Goal: Task Accomplishment & Management: Manage account settings

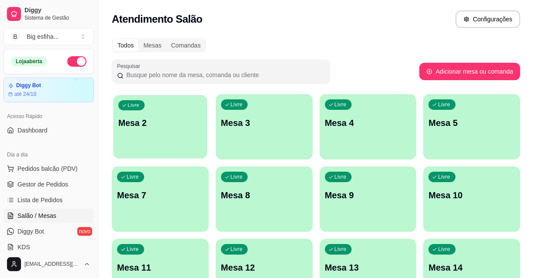
click at [153, 112] on div "Livre Mesa 2" at bounding box center [160, 121] width 94 height 53
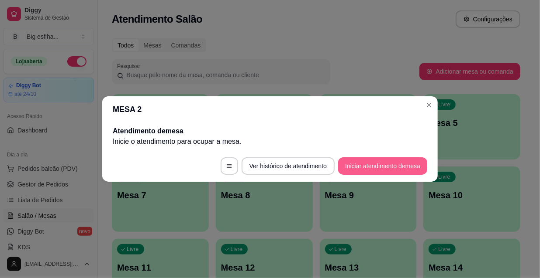
click at [358, 163] on button "Iniciar atendimento de mesa" at bounding box center [382, 166] width 89 height 17
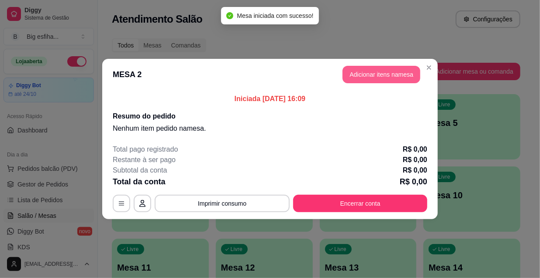
click at [386, 73] on button "Adicionar itens na mesa" at bounding box center [381, 74] width 78 height 17
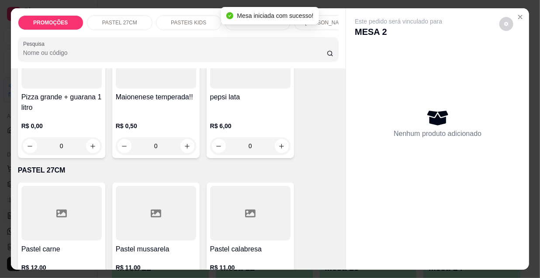
click at [69, 188] on div at bounding box center [61, 213] width 80 height 55
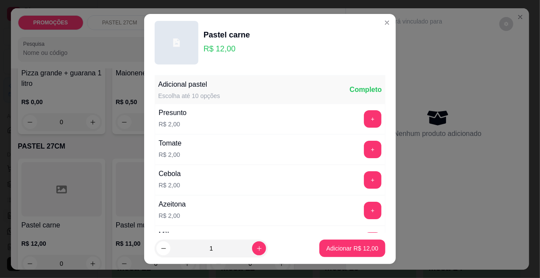
scroll to position [39, 0]
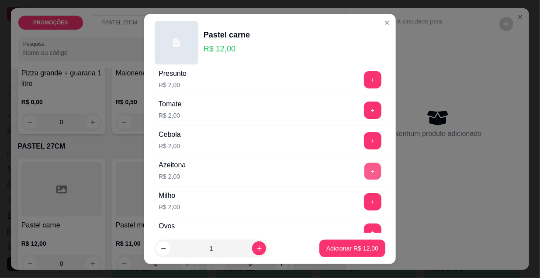
click at [364, 167] on button "+" at bounding box center [372, 171] width 17 height 17
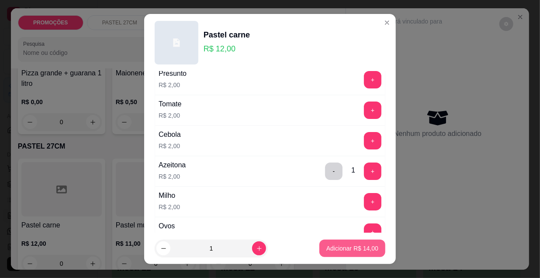
click at [355, 246] on p "Adicionar R$ 14,00" at bounding box center [352, 248] width 52 height 9
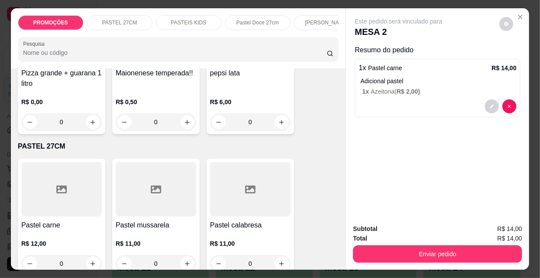
click at [82, 204] on div at bounding box center [61, 189] width 80 height 55
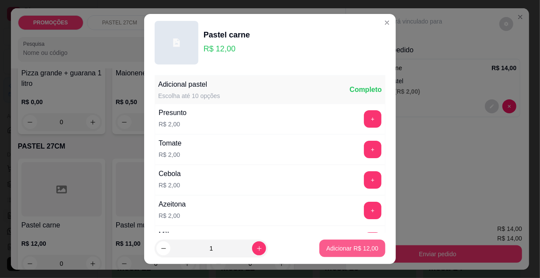
click at [347, 250] on p "Adicionar R$ 12,00" at bounding box center [352, 248] width 52 height 9
type input "1"
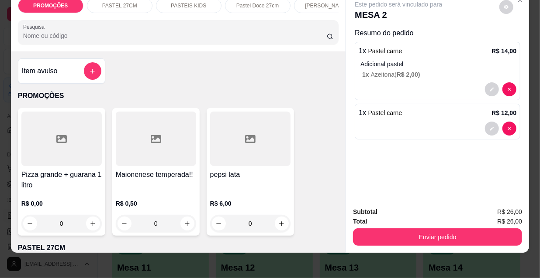
scroll to position [0, 0]
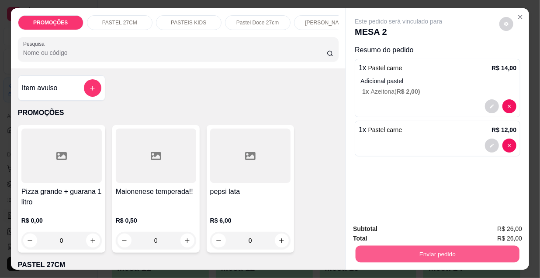
click at [414, 247] on button "Enviar pedido" at bounding box center [437, 254] width 164 height 17
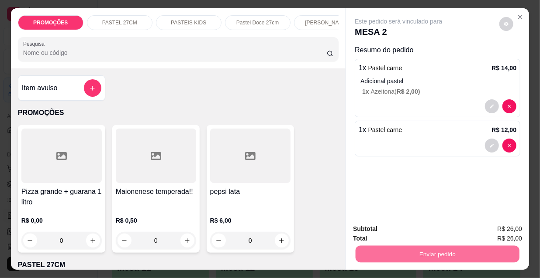
click at [492, 230] on button "Enviar pedido" at bounding box center [499, 230] width 48 height 16
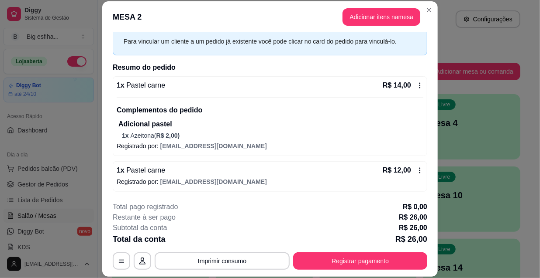
scroll to position [26, 0]
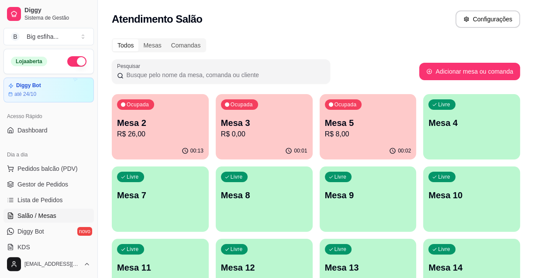
click at [455, 135] on div "Livre Mesa 4" at bounding box center [471, 121] width 97 height 55
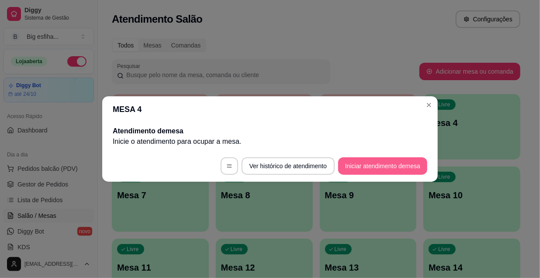
click at [383, 165] on button "Iniciar atendimento de mesa" at bounding box center [382, 166] width 89 height 17
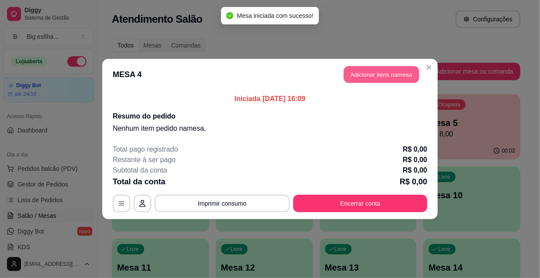
click at [369, 72] on button "Adicionar itens na mesa" at bounding box center [381, 74] width 75 height 17
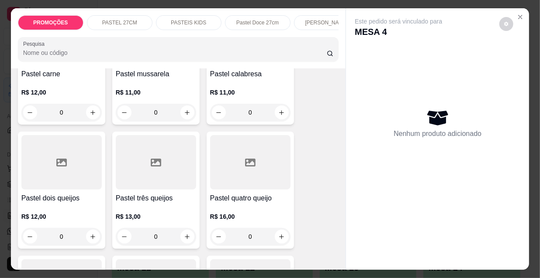
scroll to position [278, 0]
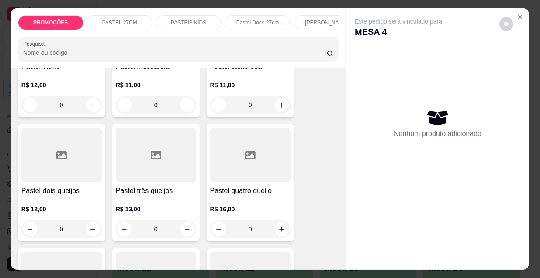
click at [179, 185] on div "Pastel três queijos R$ 13,00 0" at bounding box center [155, 182] width 87 height 117
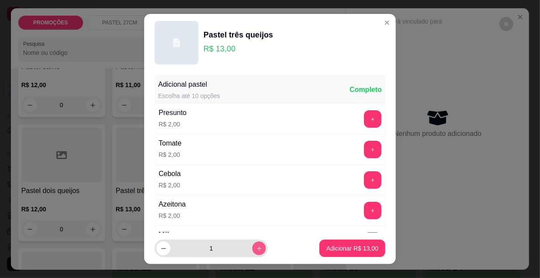
click at [256, 251] on icon "increase-product-quantity" at bounding box center [259, 249] width 7 height 7
type input "2"
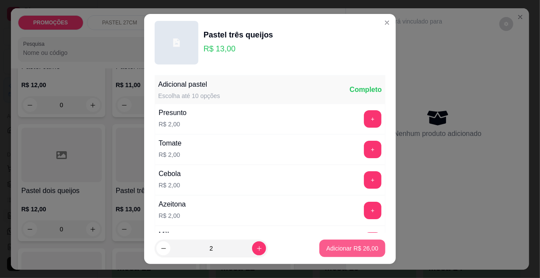
click at [340, 247] on p "Adicionar R$ 26,00" at bounding box center [352, 248] width 52 height 9
type input "2"
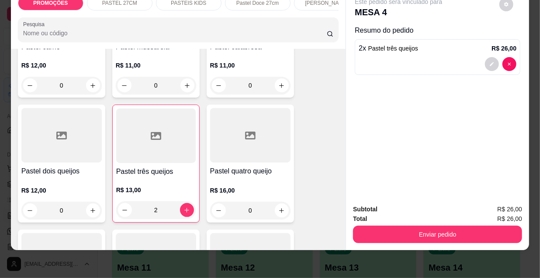
scroll to position [22, 0]
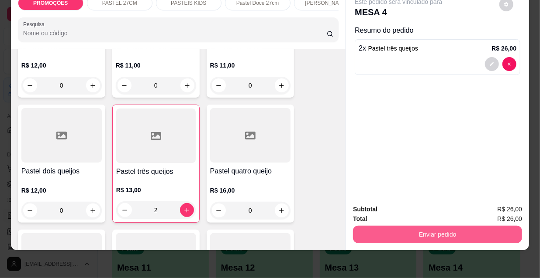
click at [443, 226] on button "Enviar pedido" at bounding box center [437, 234] width 169 height 17
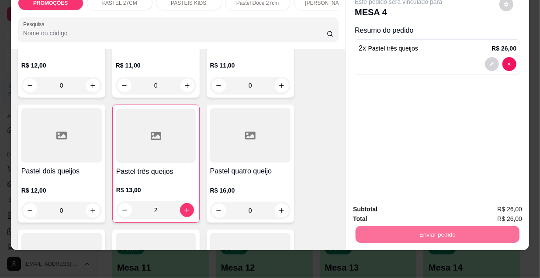
click at [490, 206] on button "Enviar pedido" at bounding box center [499, 207] width 49 height 17
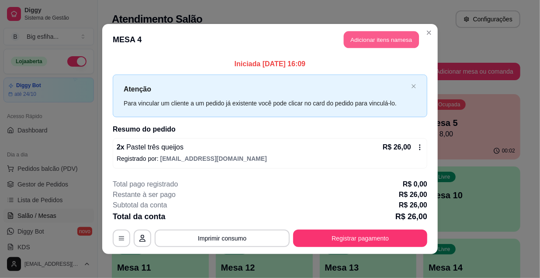
click at [385, 37] on button "Adicionar itens na mesa" at bounding box center [381, 39] width 75 height 17
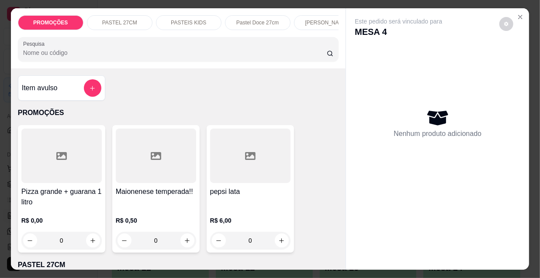
scroll to position [0, 503]
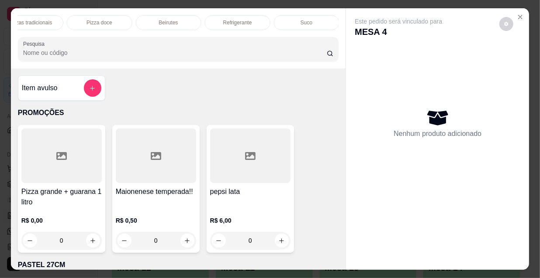
click at [236, 19] on p "Refrigerante" at bounding box center [237, 22] width 29 height 7
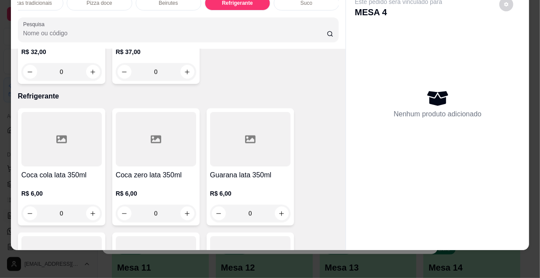
scroll to position [8026, 0]
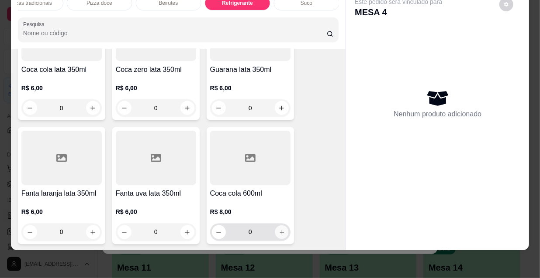
click at [278, 230] on icon "increase-product-quantity" at bounding box center [281, 233] width 7 height 7
type input "1"
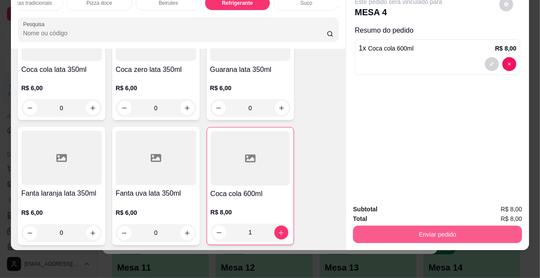
click at [380, 226] on button "Enviar pedido" at bounding box center [437, 234] width 169 height 17
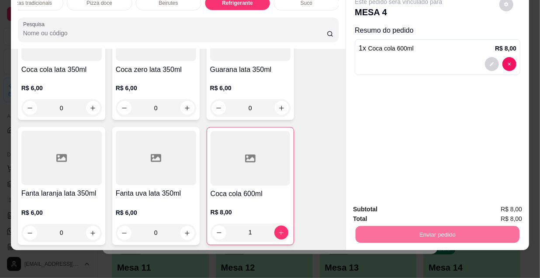
click at [506, 200] on button "Enviar pedido" at bounding box center [499, 207] width 49 height 17
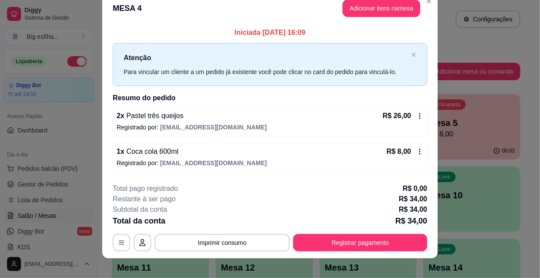
scroll to position [21, 0]
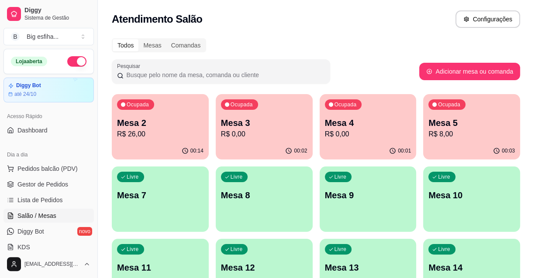
click at [153, 128] on p "Mesa 2" at bounding box center [160, 123] width 86 height 12
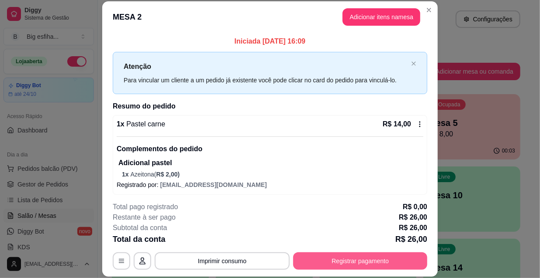
click at [356, 268] on button "Registrar pagamento" at bounding box center [360, 261] width 134 height 17
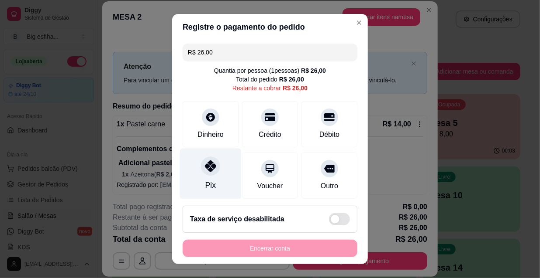
click at [205, 171] on icon at bounding box center [210, 166] width 11 height 11
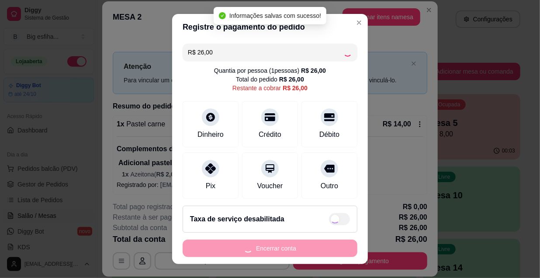
type input "R$ 0,00"
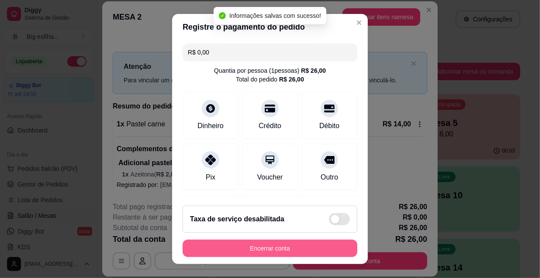
click at [235, 247] on button "Encerrar conta" at bounding box center [269, 248] width 175 height 17
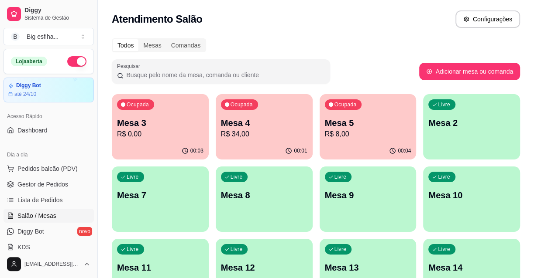
click at [151, 129] on p "R$ 0,00" at bounding box center [160, 134] width 86 height 10
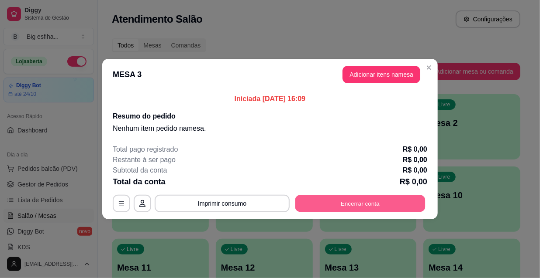
click at [347, 205] on button "Encerrar conta" at bounding box center [360, 204] width 130 height 17
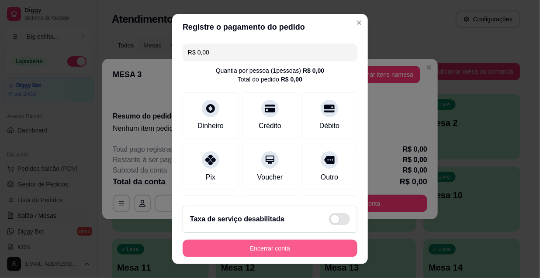
click at [296, 246] on button "Encerrar conta" at bounding box center [269, 248] width 175 height 17
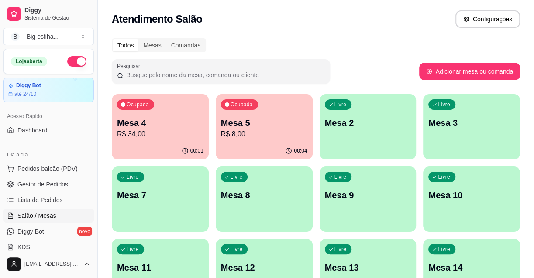
click at [126, 117] on p "Mesa 4" at bounding box center [160, 123] width 86 height 12
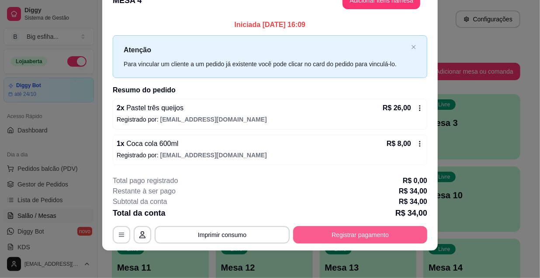
click at [349, 237] on button "Registrar pagamento" at bounding box center [360, 235] width 134 height 17
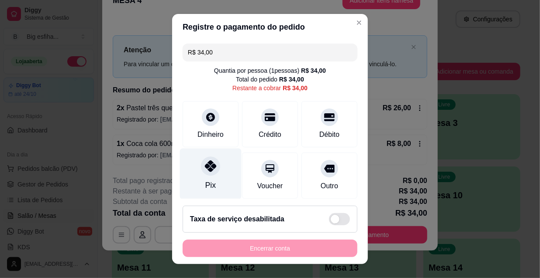
click at [201, 173] on div at bounding box center [210, 166] width 19 height 19
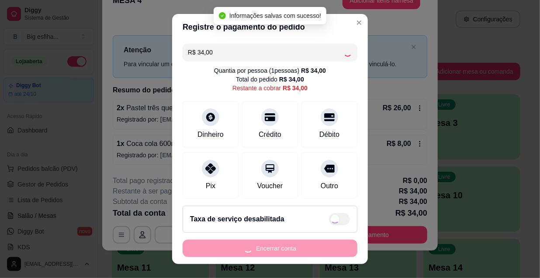
type input "R$ 0,00"
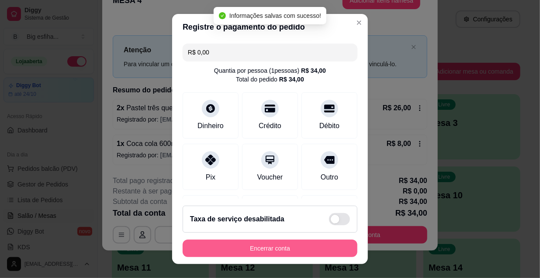
click at [228, 244] on button "Encerrar conta" at bounding box center [269, 248] width 175 height 17
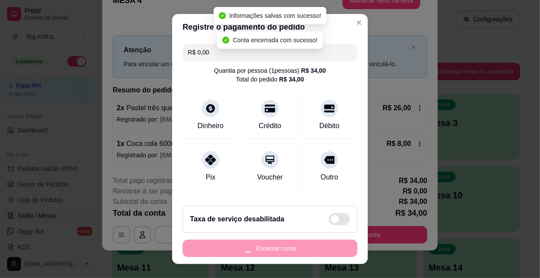
scroll to position [0, 0]
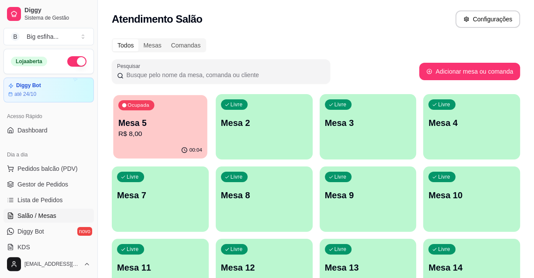
click at [186, 131] on p "R$ 8,00" at bounding box center [160, 134] width 84 height 10
click at [153, 131] on p "R$ 12,00" at bounding box center [160, 134] width 86 height 10
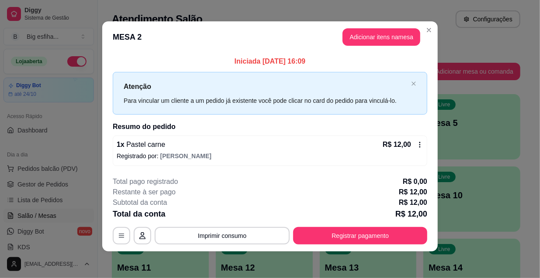
scroll to position [3, 0]
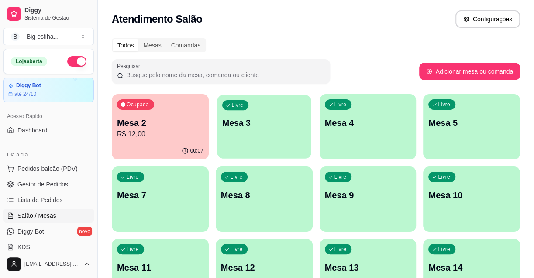
click at [271, 118] on p "Mesa 3" at bounding box center [264, 123] width 84 height 12
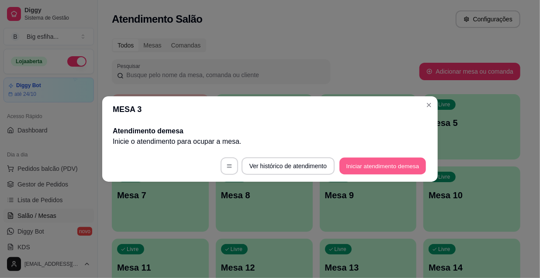
click at [420, 173] on button "Iniciar atendimento de mesa" at bounding box center [382, 166] width 86 height 17
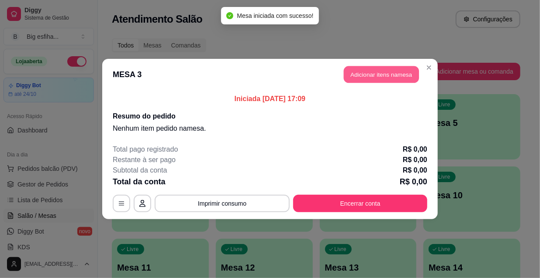
click at [361, 74] on button "Adicionar itens na mesa" at bounding box center [381, 74] width 75 height 17
click at [52, 56] on input "Pesquisa" at bounding box center [174, 52] width 303 height 9
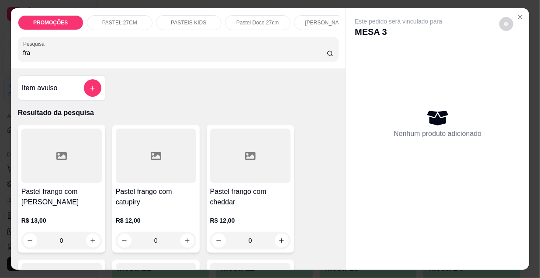
scroll to position [158, 0]
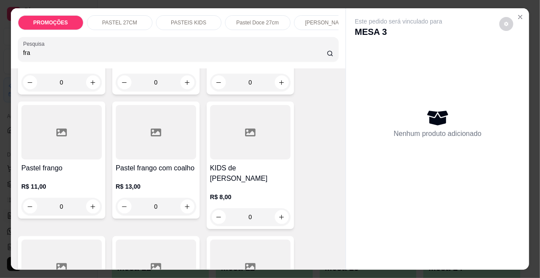
type input "fra"
click at [67, 168] on h4 "Pastel frango" at bounding box center [61, 168] width 80 height 10
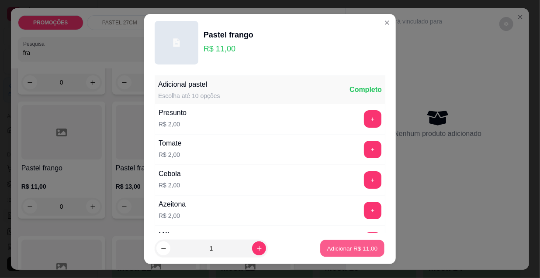
click at [344, 250] on p "Adicionar R$ 11,00" at bounding box center [352, 248] width 51 height 8
type input "1"
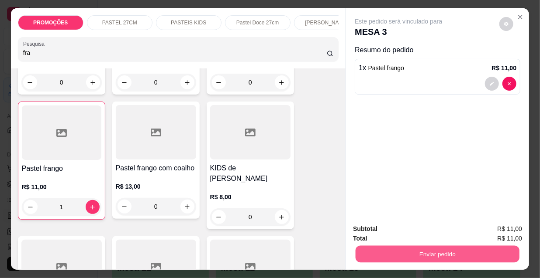
click at [432, 257] on button "Enviar pedido" at bounding box center [437, 254] width 164 height 17
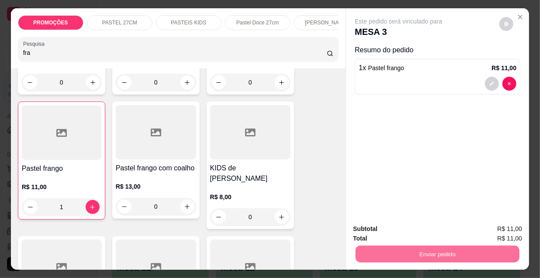
click at [511, 232] on button "Enviar pedido" at bounding box center [499, 230] width 49 height 17
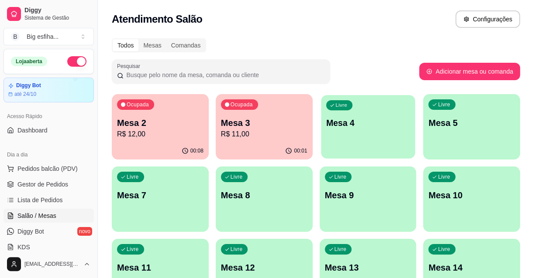
click at [392, 132] on div "Livre Mesa 4" at bounding box center [368, 121] width 94 height 53
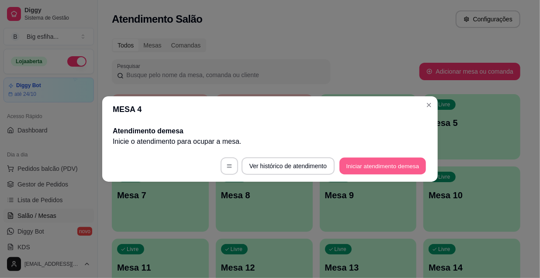
click at [370, 168] on button "Iniciar atendimento de mesa" at bounding box center [382, 166] width 86 height 17
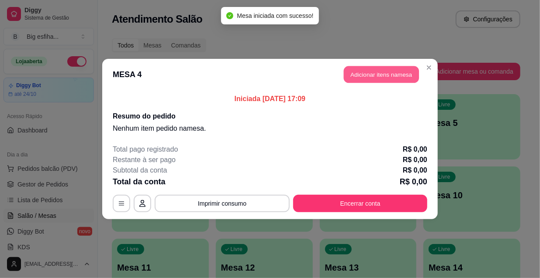
click at [371, 70] on button "Adicionar itens na mesa" at bounding box center [381, 74] width 75 height 17
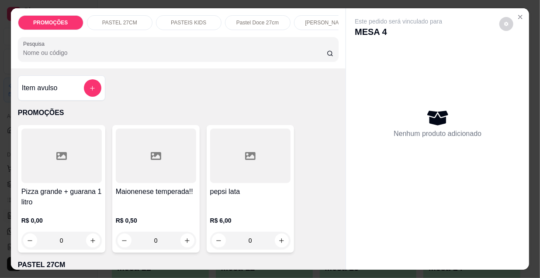
click at [312, 19] on p "[PERSON_NAME]" at bounding box center [326, 22] width 43 height 7
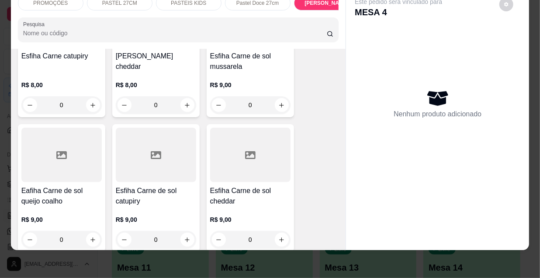
scroll to position [5101, 0]
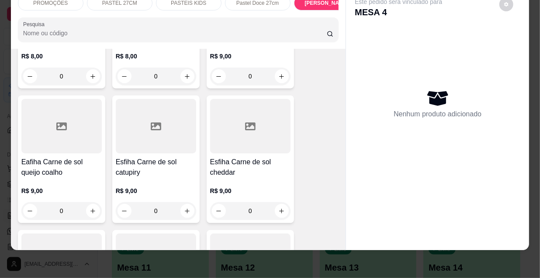
click at [175, 157] on h4 "Esfiha Carne de sol catupiry" at bounding box center [156, 167] width 80 height 21
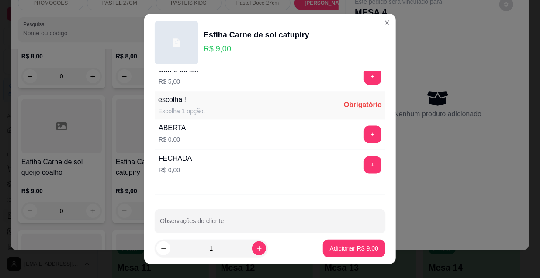
scroll to position [725, 0]
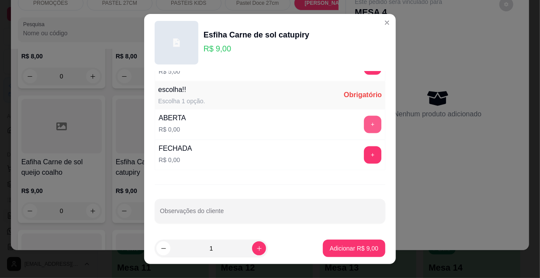
click at [364, 125] on button "+" at bounding box center [372, 124] width 17 height 17
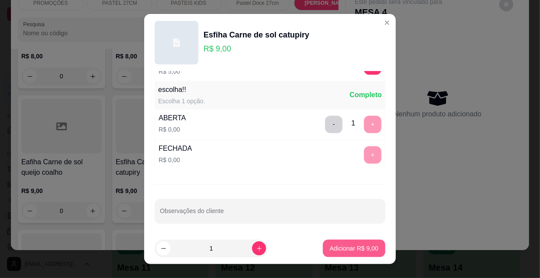
click at [349, 247] on p "Adicionar R$ 9,00" at bounding box center [354, 248] width 48 height 9
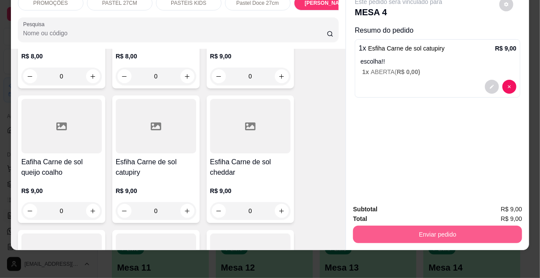
click at [412, 232] on button "Enviar pedido" at bounding box center [437, 234] width 169 height 17
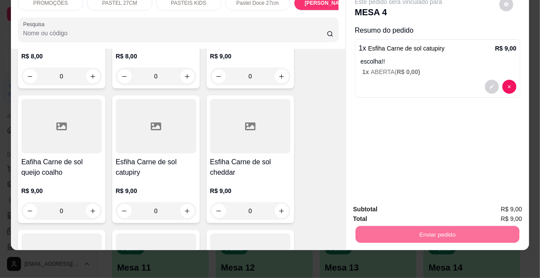
click at [485, 205] on button "Enviar pedido" at bounding box center [499, 207] width 49 height 17
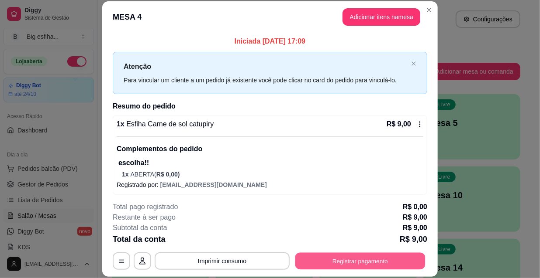
click at [375, 262] on button "Registrar pagamento" at bounding box center [360, 261] width 130 height 17
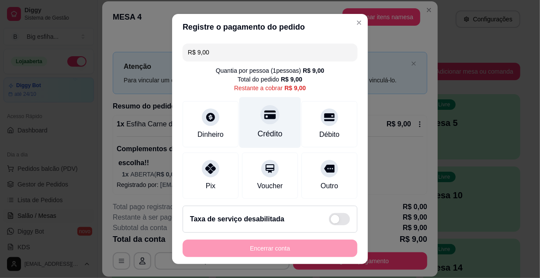
click at [262, 132] on div "Crédito" at bounding box center [270, 133] width 25 height 11
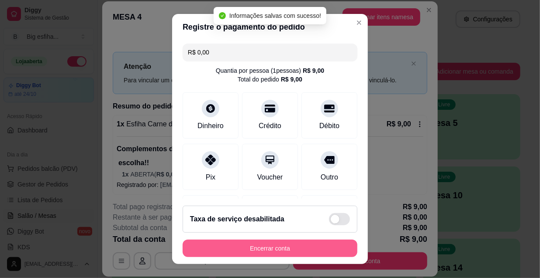
type input "R$ 0,00"
click at [234, 250] on button "Encerrar conta" at bounding box center [269, 249] width 169 height 17
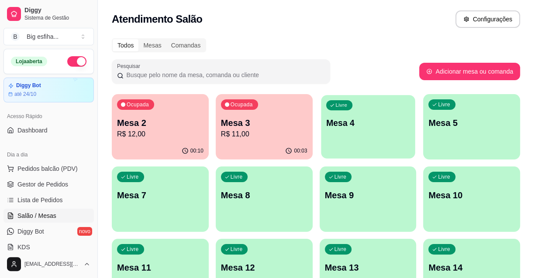
click at [354, 128] on p "Mesa 4" at bounding box center [368, 123] width 84 height 12
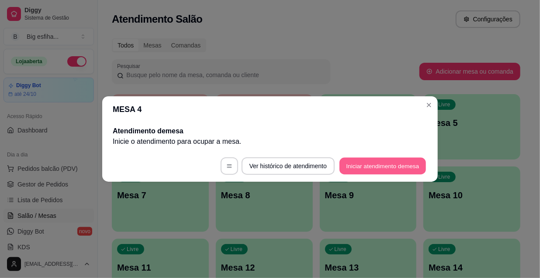
click at [376, 167] on button "Iniciar atendimento de mesa" at bounding box center [382, 166] width 86 height 17
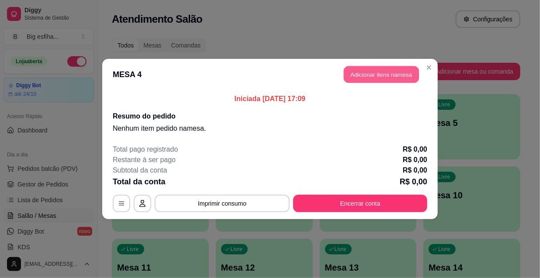
click at [371, 74] on button "Adicionar itens na mesa" at bounding box center [381, 74] width 75 height 17
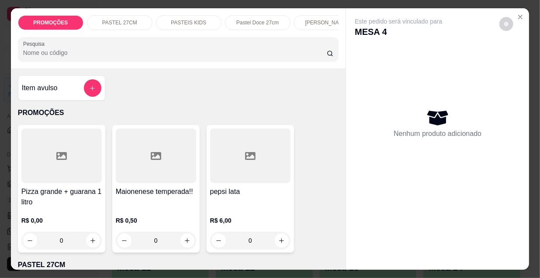
click at [226, 53] on input "Pesquisa" at bounding box center [174, 52] width 303 height 9
click at [283, 57] on input "Pesquisa" at bounding box center [174, 52] width 303 height 9
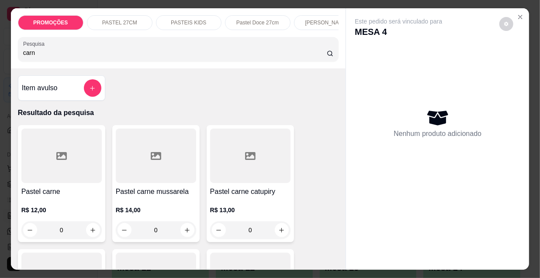
type input "carne"
drag, startPoint x: 35, startPoint y: 55, endPoint x: 11, endPoint y: 52, distance: 23.8
click at [11, 53] on div "PROMOÇÕES PASTEL 27CM PASTEIS KIDS Pastel Doce 27cm Esfihas Salgadas Esfihas do…" at bounding box center [178, 38] width 335 height 60
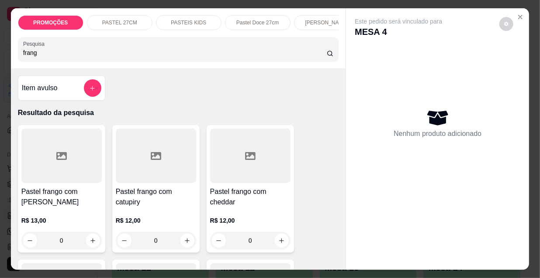
type input "frang"
click at [134, 148] on div at bounding box center [156, 156] width 80 height 55
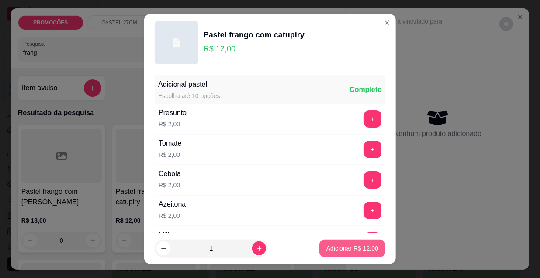
click at [345, 245] on p "Adicionar R$ 12,00" at bounding box center [352, 248] width 52 height 9
type input "1"
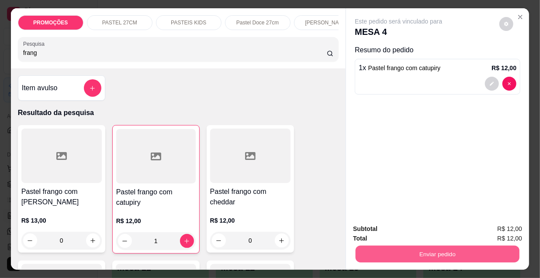
click at [400, 246] on button "Enviar pedido" at bounding box center [437, 254] width 164 height 17
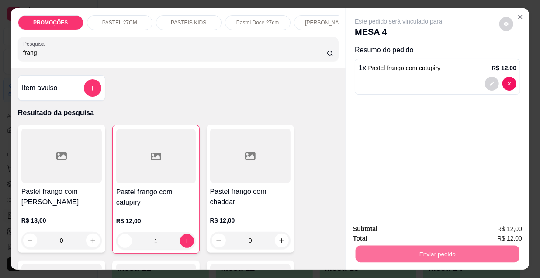
click at [512, 230] on button "Enviar pedido" at bounding box center [499, 230] width 49 height 17
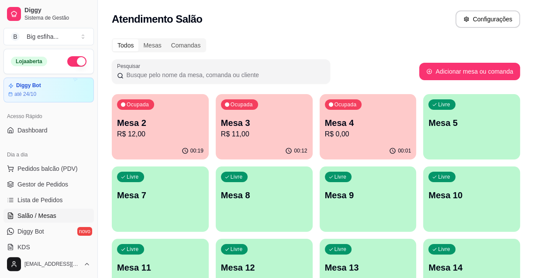
click at [471, 139] on div "Livre Mesa 5" at bounding box center [471, 121] width 97 height 55
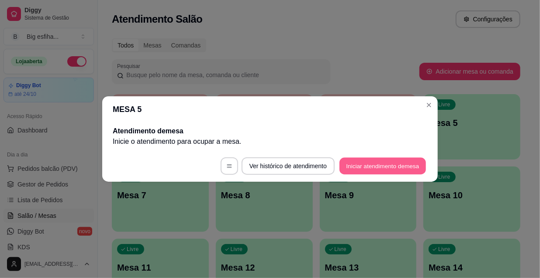
click at [383, 167] on button "Iniciar atendimento de mesa" at bounding box center [382, 166] width 86 height 17
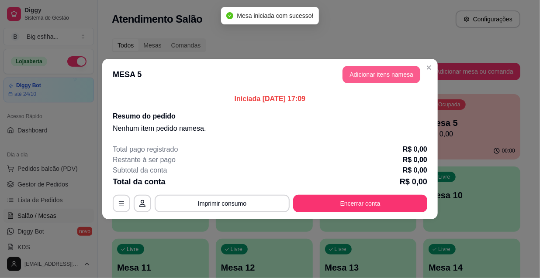
click at [389, 70] on button "Adicionar itens na mesa" at bounding box center [381, 74] width 78 height 17
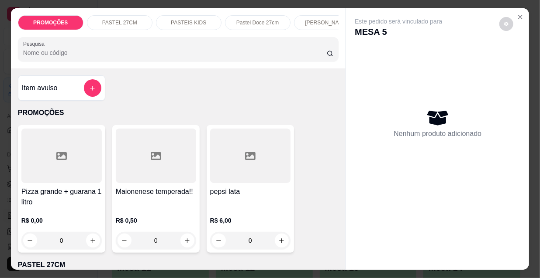
click at [290, 30] on div "PROMOÇÕES PASTEL 27CM PASTEIS KIDS Pastel Doce 27cm Esfihas Salgadas Esfihas do…" at bounding box center [178, 22] width 321 height 15
click at [320, 19] on p "[PERSON_NAME]" at bounding box center [326, 22] width 43 height 7
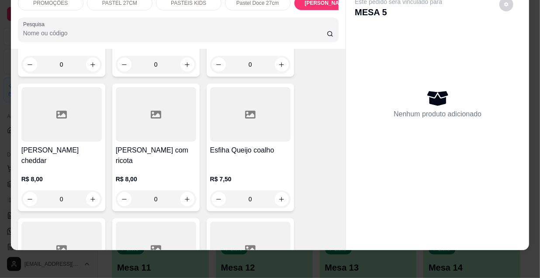
scroll to position [5418, 0]
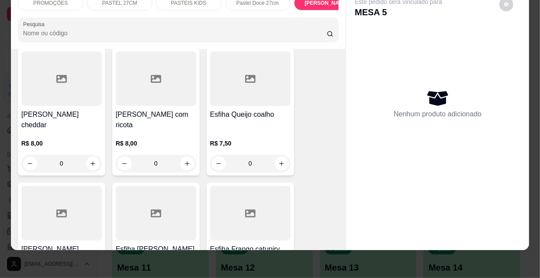
click at [74, 244] on h4 "[PERSON_NAME]" at bounding box center [61, 249] width 80 height 10
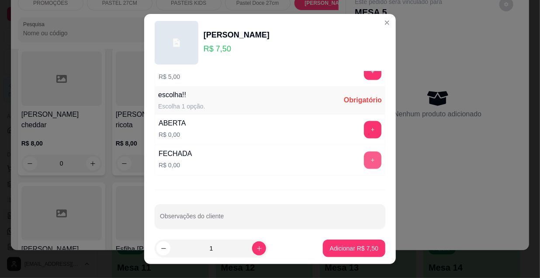
scroll to position [725, 0]
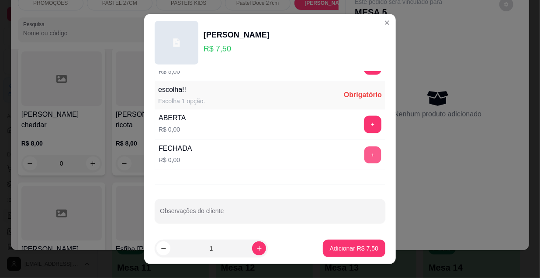
click at [364, 155] on button "+" at bounding box center [372, 155] width 17 height 17
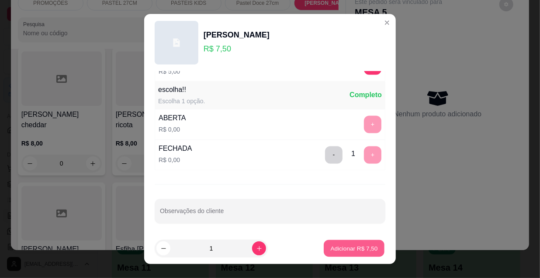
click at [353, 247] on p "Adicionar R$ 7,50" at bounding box center [353, 248] width 47 height 8
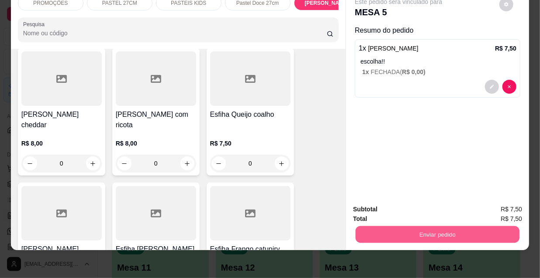
click at [425, 226] on button "Enviar pedido" at bounding box center [437, 234] width 164 height 17
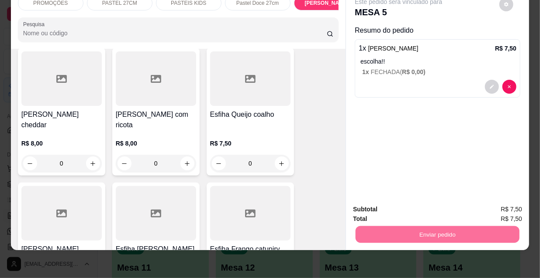
click at [496, 202] on button "Enviar pedido" at bounding box center [499, 207] width 49 height 17
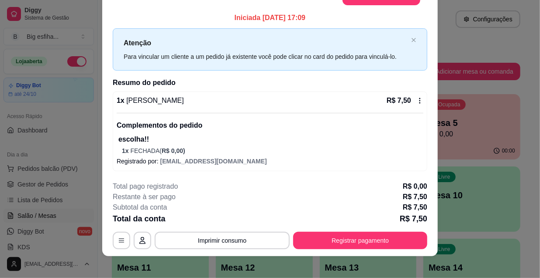
scroll to position [26, 0]
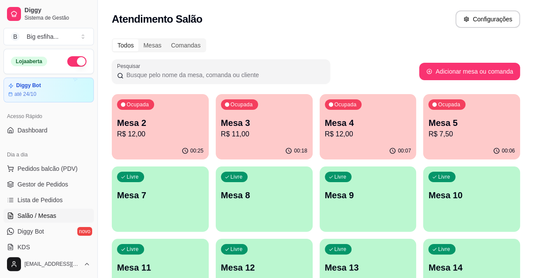
click at [168, 118] on p "Mesa 2" at bounding box center [160, 123] width 86 height 12
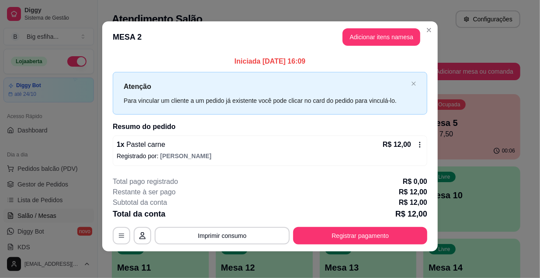
scroll to position [3, 0]
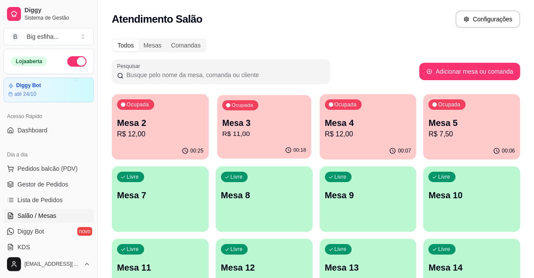
click at [262, 110] on div "Ocupada Mesa 3 R$ 11,00" at bounding box center [264, 118] width 94 height 47
click at [372, 139] on p "R$ 12,00" at bounding box center [368, 134] width 86 height 10
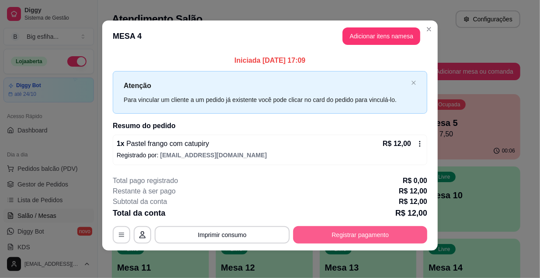
click at [316, 230] on button "Registrar pagamento" at bounding box center [360, 235] width 134 height 17
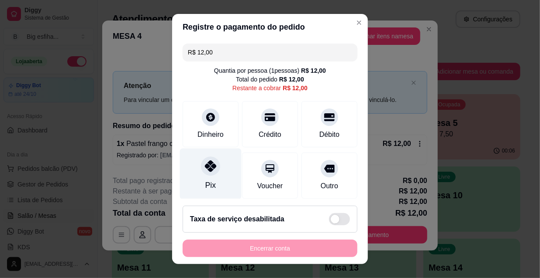
click at [205, 170] on icon at bounding box center [210, 166] width 11 height 11
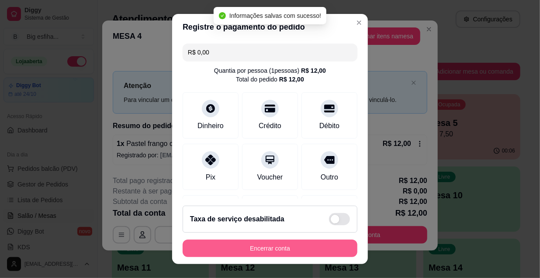
type input "R$ 0,00"
click at [248, 249] on button "Encerrar conta" at bounding box center [269, 248] width 175 height 17
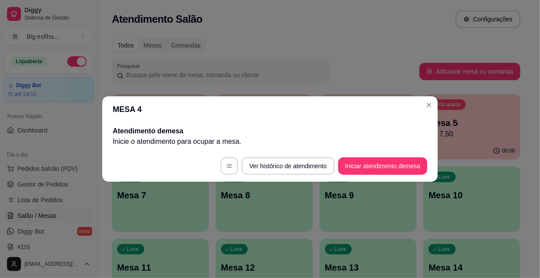
scroll to position [0, 0]
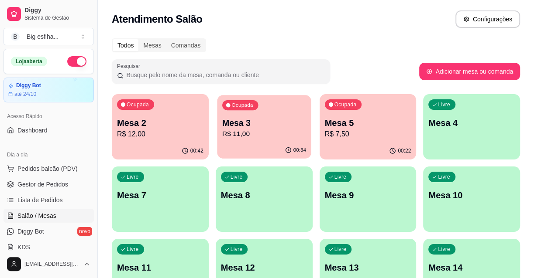
click at [229, 137] on p "R$ 11,00" at bounding box center [264, 134] width 84 height 10
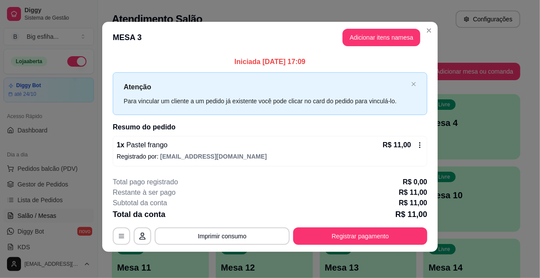
scroll to position [3, 0]
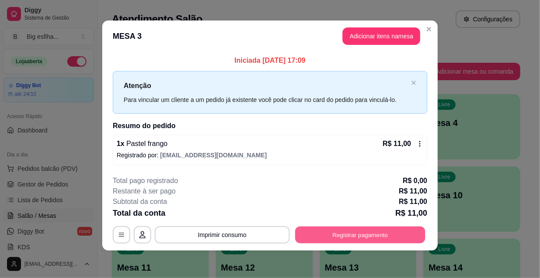
click at [347, 231] on button "Registrar pagamento" at bounding box center [360, 235] width 130 height 17
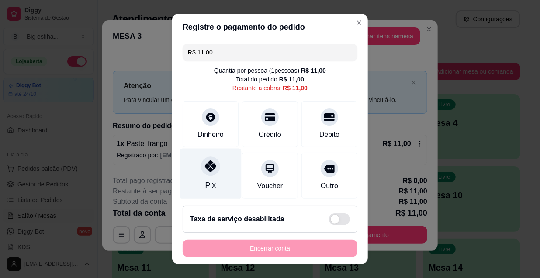
click at [205, 171] on icon at bounding box center [210, 166] width 11 height 11
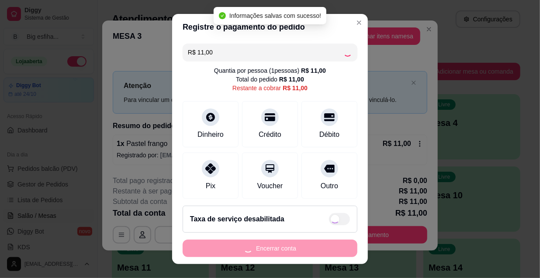
type input "R$ 0,00"
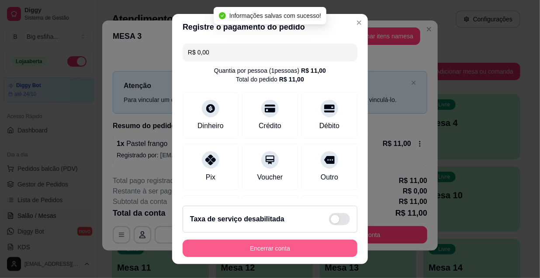
click at [226, 246] on button "Encerrar conta" at bounding box center [269, 248] width 175 height 17
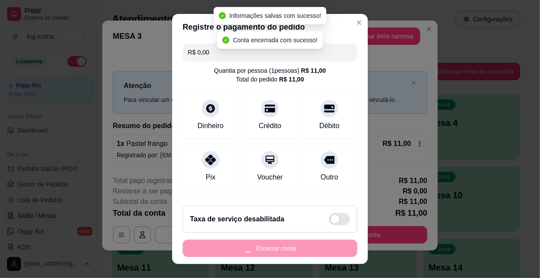
scroll to position [0, 0]
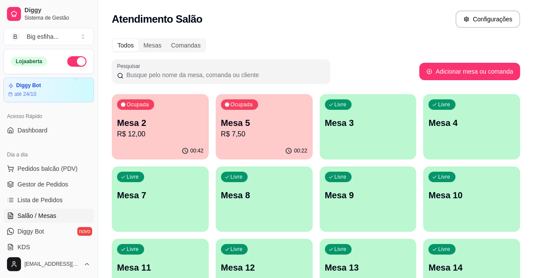
click at [151, 134] on p "R$ 12,00" at bounding box center [160, 134] width 86 height 10
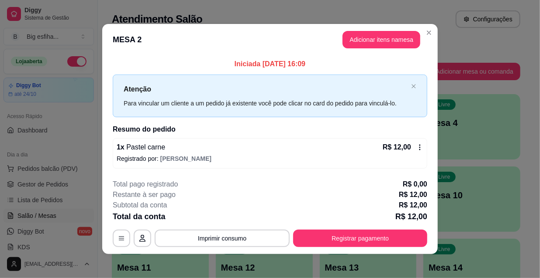
click at [365, 30] on header "MESA 2 Adicionar itens na mesa" at bounding box center [269, 39] width 335 height 31
click at [371, 41] on button "Adicionar itens na mesa" at bounding box center [381, 39] width 78 height 17
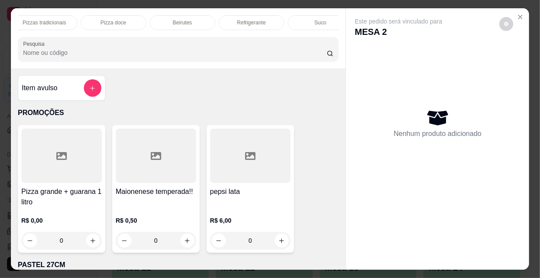
scroll to position [0, 503]
click at [244, 19] on p "Refrigerante" at bounding box center [237, 22] width 29 height 7
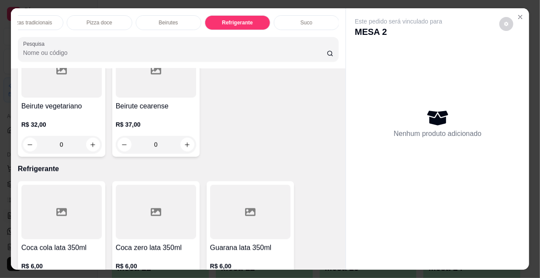
scroll to position [22, 0]
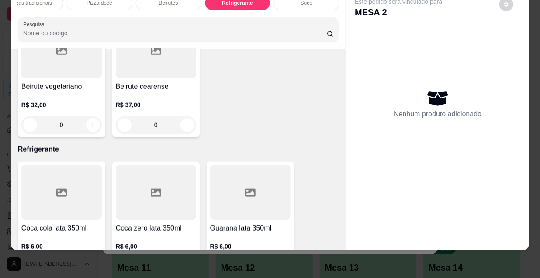
click at [186, 264] on icon "increase-product-quantity" at bounding box center [187, 267] width 7 height 7
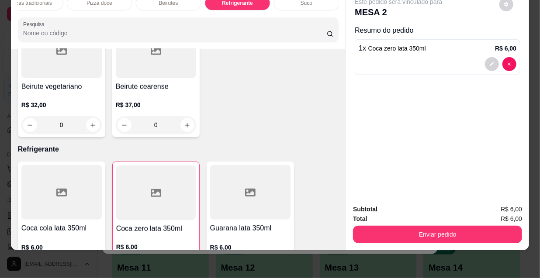
type input "1"
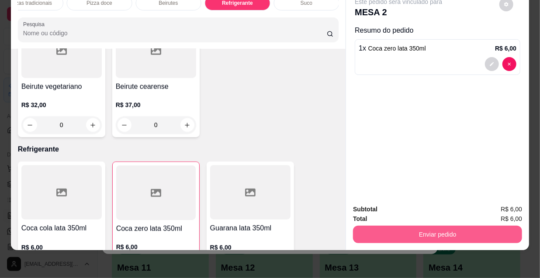
click at [386, 227] on button "Enviar pedido" at bounding box center [437, 234] width 169 height 17
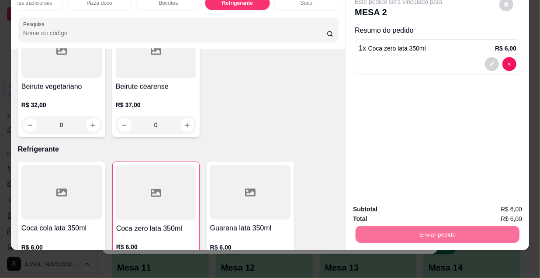
click at [509, 204] on button "Enviar pedido" at bounding box center [499, 207] width 49 height 17
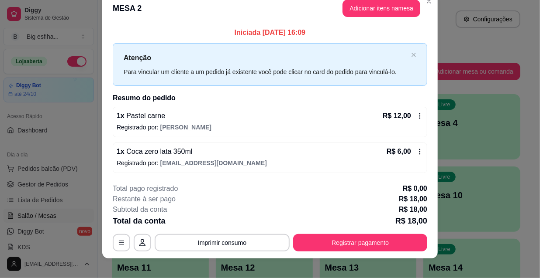
scroll to position [21, 0]
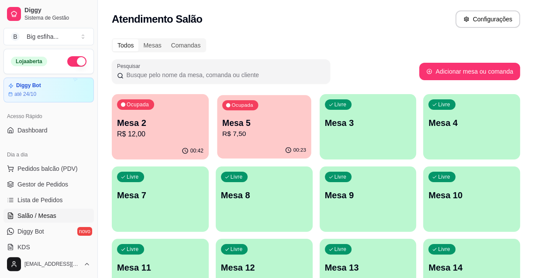
click at [276, 132] on p "R$ 7,50" at bounding box center [264, 134] width 84 height 10
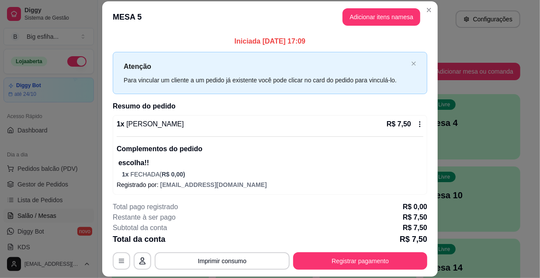
click at [333, 252] on div "**********" at bounding box center [270, 236] width 314 height 68
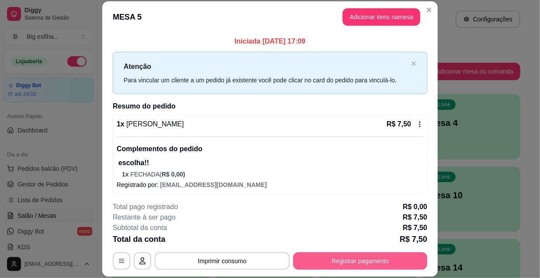
click at [342, 259] on button "Registrar pagamento" at bounding box center [360, 261] width 134 height 17
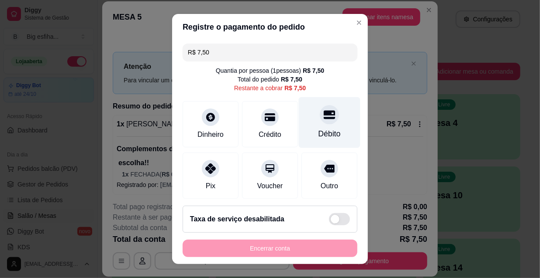
click at [318, 130] on div "Débito" at bounding box center [329, 133] width 22 height 11
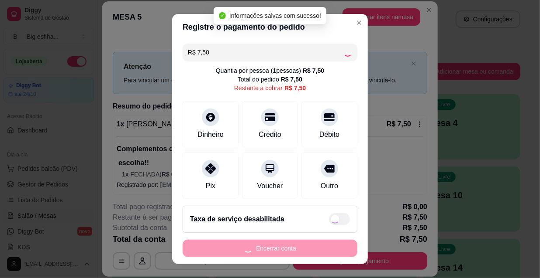
type input "R$ 0,00"
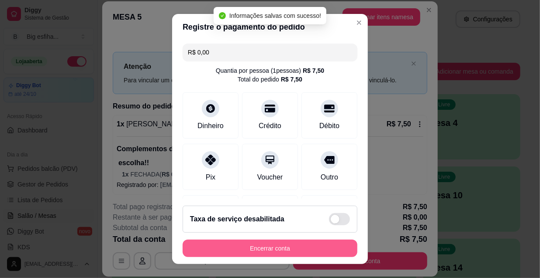
click at [268, 249] on button "Encerrar conta" at bounding box center [269, 248] width 175 height 17
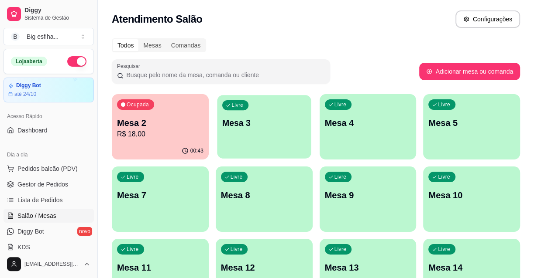
click at [262, 146] on div "Livre Mesa 3" at bounding box center [264, 121] width 94 height 53
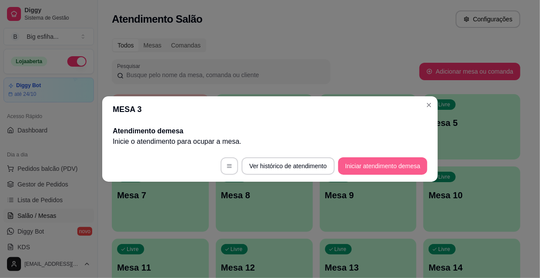
click at [384, 162] on button "Iniciar atendimento de mesa" at bounding box center [382, 166] width 89 height 17
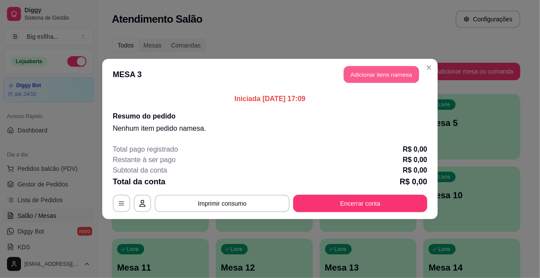
click at [383, 74] on button "Adicionar itens na mesa" at bounding box center [381, 74] width 75 height 17
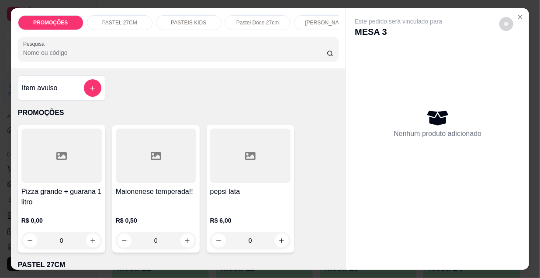
scroll to position [0, 281]
click at [169, 19] on div "Kibes" at bounding box center [183, 22] width 65 height 15
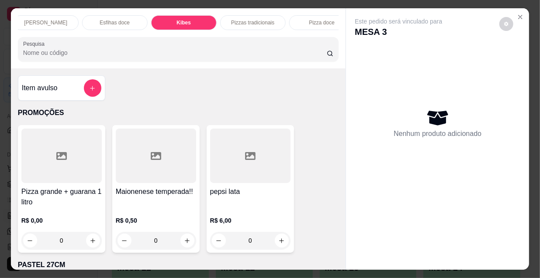
scroll to position [22, 0]
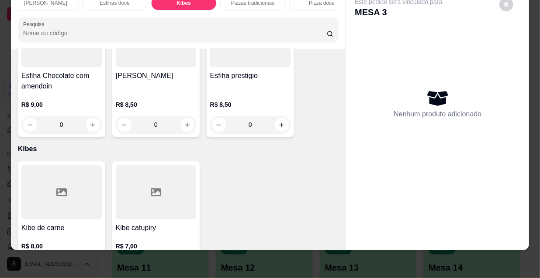
click at [89, 264] on icon "increase-product-quantity" at bounding box center [92, 267] width 7 height 7
type input "2"
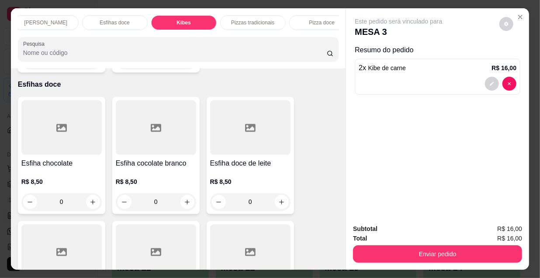
scroll to position [0, 0]
click at [102, 19] on p "PASTEL 27CM" at bounding box center [119, 22] width 35 height 7
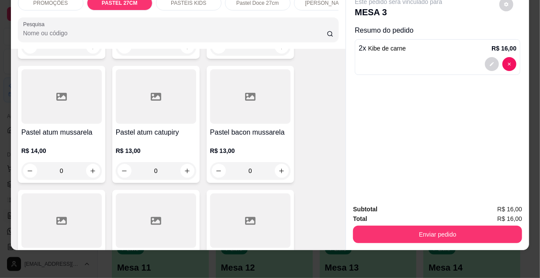
scroll to position [588, 0]
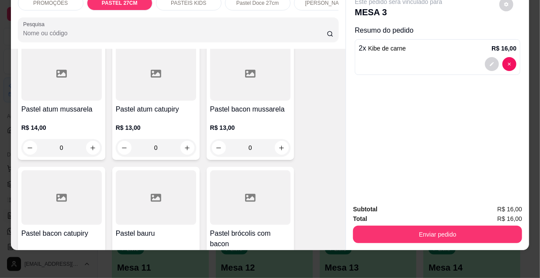
click at [45, 192] on div at bounding box center [61, 198] width 80 height 55
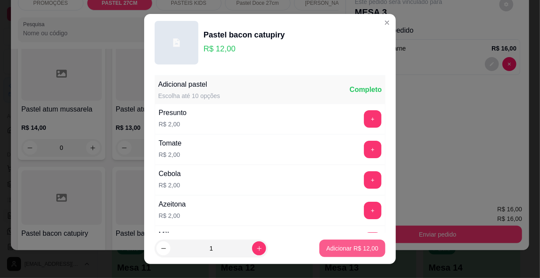
click at [330, 249] on p "Adicionar R$ 12,00" at bounding box center [352, 248] width 52 height 9
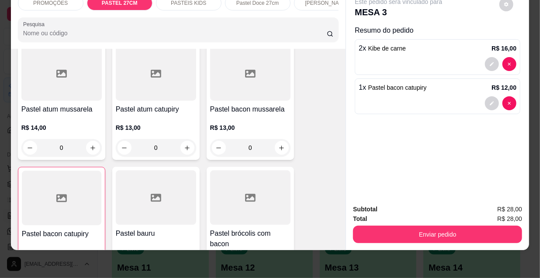
type input "1"
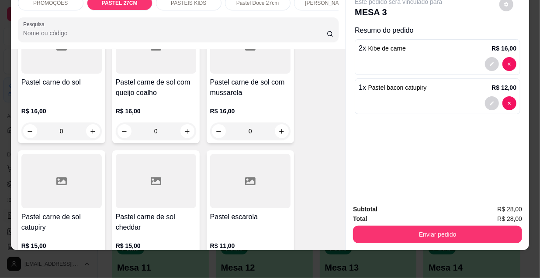
scroll to position [1183, 0]
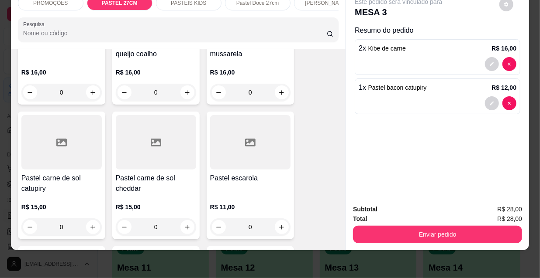
click at [41, 173] on h4 "Pastel carne de sol catupiry" at bounding box center [61, 183] width 80 height 21
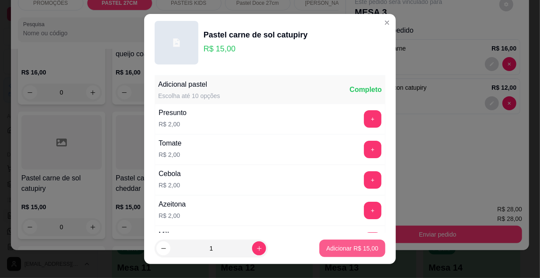
click at [358, 246] on p "Adicionar R$ 15,00" at bounding box center [352, 248] width 52 height 9
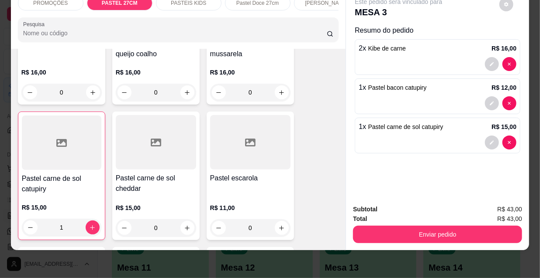
type input "1"
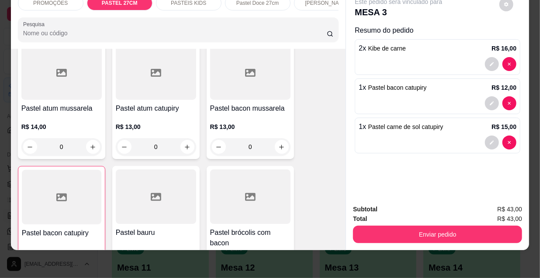
scroll to position [588, 0]
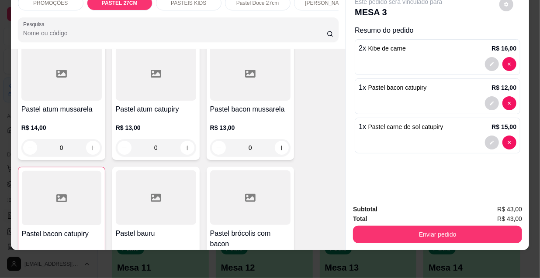
click at [258, 98] on div at bounding box center [250, 73] width 80 height 55
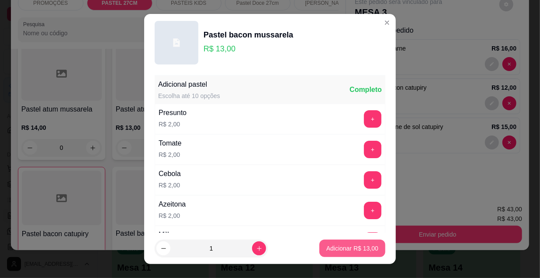
click at [326, 246] on p "Adicionar R$ 13,00" at bounding box center [352, 248] width 52 height 9
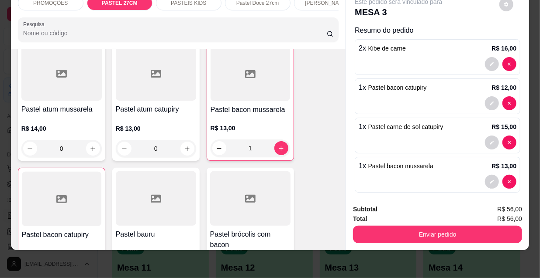
type input "1"
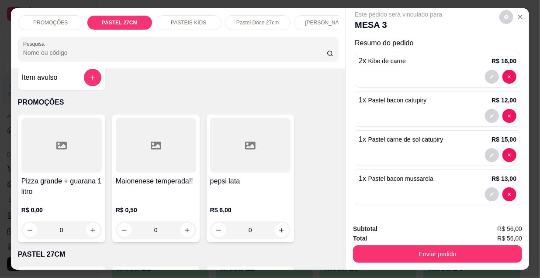
scroll to position [119, 0]
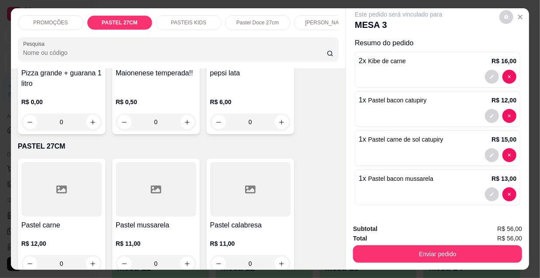
click at [68, 189] on div at bounding box center [61, 189] width 80 height 55
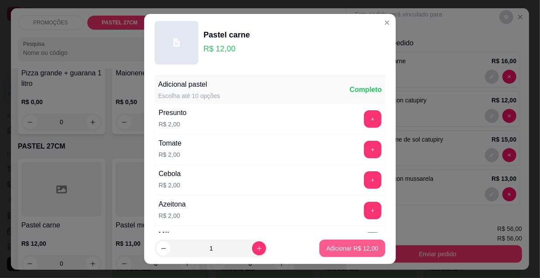
click at [343, 246] on p "Adicionar R$ 12,00" at bounding box center [352, 248] width 52 height 9
type input "1"
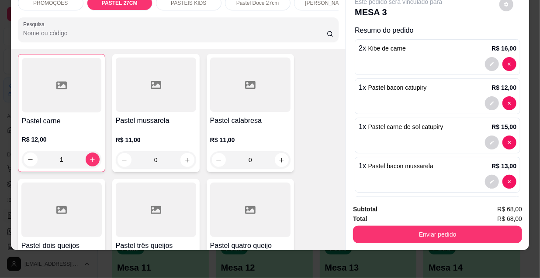
scroll to position [238, 0]
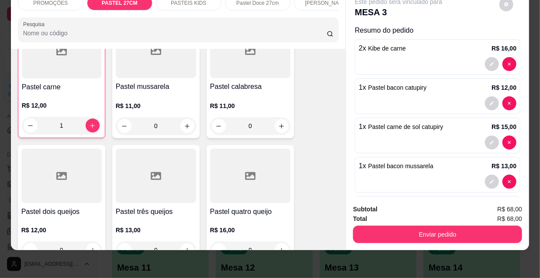
click at [49, 98] on div "R$ 12,00 1" at bounding box center [61, 114] width 79 height 42
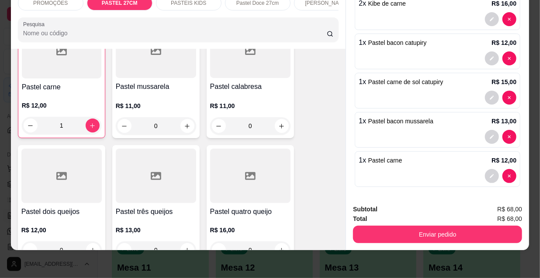
scroll to position [46, 0]
click at [51, 102] on p "R$ 12,00" at bounding box center [61, 105] width 79 height 9
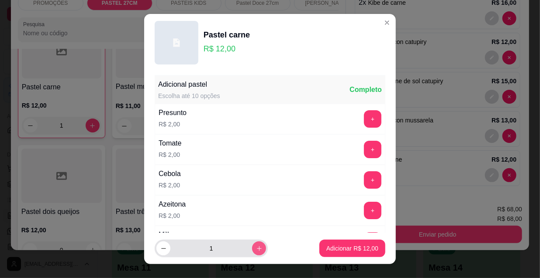
click at [252, 251] on button "increase-product-quantity" at bounding box center [259, 249] width 14 height 14
type input "2"
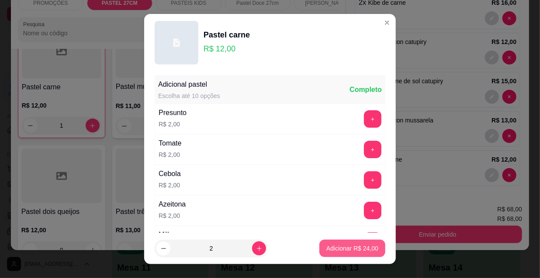
click at [349, 246] on p "Adicionar R$ 24,00" at bounding box center [352, 248] width 52 height 9
type input "3"
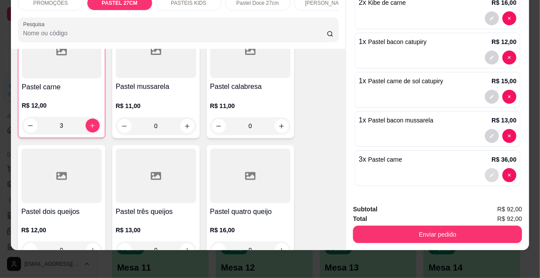
click at [485, 169] on button "decrease-product-quantity" at bounding box center [492, 175] width 14 height 14
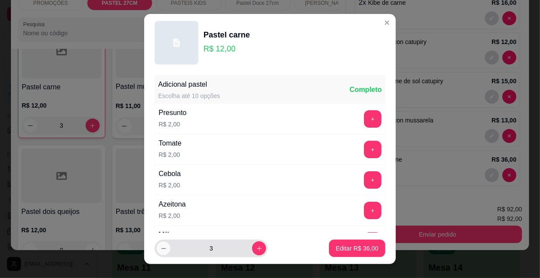
click at [158, 244] on button "decrease-product-quantity" at bounding box center [163, 249] width 14 height 14
type input "2"
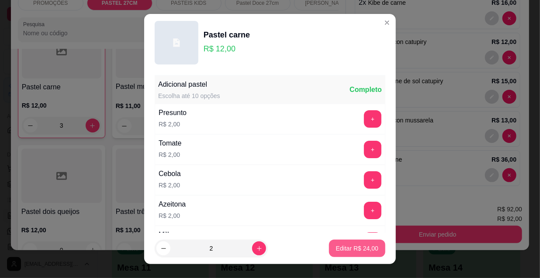
click at [352, 254] on button "Editar R$ 24,00" at bounding box center [357, 248] width 56 height 17
type input "2"
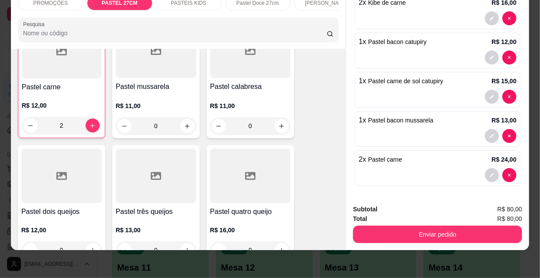
click at [423, 226] on button "Enviar pedido" at bounding box center [437, 234] width 169 height 17
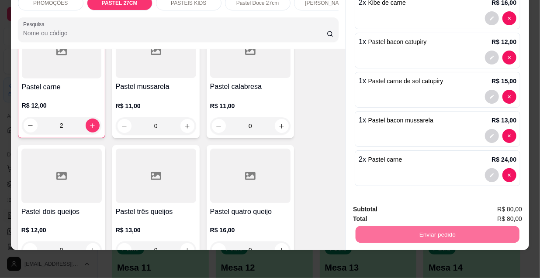
click at [482, 206] on button "Enviar pedido" at bounding box center [499, 207] width 49 height 17
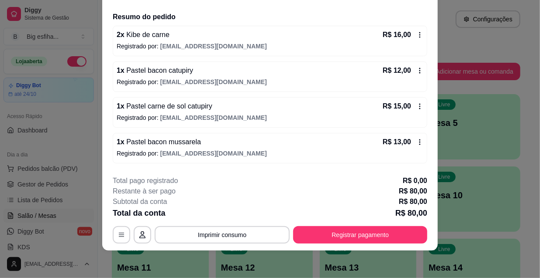
scroll to position [79, 0]
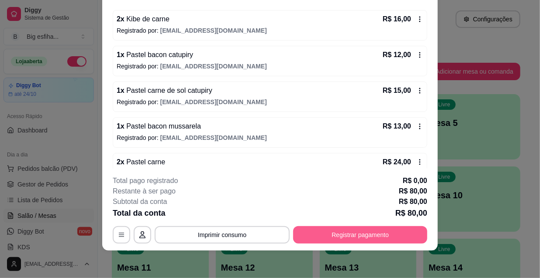
click at [393, 235] on button "Registrar pagamento" at bounding box center [360, 235] width 134 height 17
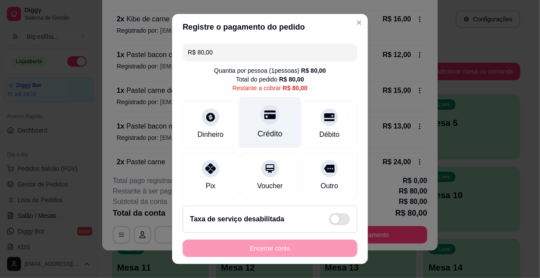
click at [251, 124] on div "Crédito" at bounding box center [270, 122] width 62 height 51
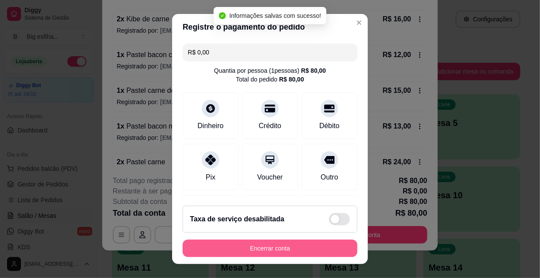
type input "R$ 0,00"
click at [247, 252] on button "Encerrar conta" at bounding box center [269, 249] width 169 height 17
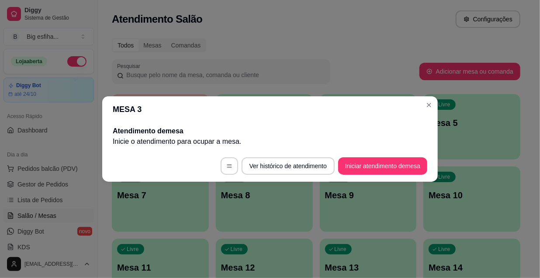
scroll to position [0, 0]
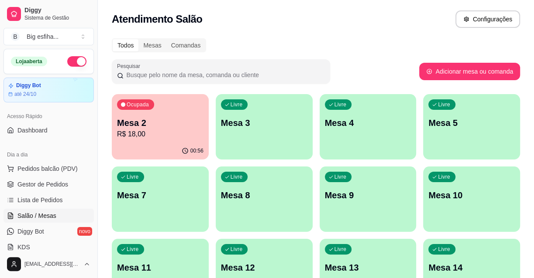
click at [283, 135] on div "Livre Mesa 3" at bounding box center [264, 121] width 97 height 55
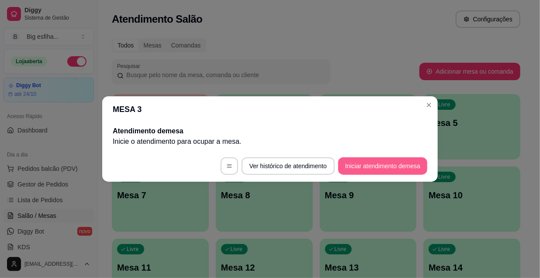
click at [379, 165] on button "Iniciar atendimento de mesa" at bounding box center [382, 166] width 89 height 17
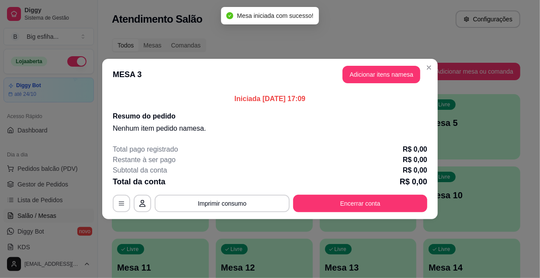
click at [394, 65] on header "MESA 3 Adicionar itens na mesa" at bounding box center [269, 74] width 335 height 31
click at [392, 76] on button "Adicionar itens na mesa" at bounding box center [381, 74] width 75 height 17
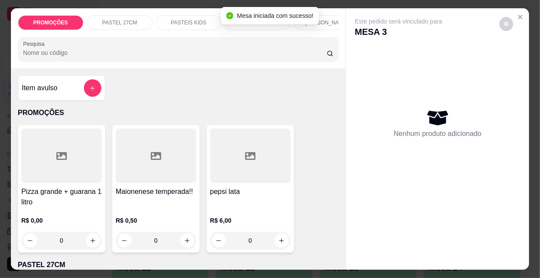
click at [322, 19] on p "[PERSON_NAME]" at bounding box center [326, 22] width 43 height 7
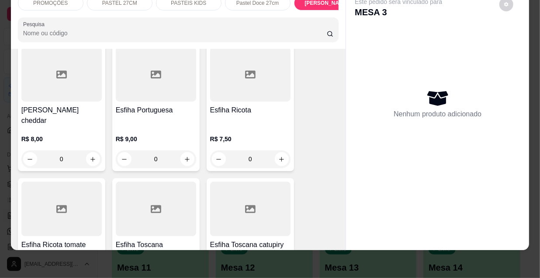
scroll to position [5854, 0]
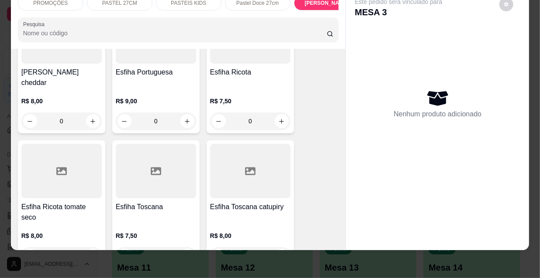
click at [248, 202] on h4 "Esfiha Toscana catupiry" at bounding box center [250, 207] width 80 height 10
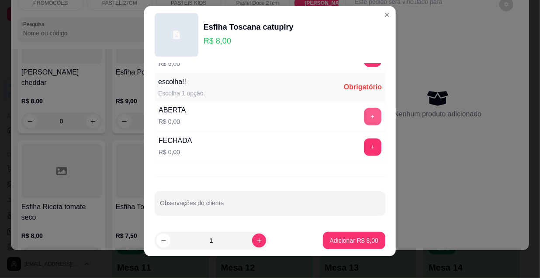
scroll to position [0, 0]
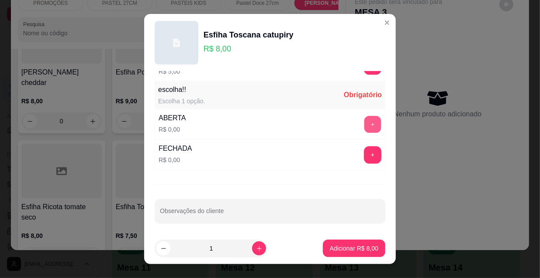
click at [364, 117] on button "+" at bounding box center [372, 125] width 17 height 17
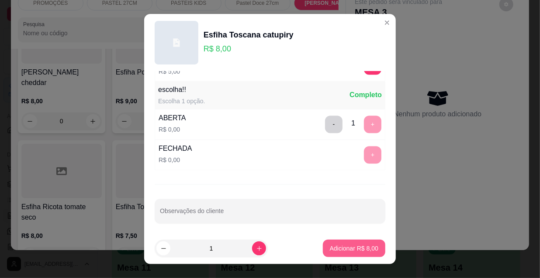
click at [346, 250] on p "Adicionar R$ 8,00" at bounding box center [354, 248] width 48 height 9
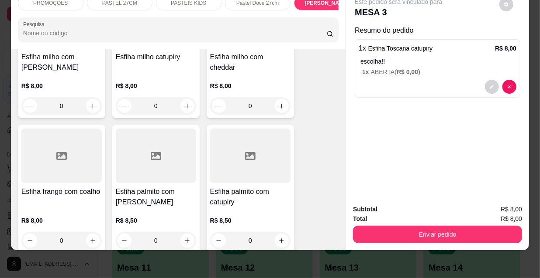
scroll to position [6410, 0]
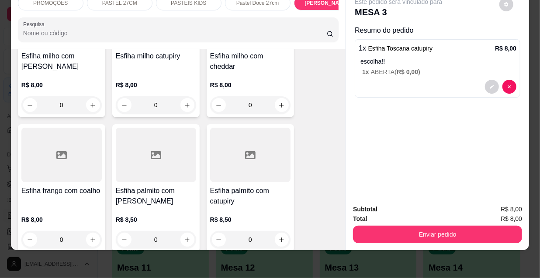
click at [243, 207] on div "R$ 8,50 0" at bounding box center [250, 228] width 80 height 42
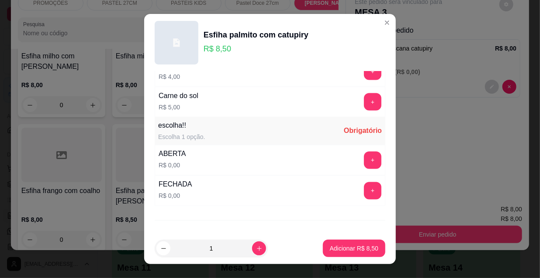
scroll to position [725, 0]
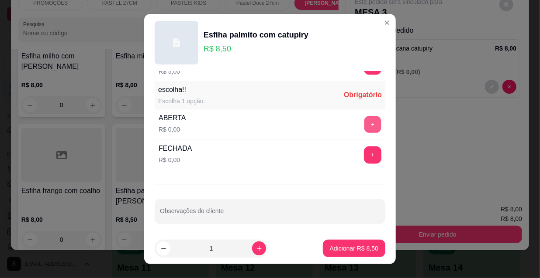
click at [364, 122] on button "+" at bounding box center [372, 125] width 17 height 17
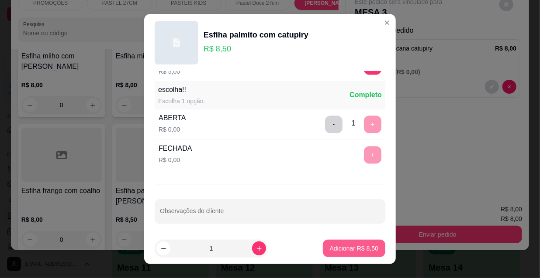
click at [340, 252] on p "Adicionar R$ 8,50" at bounding box center [354, 248] width 48 height 9
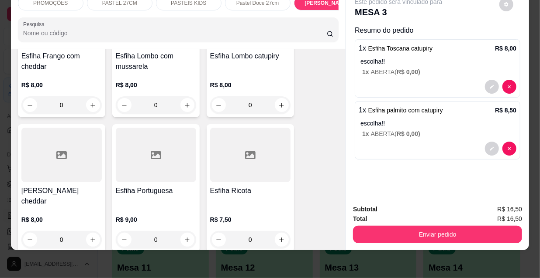
scroll to position [5736, 0]
click at [165, 207] on div "R$ 9,00 0" at bounding box center [156, 228] width 80 height 42
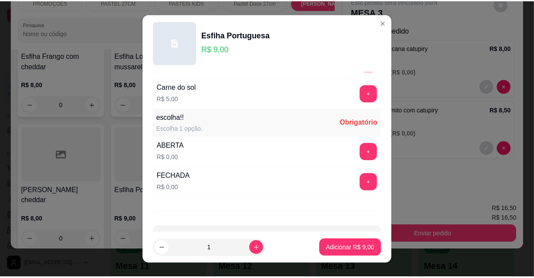
scroll to position [725, 0]
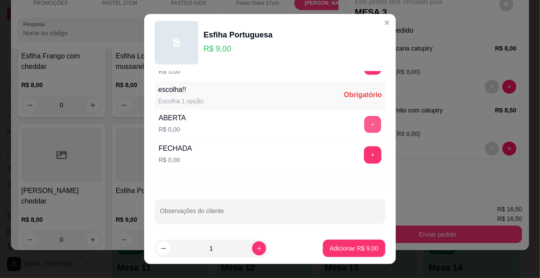
click at [364, 127] on button "+" at bounding box center [372, 125] width 17 height 17
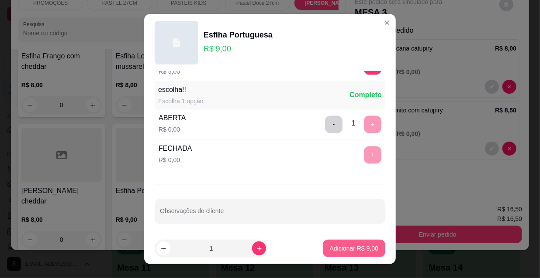
click at [343, 253] on button "Adicionar R$ 9,00" at bounding box center [354, 248] width 62 height 17
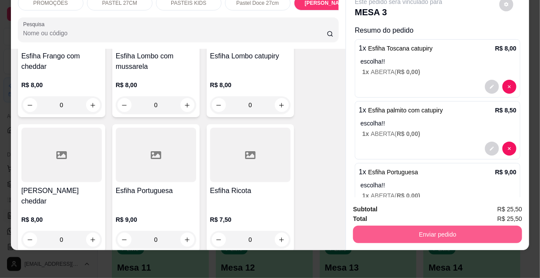
click at [437, 227] on button "Enviar pedido" at bounding box center [437, 234] width 169 height 17
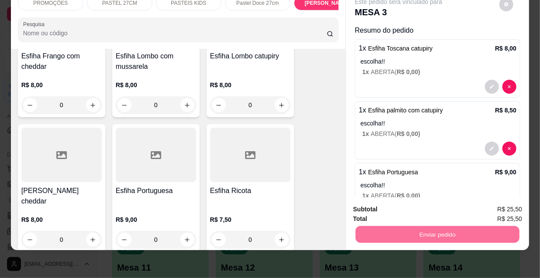
click at [505, 205] on button "Enviar pedido" at bounding box center [499, 207] width 48 height 16
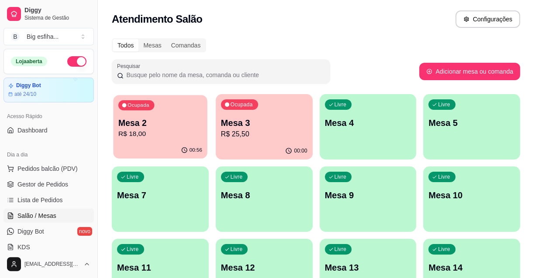
click at [136, 142] on div "Ocupada Mesa 2 R$ 18,00" at bounding box center [160, 118] width 94 height 47
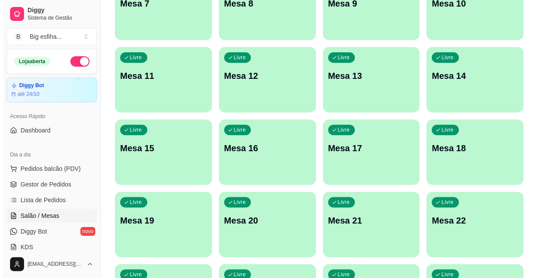
scroll to position [0, 0]
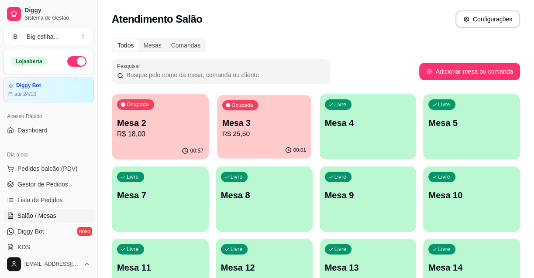
click at [252, 140] on div "Ocupada Mesa 3 R$ 25,50" at bounding box center [264, 118] width 94 height 47
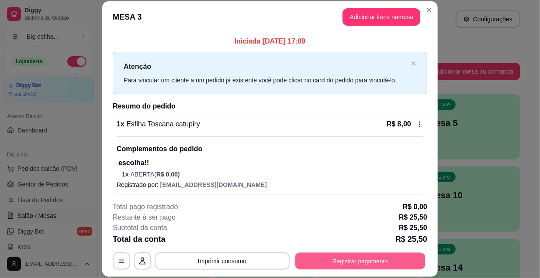
click at [340, 260] on button "Registrar pagamento" at bounding box center [360, 261] width 130 height 17
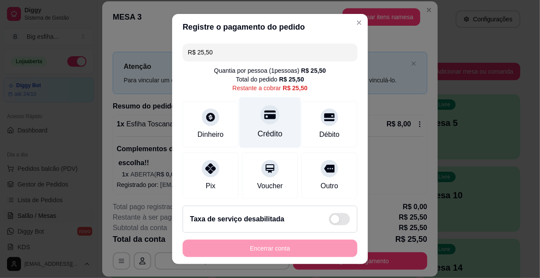
click at [271, 115] on div "Crédito" at bounding box center [270, 122] width 62 height 51
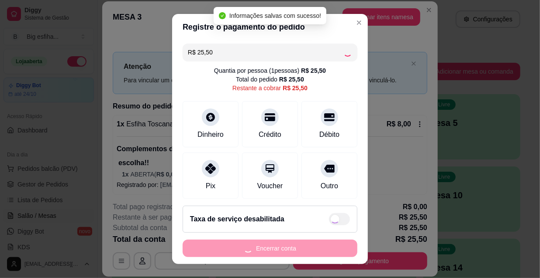
type input "R$ 0,00"
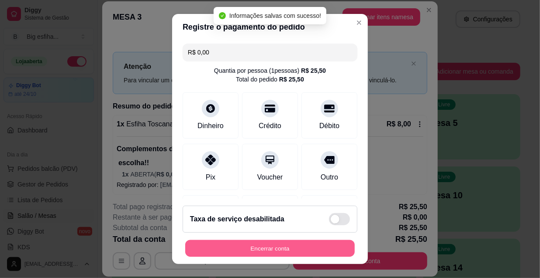
click at [261, 250] on button "Encerrar conta" at bounding box center [269, 249] width 169 height 17
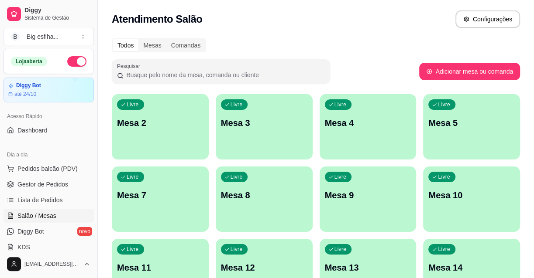
click at [175, 141] on div "Livre Mesa 2" at bounding box center [160, 121] width 97 height 55
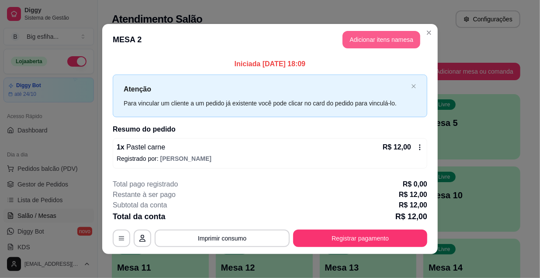
click at [367, 39] on button "Adicionar itens na mesa" at bounding box center [381, 39] width 78 height 17
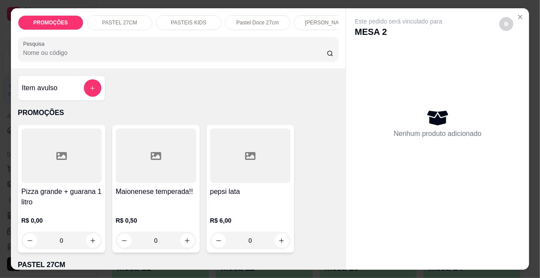
click at [310, 19] on p "[PERSON_NAME]" at bounding box center [326, 22] width 43 height 7
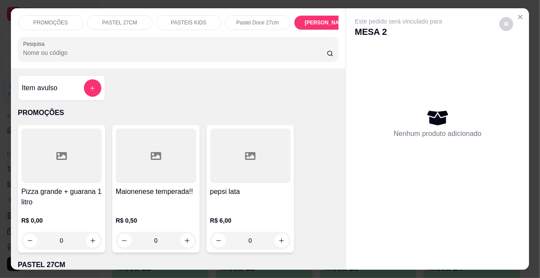
scroll to position [22, 0]
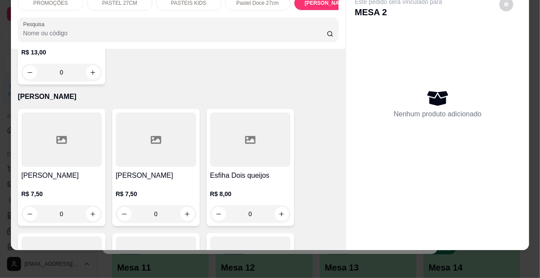
click at [139, 171] on h4 "[PERSON_NAME]" at bounding box center [156, 176] width 80 height 10
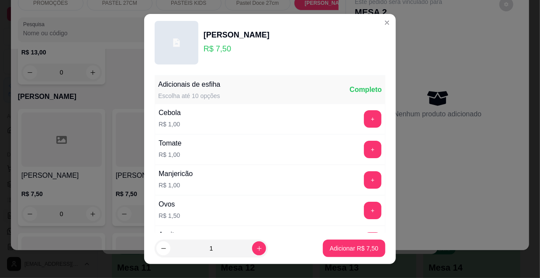
click at [60, 171] on h4 "[PERSON_NAME]" at bounding box center [61, 176] width 80 height 10
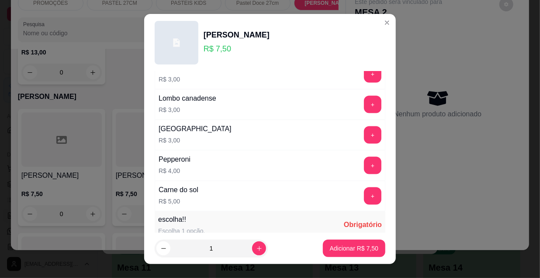
scroll to position [725, 0]
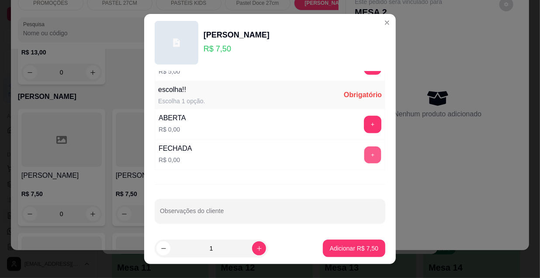
click at [364, 151] on button "+" at bounding box center [372, 155] width 17 height 17
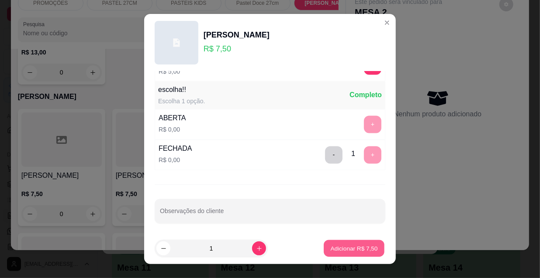
click at [346, 252] on p "Adicionar R$ 7,50" at bounding box center [353, 248] width 47 height 8
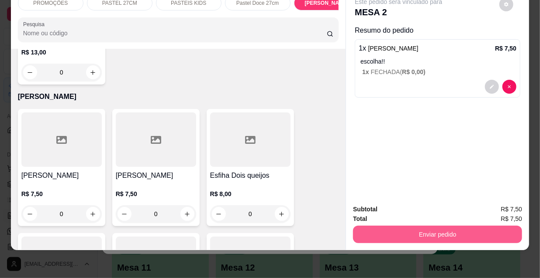
click at [423, 227] on button "Enviar pedido" at bounding box center [437, 234] width 169 height 17
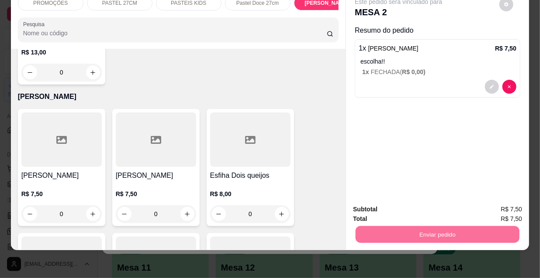
click at [498, 205] on button "Enviar pedido" at bounding box center [499, 207] width 49 height 17
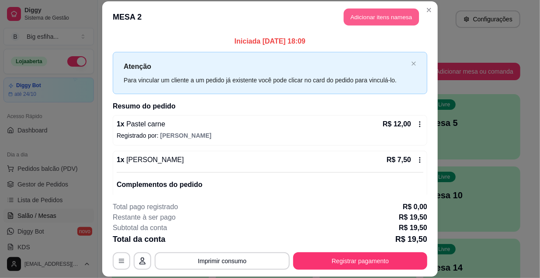
click at [375, 24] on button "Adicionar itens na mesa" at bounding box center [381, 17] width 75 height 17
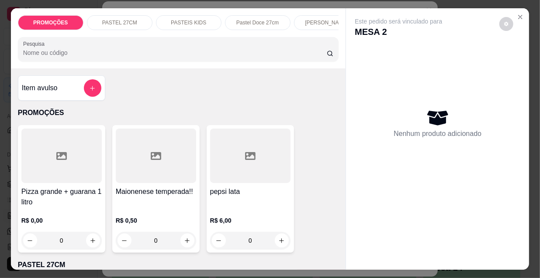
click at [309, 21] on p "[PERSON_NAME]" at bounding box center [326, 22] width 43 height 7
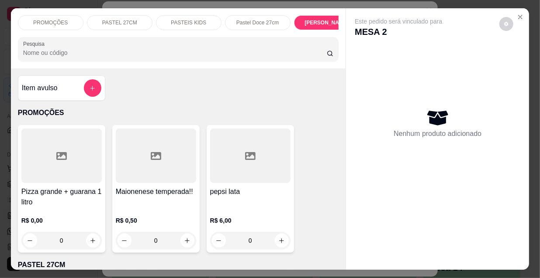
scroll to position [22, 0]
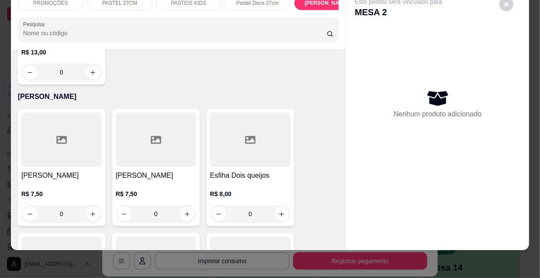
click at [86, 126] on div "Esfiha Carne R$ 7,50 0" at bounding box center [61, 167] width 87 height 117
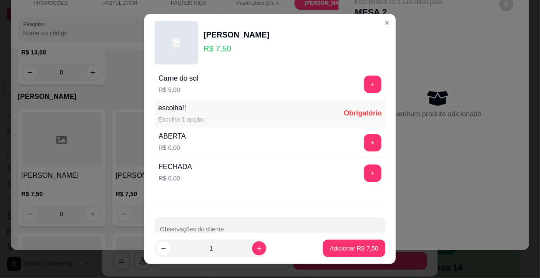
scroll to position [725, 0]
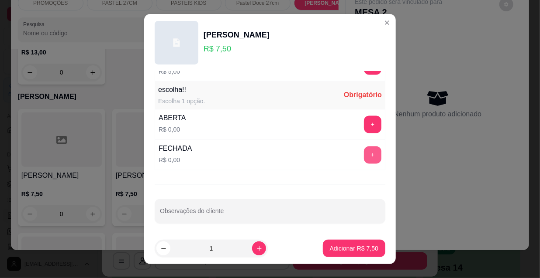
click at [364, 156] on button "+" at bounding box center [372, 155] width 17 height 17
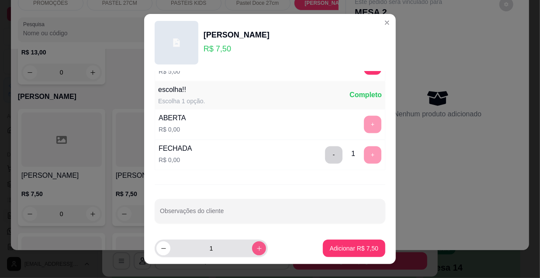
click at [256, 251] on icon "increase-product-quantity" at bounding box center [259, 249] width 7 height 7
click at [158, 252] on button "decrease-product-quantity" at bounding box center [163, 249] width 14 height 14
type input "1"
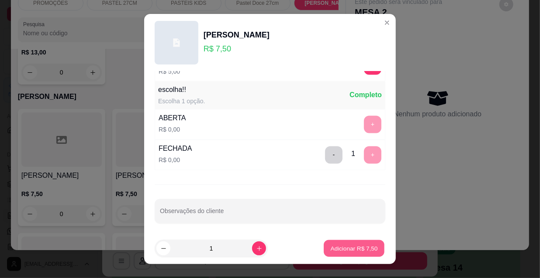
click at [348, 247] on p "Adicionar R$ 7,50" at bounding box center [353, 248] width 47 height 8
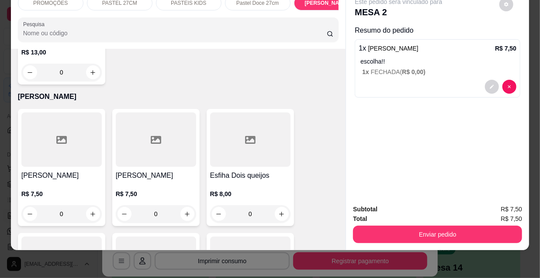
click at [138, 127] on div "Esfiha Mussarela R$ 7,50 0" at bounding box center [155, 167] width 87 height 117
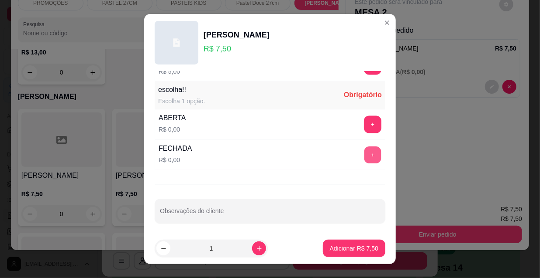
click at [364, 152] on button "+" at bounding box center [372, 155] width 17 height 17
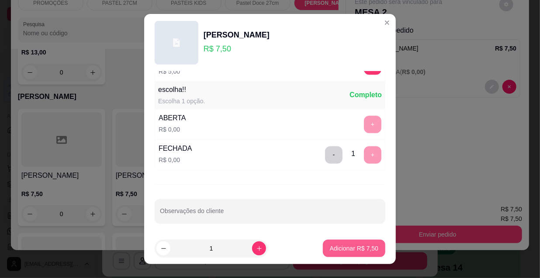
click at [348, 250] on p "Adicionar R$ 7,50" at bounding box center [354, 248] width 48 height 9
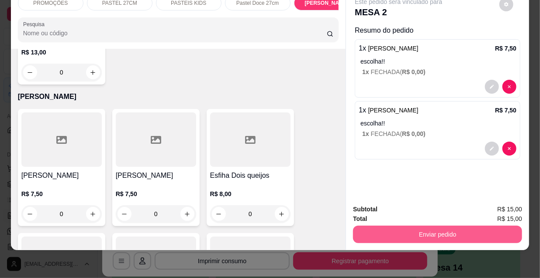
click at [386, 230] on button "Enviar pedido" at bounding box center [437, 234] width 169 height 17
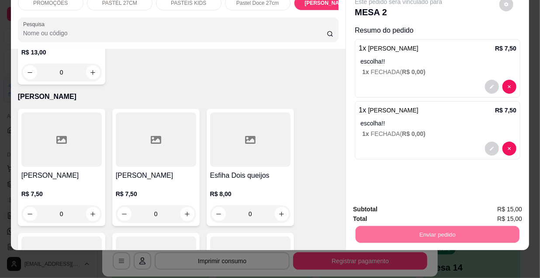
click at [491, 204] on button "Enviar pedido" at bounding box center [499, 207] width 49 height 17
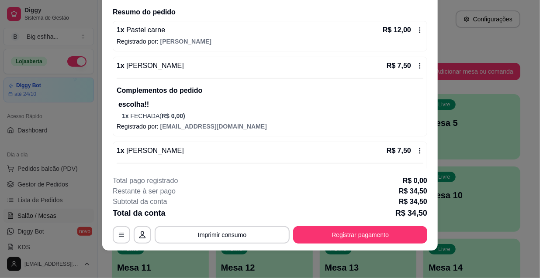
scroll to position [0, 0]
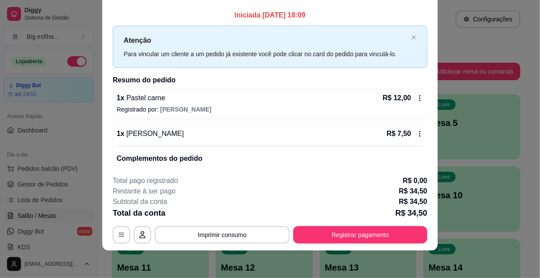
click at [201, 101] on div "1 x Pastel carne R$ 12,00" at bounding box center [270, 98] width 306 height 10
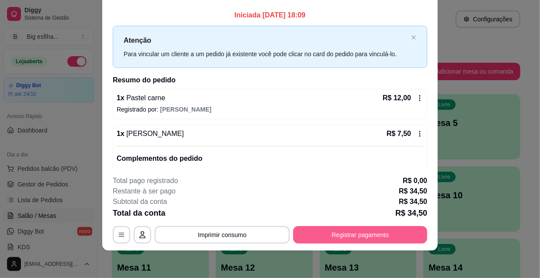
click at [381, 230] on button "Registrar pagamento" at bounding box center [360, 235] width 134 height 17
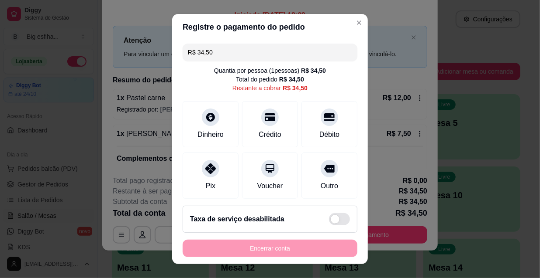
click at [225, 59] on input "R$ 34,50" at bounding box center [270, 52] width 164 height 17
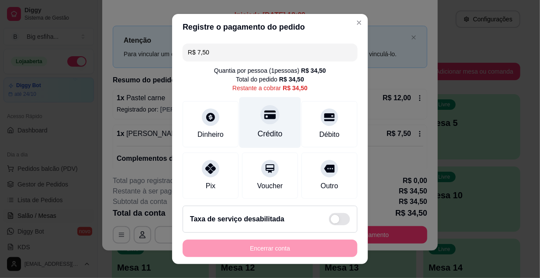
click at [263, 131] on div "Crédito" at bounding box center [270, 133] width 25 height 11
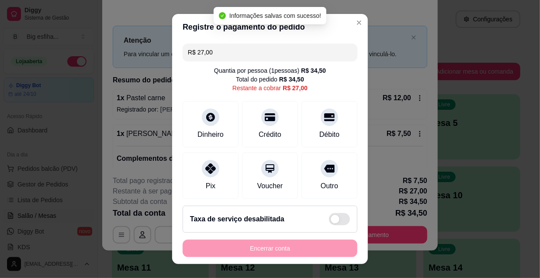
click at [222, 55] on input "R$ 27,00" at bounding box center [270, 52] width 164 height 17
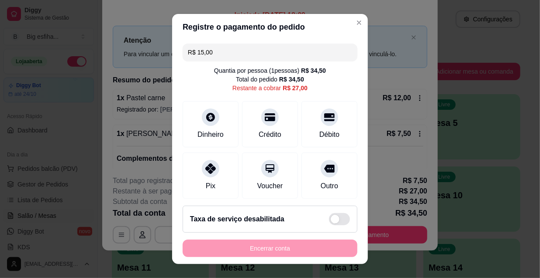
click at [179, 130] on div "R$ 15,00 Quantia por pessoa ( 1 pessoas) R$ 34,50 Total do pedido R$ 34,50 Rest…" at bounding box center [270, 119] width 196 height 159
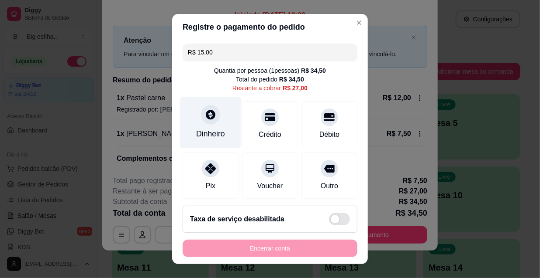
click at [198, 130] on div "Dinheiro" at bounding box center [210, 133] width 29 height 11
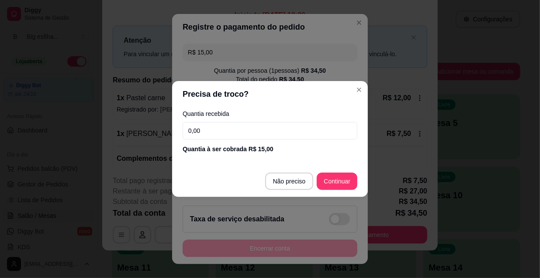
click at [337, 190] on footer "Não preciso Continuar" at bounding box center [270, 181] width 196 height 31
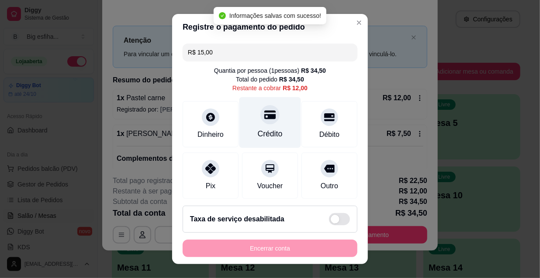
type input "R$ 12,00"
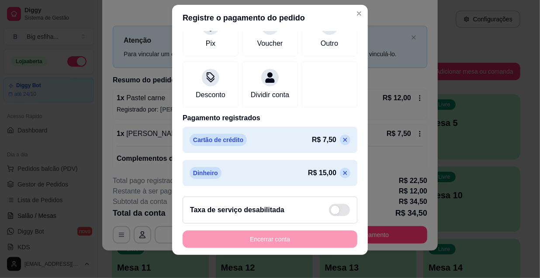
scroll to position [14, 0]
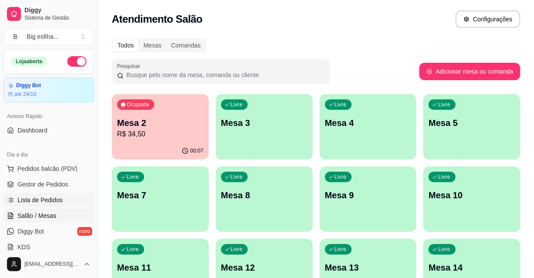
click at [59, 195] on link "Lista de Pedidos" at bounding box center [48, 200] width 90 height 14
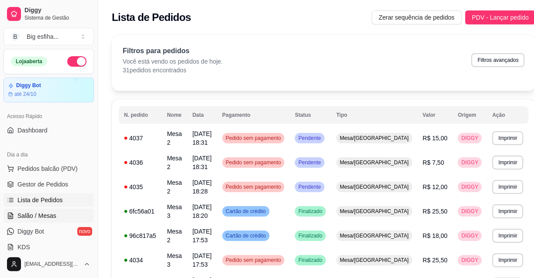
click at [62, 220] on link "Salão / Mesas" at bounding box center [48, 216] width 90 height 14
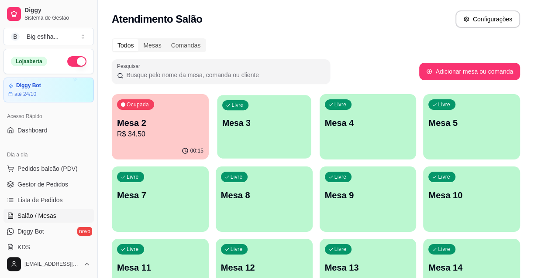
click at [278, 120] on p "Mesa 3" at bounding box center [264, 123] width 84 height 12
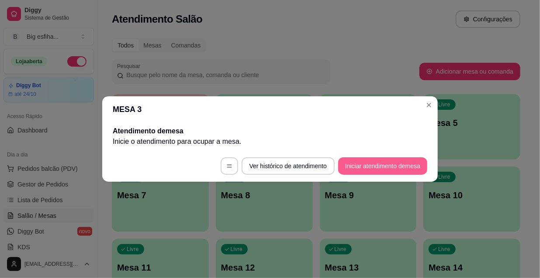
click at [395, 160] on button "Iniciar atendimento de mesa" at bounding box center [382, 166] width 89 height 17
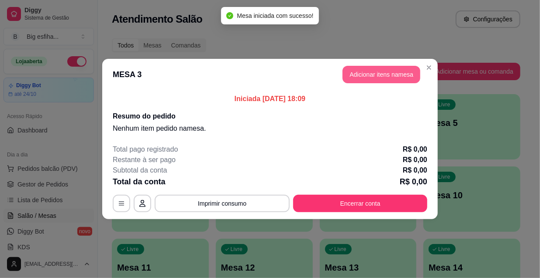
click at [386, 72] on button "Adicionar itens na mesa" at bounding box center [381, 74] width 78 height 17
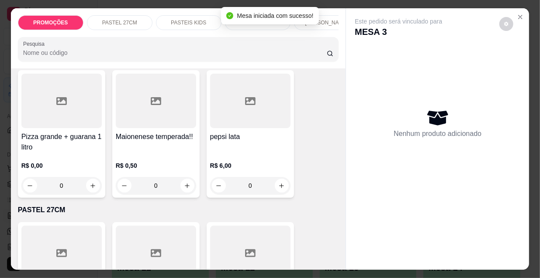
scroll to position [79, 0]
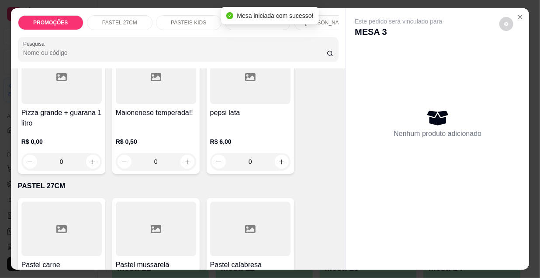
click at [64, 197] on div "Item avulso PROMOÇÕES Pizza grande + guarana 1 litro R$ 0,00 0 Maionenese tempe…" at bounding box center [178, 170] width 335 height 202
click at [61, 226] on div at bounding box center [61, 229] width 80 height 55
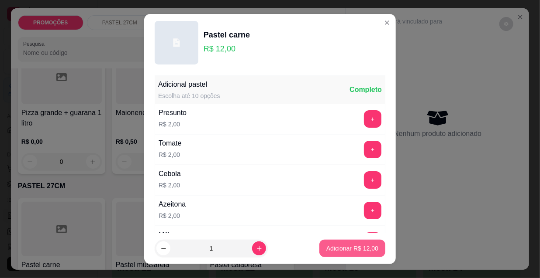
click at [346, 247] on p "Adicionar R$ 12,00" at bounding box center [352, 248] width 52 height 9
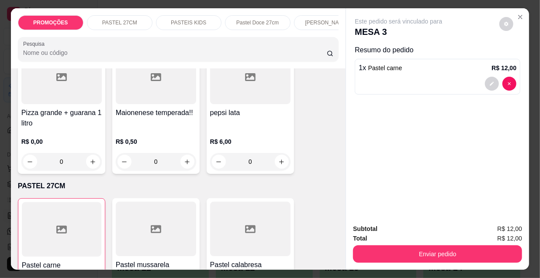
type input "1"
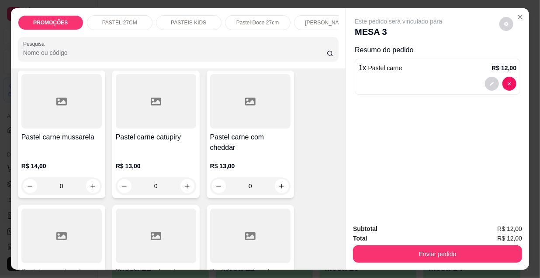
scroll to position [992, 0]
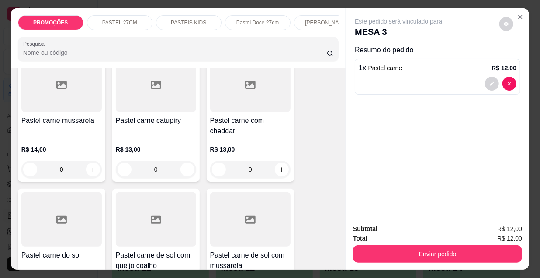
click at [67, 145] on p "R$ 14,00" at bounding box center [61, 149] width 80 height 9
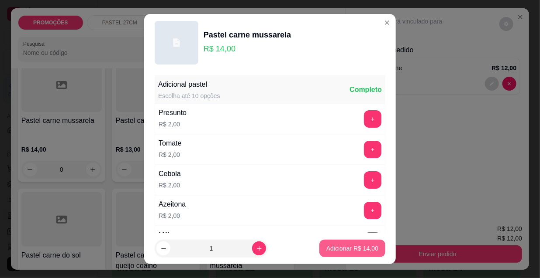
click at [349, 246] on p "Adicionar R$ 14,00" at bounding box center [352, 248] width 52 height 9
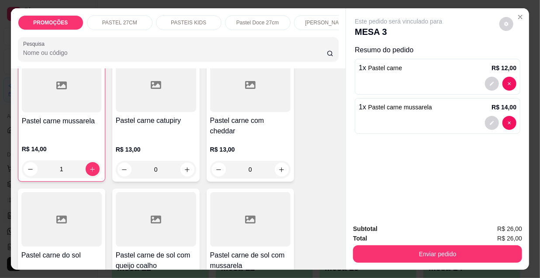
type input "1"
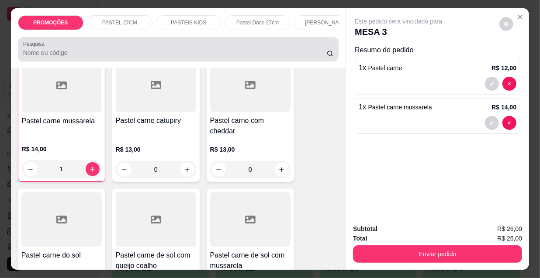
scroll to position [992, 0]
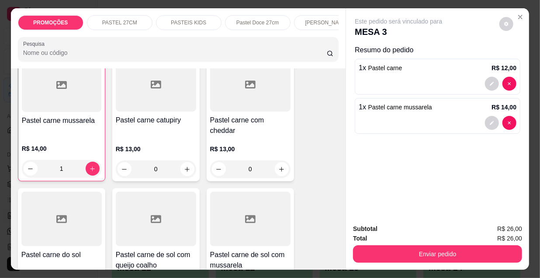
click at [238, 19] on p "Pastel Doce 27cm" at bounding box center [257, 22] width 42 height 7
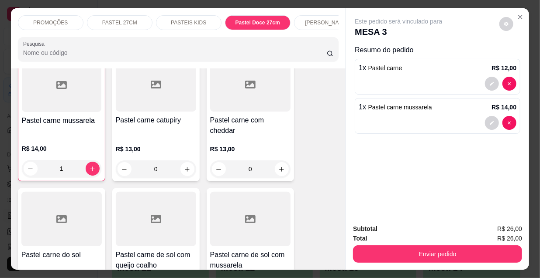
scroll to position [22, 0]
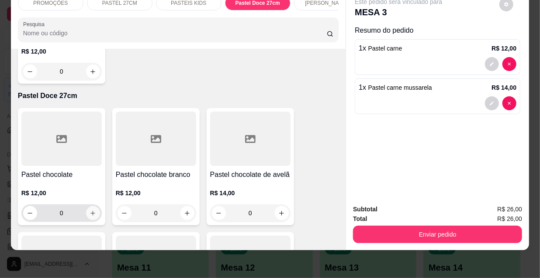
click at [89, 206] on button "increase-product-quantity" at bounding box center [93, 213] width 14 height 14
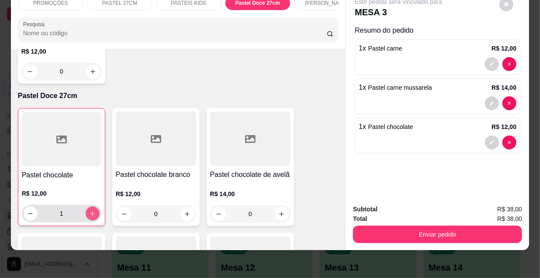
type input "1"
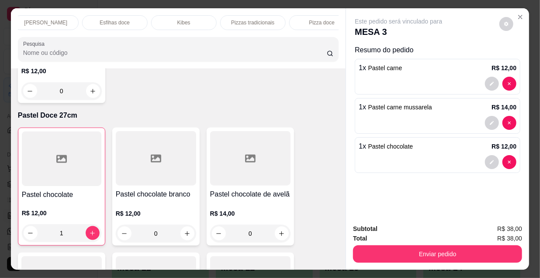
scroll to position [0, 503]
click at [307, 20] on p "Suco" at bounding box center [306, 22] width 12 height 7
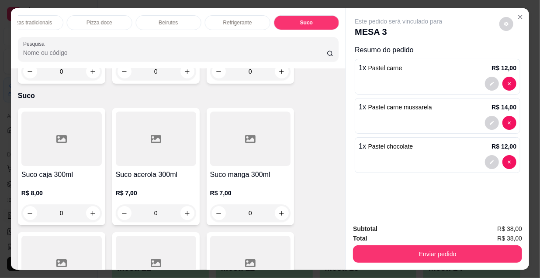
scroll to position [8837, 0]
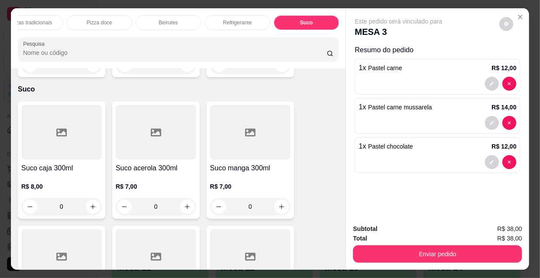
click at [253, 230] on div at bounding box center [250, 257] width 80 height 55
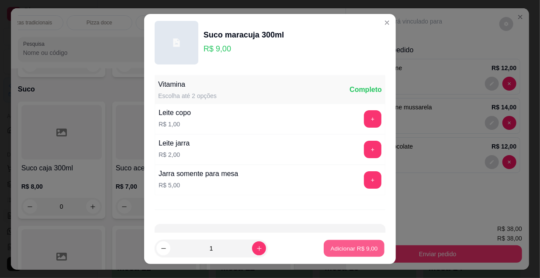
click at [362, 248] on p "Adicionar R$ 9,00" at bounding box center [353, 248] width 47 height 8
type input "1"
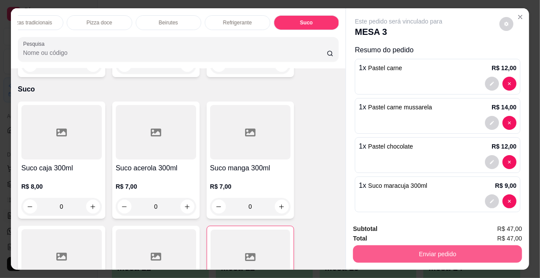
click at [444, 249] on button "Enviar pedido" at bounding box center [437, 254] width 169 height 17
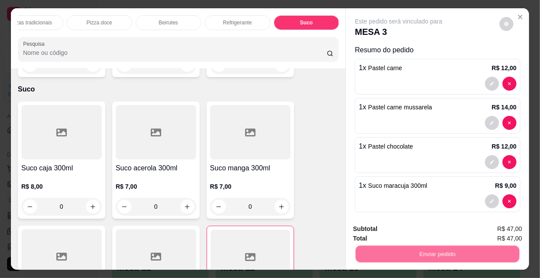
click at [429, 227] on button "Registrar cliente" at bounding box center [441, 230] width 56 height 16
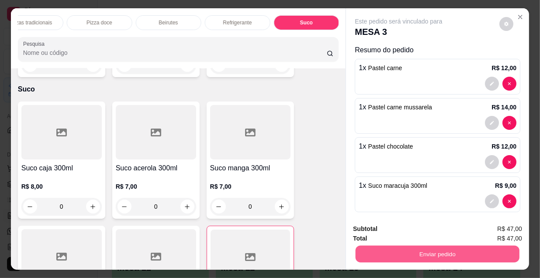
click at [462, 252] on button "Enviar pedido" at bounding box center [437, 254] width 164 height 17
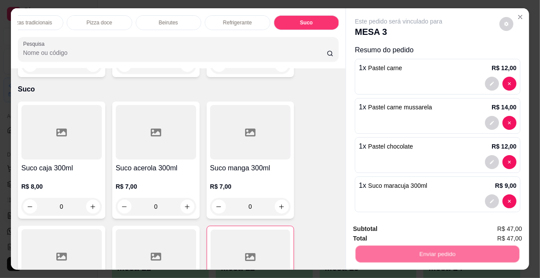
click at [495, 228] on button "Enviar pedido" at bounding box center [499, 230] width 48 height 16
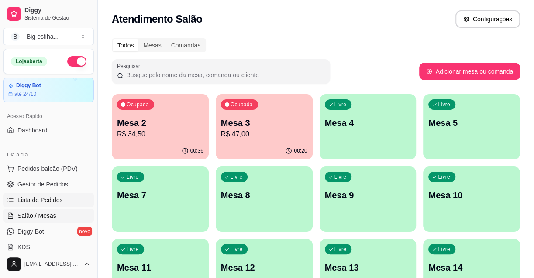
click at [53, 201] on span "Lista de Pedidos" at bounding box center [39, 200] width 45 height 9
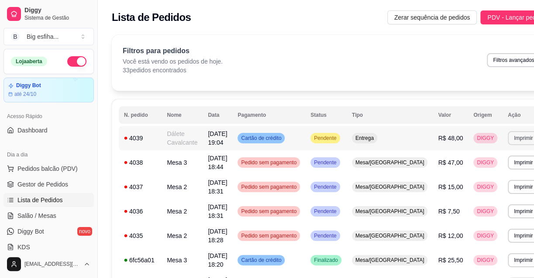
click at [508, 137] on button "Imprimir" at bounding box center [523, 138] width 31 height 14
click at [485, 165] on button "IMPRESSORA" at bounding box center [484, 164] width 51 height 11
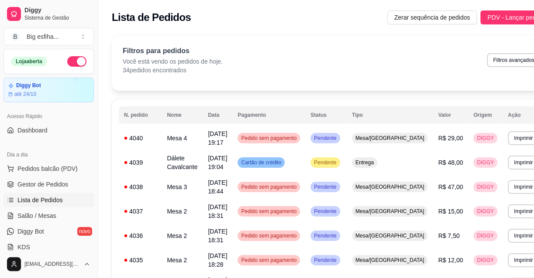
click at [49, 207] on ul "Pedidos balcão (PDV) Gestor de Pedidos Lista de Pedidos Salão / Mesas Diggy Bot…" at bounding box center [48, 208] width 90 height 93
click at [50, 213] on span "Salão / Mesas" at bounding box center [36, 216] width 39 height 9
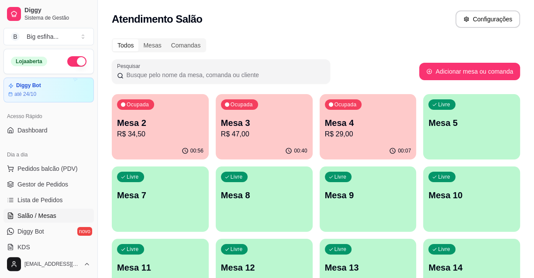
click at [237, 127] on p "Mesa 3" at bounding box center [264, 123] width 86 height 12
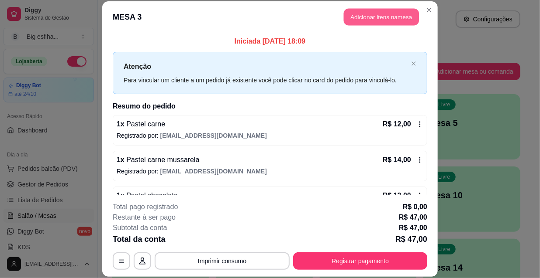
click at [357, 9] on button "Adicionar itens na mesa" at bounding box center [381, 17] width 75 height 17
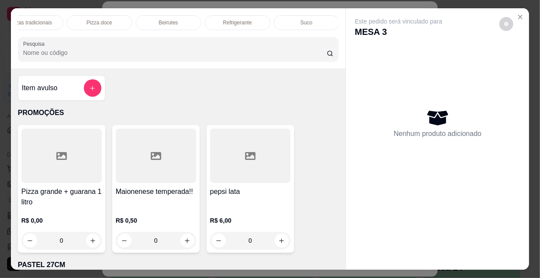
scroll to position [0, 499]
click at [243, 22] on p "Refrigerante" at bounding box center [241, 22] width 29 height 7
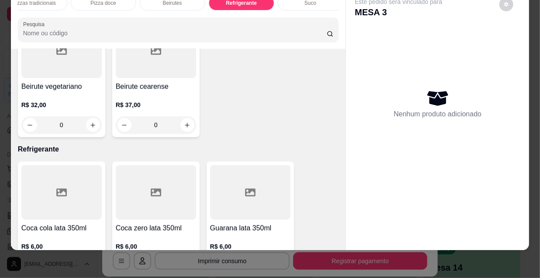
click at [184, 264] on icon "increase-product-quantity" at bounding box center [187, 267] width 7 height 7
type input "1"
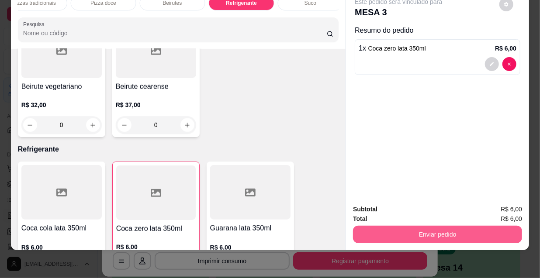
click at [414, 228] on button "Enviar pedido" at bounding box center [437, 234] width 169 height 17
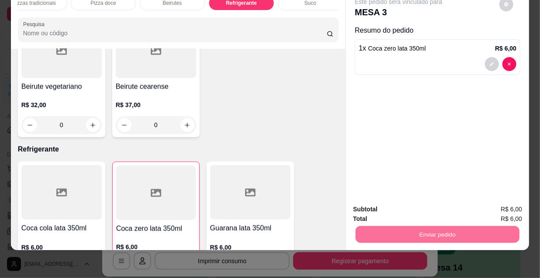
click at [519, 205] on button "Enviar pedido" at bounding box center [499, 207] width 48 height 16
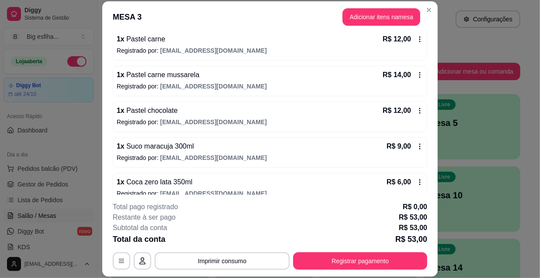
scroll to position [96, 0]
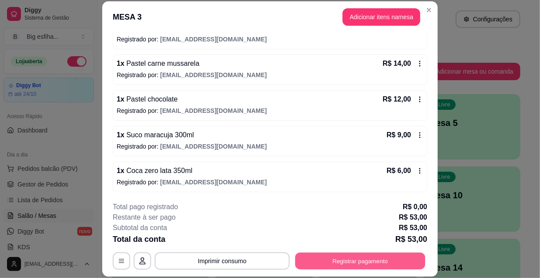
click at [339, 263] on button "Registrar pagamento" at bounding box center [360, 261] width 130 height 17
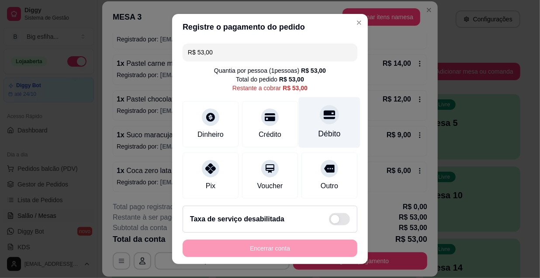
click at [327, 127] on div "Débito" at bounding box center [330, 122] width 62 height 51
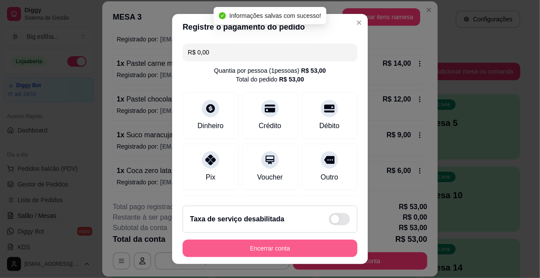
type input "R$ 0,00"
click at [238, 247] on button "Encerrar conta" at bounding box center [269, 249] width 169 height 17
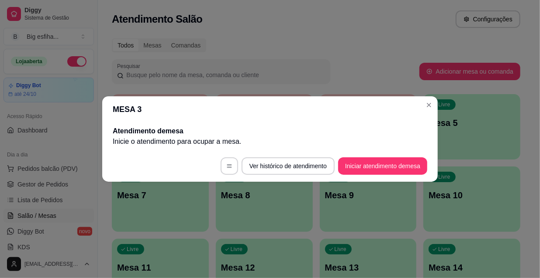
scroll to position [0, 0]
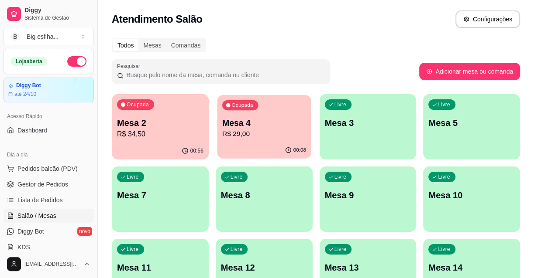
click at [222, 127] on p "Mesa 4" at bounding box center [264, 123] width 84 height 12
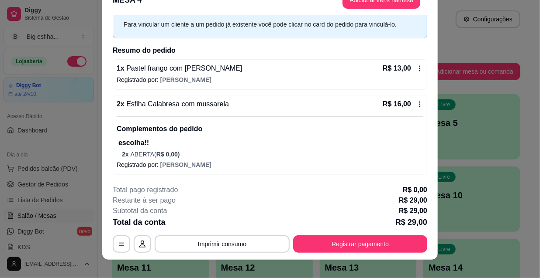
scroll to position [26, 0]
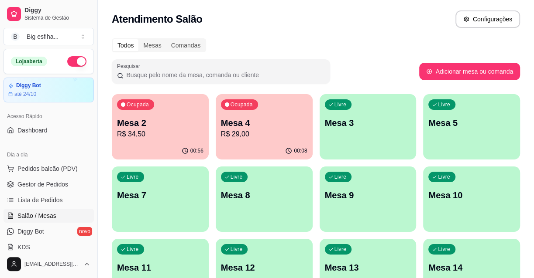
click at [173, 133] on p "R$ 34,50" at bounding box center [160, 134] width 86 height 10
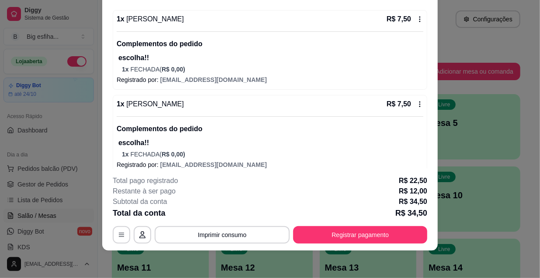
scroll to position [209, 0]
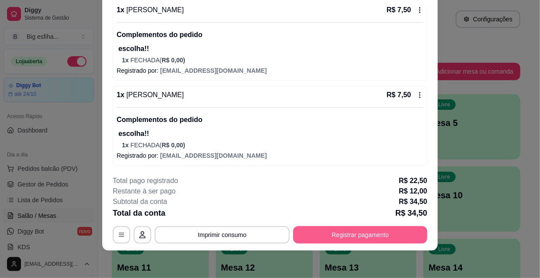
click at [371, 236] on button "Registrar pagamento" at bounding box center [360, 235] width 134 height 17
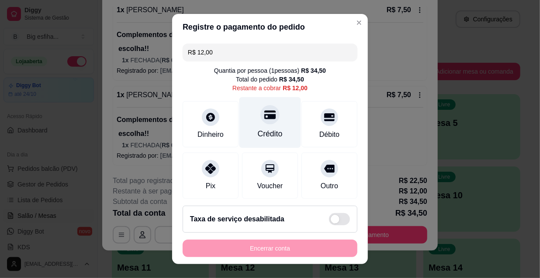
click at [273, 120] on div "Crédito" at bounding box center [270, 122] width 62 height 51
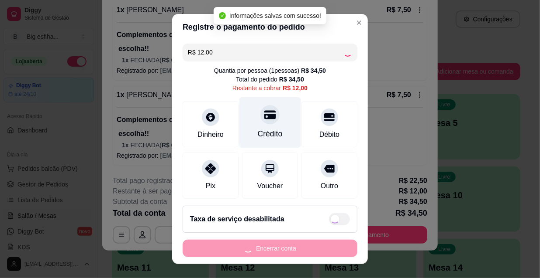
type input "R$ 0,00"
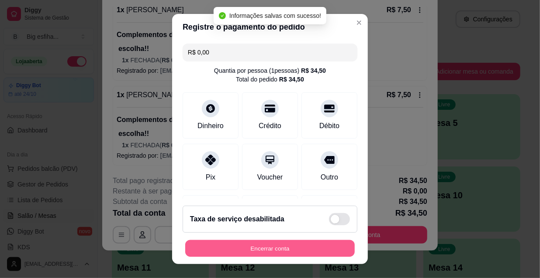
click at [265, 244] on button "Encerrar conta" at bounding box center [269, 249] width 169 height 17
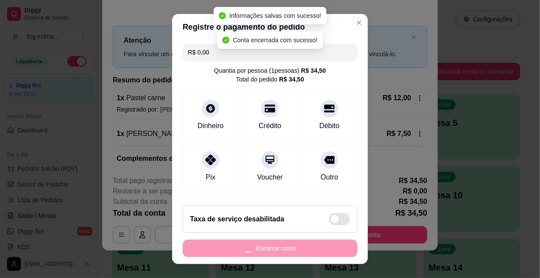
scroll to position [0, 0]
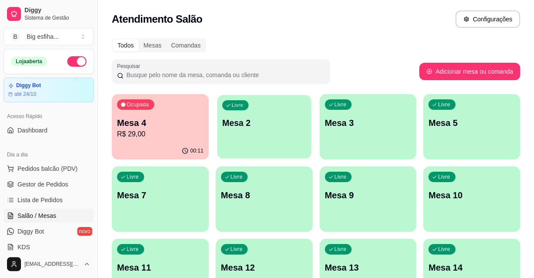
click at [263, 135] on div "Livre Mesa 2" at bounding box center [264, 121] width 94 height 53
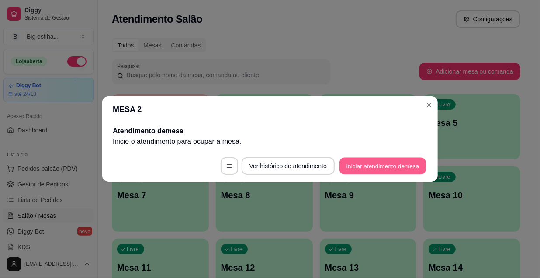
click at [352, 172] on button "Iniciar atendimento de mesa" at bounding box center [382, 166] width 86 height 17
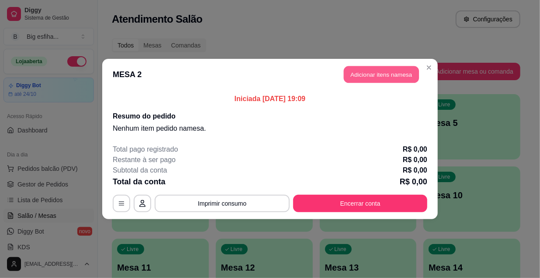
click at [367, 74] on button "Adicionar itens na mesa" at bounding box center [381, 74] width 75 height 17
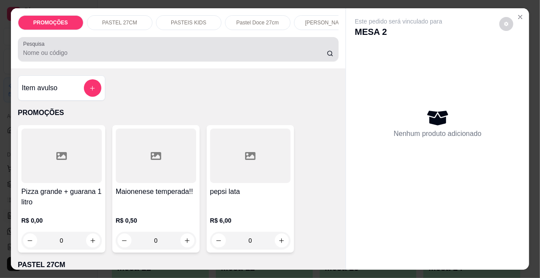
click at [262, 57] on input "Pesquisa" at bounding box center [174, 52] width 303 height 9
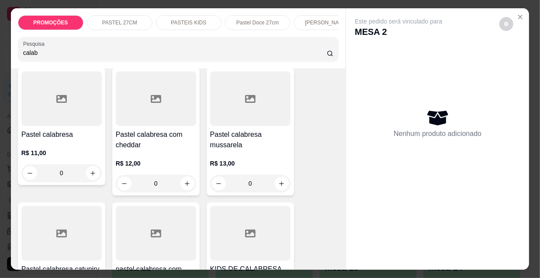
scroll to position [79, 0]
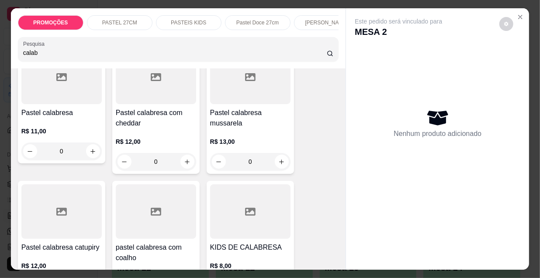
type input "calab"
click at [71, 227] on div at bounding box center [61, 212] width 80 height 55
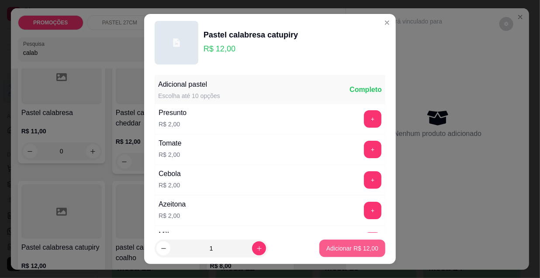
click at [330, 250] on p "Adicionar R$ 12,00" at bounding box center [352, 248] width 52 height 9
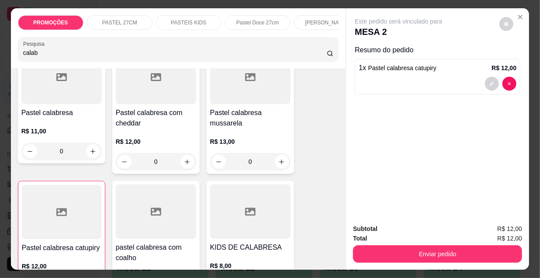
type input "1"
drag, startPoint x: 8, startPoint y: 57, endPoint x: 0, endPoint y: 57, distance: 8.3
click at [0, 57] on div "PROMOÇÕES PASTEL 27CM PASTEIS KIDS Pastel Doce 27cm Esfihas Salgadas Esfihas do…" at bounding box center [270, 139] width 540 height 278
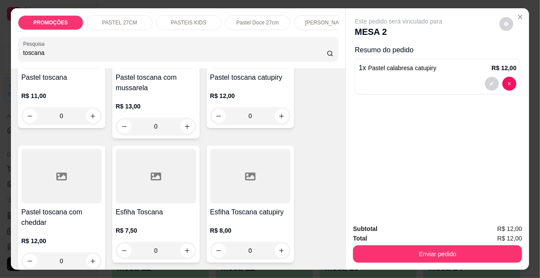
scroll to position [0, 0]
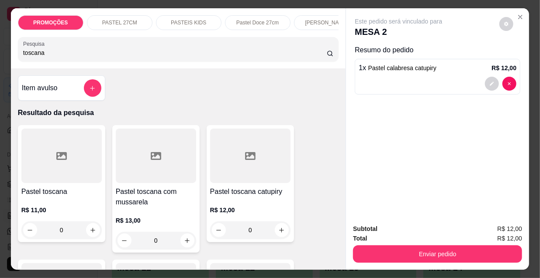
type input "toscana"
click at [231, 169] on div at bounding box center [250, 156] width 80 height 55
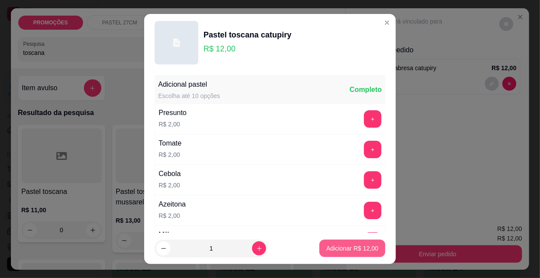
click at [340, 247] on p "Adicionar R$ 12,00" at bounding box center [352, 248] width 52 height 9
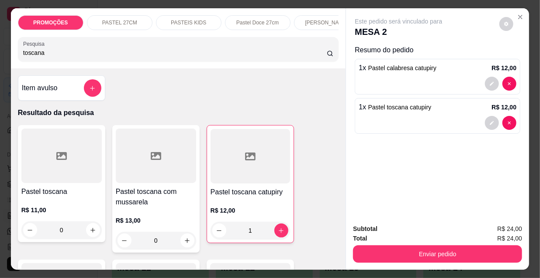
type input "1"
drag, startPoint x: 11, startPoint y: 54, endPoint x: 0, endPoint y: 48, distance: 12.9
click at [0, 48] on div "PROMOÇÕES PASTEL 27CM PASTEIS KIDS Pastel Doce 27cm Esfihas Salgadas Esfihas do…" at bounding box center [270, 139] width 540 height 278
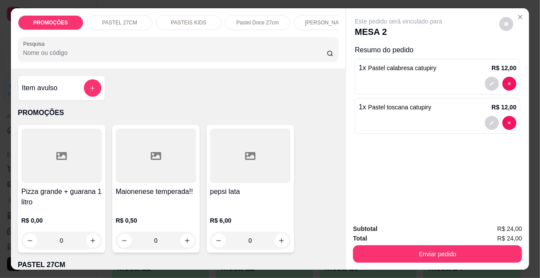
click at [58, 52] on input "Pesquisa" at bounding box center [174, 52] width 303 height 9
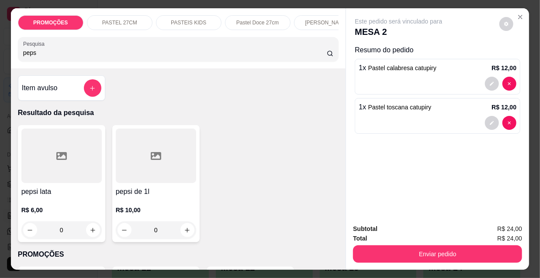
type input "peps"
click at [152, 183] on div at bounding box center [156, 156] width 80 height 55
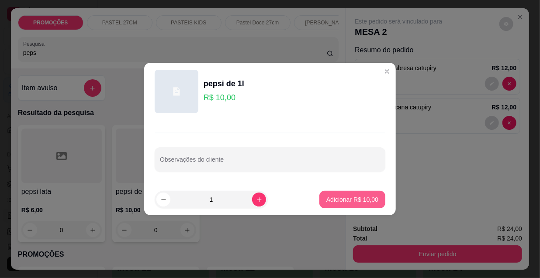
click at [344, 200] on p "Adicionar R$ 10,00" at bounding box center [352, 200] width 52 height 9
type input "1"
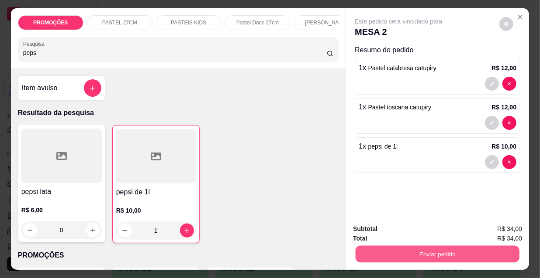
click at [385, 251] on button "Enviar pedido" at bounding box center [437, 254] width 164 height 17
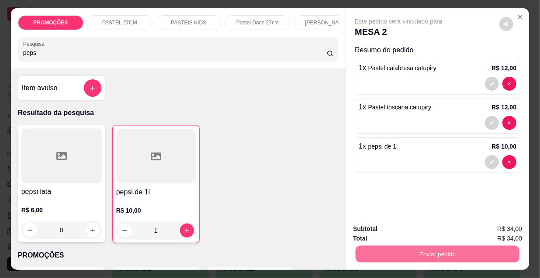
click at [490, 234] on button "Enviar pedido" at bounding box center [499, 230] width 48 height 16
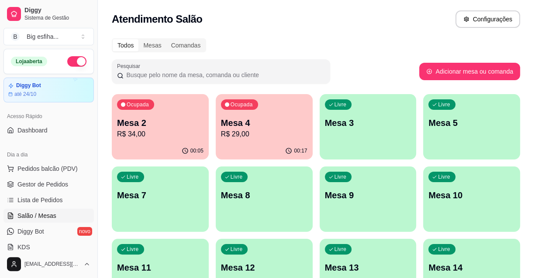
click at [358, 131] on div "Livre Mesa 3" at bounding box center [368, 121] width 97 height 55
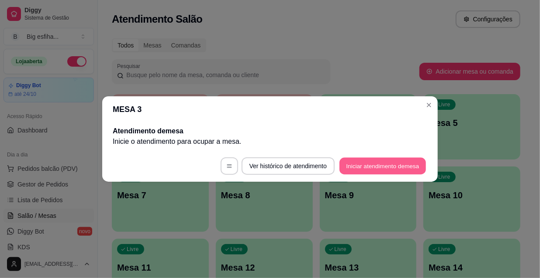
click at [410, 163] on button "Iniciar atendimento de mesa" at bounding box center [382, 166] width 86 height 17
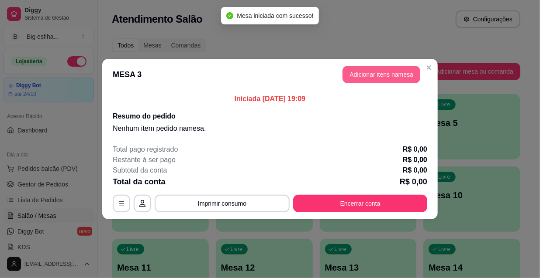
click at [368, 66] on button "Adicionar itens na mesa" at bounding box center [381, 74] width 78 height 17
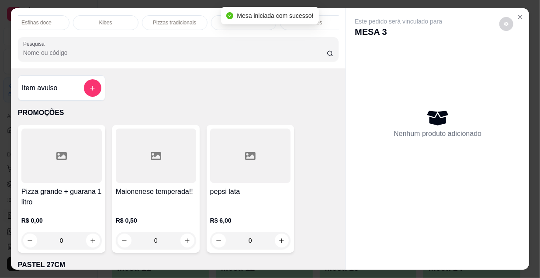
scroll to position [0, 423]
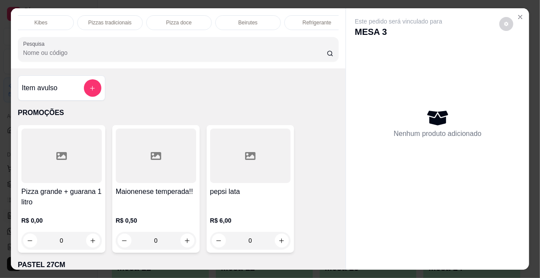
click at [120, 19] on p "Pizzas tradicionais" at bounding box center [109, 22] width 43 height 7
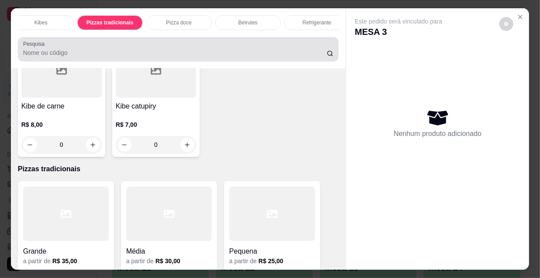
scroll to position [22, 0]
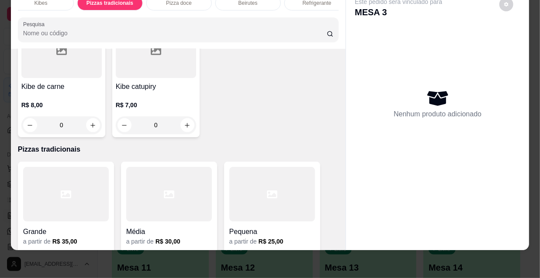
click at [59, 167] on div at bounding box center [66, 194] width 86 height 55
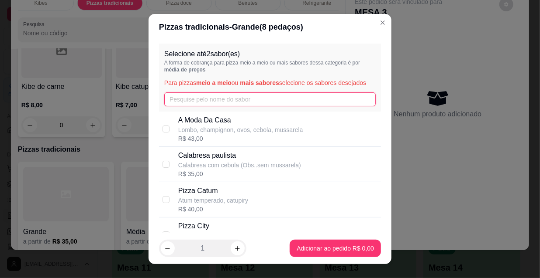
click at [214, 96] on input "text" at bounding box center [269, 100] width 211 height 14
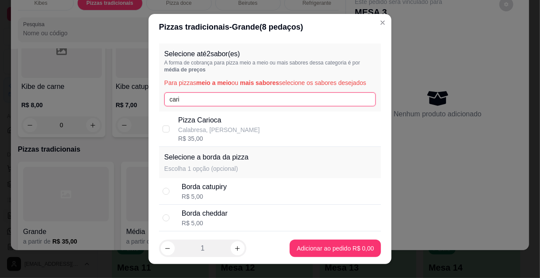
type input "cari"
click at [209, 130] on p "Calabresa, mussarela" at bounding box center [219, 130] width 82 height 9
checkbox input "true"
drag, startPoint x: 175, startPoint y: 96, endPoint x: 153, endPoint y: 96, distance: 21.8
click at [153, 96] on div "Selecione até 2 sabor(es) A forma de cobrança para pizza meio a meio ou mais sa…" at bounding box center [269, 136] width 243 height 193
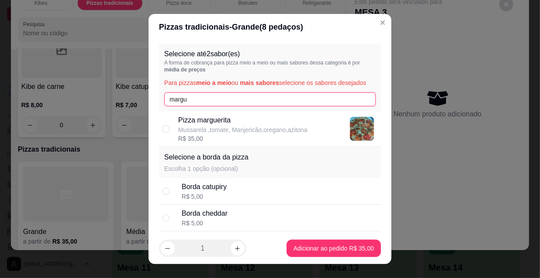
type input "margu"
click at [206, 131] on p "Mussarela ,tomate, Manjericão,oregano,azitona" at bounding box center [242, 130] width 129 height 9
checkbox input "true"
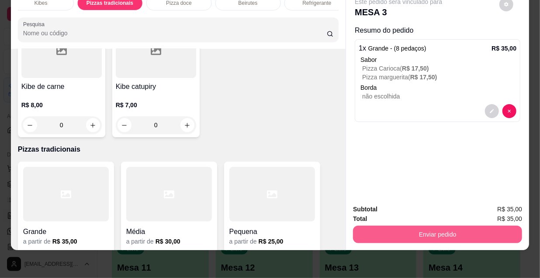
click at [374, 227] on button "Enviar pedido" at bounding box center [437, 234] width 169 height 17
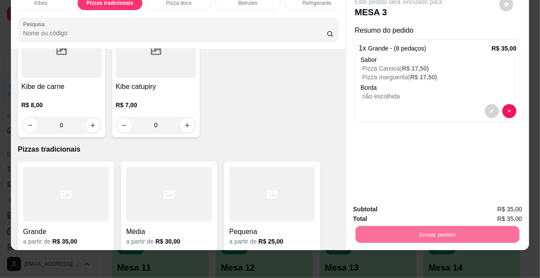
click at [491, 202] on button "Enviar pedido" at bounding box center [499, 207] width 48 height 16
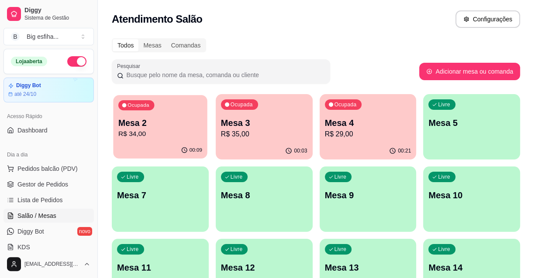
click at [175, 123] on p "Mesa 2" at bounding box center [160, 123] width 84 height 12
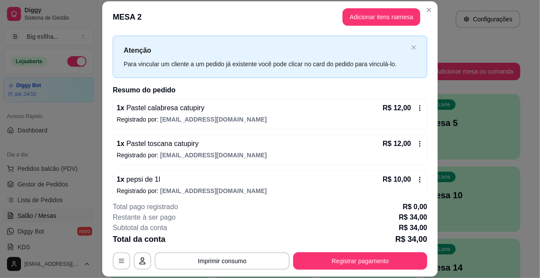
scroll to position [25, 0]
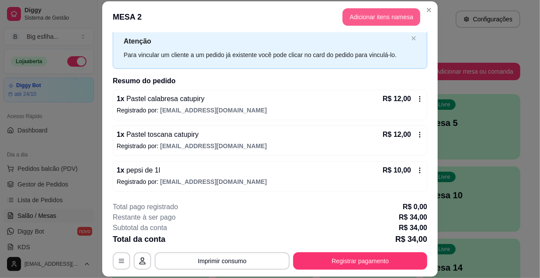
click at [384, 18] on button "Adicionar itens na mesa" at bounding box center [381, 16] width 78 height 17
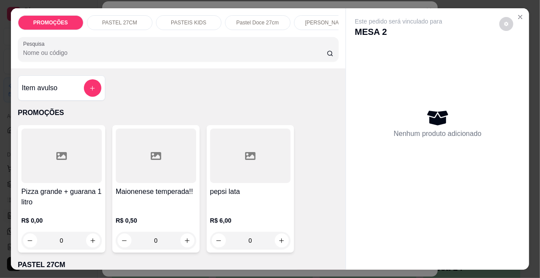
click at [265, 62] on div "Pesquisa" at bounding box center [178, 49] width 321 height 24
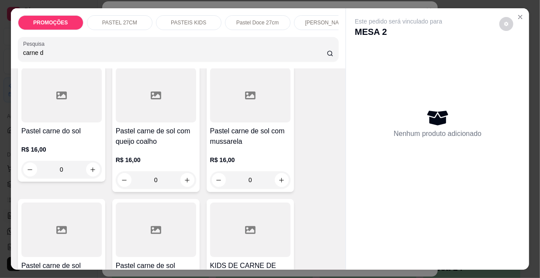
scroll to position [79, 0]
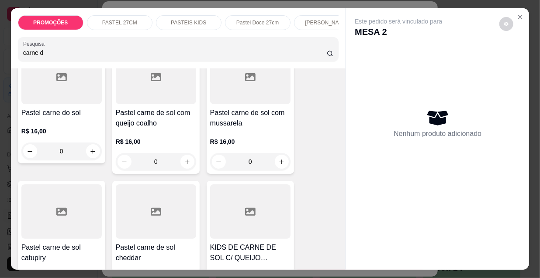
type input "carne d"
click at [59, 229] on div at bounding box center [61, 212] width 80 height 55
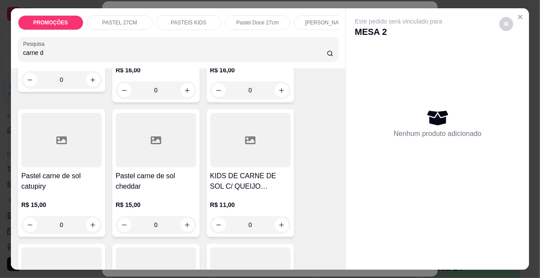
scroll to position [158, 0]
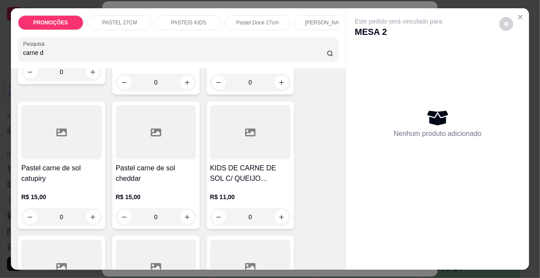
click at [65, 158] on div at bounding box center [61, 132] width 80 height 55
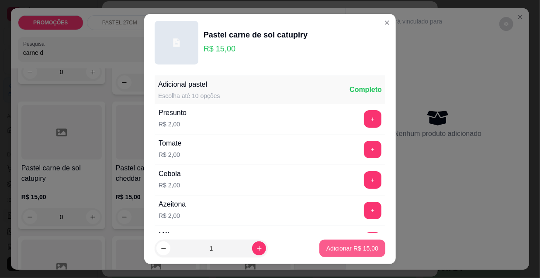
click at [356, 253] on p "Adicionar R$ 15,00" at bounding box center [352, 248] width 52 height 9
type input "1"
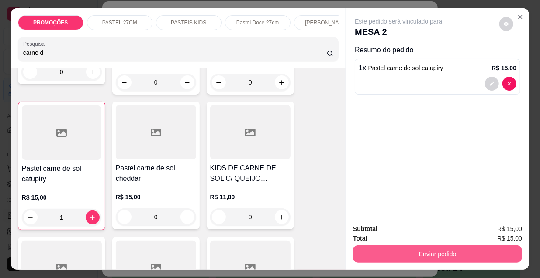
click at [407, 250] on button "Enviar pedido" at bounding box center [437, 254] width 169 height 17
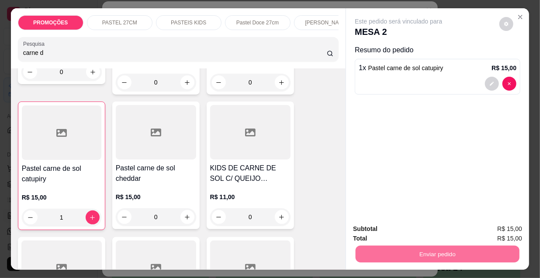
click at [498, 229] on button "Enviar pedido" at bounding box center [499, 230] width 49 height 17
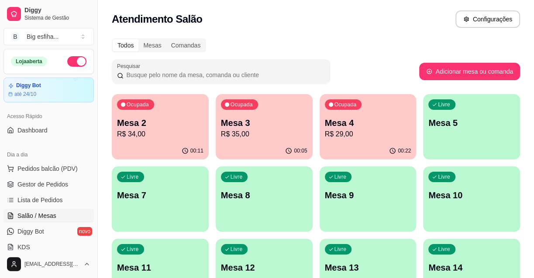
click at [272, 136] on p "R$ 35,00" at bounding box center [264, 134] width 86 height 10
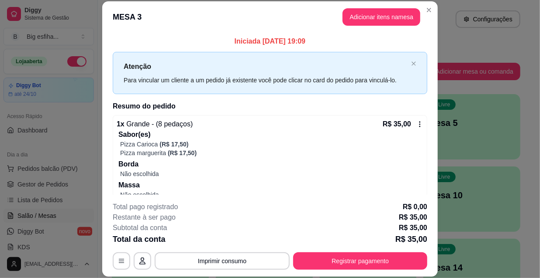
click at [133, 26] on header "MESA 3 Adicionar itens na mesa" at bounding box center [269, 16] width 335 height 31
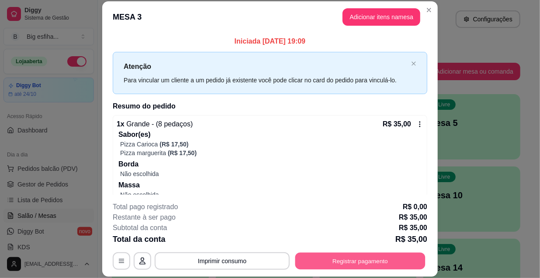
click at [340, 255] on button "Registrar pagamento" at bounding box center [360, 261] width 130 height 17
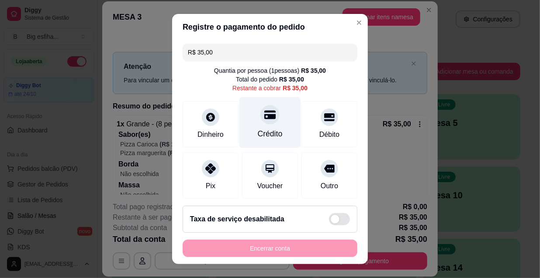
click at [268, 129] on div "Crédito" at bounding box center [270, 133] width 25 height 11
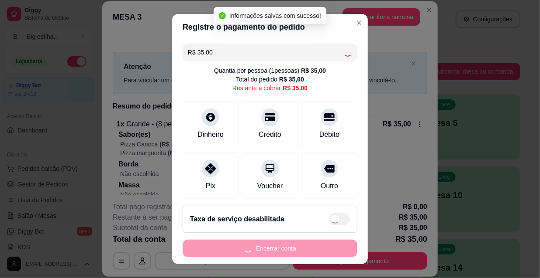
type input "R$ 0,00"
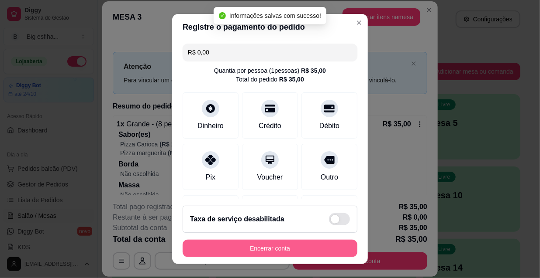
click at [273, 249] on button "Encerrar conta" at bounding box center [269, 248] width 175 height 17
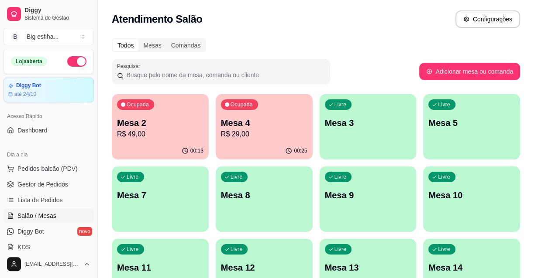
click at [244, 132] on p "R$ 29,00" at bounding box center [264, 134] width 86 height 10
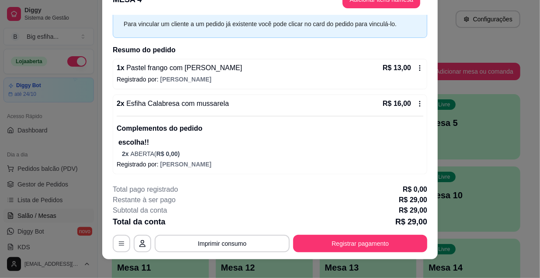
scroll to position [26, 0]
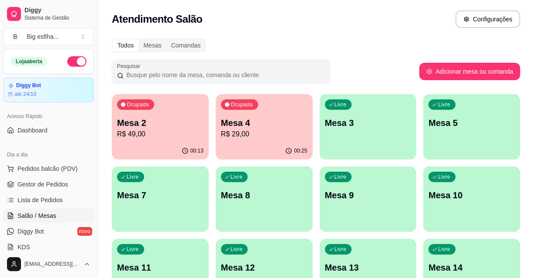
click at [178, 141] on div "Ocupada Mesa 2 R$ 49,00" at bounding box center [160, 118] width 97 height 48
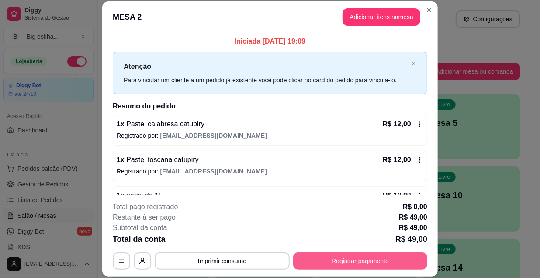
click at [377, 259] on button "Registrar pagamento" at bounding box center [360, 261] width 134 height 17
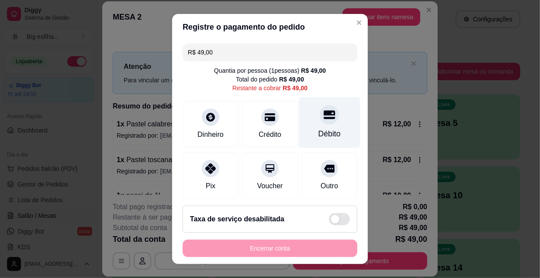
click at [320, 123] on div at bounding box center [329, 114] width 19 height 19
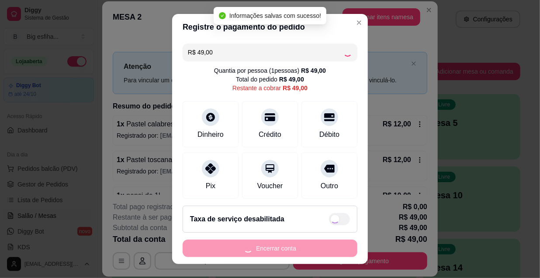
type input "R$ 0,00"
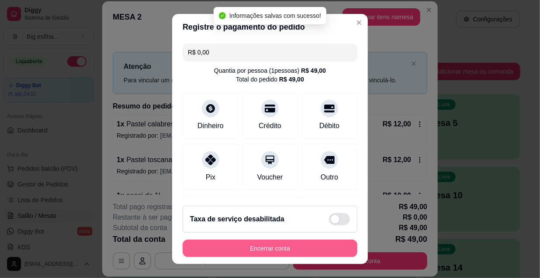
click at [312, 253] on button "Encerrar conta" at bounding box center [269, 248] width 175 height 17
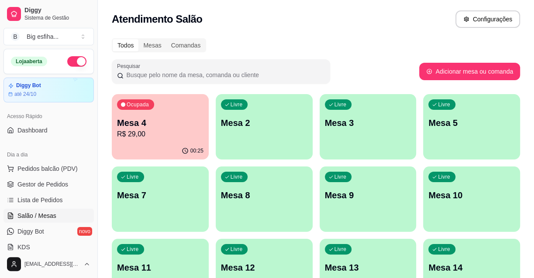
click at [235, 133] on div "Livre Mesa 2" at bounding box center [264, 121] width 97 height 55
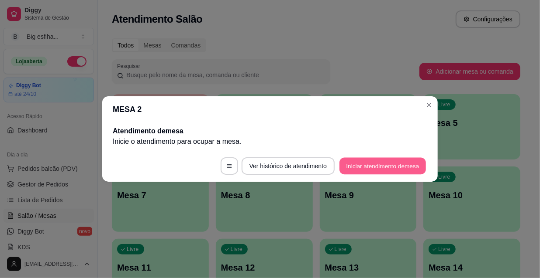
click at [371, 170] on button "Iniciar atendimento de mesa" at bounding box center [382, 166] width 86 height 17
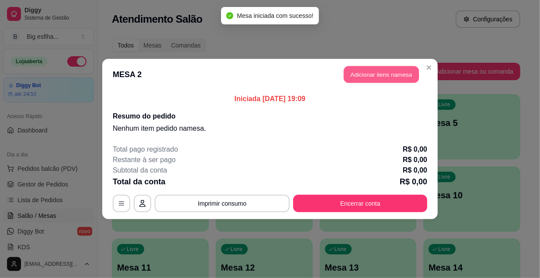
click at [370, 74] on button "Adicionar itens na mesa" at bounding box center [381, 74] width 75 height 17
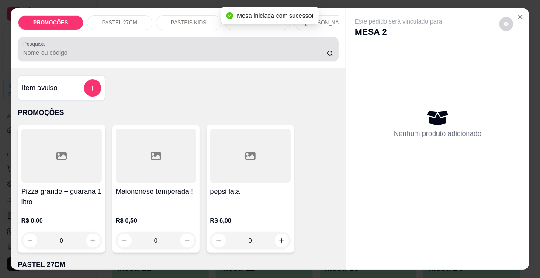
click at [157, 48] on div at bounding box center [178, 49] width 310 height 17
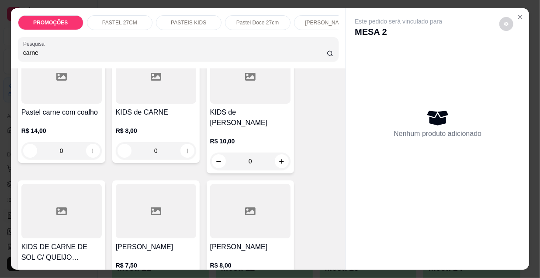
scroll to position [476, 0]
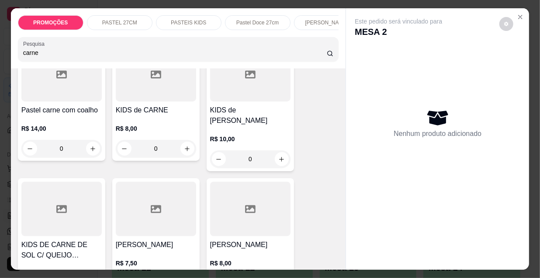
type input "carne"
click at [229, 213] on div at bounding box center [250, 209] width 80 height 55
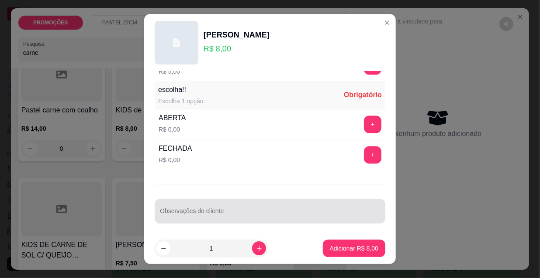
scroll to position [14, 0]
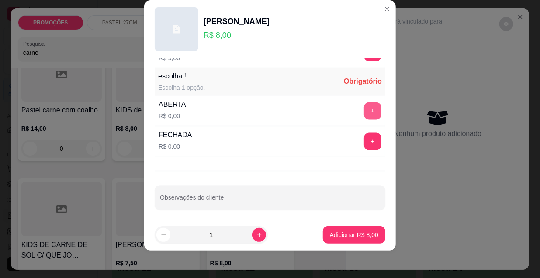
click at [364, 111] on button "+" at bounding box center [372, 111] width 17 height 17
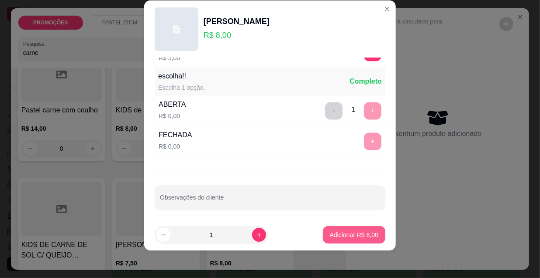
click at [358, 239] on button "Adicionar R$ 8,00" at bounding box center [354, 235] width 62 height 17
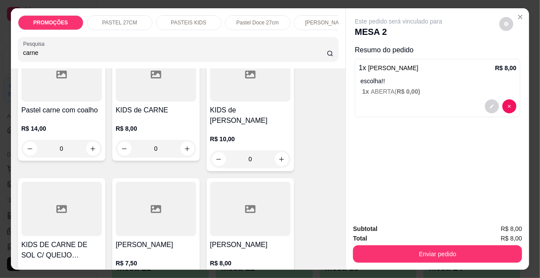
drag, startPoint x: 44, startPoint y: 58, endPoint x: 0, endPoint y: 60, distance: 44.1
click at [0, 60] on div "PROMOÇÕES PASTEL 27CM PASTEIS KIDS Pastel Doce 27cm Esfihas Salgadas Esfihas do…" at bounding box center [270, 139] width 540 height 278
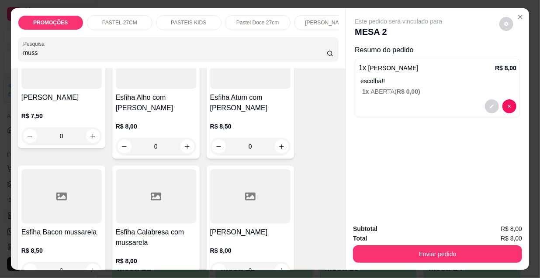
scroll to position [895, 0]
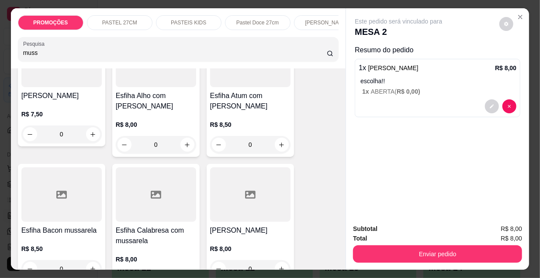
type input "muss"
click at [70, 93] on h4 "[PERSON_NAME]" at bounding box center [61, 96] width 80 height 10
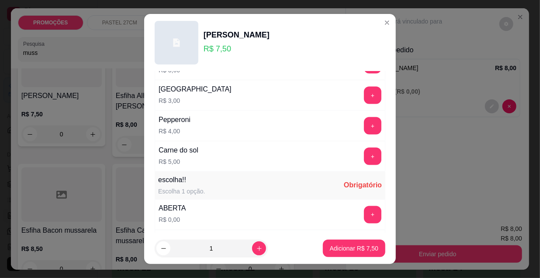
scroll to position [725, 0]
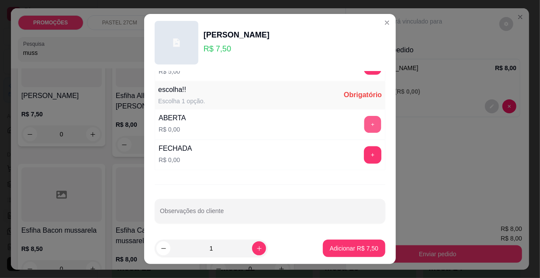
click at [364, 125] on button "+" at bounding box center [372, 125] width 17 height 17
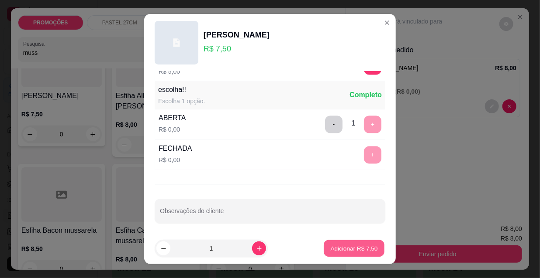
click at [347, 254] on button "Adicionar R$ 7,50" at bounding box center [353, 249] width 61 height 17
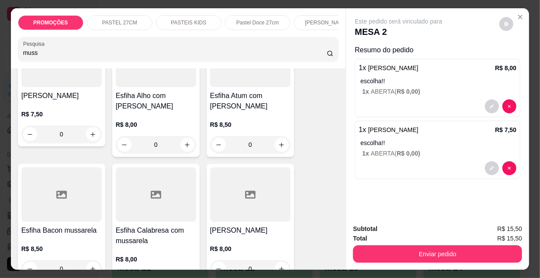
drag, startPoint x: 34, startPoint y: 56, endPoint x: 0, endPoint y: 60, distance: 33.9
click at [0, 60] on div "PROMOÇÕES PASTEL 27CM PASTEIS KIDS Pastel Doce 27cm Esfihas Salgadas Esfihas do…" at bounding box center [270, 139] width 540 height 278
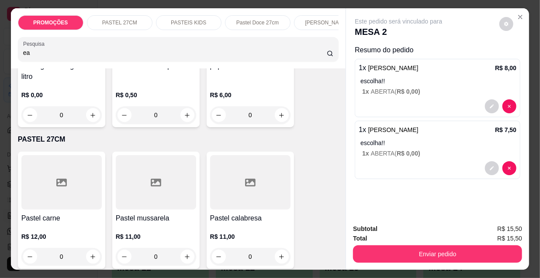
scroll to position [0, 0]
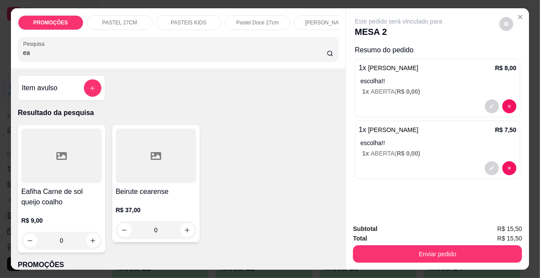
type input "ea"
click at [66, 172] on div at bounding box center [61, 156] width 80 height 55
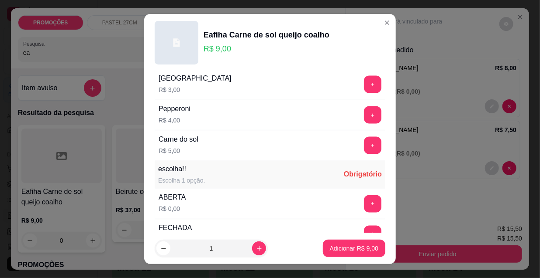
scroll to position [725, 0]
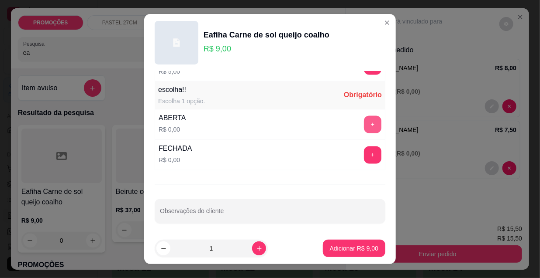
click at [364, 124] on button "+" at bounding box center [372, 124] width 17 height 17
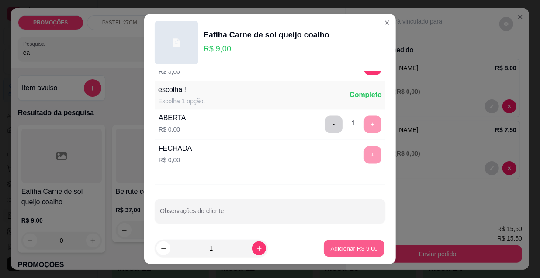
click at [333, 249] on p "Adicionar R$ 9,00" at bounding box center [353, 248] width 47 height 8
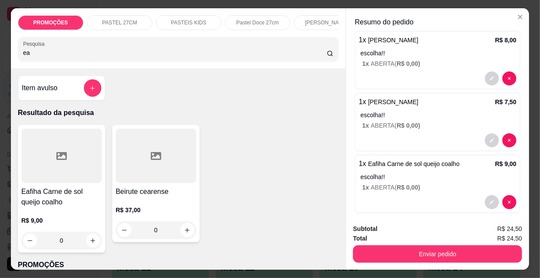
scroll to position [35, 0]
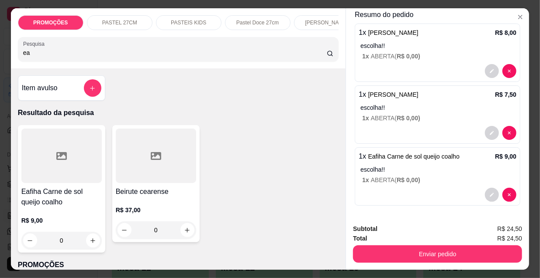
drag, startPoint x: 24, startPoint y: 54, endPoint x: 9, endPoint y: 55, distance: 15.3
click at [1, 55] on div "PROMOÇÕES PASTEL 27CM PASTEIS KIDS Pastel Doce 27cm Esfihas Salgadas Esfihas do…" at bounding box center [270, 139] width 540 height 278
drag, startPoint x: 31, startPoint y: 53, endPoint x: 11, endPoint y: 57, distance: 20.5
click at [7, 59] on div "PROMOÇÕES PASTEL 27CM PASTEIS KIDS Pastel Doce 27cm Esfihas Salgadas Esfihas do…" at bounding box center [270, 139] width 540 height 278
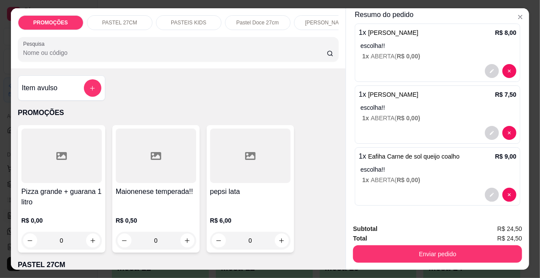
click at [68, 55] on input "Pesquisa" at bounding box center [174, 52] width 303 height 9
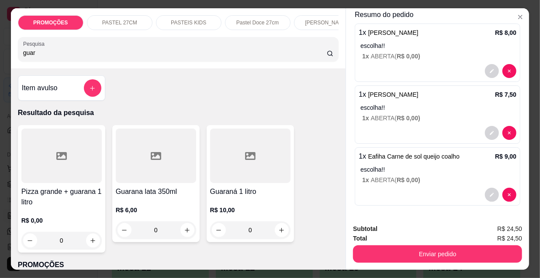
type input "guar"
click at [270, 170] on div at bounding box center [250, 156] width 80 height 55
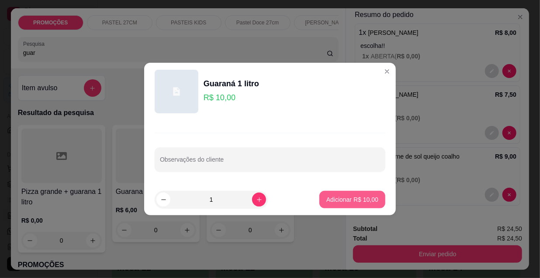
click at [353, 198] on p "Adicionar R$ 10,00" at bounding box center [352, 200] width 52 height 9
type input "1"
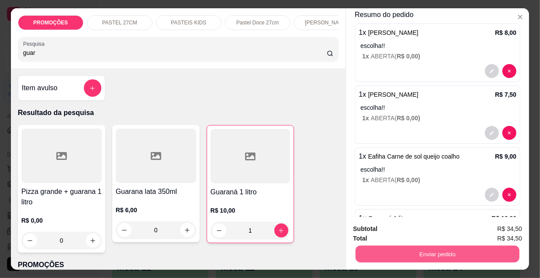
click at [426, 255] on button "Enviar pedido" at bounding box center [437, 254] width 164 height 17
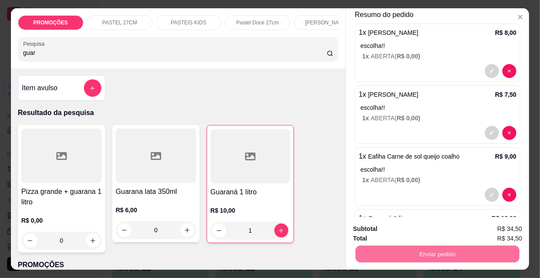
click at [491, 234] on button "Enviar pedido" at bounding box center [499, 230] width 48 height 16
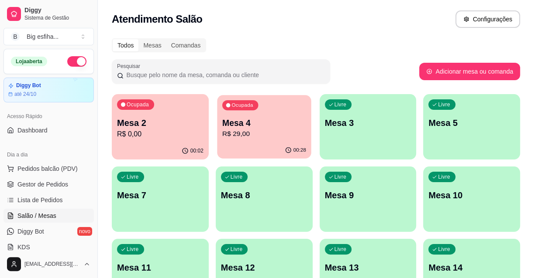
click at [230, 138] on p "R$ 29,00" at bounding box center [264, 134] width 84 height 10
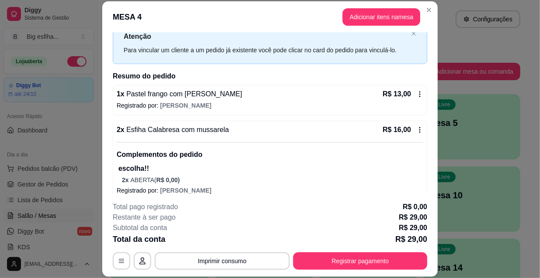
scroll to position [39, 0]
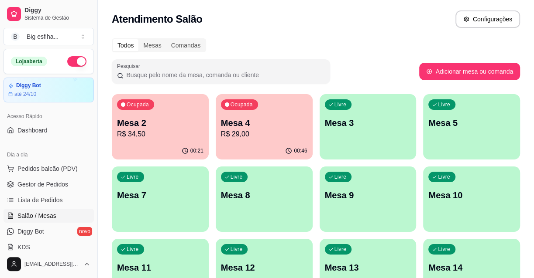
click at [358, 127] on p "Mesa 3" at bounding box center [368, 123] width 86 height 12
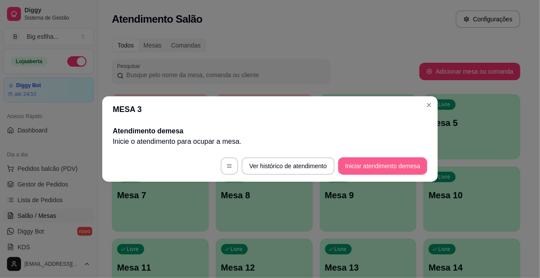
click at [368, 170] on button "Iniciar atendimento de mesa" at bounding box center [382, 166] width 89 height 17
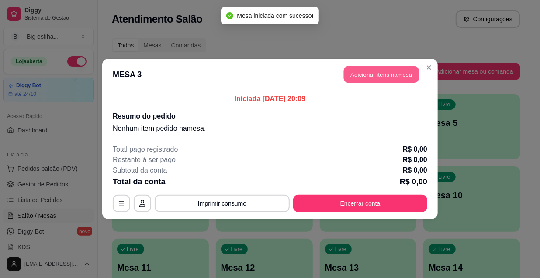
click at [388, 69] on button "Adicionar itens na mesa" at bounding box center [381, 74] width 75 height 17
click at [258, 57] on input "Pesquisa" at bounding box center [174, 52] width 303 height 9
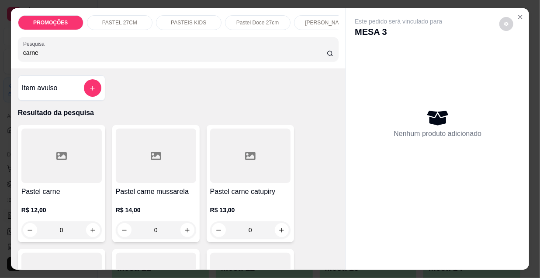
type input "carne"
click at [61, 168] on div at bounding box center [61, 156] width 80 height 55
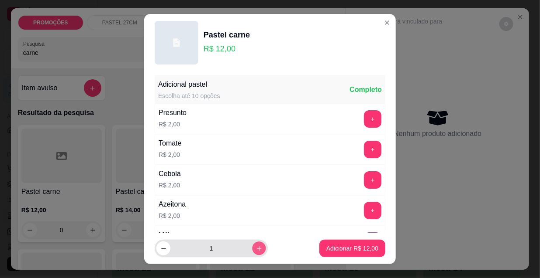
click at [256, 251] on icon "increase-product-quantity" at bounding box center [259, 249] width 7 height 7
type input "2"
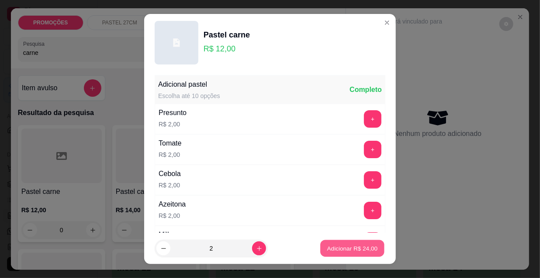
click at [357, 251] on p "Adicionar R$ 24,00" at bounding box center [352, 248] width 51 height 8
type input "2"
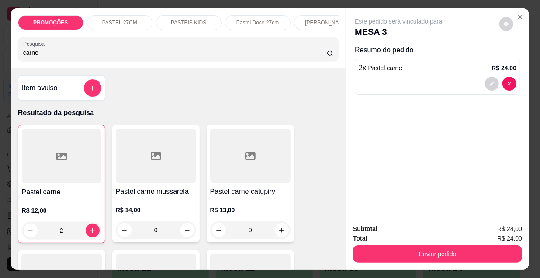
drag, startPoint x: 39, startPoint y: 61, endPoint x: 0, endPoint y: 63, distance: 39.4
click at [0, 63] on div "PROMOÇÕES PASTEL 27CM PASTEIS KIDS Pastel Doce 27cm Esfihas Salgadas Esfihas do…" at bounding box center [270, 139] width 540 height 278
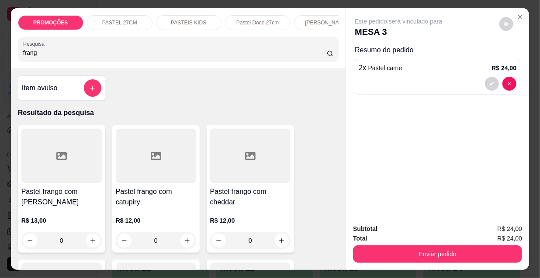
type input "frang"
click at [44, 153] on div at bounding box center [61, 156] width 80 height 55
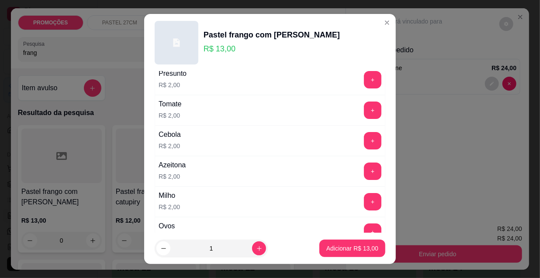
scroll to position [79, 0]
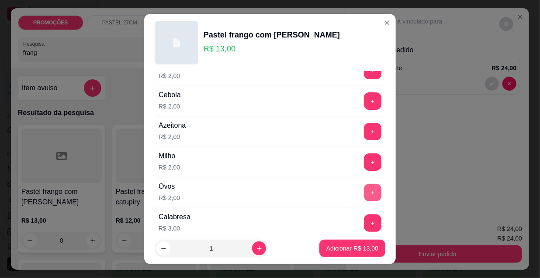
click at [364, 196] on button "+" at bounding box center [372, 192] width 17 height 17
click at [364, 157] on button "+" at bounding box center [372, 162] width 17 height 17
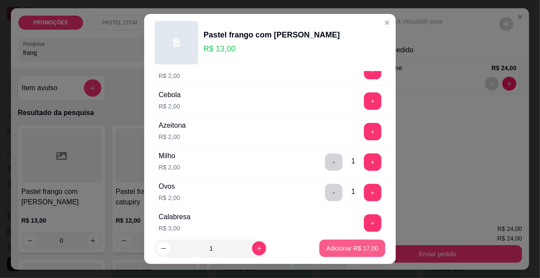
click at [340, 251] on p "Adicionar R$ 17,00" at bounding box center [352, 248] width 52 height 9
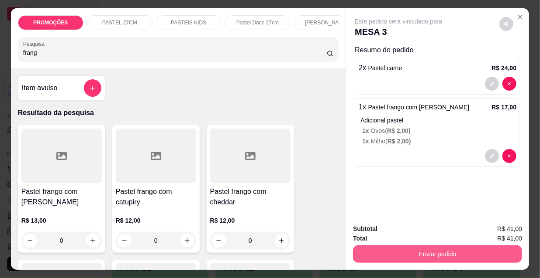
click at [381, 247] on button "Enviar pedido" at bounding box center [437, 254] width 169 height 17
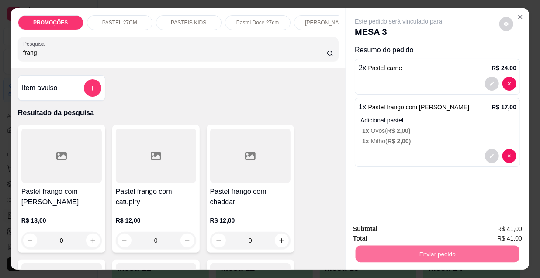
click at [500, 228] on button "Enviar pedido" at bounding box center [499, 230] width 49 height 17
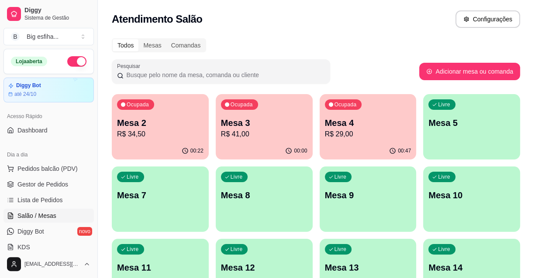
click at [431, 118] on p "Mesa 5" at bounding box center [471, 123] width 86 height 12
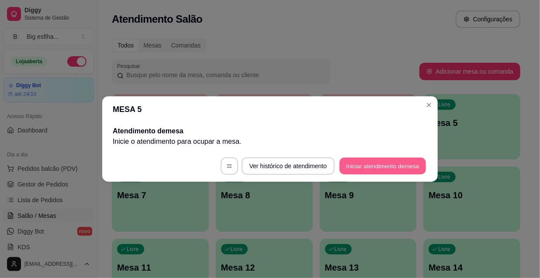
click at [392, 168] on button "Iniciar atendimento de mesa" at bounding box center [382, 166] width 86 height 17
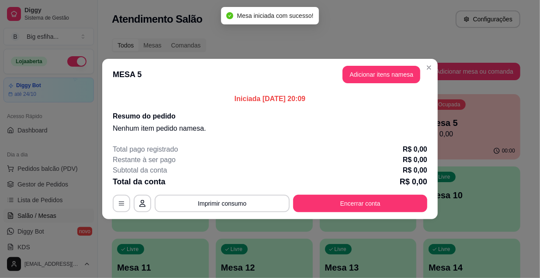
click at [378, 60] on header "MESA 5 Adicionar itens na mesa" at bounding box center [269, 74] width 335 height 31
click at [382, 74] on button "Adicionar itens na mesa" at bounding box center [381, 74] width 78 height 17
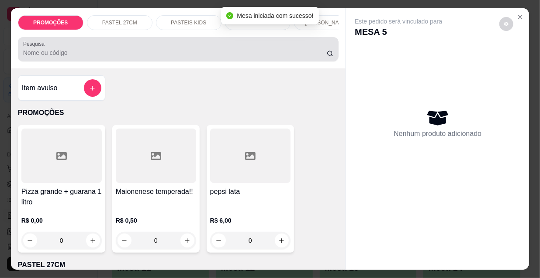
click at [259, 53] on input "Pesquisa" at bounding box center [174, 52] width 303 height 9
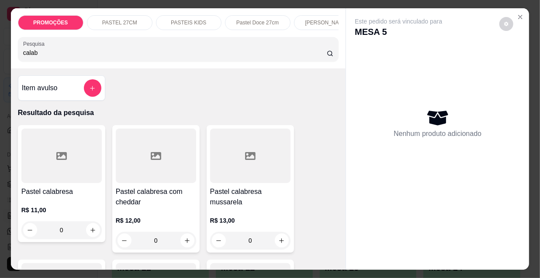
type input "calab"
click at [275, 58] on div "calab" at bounding box center [178, 49] width 310 height 17
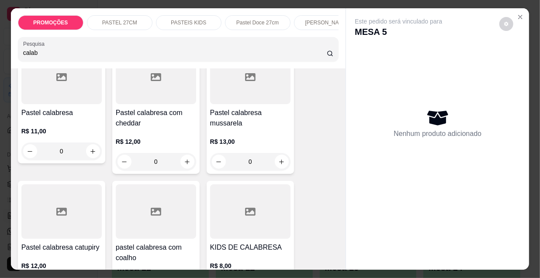
click at [48, 238] on div at bounding box center [61, 212] width 80 height 55
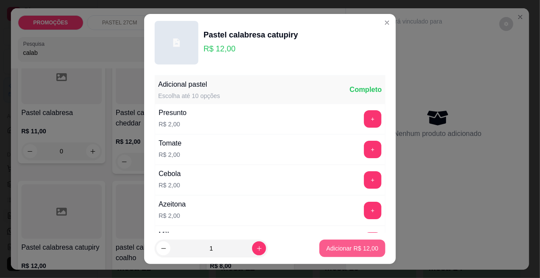
click at [326, 244] on p "Adicionar R$ 12,00" at bounding box center [352, 248] width 52 height 9
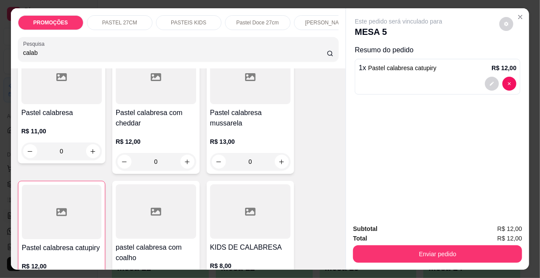
type input "1"
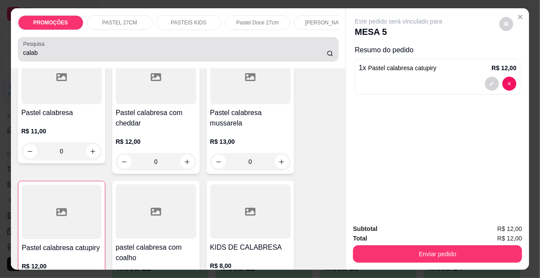
drag, startPoint x: 27, startPoint y: 57, endPoint x: 21, endPoint y: 57, distance: 6.5
click at [23, 57] on input "calab" at bounding box center [174, 52] width 303 height 9
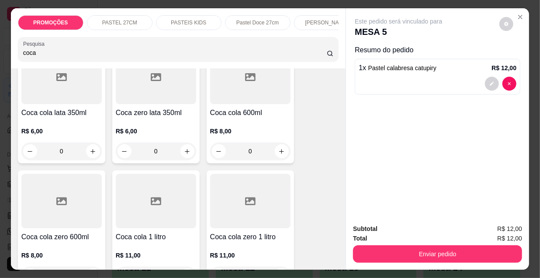
scroll to position [0, 0]
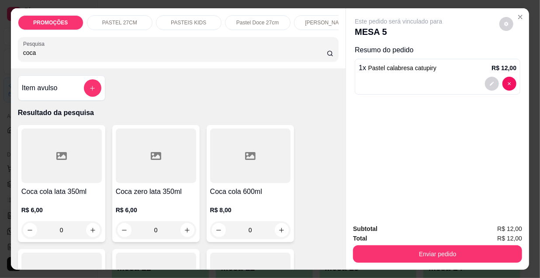
type input "coca"
click at [65, 156] on div at bounding box center [61, 156] width 80 height 55
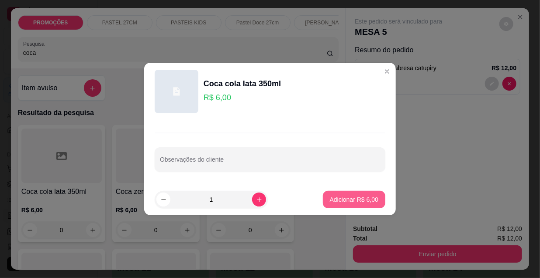
click at [329, 193] on button "Adicionar R$ 6,00" at bounding box center [354, 199] width 62 height 17
type input "1"
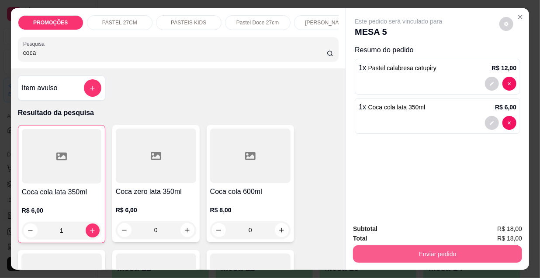
click at [445, 257] on button "Enviar pedido" at bounding box center [437, 254] width 169 height 17
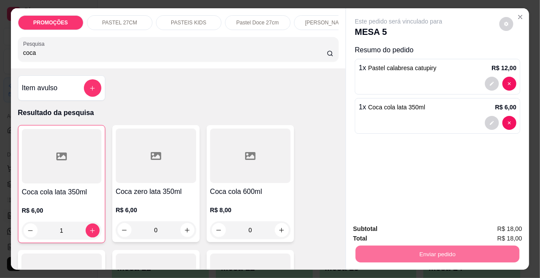
click at [513, 230] on button "Enviar pedido" at bounding box center [499, 230] width 49 height 17
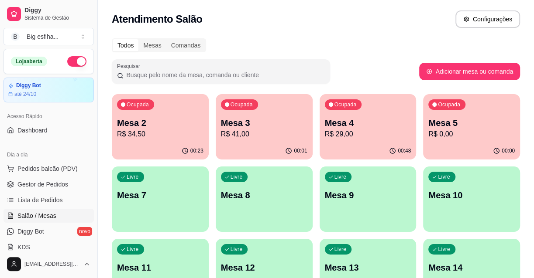
click at [184, 192] on p "Mesa 7" at bounding box center [160, 195] width 86 height 12
click at [459, 139] on p "R$ 18,00" at bounding box center [471, 134] width 86 height 10
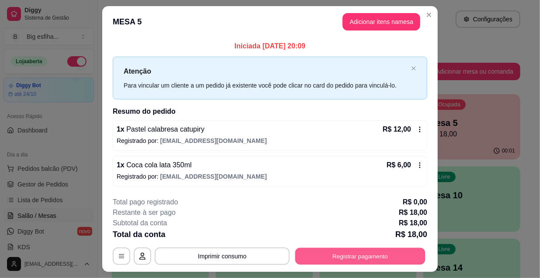
click at [364, 261] on button "Registrar pagamento" at bounding box center [360, 256] width 130 height 17
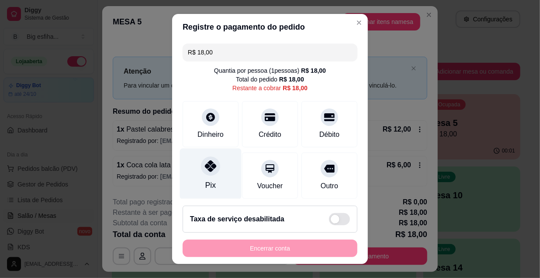
click at [212, 163] on div at bounding box center [210, 166] width 19 height 19
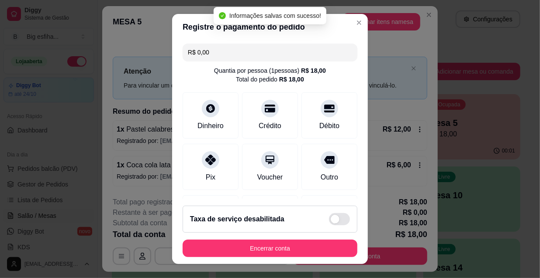
type input "R$ 0,00"
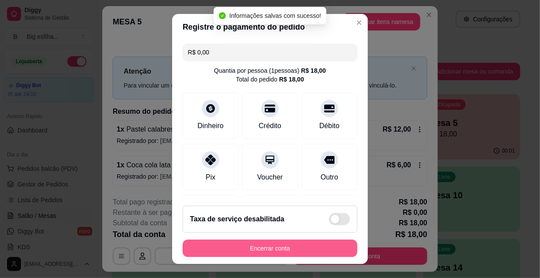
click at [263, 241] on button "Encerrar conta" at bounding box center [269, 248] width 175 height 17
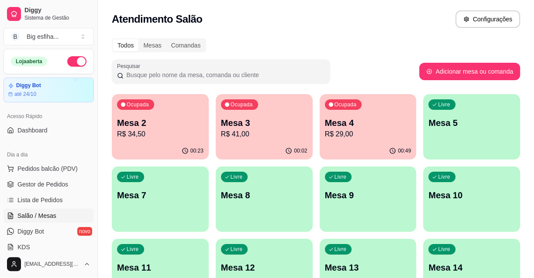
click at [175, 136] on p "R$ 34,50" at bounding box center [160, 134] width 86 height 10
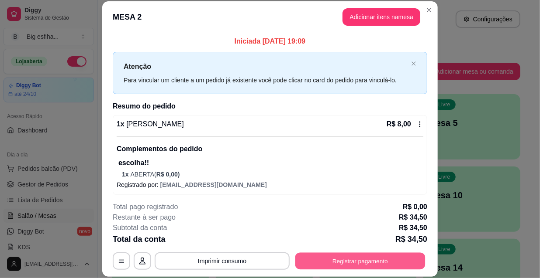
click at [336, 266] on button "Registrar pagamento" at bounding box center [360, 261] width 130 height 17
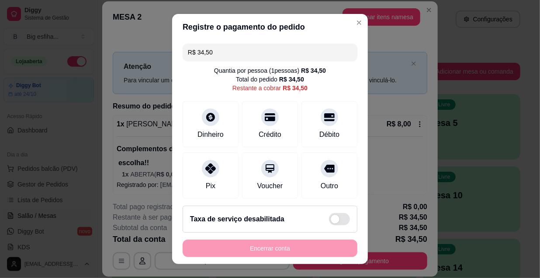
drag, startPoint x: 224, startPoint y: 52, endPoint x: 156, endPoint y: 46, distance: 68.4
click at [160, 55] on div "Registre o pagamento do pedido R$ 34,50 Quantia por pessoa ( 1 pessoas) R$ 34,5…" at bounding box center [270, 139] width 540 height 278
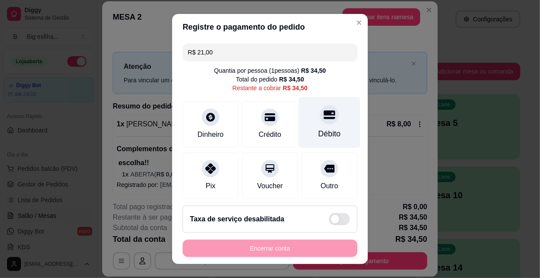
click at [327, 131] on div "Débito" at bounding box center [329, 133] width 22 height 11
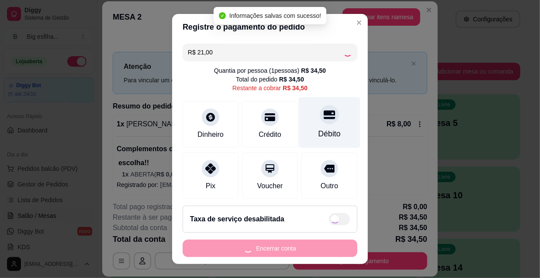
type input "R$ 13,50"
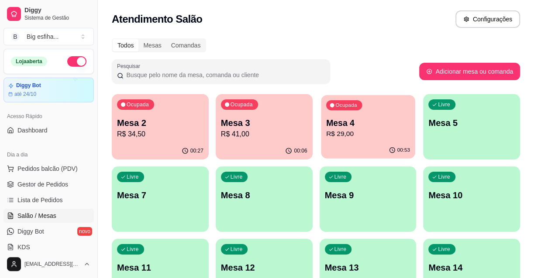
click at [367, 124] on p "Mesa 4" at bounding box center [368, 123] width 84 height 12
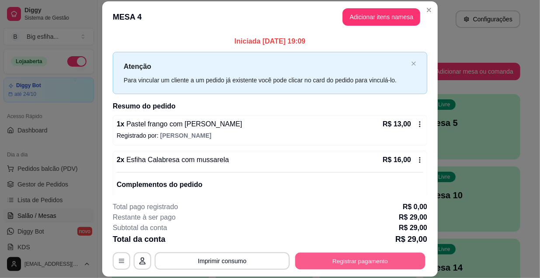
click at [346, 259] on button "Registrar pagamento" at bounding box center [360, 261] width 130 height 17
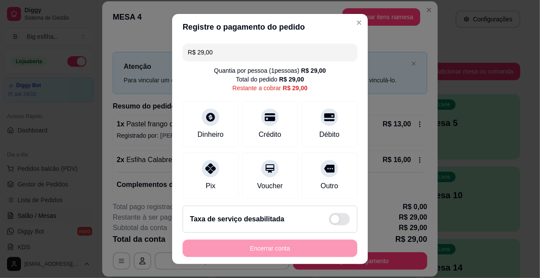
drag, startPoint x: 220, startPoint y: 48, endPoint x: 118, endPoint y: 62, distance: 102.2
click at [118, 62] on div "Registre o pagamento do pedido R$ 29,00 Quantia por pessoa ( 1 pessoas) R$ 29,0…" at bounding box center [270, 139] width 540 height 278
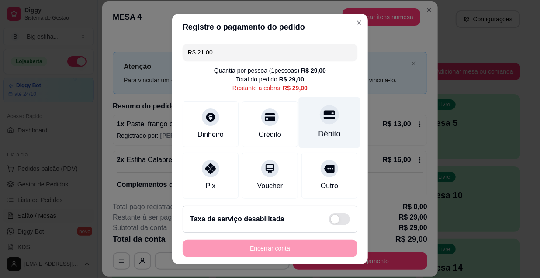
click at [320, 123] on div at bounding box center [329, 114] width 19 height 19
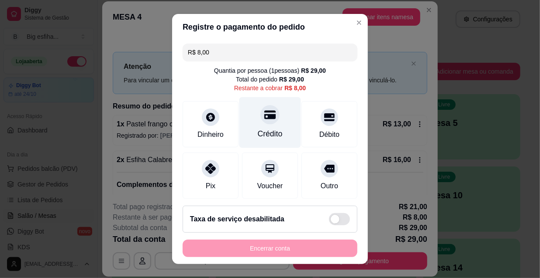
click at [266, 128] on div "Crédito" at bounding box center [270, 133] width 25 height 11
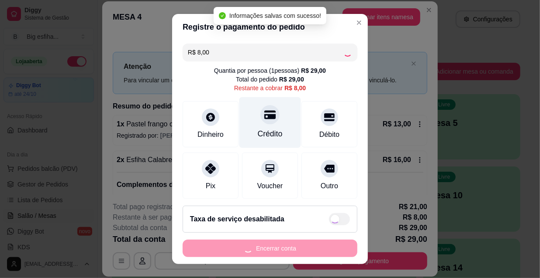
type input "R$ 0,00"
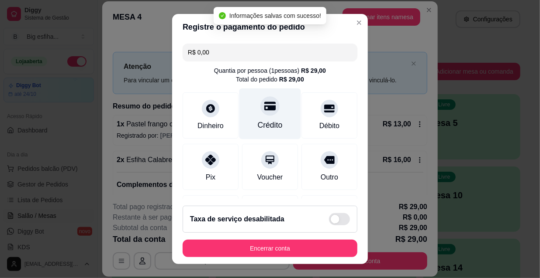
click at [265, 113] on div at bounding box center [269, 105] width 19 height 19
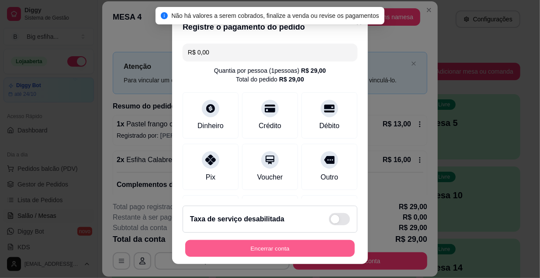
click at [248, 247] on button "Encerrar conta" at bounding box center [269, 249] width 169 height 17
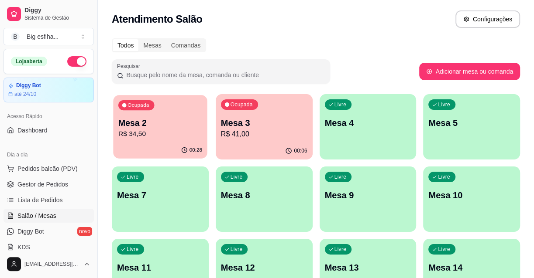
click at [149, 142] on div "Ocupada Mesa 2 R$ 34,50" at bounding box center [160, 118] width 94 height 47
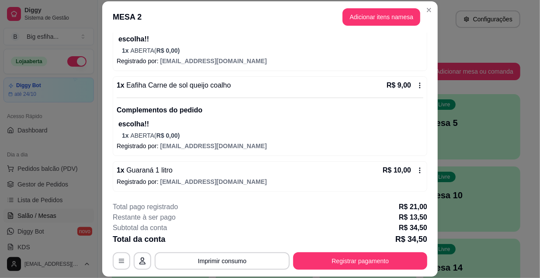
scroll to position [26, 0]
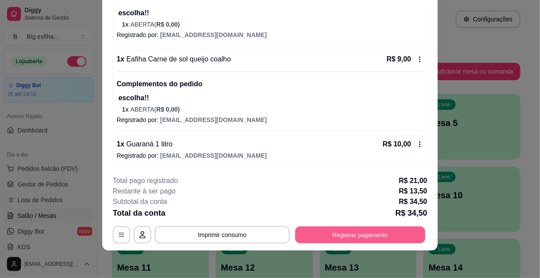
click at [345, 232] on button "Registrar pagamento" at bounding box center [360, 235] width 130 height 17
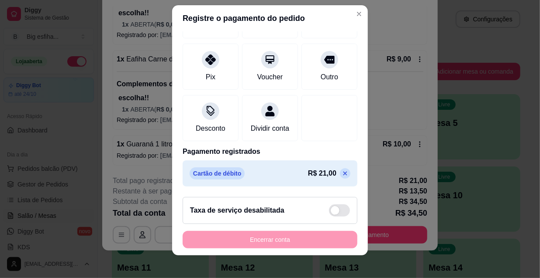
scroll to position [14, 0]
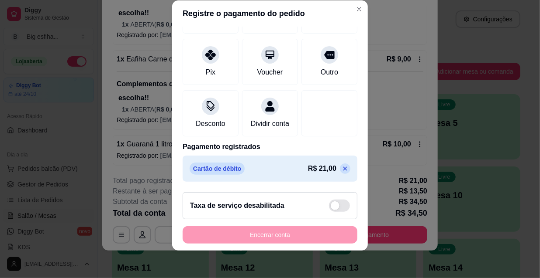
click at [341, 170] on icon at bounding box center [344, 168] width 7 height 7
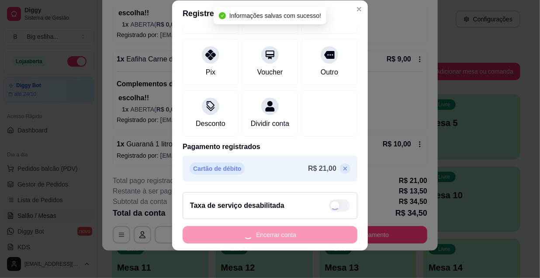
type input "R$ 34,50"
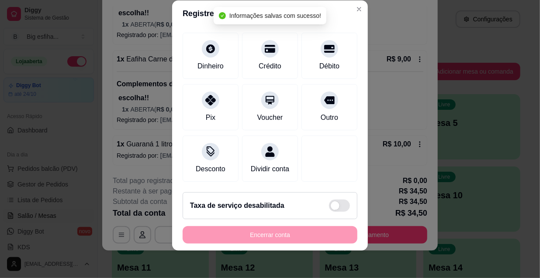
scroll to position [65, 0]
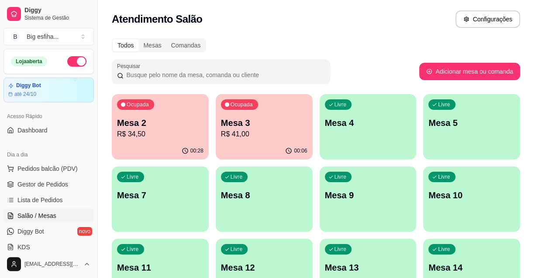
click at [349, 131] on div "Livre Mesa 4" at bounding box center [368, 121] width 97 height 55
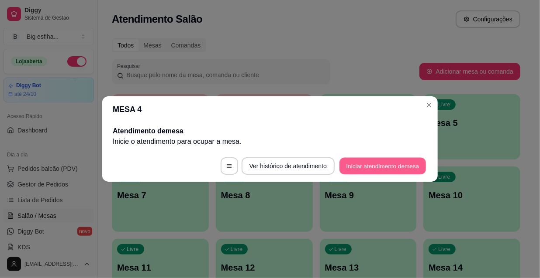
click at [367, 167] on button "Iniciar atendimento de mesa" at bounding box center [382, 166] width 86 height 17
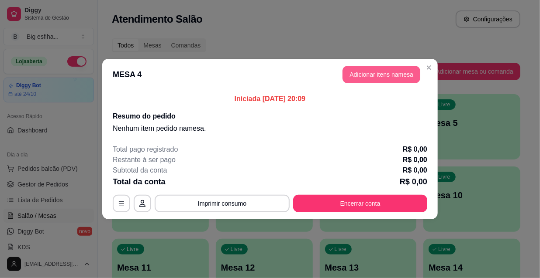
click at [387, 70] on button "Adicionar itens na mesa" at bounding box center [381, 74] width 78 height 17
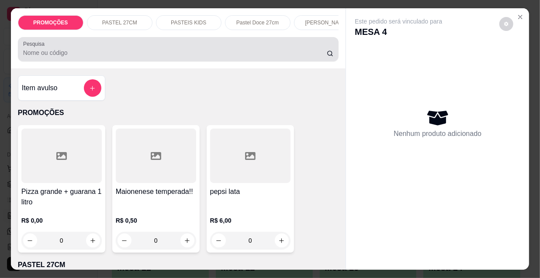
click at [220, 57] on input "Pesquisa" at bounding box center [174, 52] width 303 height 9
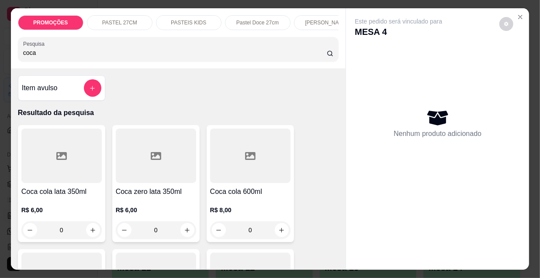
type input "coca"
click at [48, 179] on div at bounding box center [61, 156] width 80 height 55
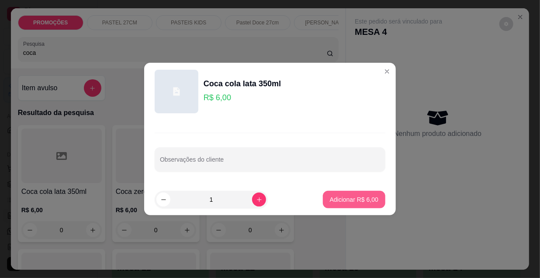
click at [337, 196] on p "Adicionar R$ 6,00" at bounding box center [354, 200] width 48 height 9
type input "1"
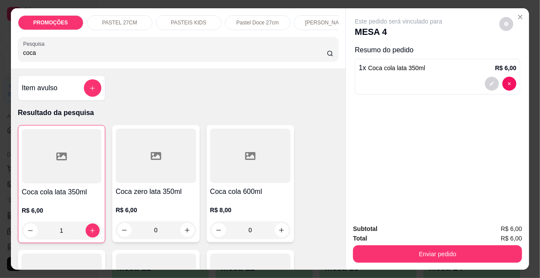
click at [135, 170] on div at bounding box center [156, 156] width 80 height 55
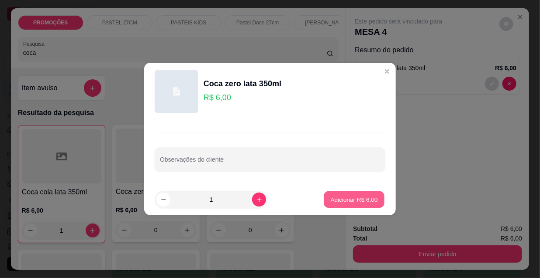
click at [330, 198] on p "Adicionar R$ 6,00" at bounding box center [353, 200] width 47 height 8
type input "1"
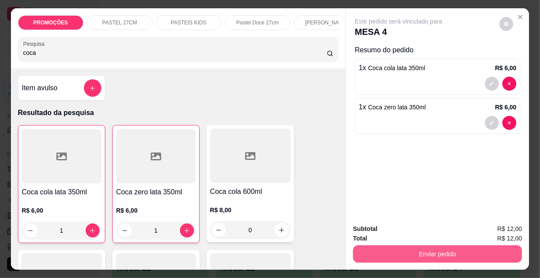
click at [400, 248] on button "Enviar pedido" at bounding box center [437, 254] width 169 height 17
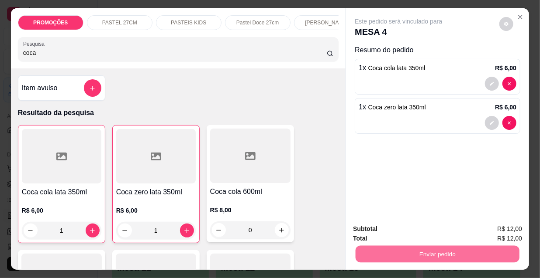
click at [502, 229] on button "Enviar pedido" at bounding box center [499, 230] width 48 height 16
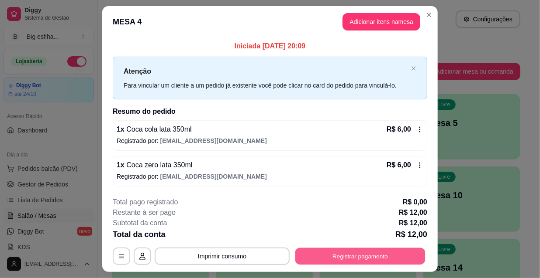
click at [346, 254] on button "Registrar pagamento" at bounding box center [360, 256] width 130 height 17
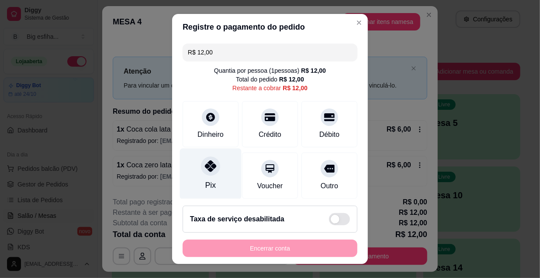
click at [208, 181] on div "Pix" at bounding box center [210, 185] width 10 height 11
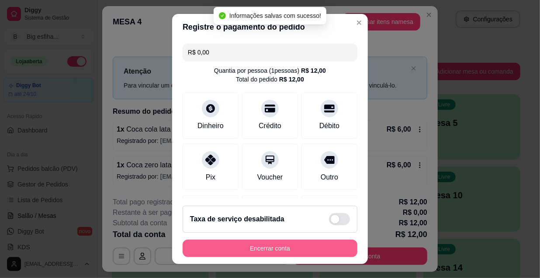
type input "R$ 0,00"
click at [303, 249] on button "Encerrar conta" at bounding box center [269, 248] width 175 height 17
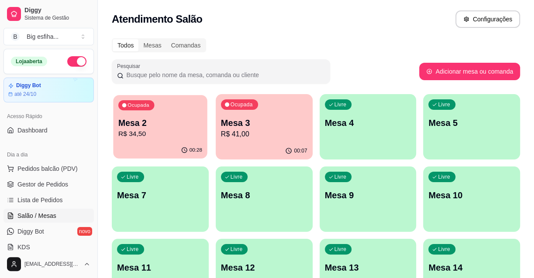
click at [153, 139] on p "R$ 34,50" at bounding box center [160, 134] width 84 height 10
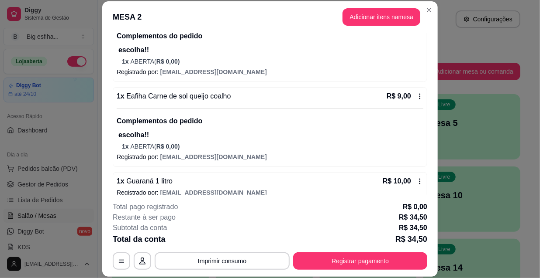
scroll to position [209, 0]
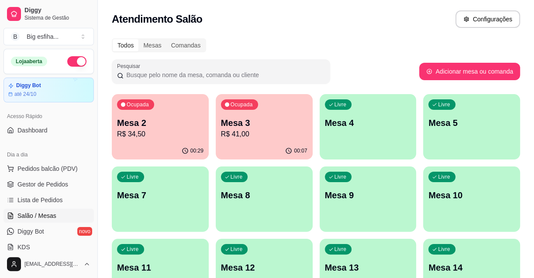
click at [353, 125] on p "Mesa 4" at bounding box center [368, 123] width 86 height 12
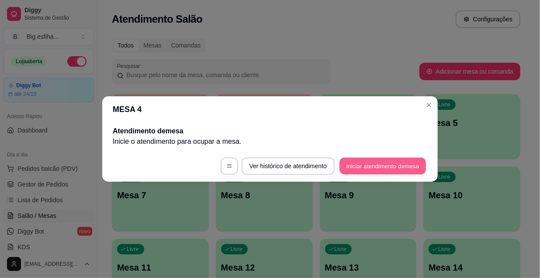
click at [380, 162] on button "Iniciar atendimento de mesa" at bounding box center [382, 166] width 86 height 17
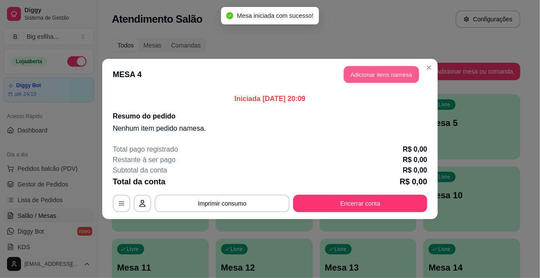
click at [371, 74] on button "Adicionar itens na mesa" at bounding box center [381, 74] width 75 height 17
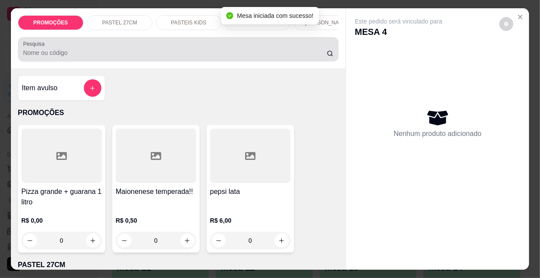
click at [280, 45] on div at bounding box center [178, 49] width 310 height 17
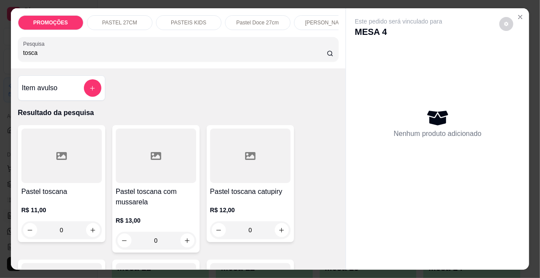
type input "tosca"
click at [73, 163] on div at bounding box center [61, 156] width 80 height 55
click at [127, 157] on div at bounding box center [156, 156] width 80 height 55
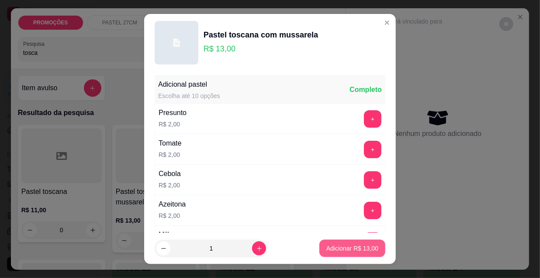
click at [346, 249] on p "Adicionar R$ 13,00" at bounding box center [352, 248] width 52 height 9
type input "1"
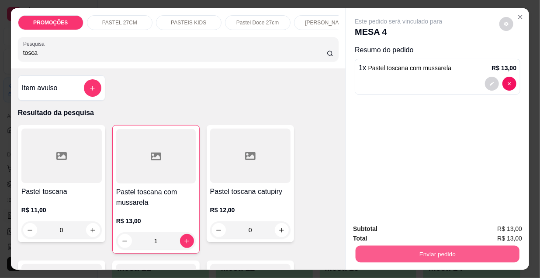
click at [404, 249] on button "Enviar pedido" at bounding box center [437, 254] width 164 height 17
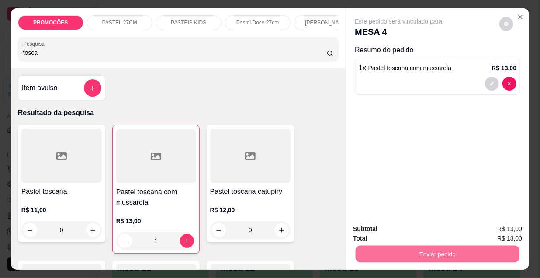
click at [489, 230] on button "Enviar pedido" at bounding box center [499, 230] width 49 height 17
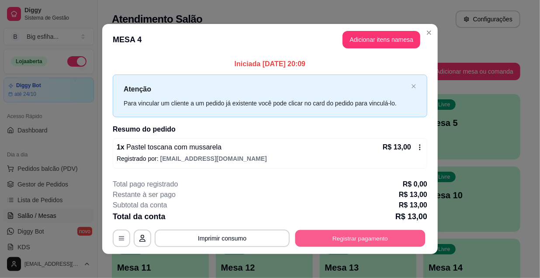
click at [329, 237] on button "Registrar pagamento" at bounding box center [360, 238] width 130 height 17
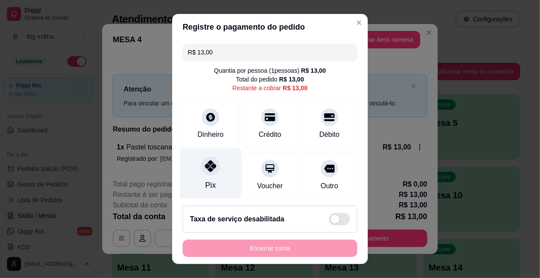
click at [206, 167] on icon at bounding box center [210, 166] width 11 height 11
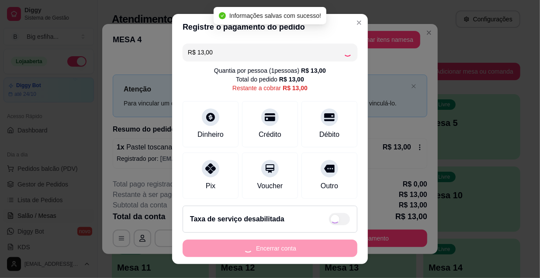
type input "R$ 0,00"
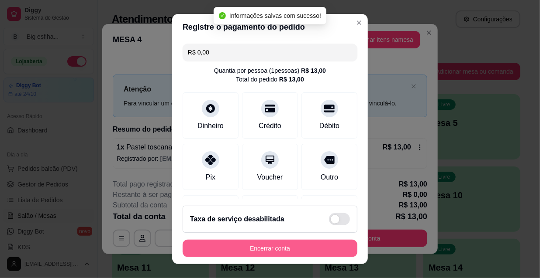
click at [265, 250] on button "Encerrar conta" at bounding box center [269, 248] width 175 height 17
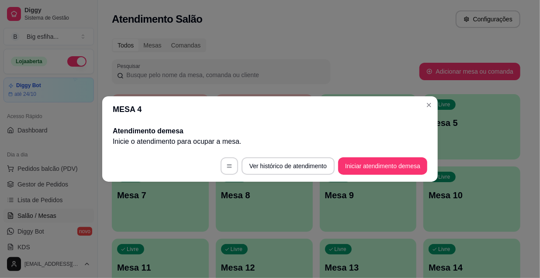
click at [147, 106] on header "MESA 4" at bounding box center [269, 109] width 335 height 26
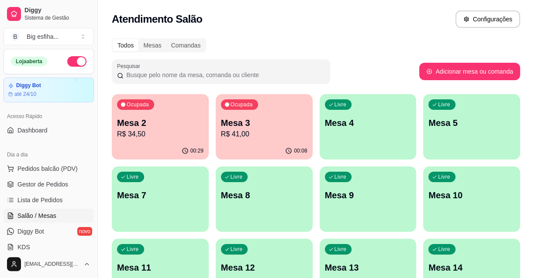
click at [182, 123] on p "Mesa 2" at bounding box center [160, 123] width 86 height 12
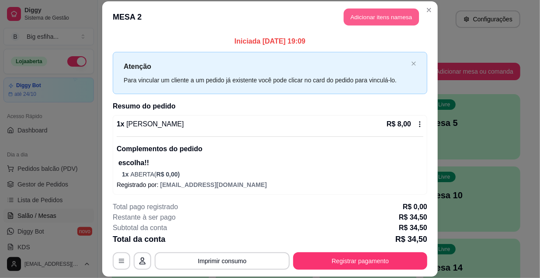
click at [371, 17] on button "Adicionar itens na mesa" at bounding box center [381, 17] width 75 height 17
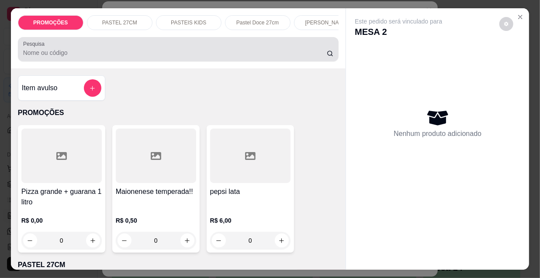
click at [210, 50] on div at bounding box center [178, 49] width 310 height 17
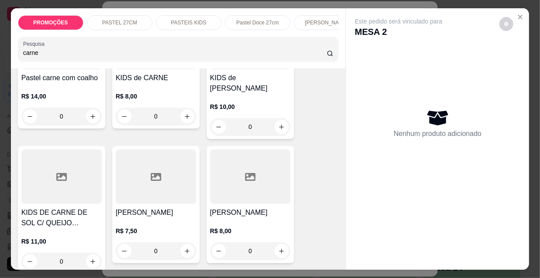
scroll to position [516, 0]
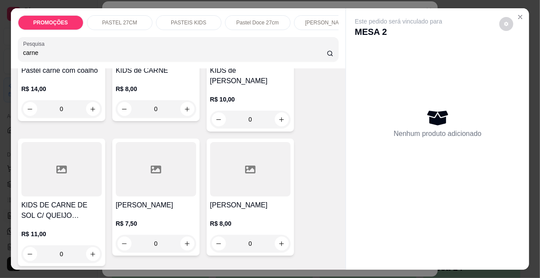
type input "carne"
click at [258, 200] on h4 "[PERSON_NAME]" at bounding box center [250, 205] width 80 height 10
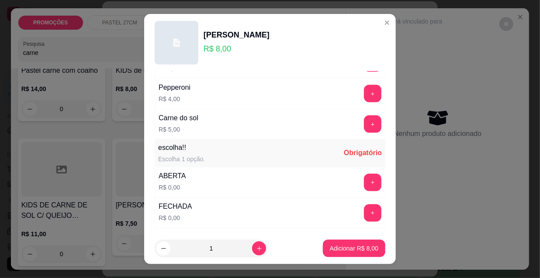
scroll to position [674, 0]
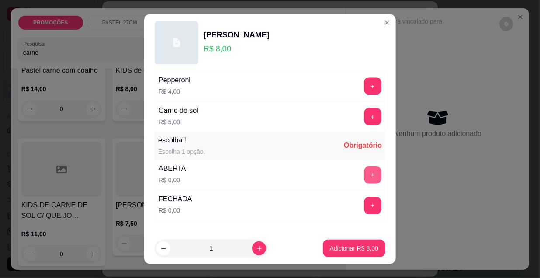
click at [364, 173] on button "+" at bounding box center [372, 175] width 17 height 17
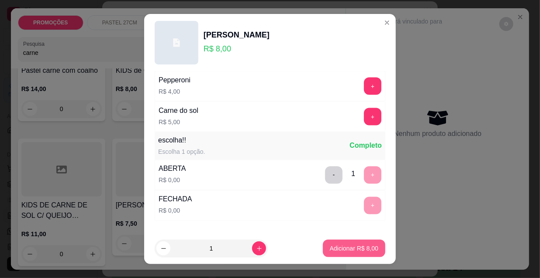
click at [349, 253] on p "Adicionar R$ 8,00" at bounding box center [354, 248] width 48 height 9
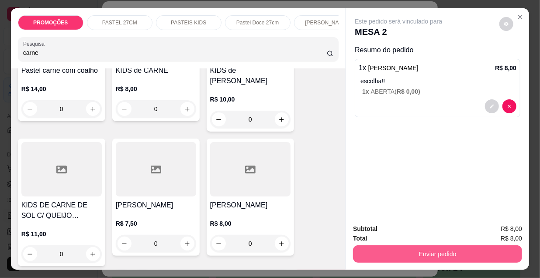
click at [426, 254] on button "Enviar pedido" at bounding box center [437, 254] width 169 height 17
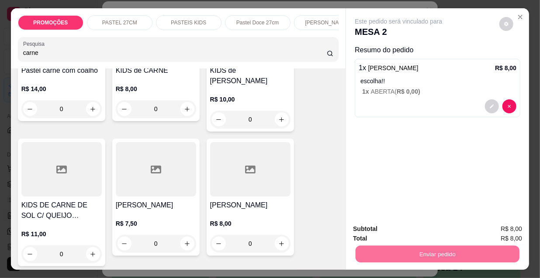
click at [498, 227] on button "Enviar pedido" at bounding box center [499, 230] width 48 height 16
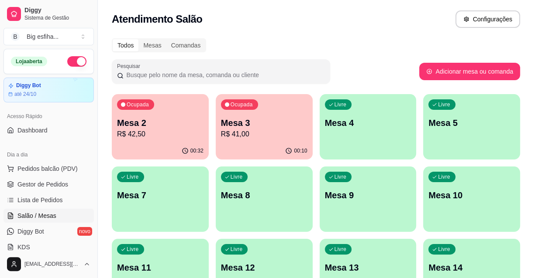
click at [250, 133] on p "R$ 41,00" at bounding box center [264, 134] width 86 height 10
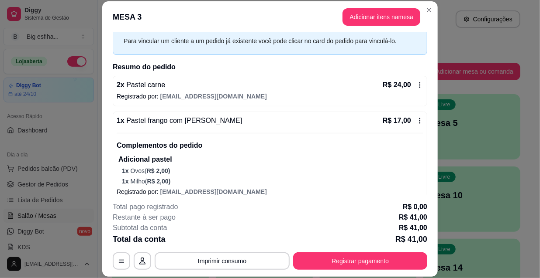
scroll to position [49, 0]
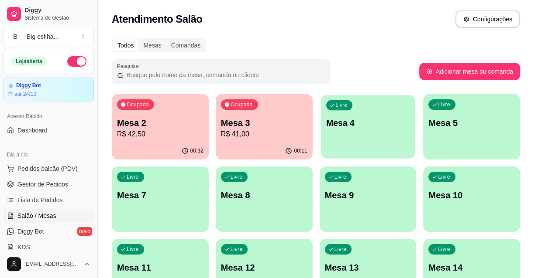
click at [346, 140] on div "Livre Mesa 4" at bounding box center [368, 121] width 94 height 53
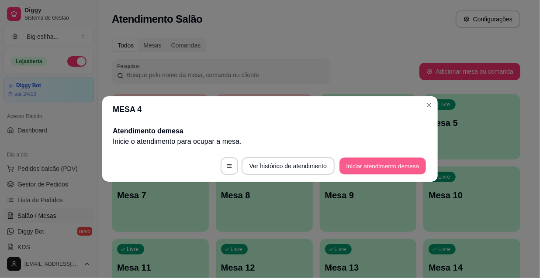
click at [384, 169] on button "Iniciar atendimento de mesa" at bounding box center [382, 166] width 86 height 17
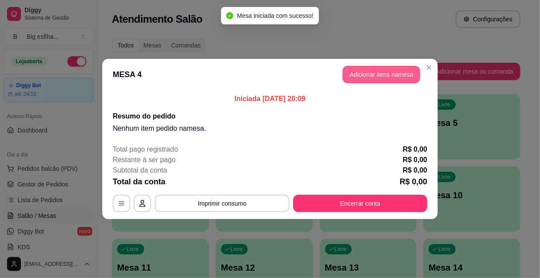
click at [375, 80] on button "Adicionar itens na mesa" at bounding box center [381, 74] width 78 height 17
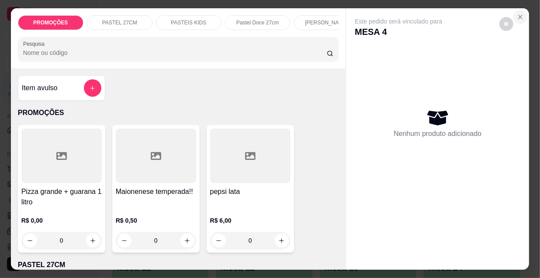
click at [519, 14] on icon "Close" at bounding box center [519, 17] width 7 height 7
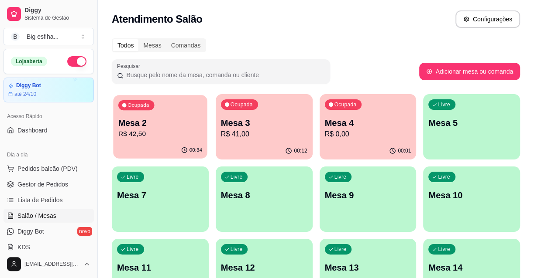
click at [120, 133] on p "R$ 42,50" at bounding box center [160, 134] width 84 height 10
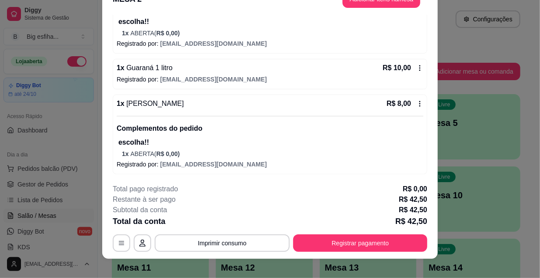
scroll to position [26, 0]
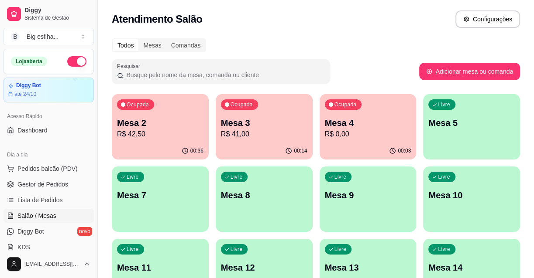
click at [372, 145] on div "00:03" at bounding box center [368, 151] width 97 height 17
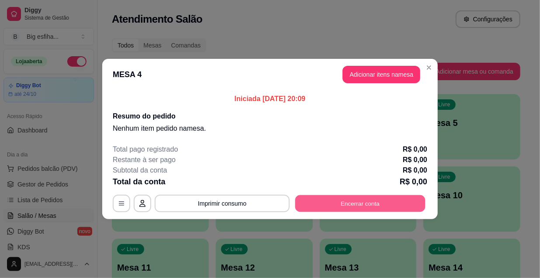
click at [366, 203] on button "Encerrar conta" at bounding box center [360, 204] width 130 height 17
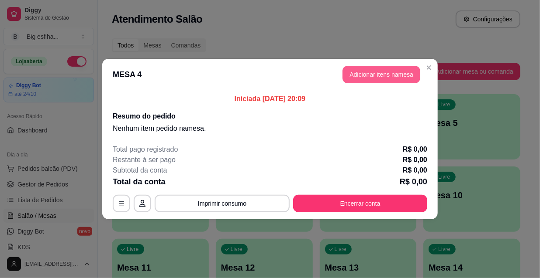
click at [384, 83] on button "Adicionar itens na mesa" at bounding box center [381, 74] width 78 height 17
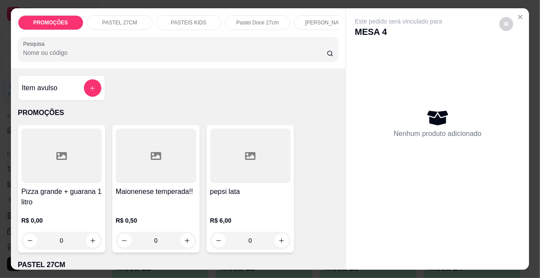
click at [294, 33] on div "PROMOÇÕES PASTEL 27CM PASTEIS KIDS Pastel Doce 27cm Esfihas Salgadas Esfihas do…" at bounding box center [178, 38] width 335 height 60
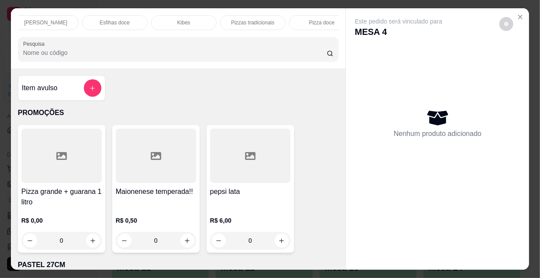
scroll to position [0, 503]
click at [226, 19] on p "Refrigerante" at bounding box center [237, 22] width 29 height 7
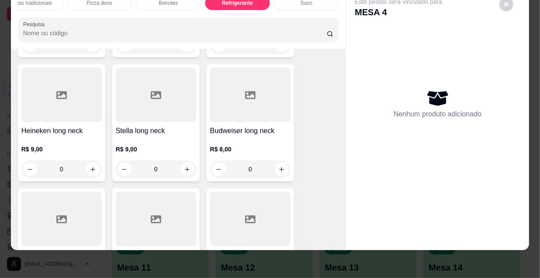
scroll to position [8422, 0]
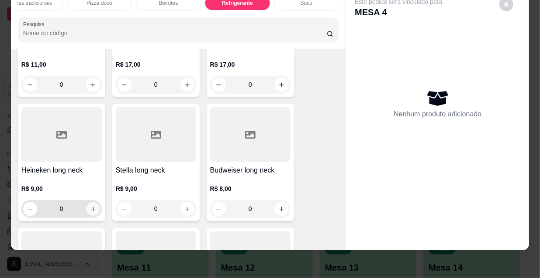
click at [89, 206] on icon "increase-product-quantity" at bounding box center [92, 209] width 7 height 7
type input "1"
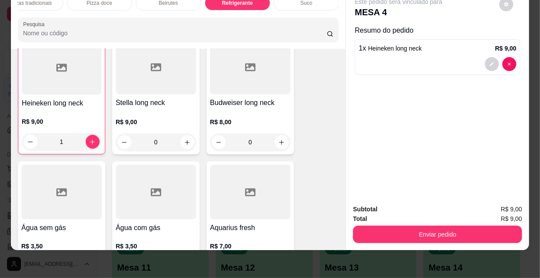
scroll to position [8502, 0]
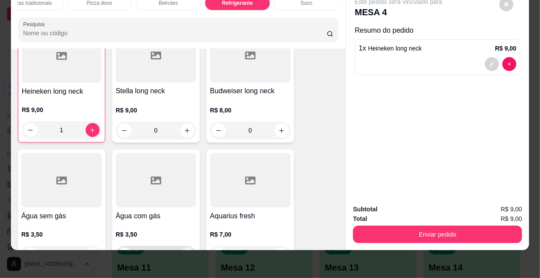
click at [186, 252] on icon "increase-product-quantity" at bounding box center [187, 255] width 7 height 7
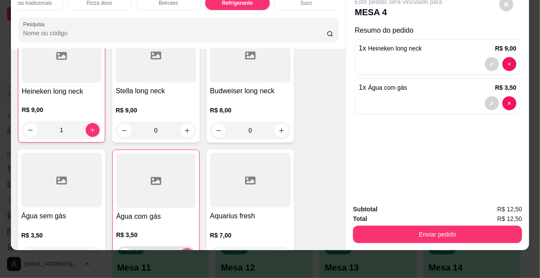
type input "1"
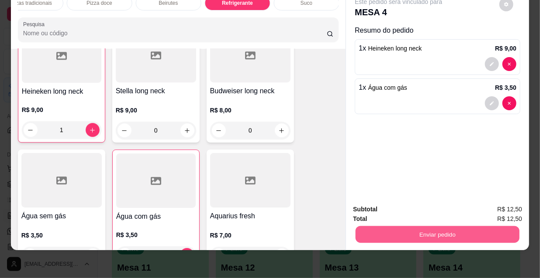
click at [453, 233] on button "Enviar pedido" at bounding box center [437, 234] width 164 height 17
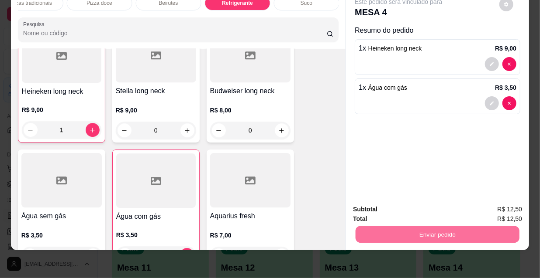
click at [502, 207] on button "Enviar pedido" at bounding box center [499, 207] width 48 height 16
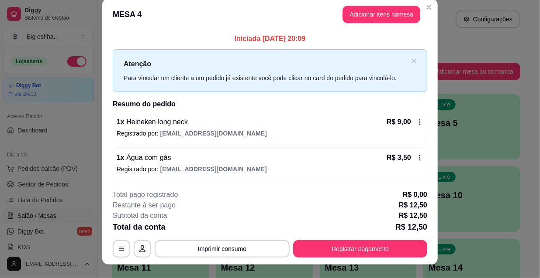
scroll to position [21, 0]
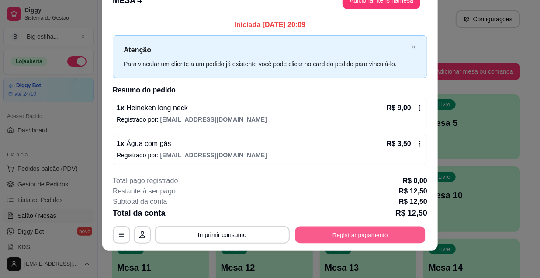
click at [336, 230] on button "Registrar pagamento" at bounding box center [360, 235] width 130 height 17
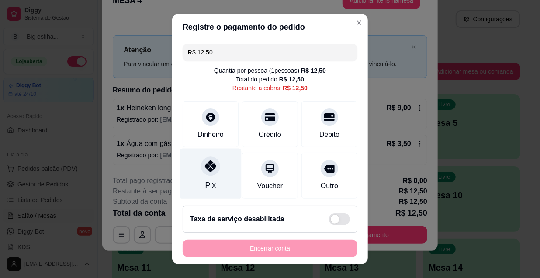
click at [205, 166] on icon at bounding box center [210, 166] width 11 height 11
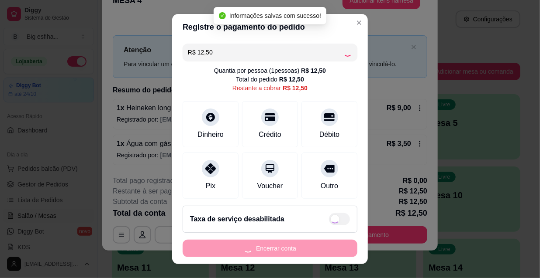
type input "R$ 0,00"
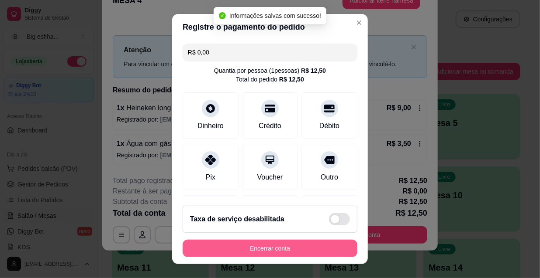
click at [285, 250] on button "Encerrar conta" at bounding box center [269, 248] width 175 height 17
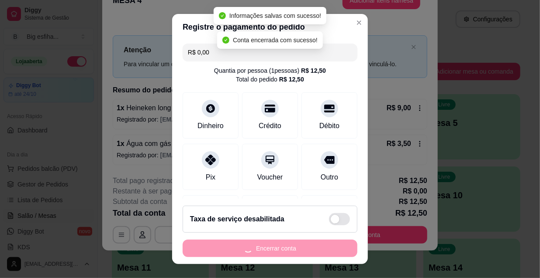
scroll to position [0, 0]
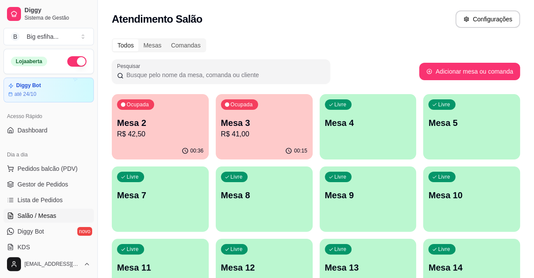
click at [139, 145] on div "00:36" at bounding box center [160, 151] width 97 height 17
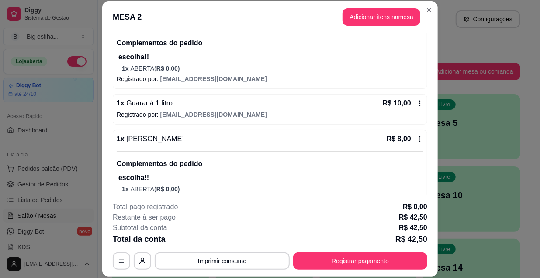
scroll to position [294, 0]
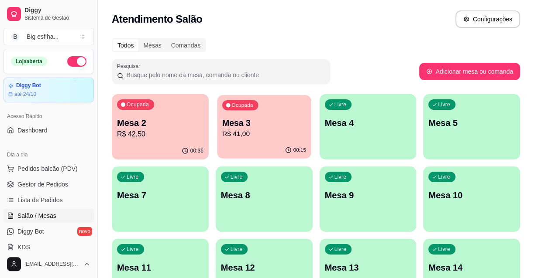
click at [276, 138] on p "R$ 41,00" at bounding box center [264, 134] width 84 height 10
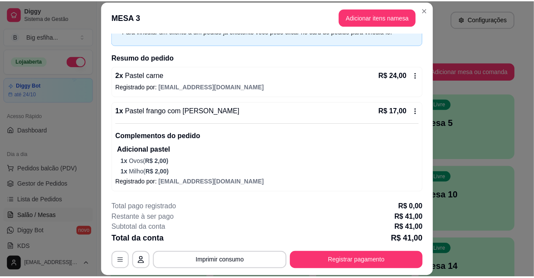
scroll to position [49, 0]
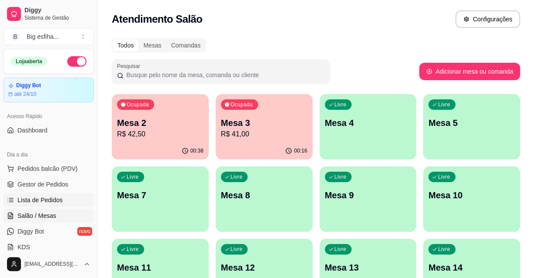
click at [52, 196] on span "Lista de Pedidos" at bounding box center [39, 200] width 45 height 9
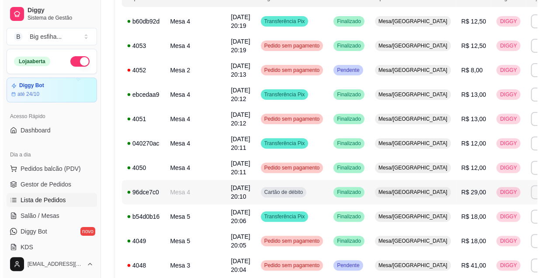
scroll to position [119, 0]
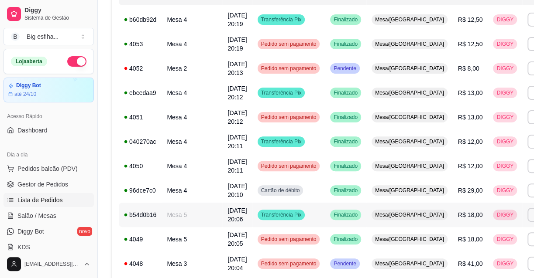
click at [291, 218] on td "Transferência Pix" at bounding box center [288, 215] width 73 height 24
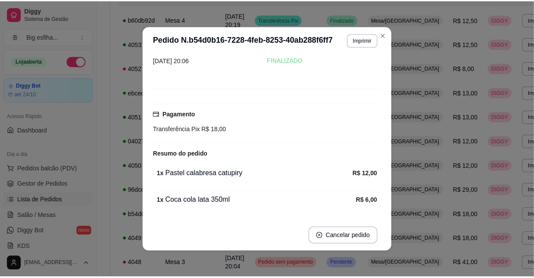
scroll to position [39, 0]
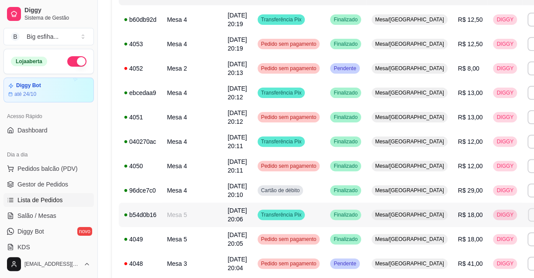
click at [528, 216] on button "Imprimir" at bounding box center [543, 215] width 30 height 14
click at [464, 249] on button "IMPRESSORA" at bounding box center [476, 246] width 61 height 14
click at [56, 216] on link "Salão / Mesas" at bounding box center [48, 216] width 90 height 14
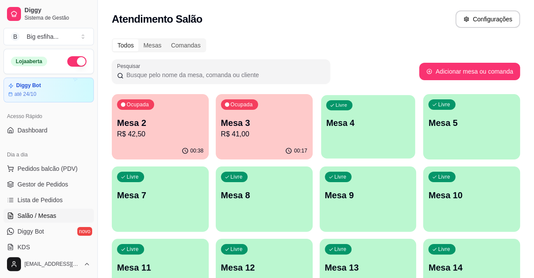
click at [354, 141] on div "Livre Mesa 4" at bounding box center [368, 121] width 94 height 53
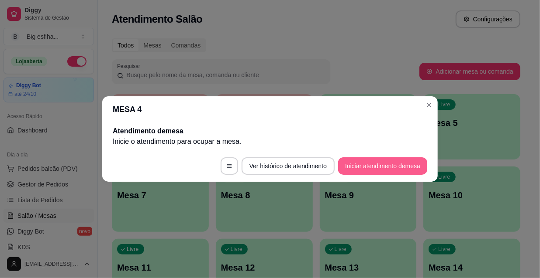
click at [378, 167] on button "Iniciar atendimento de mesa" at bounding box center [382, 166] width 89 height 17
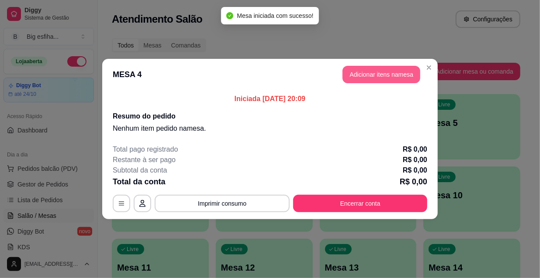
click at [360, 78] on button "Adicionar itens na mesa" at bounding box center [381, 74] width 78 height 17
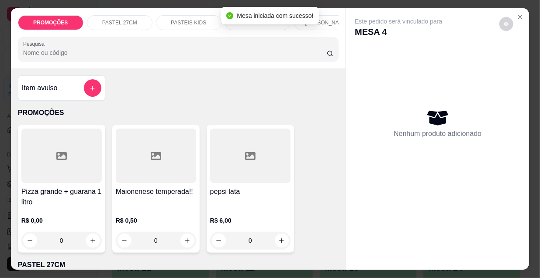
click at [244, 53] on input "Pesquisa" at bounding box center [174, 52] width 303 height 9
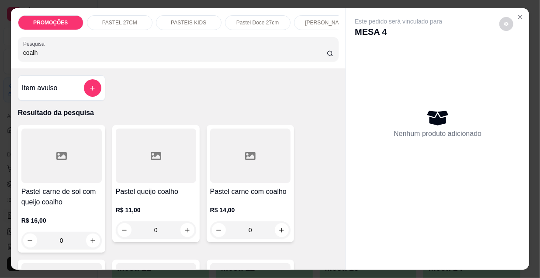
scroll to position [39, 0]
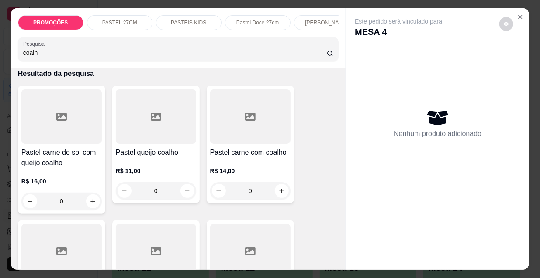
type input "coalh"
click at [156, 139] on div at bounding box center [156, 116] width 80 height 55
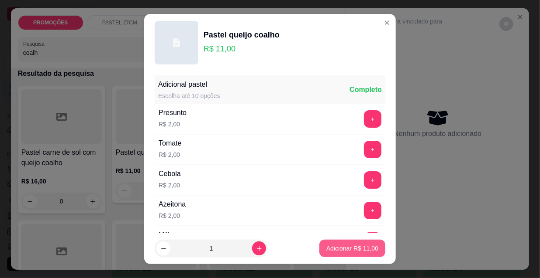
click at [358, 249] on p "Adicionar R$ 11,00" at bounding box center [352, 248] width 52 height 9
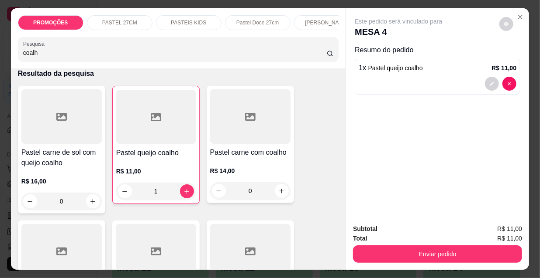
type input "1"
drag, startPoint x: 36, startPoint y: 55, endPoint x: 7, endPoint y: 52, distance: 29.0
click at [7, 52] on div "PROMOÇÕES PASTEL 27CM PASTEIS KIDS Pastel Doce 27cm Esfihas Salgadas Esfihas do…" at bounding box center [270, 139] width 540 height 278
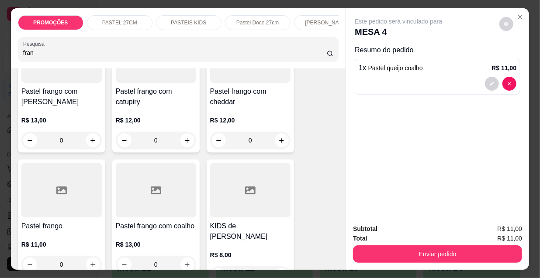
scroll to position [119, 0]
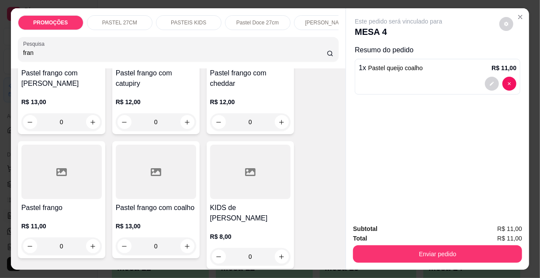
type input "fran"
click at [69, 187] on div at bounding box center [61, 172] width 80 height 55
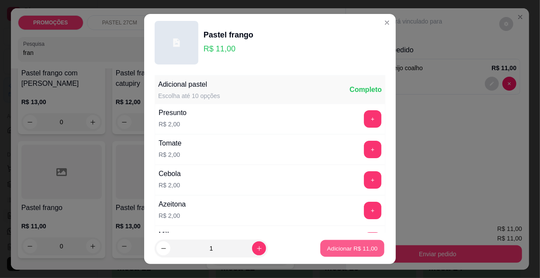
click at [354, 257] on button "Adicionar R$ 11,00" at bounding box center [352, 249] width 64 height 17
type input "1"
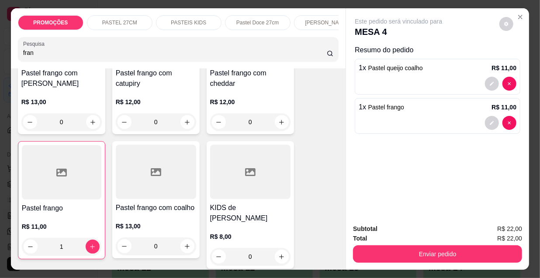
drag, startPoint x: 36, startPoint y: 53, endPoint x: 0, endPoint y: 58, distance: 36.1
click at [0, 58] on div "PROMOÇÕES PASTEL 27CM PASTEIS KIDS Pastel Doce 27cm Esfihas Salgadas Esfihas do…" at bounding box center [270, 139] width 540 height 278
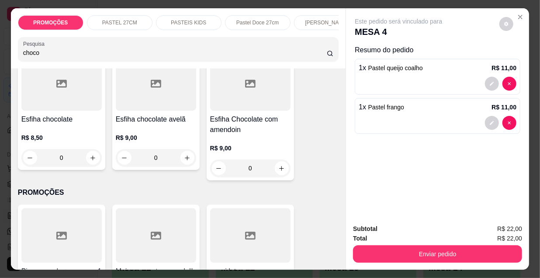
scroll to position [0, 0]
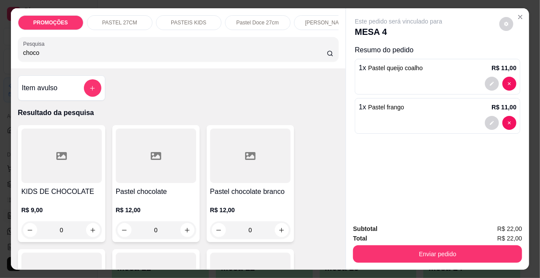
type input "choco"
click at [139, 173] on div at bounding box center [156, 156] width 80 height 55
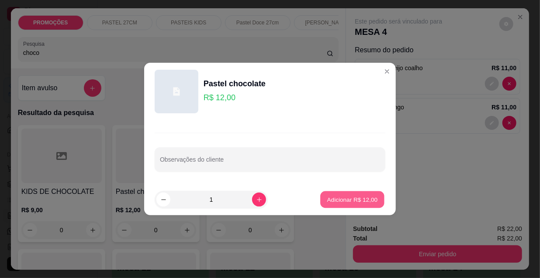
click at [346, 197] on p "Adicionar R$ 12,00" at bounding box center [352, 200] width 51 height 8
type input "1"
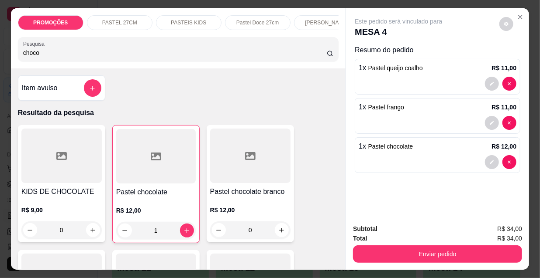
drag, startPoint x: 36, startPoint y: 52, endPoint x: 7, endPoint y: 54, distance: 28.4
click at [11, 54] on div "PROMOÇÕES PASTEL 27CM PASTEIS KIDS Pastel Doce 27cm Esfihas Salgadas Esfihas do…" at bounding box center [178, 38] width 335 height 60
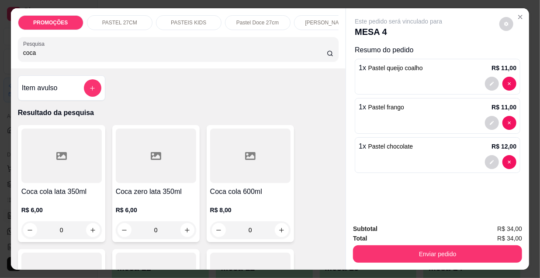
type input "coca"
click at [148, 166] on div at bounding box center [156, 156] width 80 height 55
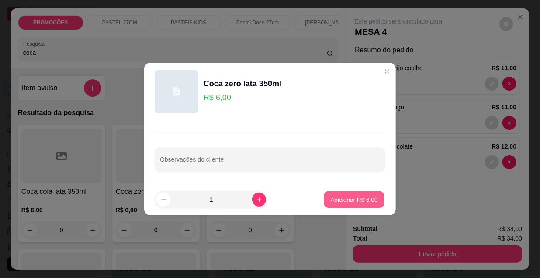
click at [340, 200] on p "Adicionar R$ 6,00" at bounding box center [353, 200] width 47 height 8
type input "1"
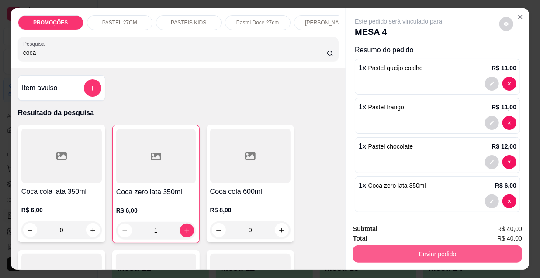
click at [395, 249] on button "Enviar pedido" at bounding box center [437, 254] width 169 height 17
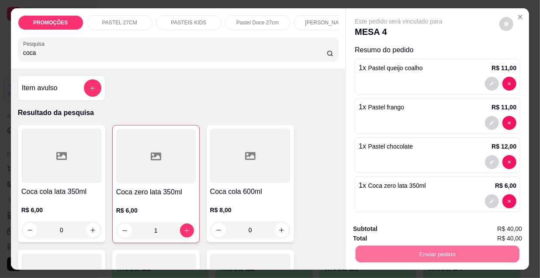
click at [494, 231] on button "Enviar pedido" at bounding box center [499, 230] width 48 height 16
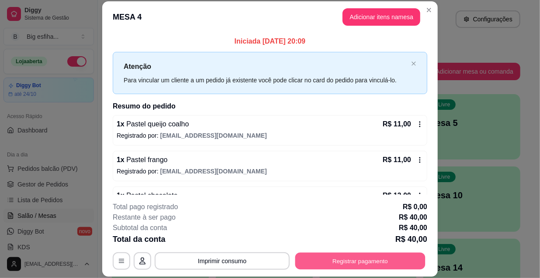
click at [332, 260] on button "Registrar pagamento" at bounding box center [360, 261] width 130 height 17
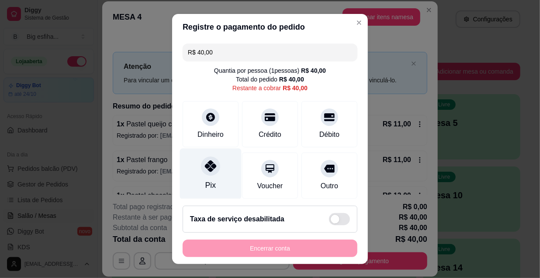
click at [187, 172] on div "Pix" at bounding box center [211, 174] width 62 height 51
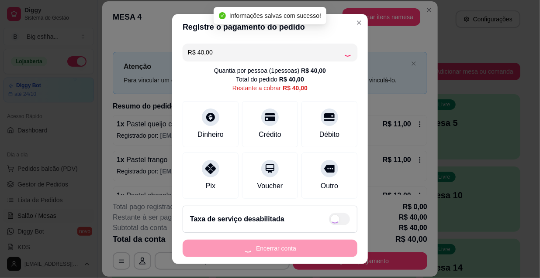
type input "R$ 0,00"
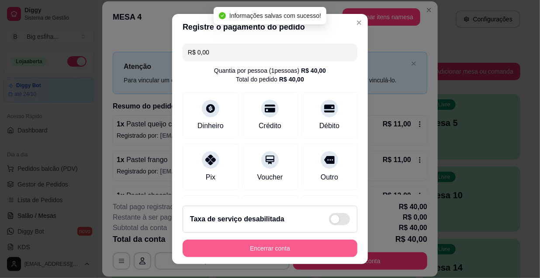
click at [270, 243] on button "Encerrar conta" at bounding box center [269, 248] width 175 height 17
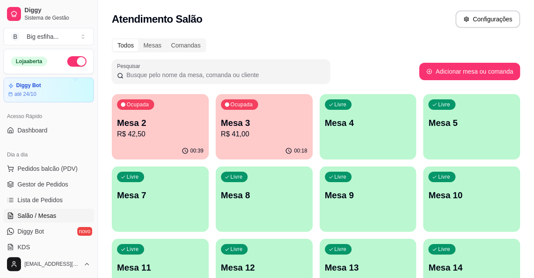
click at [138, 193] on p "Mesa 7" at bounding box center [160, 195] width 86 height 12
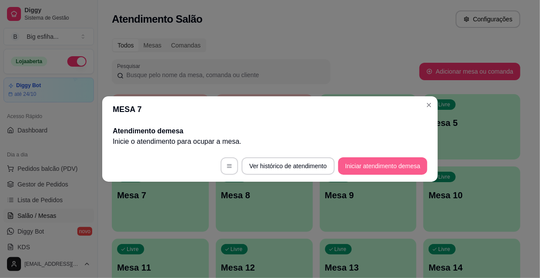
click at [392, 169] on button "Iniciar atendimento de mesa" at bounding box center [382, 166] width 89 height 17
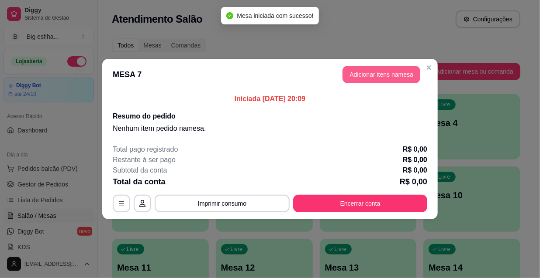
click at [387, 72] on button "Adicionar itens na mesa" at bounding box center [381, 74] width 78 height 17
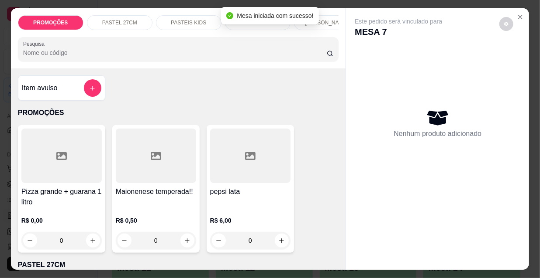
click at [178, 53] on input "Pesquisa" at bounding box center [174, 52] width 303 height 9
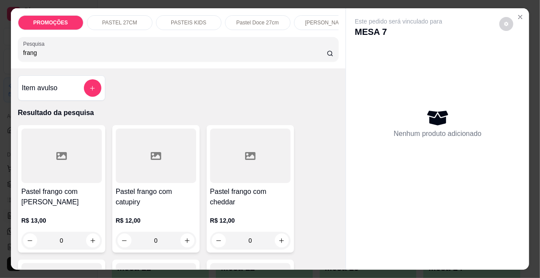
type input "frang"
click at [44, 183] on div at bounding box center [61, 156] width 80 height 55
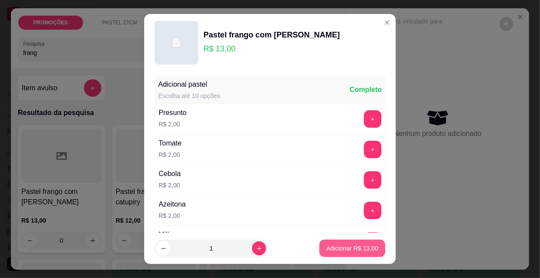
click at [350, 249] on p "Adicionar R$ 13,00" at bounding box center [352, 248] width 52 height 9
type input "1"
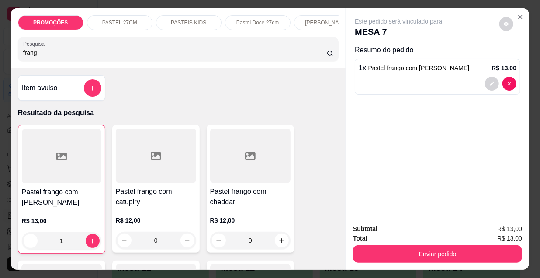
drag, startPoint x: 17, startPoint y: 61, endPoint x: 0, endPoint y: 62, distance: 17.5
click at [0, 62] on div "PROMOÇÕES PASTEL 27CM PASTEIS KIDS Pastel Doce 27cm Esfihas Salgadas Esfihas do…" at bounding box center [270, 139] width 540 height 278
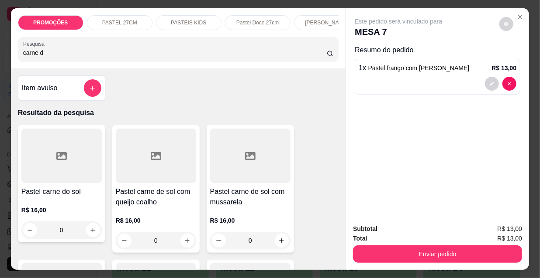
type input "carne d"
click at [148, 183] on div at bounding box center [156, 156] width 80 height 55
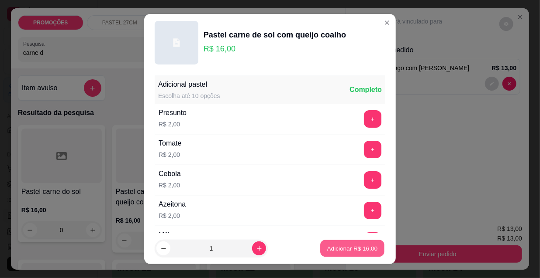
click at [340, 250] on p "Adicionar R$ 16,00" at bounding box center [352, 248] width 51 height 8
type input "1"
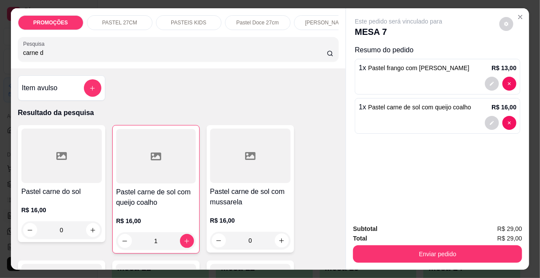
drag, startPoint x: 52, startPoint y: 48, endPoint x: 0, endPoint y: 48, distance: 51.9
click at [0, 48] on div "PROMOÇÕES PASTEL 27CM PASTEIS KIDS Pastel Doce 27cm Esfihas Salgadas Esfihas do…" at bounding box center [270, 139] width 540 height 278
drag, startPoint x: 52, startPoint y: 60, endPoint x: 8, endPoint y: 60, distance: 44.1
click at [11, 60] on div "PROMOÇÕES PASTEL 27CM PASTEIS KIDS Pastel Doce 27cm Esfihas Salgadas Esfihas do…" at bounding box center [178, 38] width 335 height 60
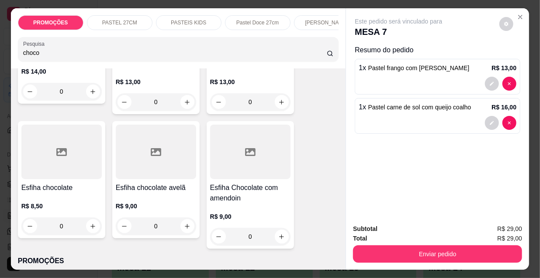
scroll to position [278, 0]
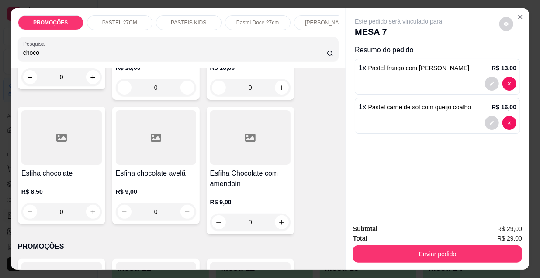
type input "choco"
click at [52, 155] on div at bounding box center [61, 137] width 80 height 55
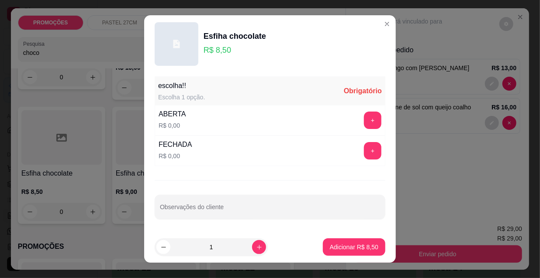
scroll to position [12, 0]
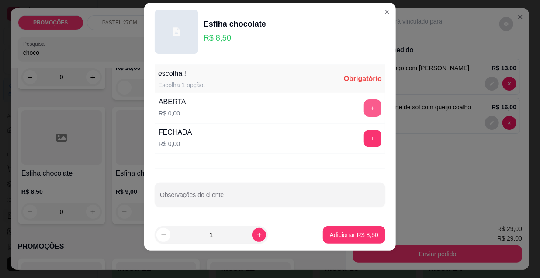
click at [367, 107] on button "+" at bounding box center [372, 108] width 17 height 17
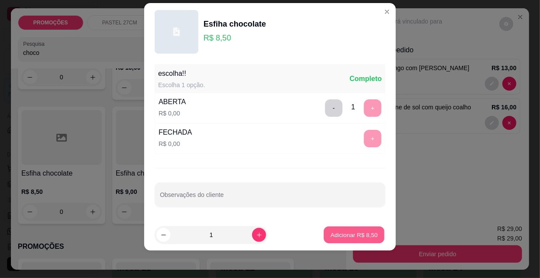
click at [350, 231] on p "Adicionar R$ 8,50" at bounding box center [353, 235] width 47 height 8
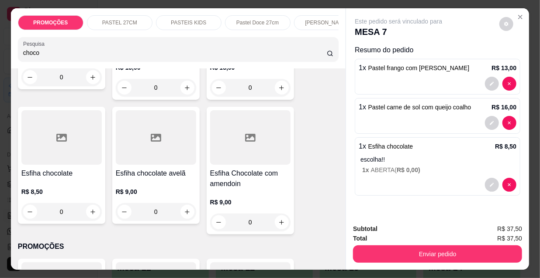
click at [0, 53] on div "PROMOÇÕES PASTEL 27CM PASTEIS KIDS Pastel Doce 27cm Esfihas Salgadas Esfihas do…" at bounding box center [270, 139] width 540 height 278
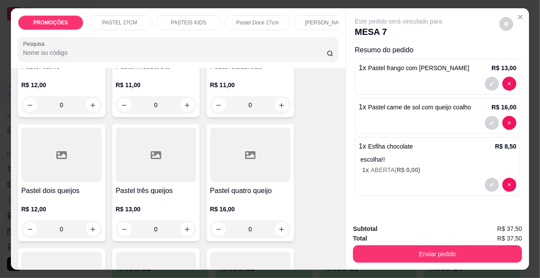
scroll to position [0, 0]
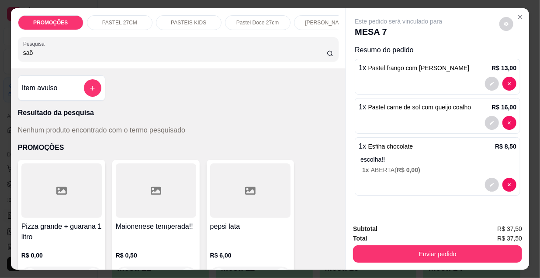
click at [28, 57] on input "saõ" at bounding box center [174, 52] width 303 height 9
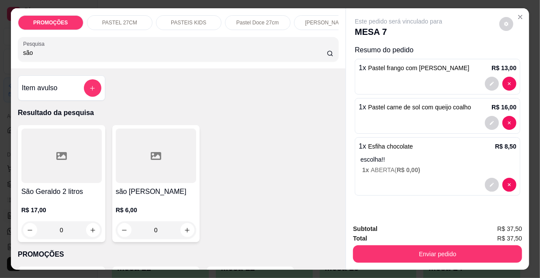
type input "são"
click at [173, 165] on div at bounding box center [156, 156] width 80 height 55
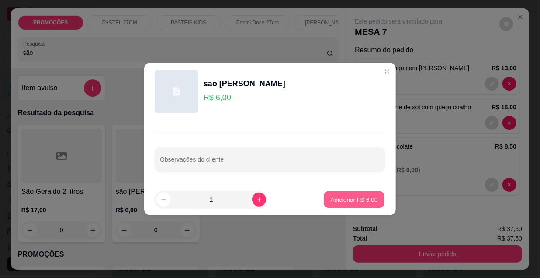
click at [334, 204] on button "Adicionar R$ 6,00" at bounding box center [353, 200] width 61 height 17
type input "1"
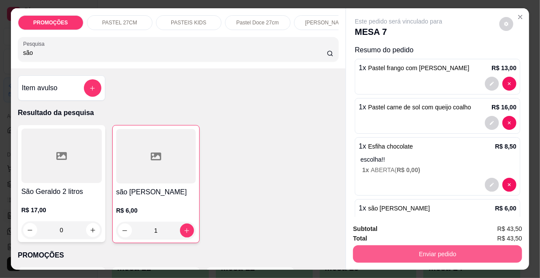
click at [407, 250] on button "Enviar pedido" at bounding box center [437, 254] width 169 height 17
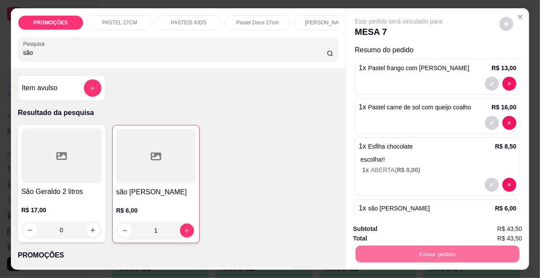
click at [485, 228] on button "Enviar pedido" at bounding box center [499, 230] width 49 height 17
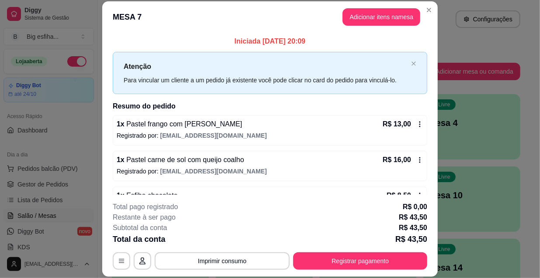
click at [116, 26] on header "MESA 7 Adicionar itens na mesa" at bounding box center [269, 16] width 335 height 31
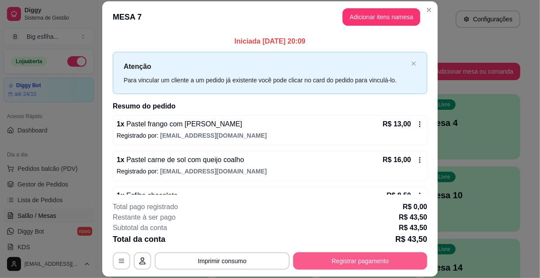
click at [331, 261] on button "Registrar pagamento" at bounding box center [360, 261] width 134 height 17
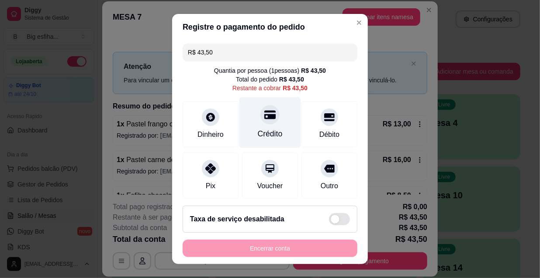
click at [268, 127] on div "Crédito" at bounding box center [270, 122] width 62 height 51
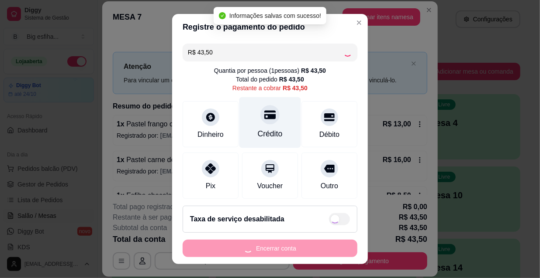
type input "R$ 0,00"
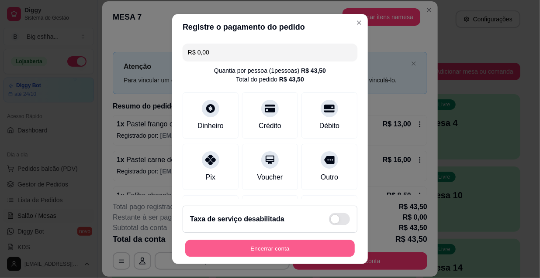
click at [267, 246] on button "Encerrar conta" at bounding box center [269, 249] width 169 height 17
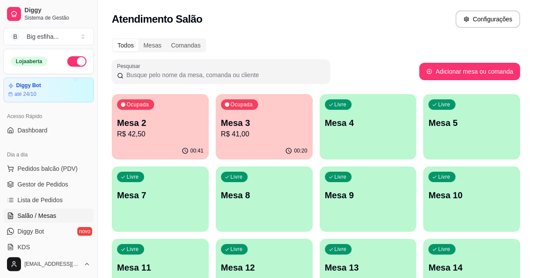
click at [236, 139] on p "R$ 41,00" at bounding box center [264, 134] width 84 height 10
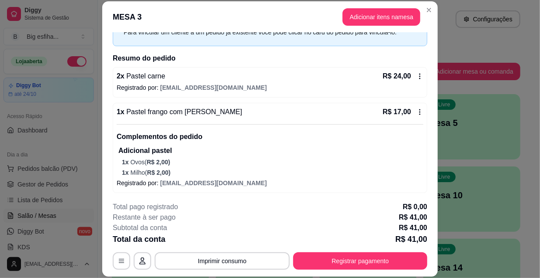
scroll to position [49, 0]
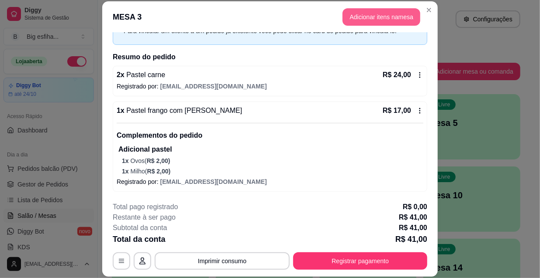
click at [381, 21] on button "Adicionar itens na mesa" at bounding box center [381, 16] width 78 height 17
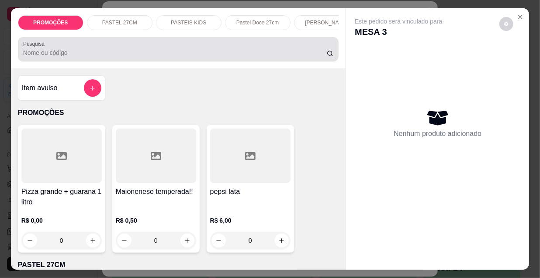
click at [291, 62] on div "Pesquisa" at bounding box center [178, 49] width 321 height 24
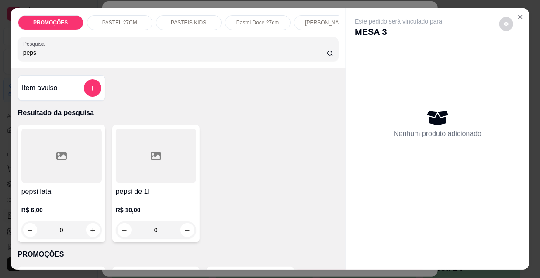
type input "peps"
click at [151, 182] on div at bounding box center [156, 156] width 80 height 55
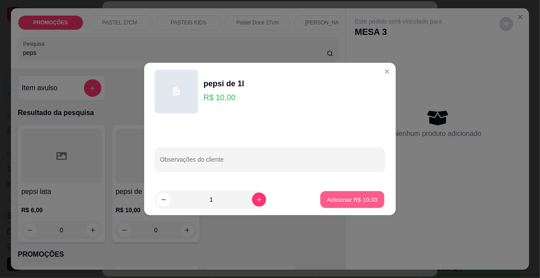
click at [347, 200] on p "Adicionar R$ 10,00" at bounding box center [352, 200] width 51 height 8
type input "1"
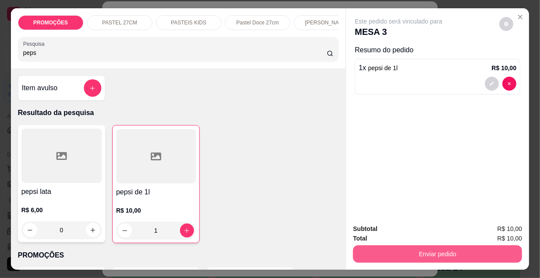
click at [454, 251] on button "Enviar pedido" at bounding box center [437, 254] width 169 height 17
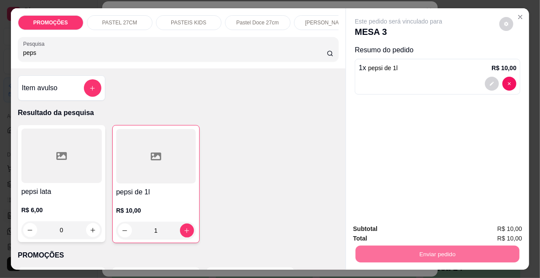
click at [487, 225] on button "Enviar pedido" at bounding box center [499, 230] width 48 height 16
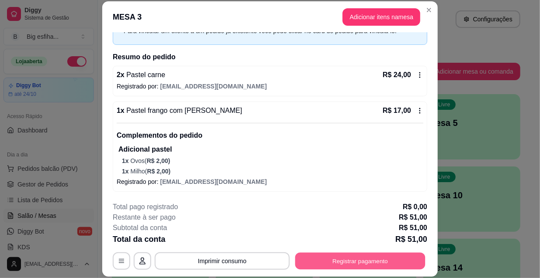
click at [337, 263] on button "Registrar pagamento" at bounding box center [360, 261] width 130 height 17
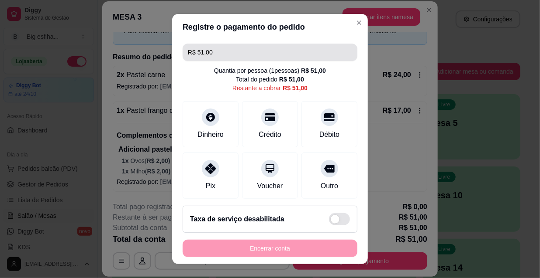
click at [179, 53] on div "R$ 51,00 Quantia por pessoa ( 1 pessoas) R$ 51,00 Total do pedido R$ 51,00 Rest…" at bounding box center [270, 119] width 196 height 159
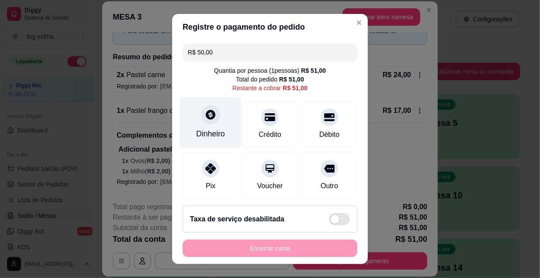
click at [201, 124] on div at bounding box center [210, 114] width 19 height 19
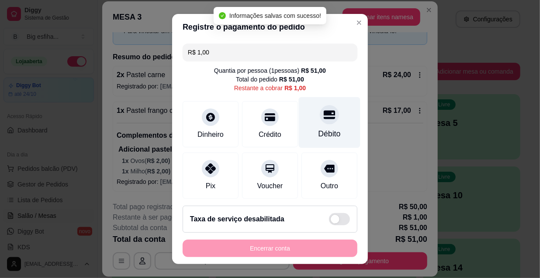
click at [321, 130] on div "Débito" at bounding box center [329, 133] width 22 height 11
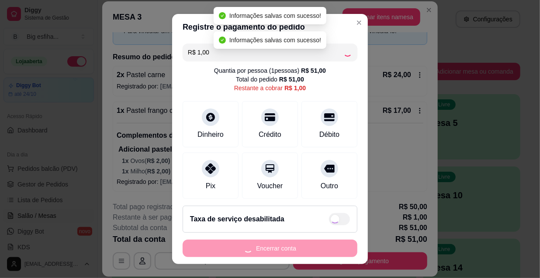
type input "R$ 0,00"
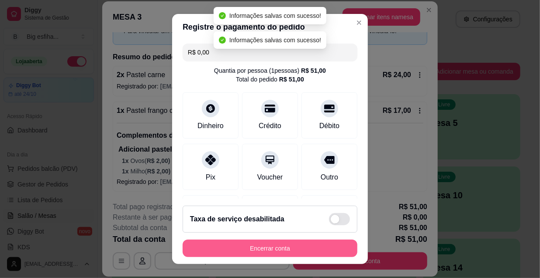
click at [285, 249] on button "Encerrar conta" at bounding box center [269, 248] width 175 height 17
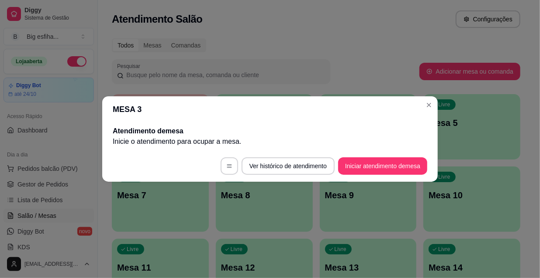
scroll to position [0, 0]
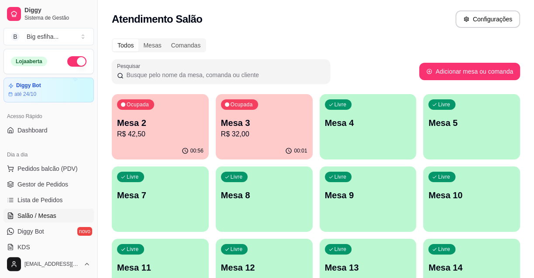
click at [235, 116] on div "Ocupada Mesa 3 R$ 32,00" at bounding box center [264, 118] width 97 height 48
click at [381, 134] on div "Livre Mesa 4" at bounding box center [368, 121] width 94 height 53
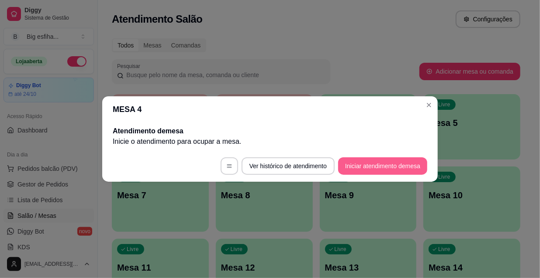
click at [358, 168] on button "Iniciar atendimento de mesa" at bounding box center [382, 166] width 89 height 17
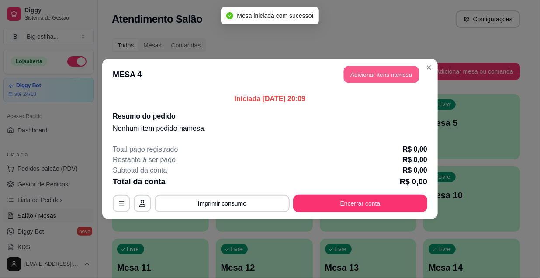
click at [388, 75] on button "Adicionar itens na mesa" at bounding box center [381, 74] width 75 height 17
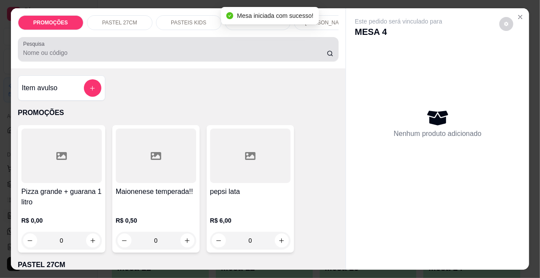
click at [241, 52] on input "Pesquisa" at bounding box center [174, 52] width 303 height 9
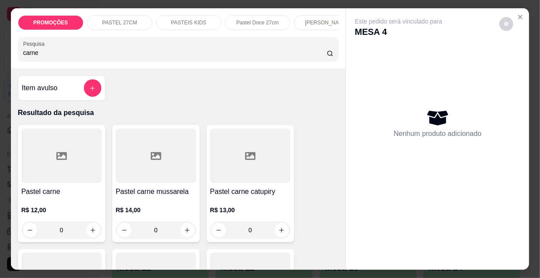
type input "carne"
click at [142, 172] on div at bounding box center [156, 156] width 80 height 55
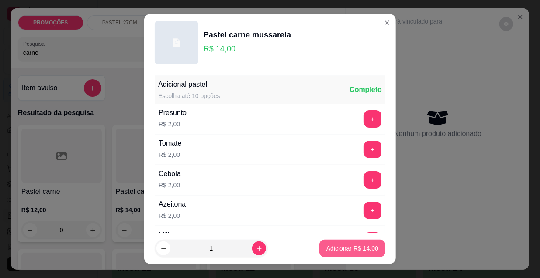
click at [327, 251] on p "Adicionar R$ 14,00" at bounding box center [352, 248] width 52 height 9
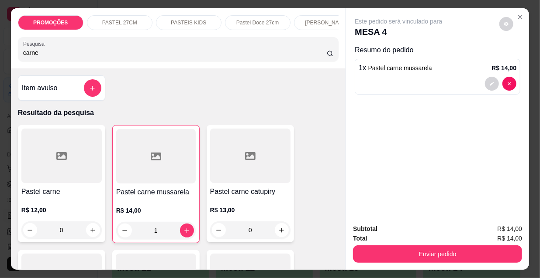
type input "1"
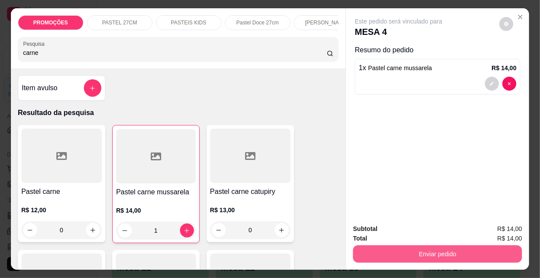
click at [403, 250] on button "Enviar pedido" at bounding box center [437, 254] width 169 height 17
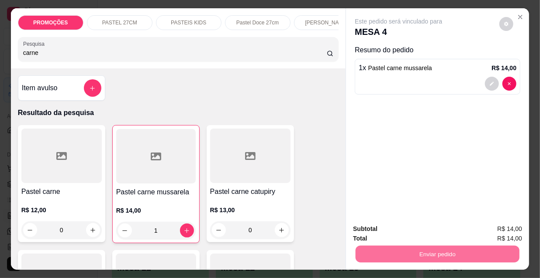
click at [488, 226] on button "Enviar pedido" at bounding box center [499, 230] width 48 height 16
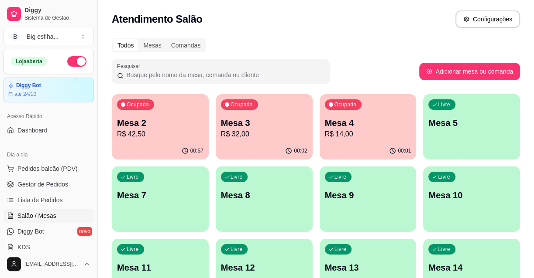
click at [196, 128] on p "Mesa 2" at bounding box center [160, 123] width 86 height 12
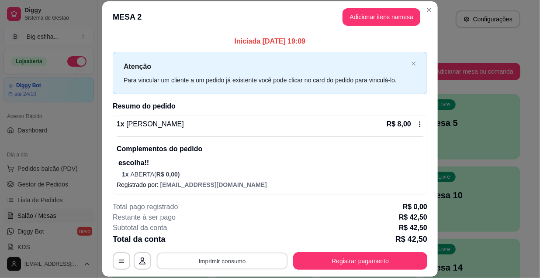
click at [247, 260] on button "Imprimir consumo" at bounding box center [222, 261] width 131 height 17
click at [234, 242] on button "IMPRESSORA" at bounding box center [221, 241] width 61 height 14
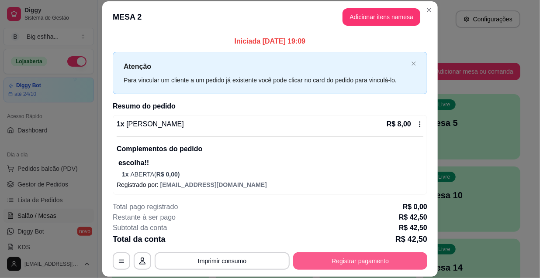
click at [394, 261] on button "Registrar pagamento" at bounding box center [360, 261] width 134 height 17
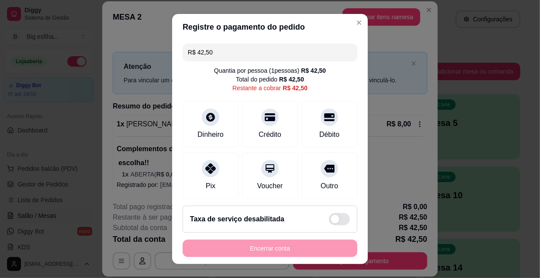
drag, startPoint x: 224, startPoint y: 45, endPoint x: 179, endPoint y: 41, distance: 45.1
click at [180, 41] on div "R$ 42,50 Quantia por pessoa ( 1 pessoas) R$ 42,50 Total do pedido R$ 42,50 Rest…" at bounding box center [270, 119] width 196 height 159
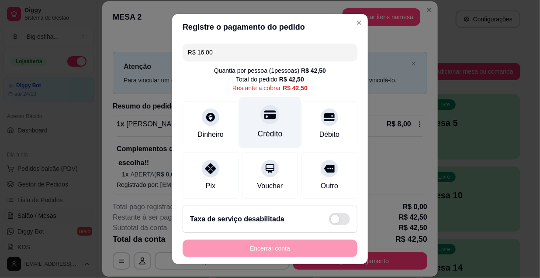
click at [258, 128] on div "Crédito" at bounding box center [270, 133] width 25 height 11
click at [273, 121] on div "Crédito" at bounding box center [270, 122] width 62 height 51
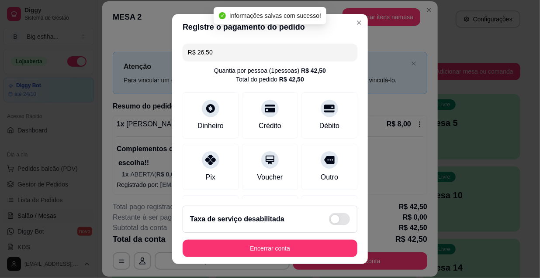
type input "R$ 0,00"
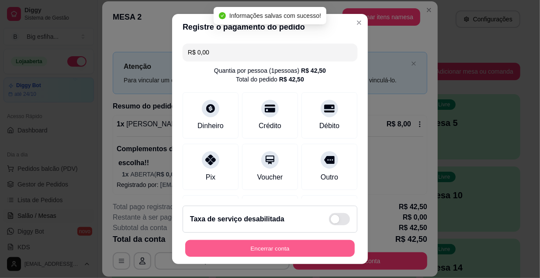
click at [266, 249] on button "Encerrar conta" at bounding box center [269, 249] width 169 height 17
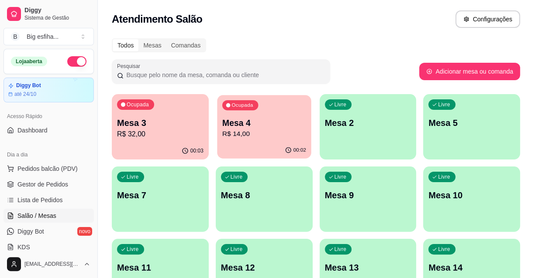
click at [259, 119] on p "Mesa 4" at bounding box center [264, 123] width 84 height 12
click at [251, 142] on button "Ocupada Mesa 4 R$ 14,00 00:02" at bounding box center [264, 126] width 97 height 65
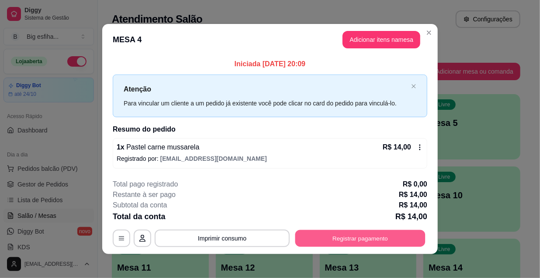
click at [338, 241] on button "Registrar pagamento" at bounding box center [360, 238] width 130 height 17
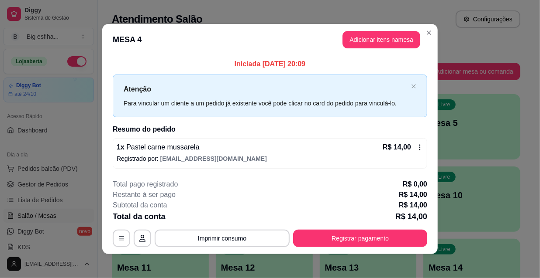
click at [205, 167] on icon at bounding box center [210, 166] width 11 height 11
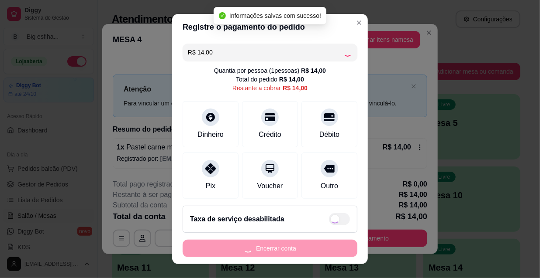
type input "R$ 0,00"
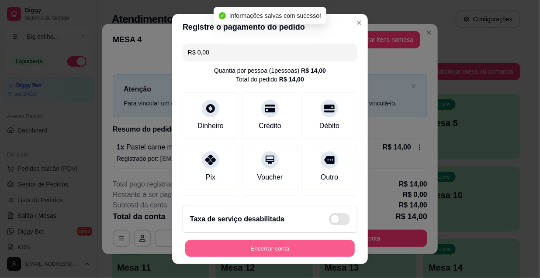
click at [265, 254] on button "Encerrar conta" at bounding box center [269, 249] width 169 height 17
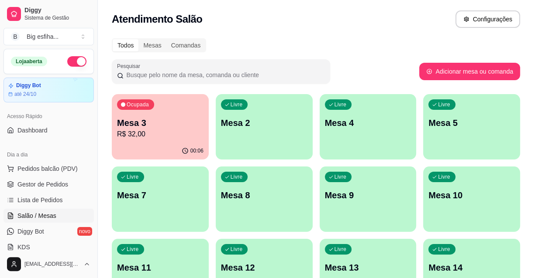
click at [222, 126] on p "Mesa 2" at bounding box center [264, 123] width 86 height 12
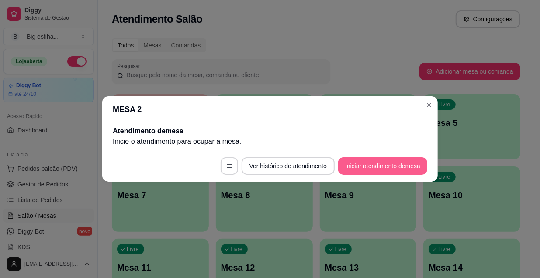
click at [389, 165] on button "Iniciar atendimento de mesa" at bounding box center [382, 166] width 89 height 17
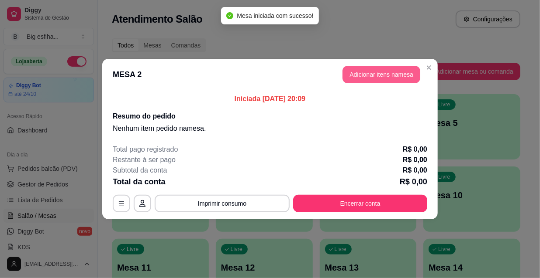
click at [375, 72] on button "Adicionar itens na mesa" at bounding box center [381, 74] width 78 height 17
click at [186, 62] on div "Pesquisa" at bounding box center [178, 49] width 321 height 24
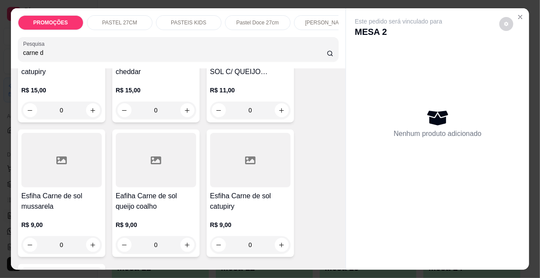
scroll to position [278, 0]
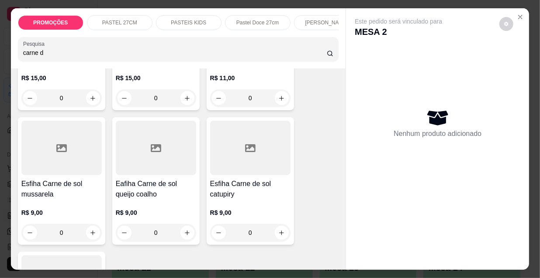
type input "carne d"
click at [260, 165] on div at bounding box center [250, 148] width 80 height 55
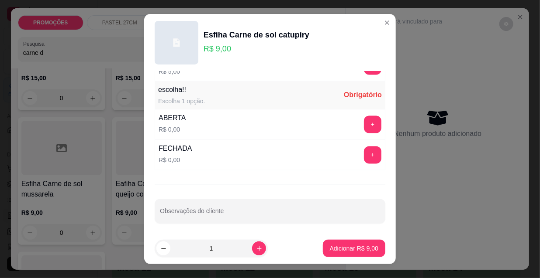
scroll to position [14, 0]
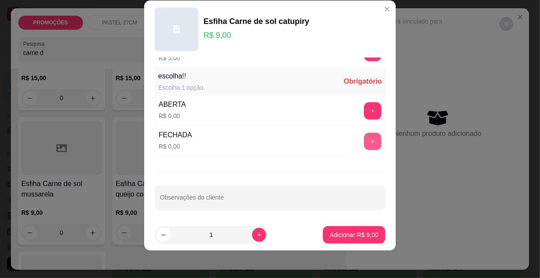
click at [364, 144] on button "+" at bounding box center [372, 141] width 17 height 17
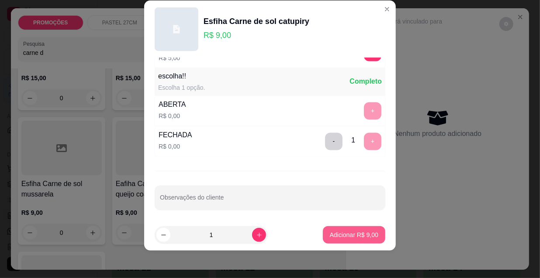
click at [333, 234] on p "Adicionar R$ 9,00" at bounding box center [354, 235] width 48 height 9
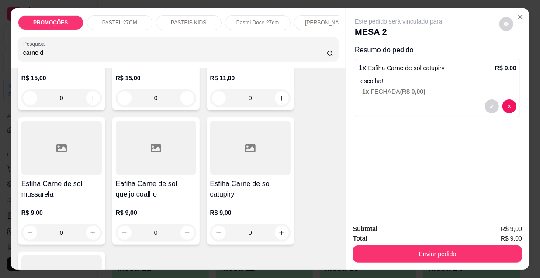
drag, startPoint x: 20, startPoint y: 54, endPoint x: 4, endPoint y: 54, distance: 15.3
click at [4, 54] on div "PROMOÇÕES PASTEL 27CM PASTEIS KIDS Pastel Doce 27cm Esfihas Salgadas Esfihas do…" at bounding box center [270, 139] width 540 height 278
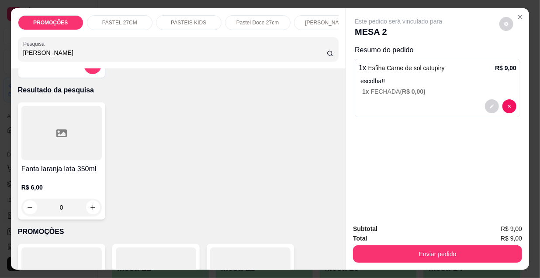
scroll to position [0, 0]
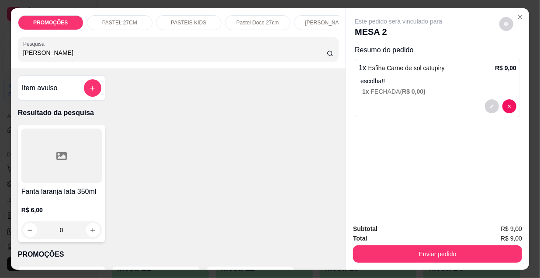
type input "lara"
click at [45, 164] on div at bounding box center [61, 156] width 80 height 55
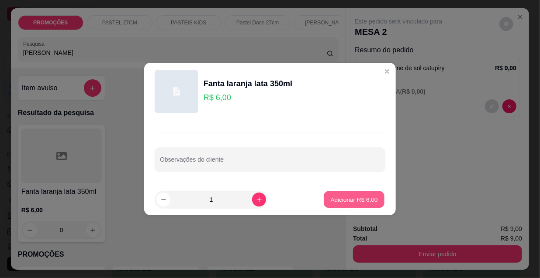
click at [356, 205] on button "Adicionar R$ 6,00" at bounding box center [353, 200] width 61 height 17
type input "1"
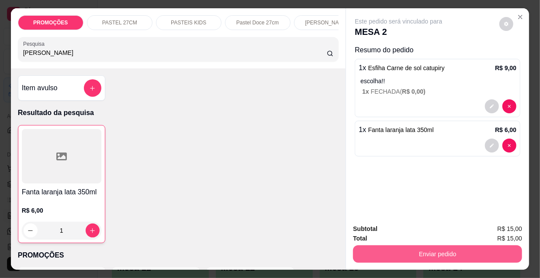
click at [429, 253] on button "Enviar pedido" at bounding box center [437, 254] width 169 height 17
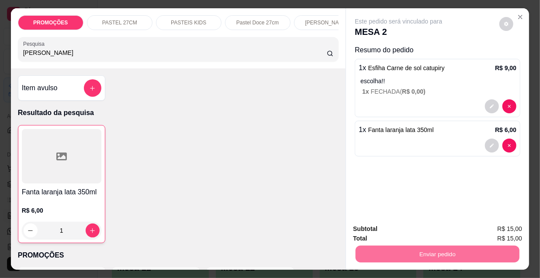
click at [488, 231] on button "Enviar pedido" at bounding box center [499, 230] width 49 height 17
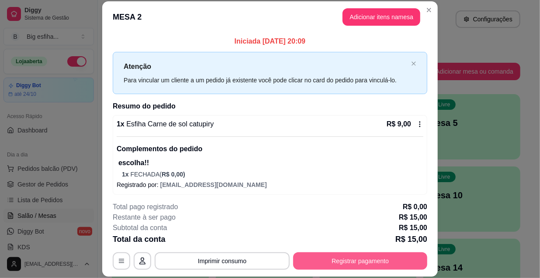
click at [395, 262] on button "Registrar pagamento" at bounding box center [360, 261] width 134 height 17
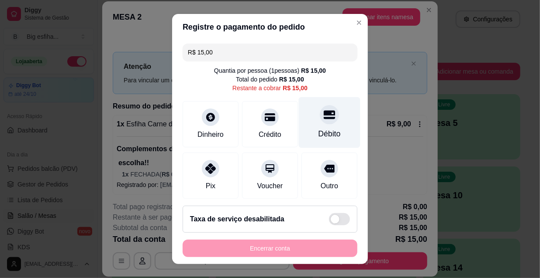
click at [323, 112] on div at bounding box center [329, 114] width 19 height 19
type input "R$ 0,00"
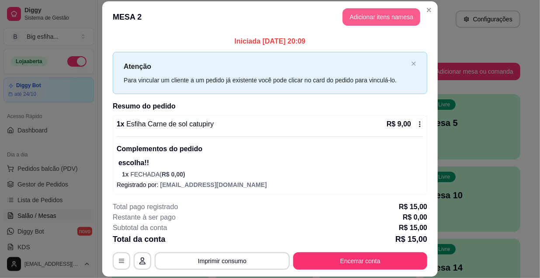
click at [384, 17] on button "Adicionar itens na mesa" at bounding box center [381, 16] width 78 height 17
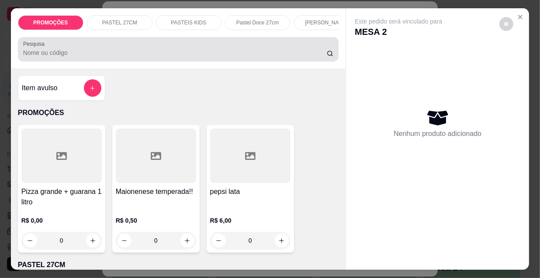
click at [246, 48] on div at bounding box center [178, 49] width 310 height 17
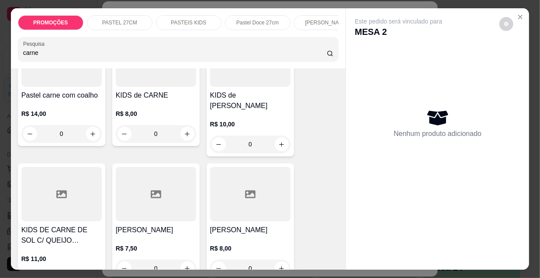
scroll to position [516, 0]
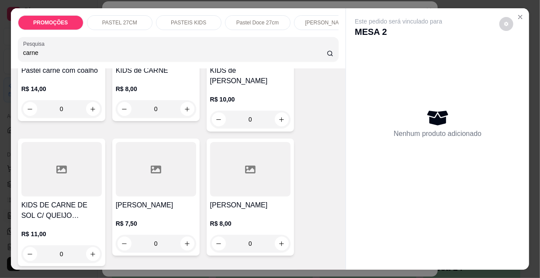
type input "carne"
click at [155, 180] on div at bounding box center [156, 169] width 80 height 55
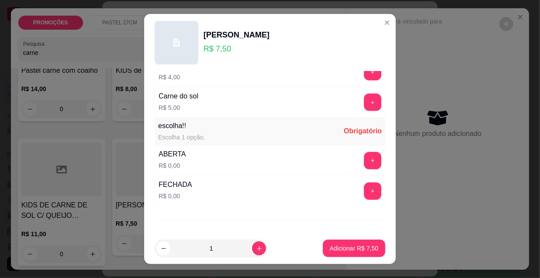
scroll to position [725, 0]
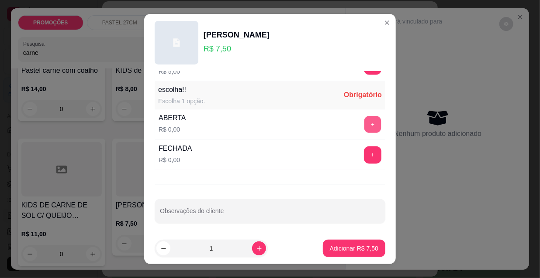
click at [364, 123] on button "+" at bounding box center [372, 125] width 17 height 17
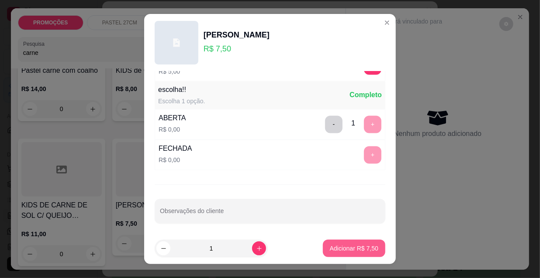
click at [350, 243] on button "Adicionar R$ 7,50" at bounding box center [354, 248] width 62 height 17
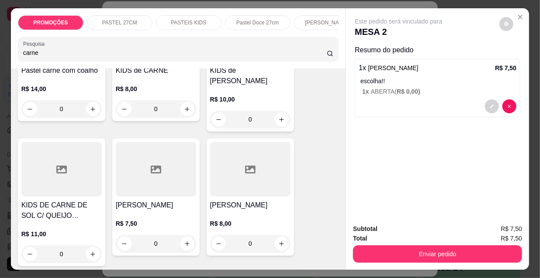
drag, startPoint x: 16, startPoint y: 53, endPoint x: 2, endPoint y: 53, distance: 14.0
click at [2, 53] on div "PROMOÇÕES PASTEL 27CM PASTEIS KIDS Pastel Doce 27cm Esfihas Salgadas Esfihas do…" at bounding box center [270, 139] width 540 height 278
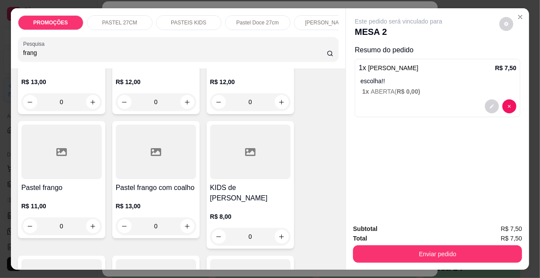
scroll to position [0, 0]
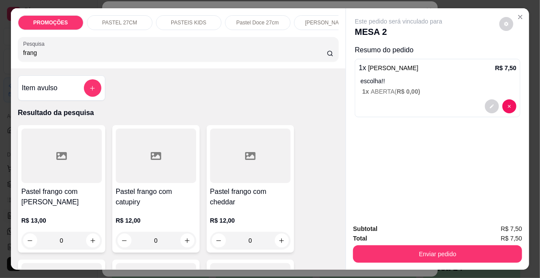
type input "frang"
click at [135, 173] on div at bounding box center [156, 156] width 80 height 55
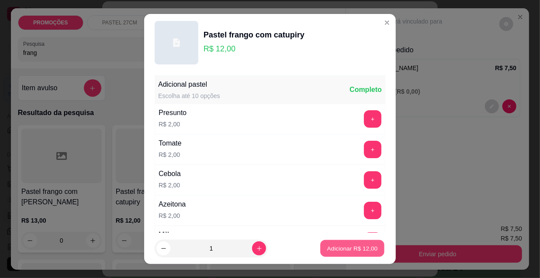
click at [327, 250] on p "Adicionar R$ 12,00" at bounding box center [352, 248] width 51 height 8
type input "1"
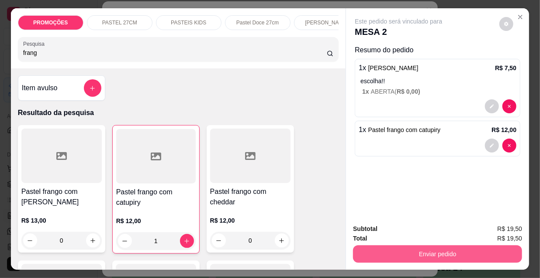
click at [463, 255] on button "Enviar pedido" at bounding box center [437, 254] width 169 height 17
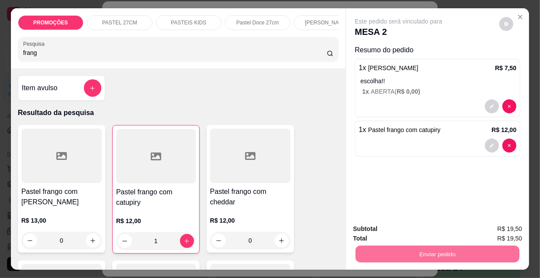
click at [512, 232] on button "Enviar pedido" at bounding box center [499, 230] width 48 height 16
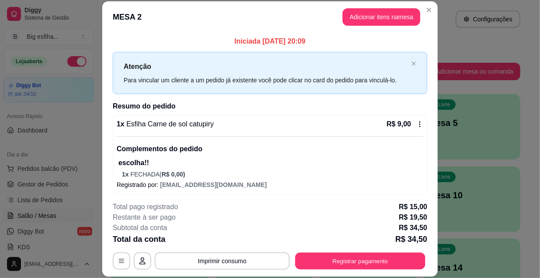
click at [367, 254] on button "Registrar pagamento" at bounding box center [360, 261] width 130 height 17
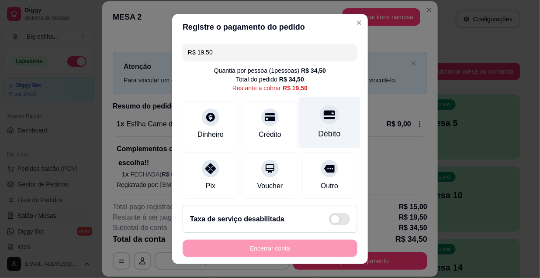
click at [320, 121] on div at bounding box center [329, 114] width 19 height 19
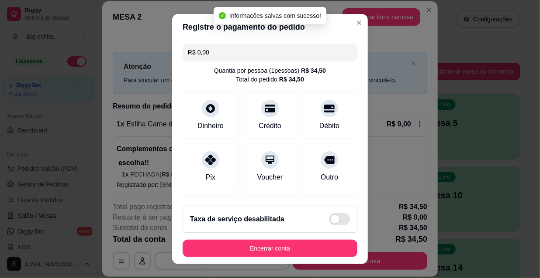
type input "R$ 0,00"
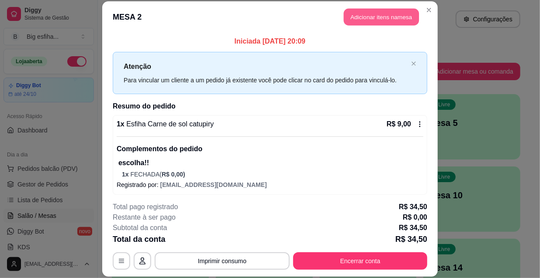
click at [398, 14] on button "Adicionar itens na mesa" at bounding box center [381, 17] width 75 height 17
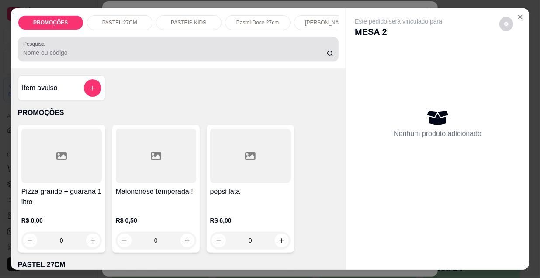
click at [217, 61] on div "Pesquisa" at bounding box center [178, 49] width 321 height 24
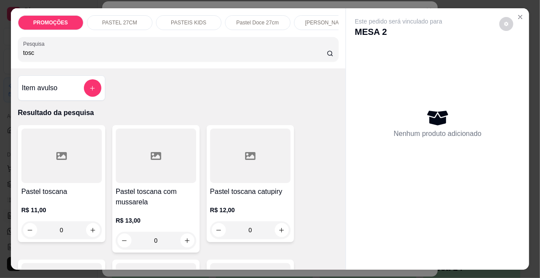
type input "tosc"
click at [52, 176] on div at bounding box center [61, 156] width 80 height 55
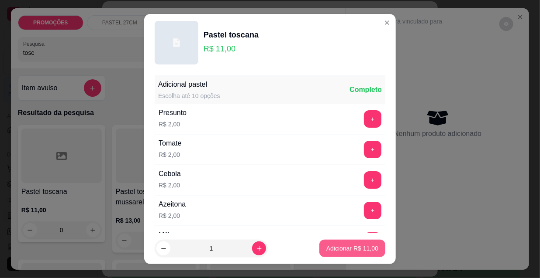
click at [344, 251] on p "Adicionar R$ 11,00" at bounding box center [352, 248] width 52 height 9
type input "1"
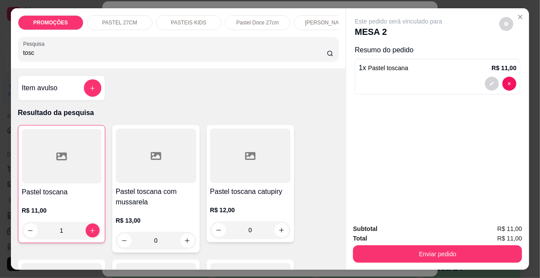
drag, startPoint x: 39, startPoint y: 55, endPoint x: 2, endPoint y: 53, distance: 37.2
click at [3, 54] on div "PROMOÇÕES PASTEL 27CM PASTEIS KIDS Pastel Doce 27cm Esfihas Salgadas Esfihas do…" at bounding box center [270, 139] width 540 height 278
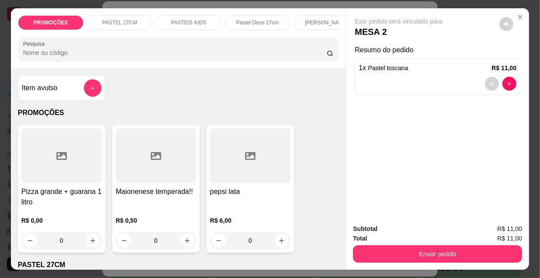
click at [34, 54] on input "Pesquisa" at bounding box center [174, 52] width 303 height 9
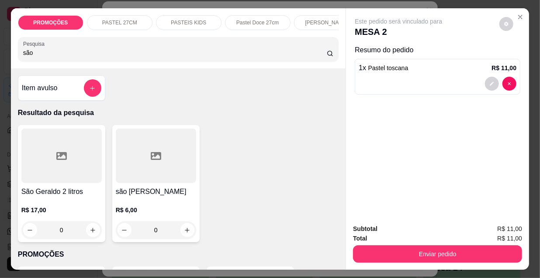
type input "são"
click at [166, 167] on div at bounding box center [156, 156] width 80 height 55
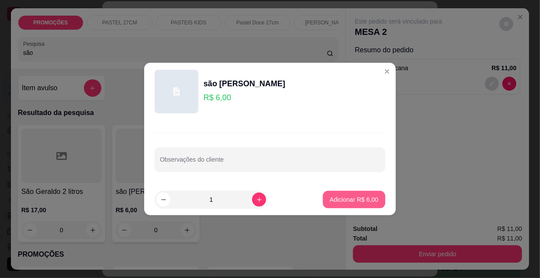
click at [364, 201] on p "Adicionar R$ 6,00" at bounding box center [354, 200] width 48 height 9
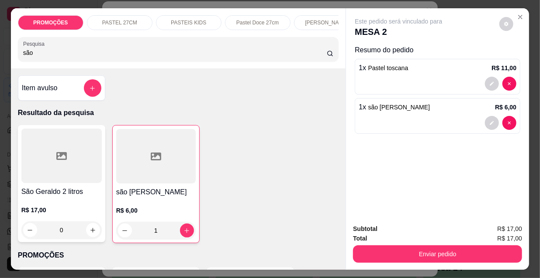
type input "1"
drag, startPoint x: 36, startPoint y: 56, endPoint x: 0, endPoint y: 56, distance: 36.2
click at [0, 56] on div "PROMOÇÕES PASTEL 27CM PASTEIS KIDS Pastel Doce 27cm Esfihas Salgadas Esfihas do…" at bounding box center [270, 139] width 540 height 278
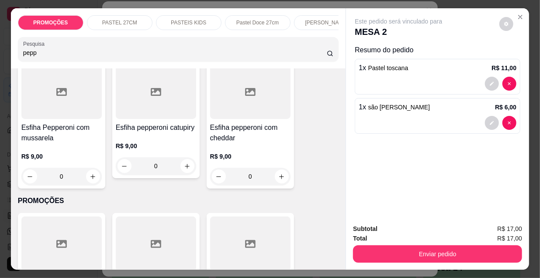
scroll to position [238, 0]
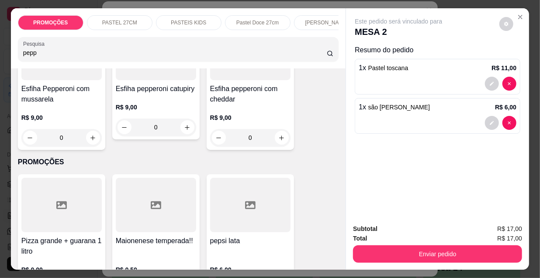
type input "pepp"
click at [57, 92] on h4 "Esfiha Pepperoni com mussarela" at bounding box center [61, 94] width 80 height 21
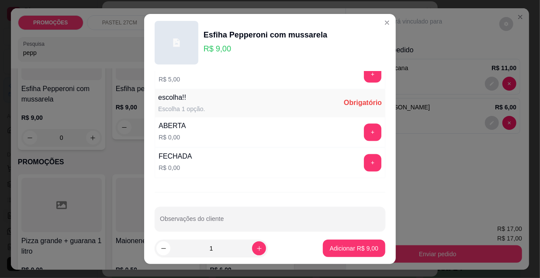
scroll to position [725, 0]
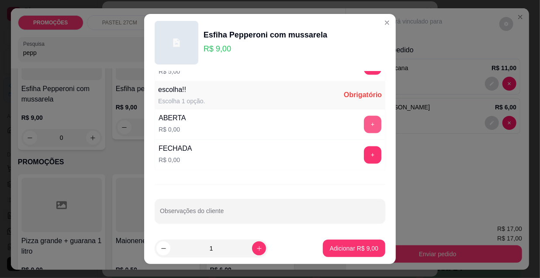
click at [364, 127] on button "+" at bounding box center [372, 124] width 17 height 17
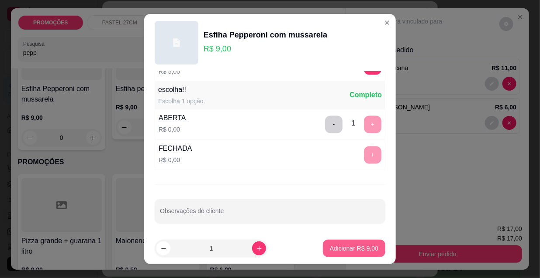
click at [347, 249] on p "Adicionar R$ 9,00" at bounding box center [354, 248] width 48 height 9
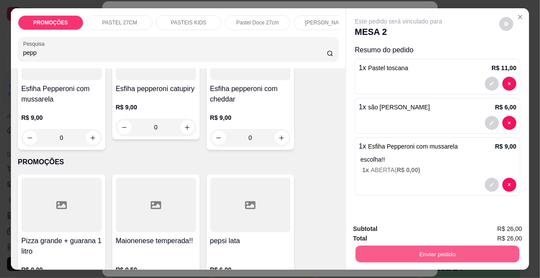
click at [402, 252] on button "Enviar pedido" at bounding box center [437, 254] width 164 height 17
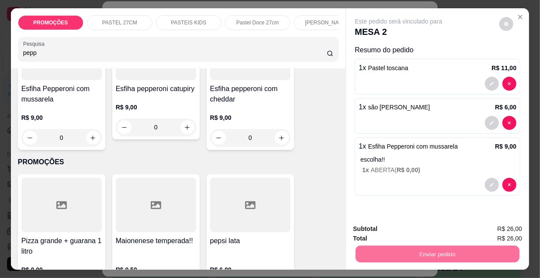
click at [486, 229] on button "Enviar pedido" at bounding box center [499, 230] width 48 height 16
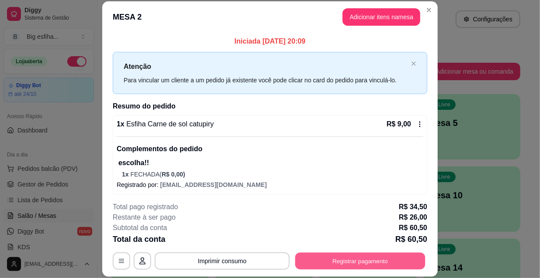
click at [339, 264] on button "Registrar pagamento" at bounding box center [360, 261] width 130 height 17
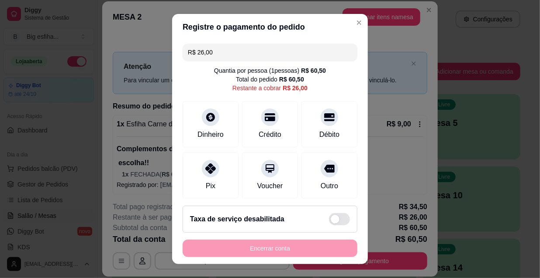
drag, startPoint x: 188, startPoint y: 42, endPoint x: 177, endPoint y: 53, distance: 15.4
click at [165, 44] on div "Registre o pagamento do pedido R$ 26,00 Quantia por pessoa ( 1 pessoas) R$ 60,5…" at bounding box center [270, 139] width 540 height 278
drag, startPoint x: 207, startPoint y: 42, endPoint x: 156, endPoint y: 54, distance: 52.9
click at [175, 49] on div "R$ 26,00 Quantia por pessoa ( 1 pessoas) R$ 60,50 Total do pedido R$ 60,50 Rest…" at bounding box center [270, 119] width 196 height 159
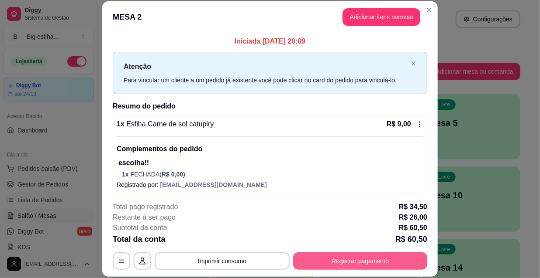
click at [356, 261] on button "Registrar pagamento" at bounding box center [360, 261] width 134 height 17
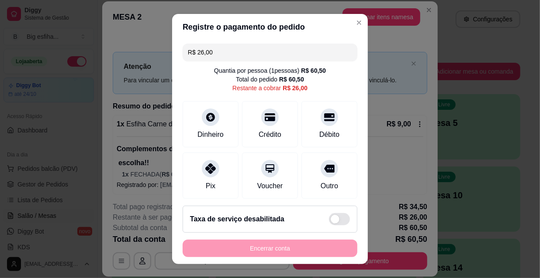
drag, startPoint x: 223, startPoint y: 58, endPoint x: 187, endPoint y: 58, distance: 36.2
click at [188, 58] on input "R$ 26,00" at bounding box center [270, 52] width 164 height 17
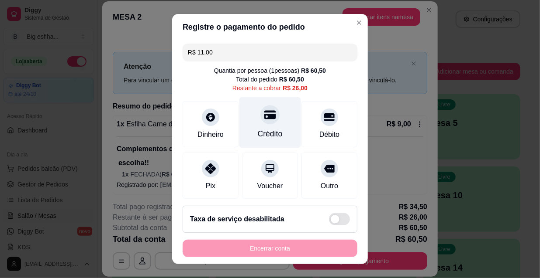
click at [270, 131] on div "Crédito" at bounding box center [270, 133] width 25 height 11
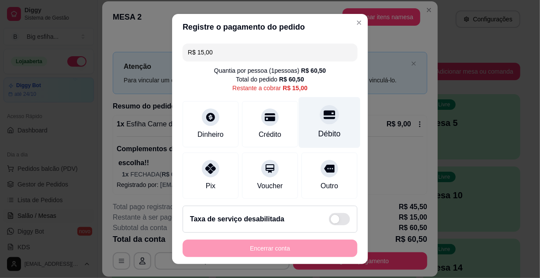
click at [306, 126] on div "Débito" at bounding box center [330, 122] width 62 height 51
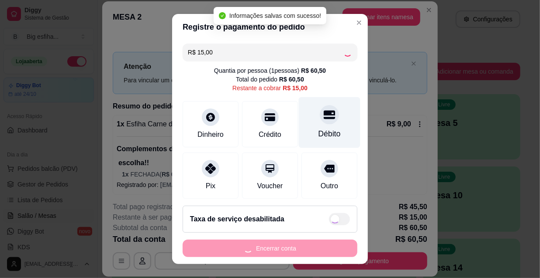
type input "R$ 0,00"
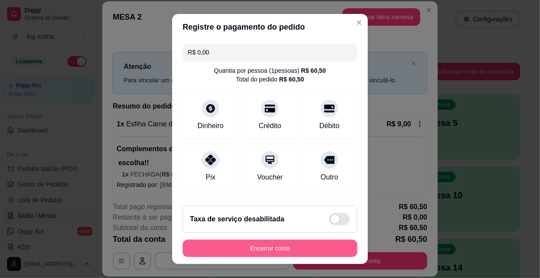
click at [281, 244] on button "Encerrar conta" at bounding box center [269, 248] width 175 height 17
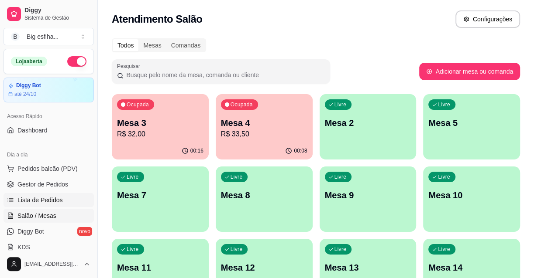
click at [50, 205] on link "Lista de Pedidos" at bounding box center [48, 200] width 90 height 14
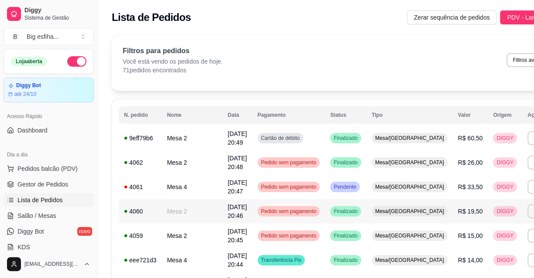
click at [309, 211] on td "Pedido sem pagamento" at bounding box center [288, 211] width 73 height 24
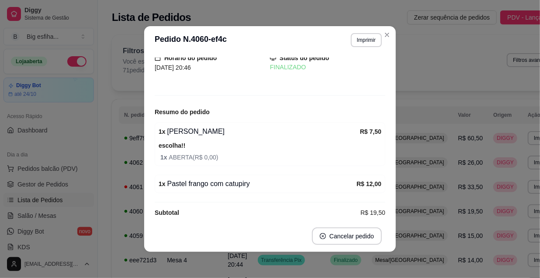
scroll to position [39, 0]
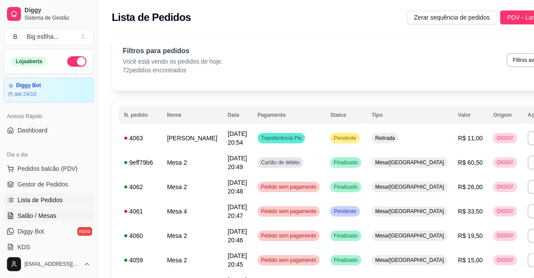
click at [71, 214] on link "Salão / Mesas" at bounding box center [48, 216] width 90 height 14
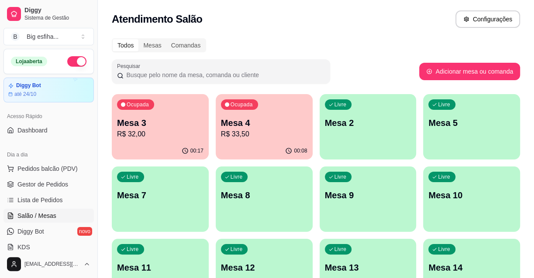
click at [385, 142] on div "Livre Mesa 2" at bounding box center [368, 121] width 97 height 55
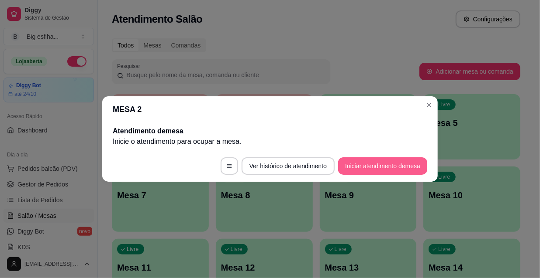
click at [360, 169] on button "Iniciar atendimento de mesa" at bounding box center [382, 166] width 89 height 17
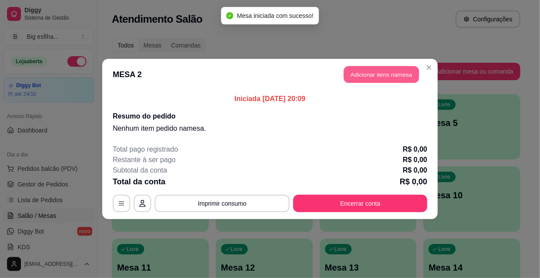
click at [369, 79] on button "Adicionar itens na mesa" at bounding box center [381, 74] width 75 height 17
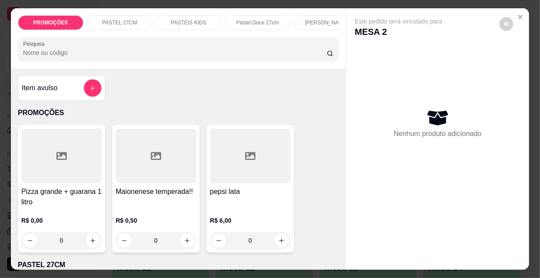
click at [190, 22] on p "PASTEIS KIDS" at bounding box center [188, 22] width 35 height 7
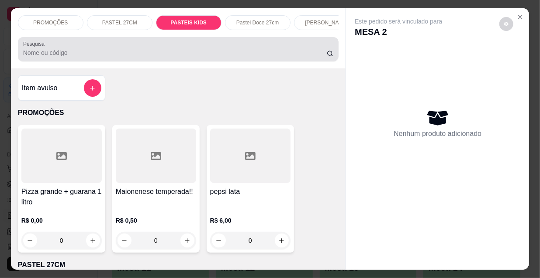
scroll to position [22, 0]
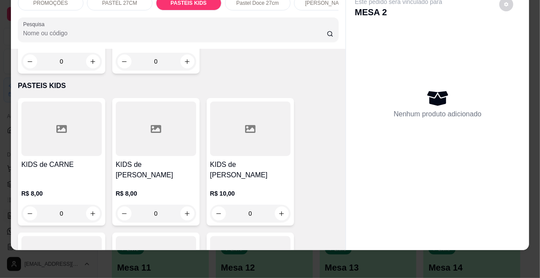
click at [244, 118] on div at bounding box center [250, 129] width 80 height 55
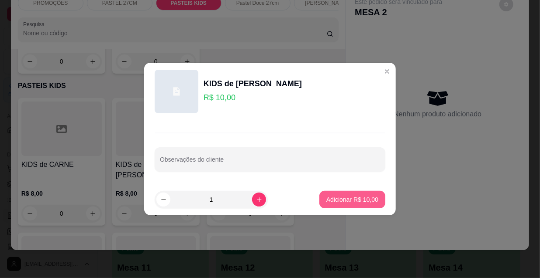
click at [352, 200] on p "Adicionar R$ 10,00" at bounding box center [352, 200] width 52 height 9
type input "1"
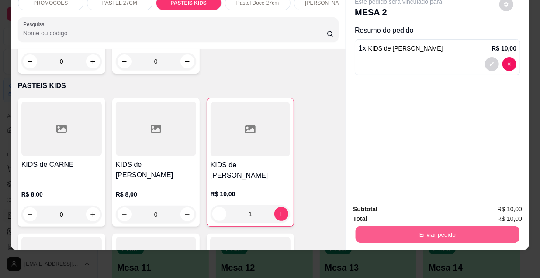
click at [421, 228] on button "Enviar pedido" at bounding box center [437, 234] width 164 height 17
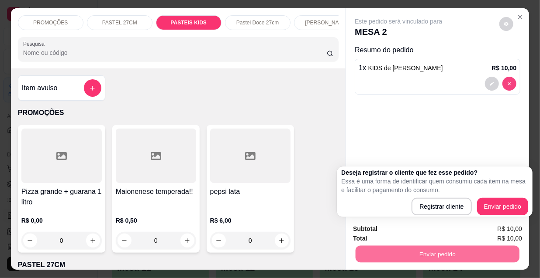
scroll to position [2822, 0]
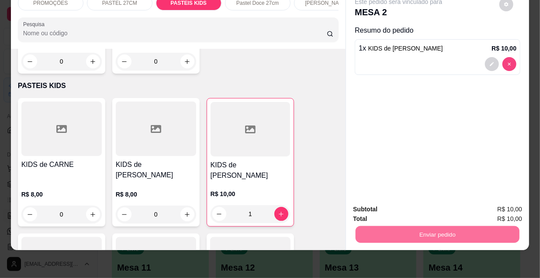
click at [508, 62] on icon "decrease-product-quantity" at bounding box center [508, 64] width 5 height 5
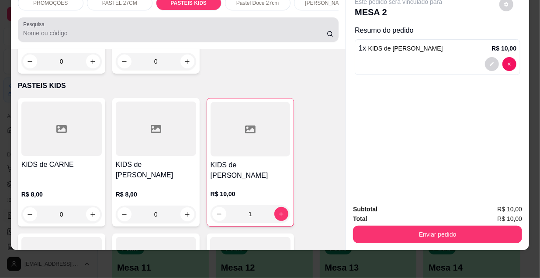
click at [71, 35] on input "Pesquisa" at bounding box center [174, 33] width 303 height 9
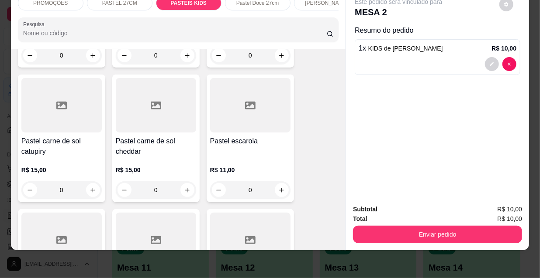
scroll to position [0, 0]
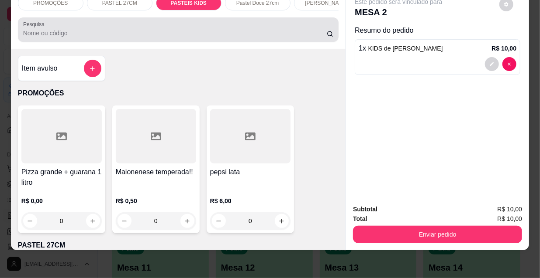
click at [81, 33] on input "Pesquisa" at bounding box center [174, 33] width 303 height 9
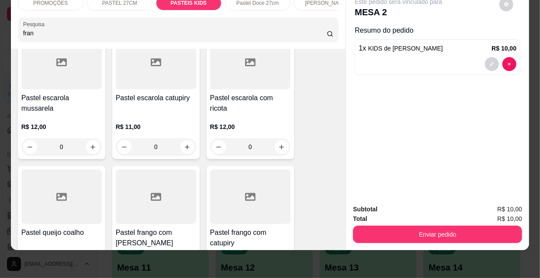
scroll to position [2019, 0]
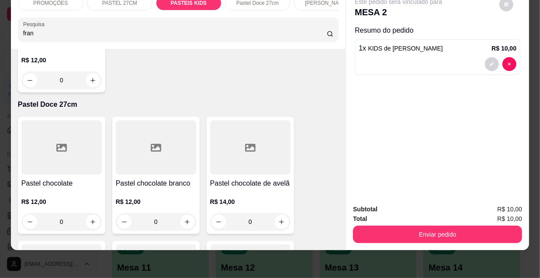
type input "fran"
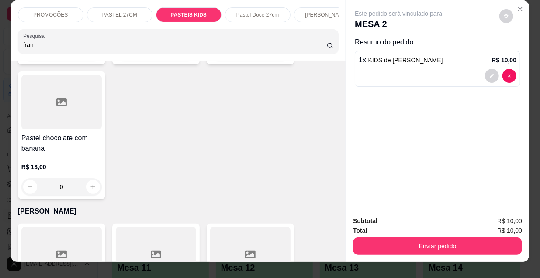
scroll to position [0, 0]
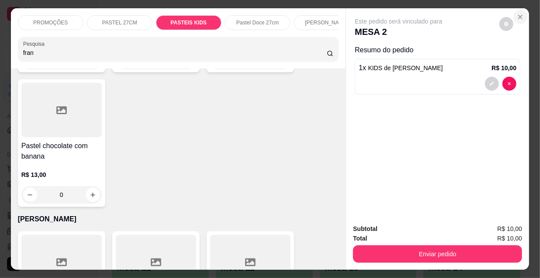
click at [519, 14] on icon "Close" at bounding box center [519, 17] width 7 height 7
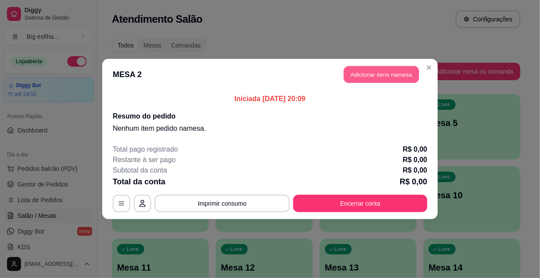
click at [373, 79] on button "Adicionar itens na mesa" at bounding box center [381, 74] width 75 height 17
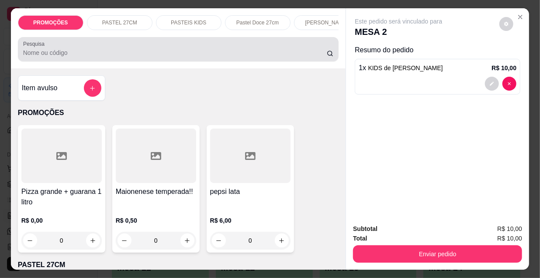
click at [210, 52] on input "Pesquisa" at bounding box center [174, 52] width 303 height 9
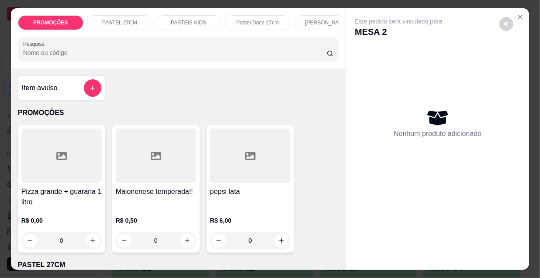
type input "0"
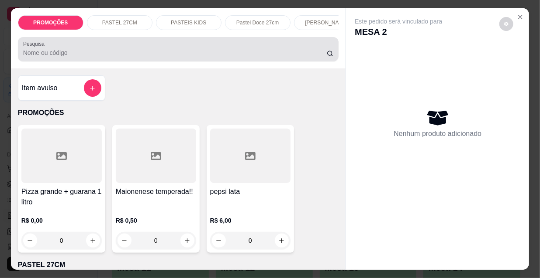
click at [132, 51] on input "Pesquisa" at bounding box center [174, 52] width 303 height 9
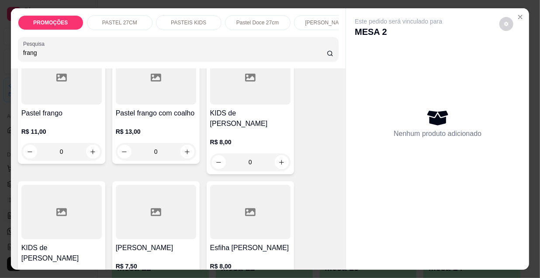
scroll to position [238, 0]
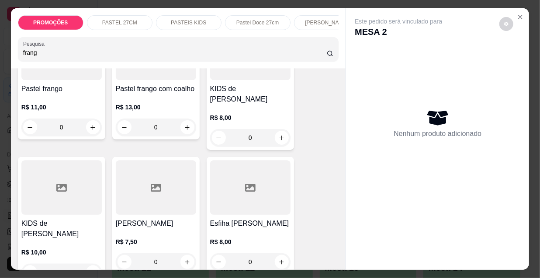
type input "frang"
click at [245, 207] on div "Esfiha [PERSON_NAME] R$ 8,00 0" at bounding box center [249, 215] width 87 height 117
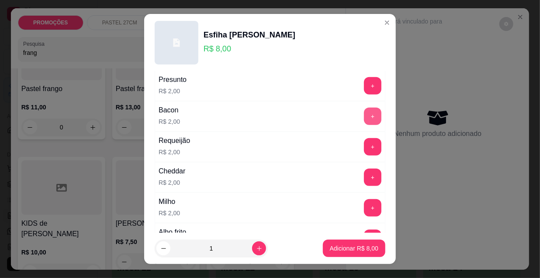
scroll to position [317, 0]
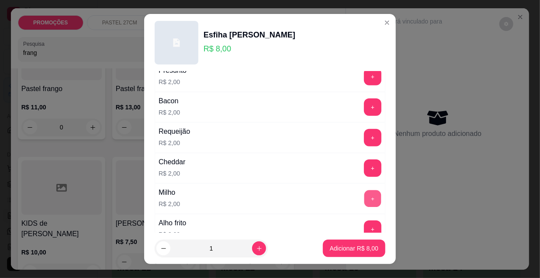
click at [364, 199] on button "+" at bounding box center [372, 199] width 17 height 17
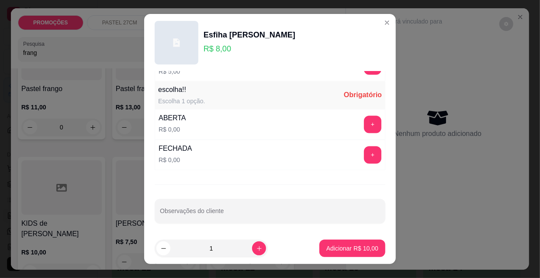
scroll to position [14, 0]
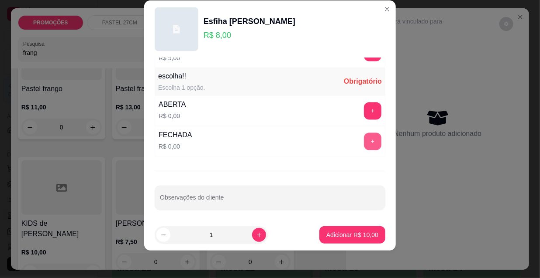
click at [364, 141] on button "+" at bounding box center [372, 141] width 17 height 17
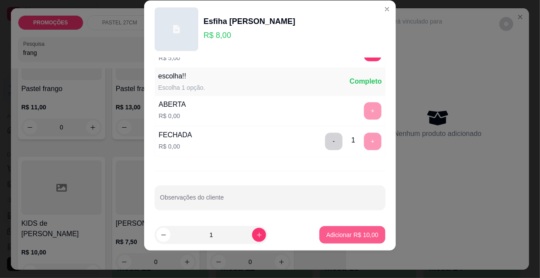
click at [335, 229] on button "Adicionar R$ 10,00" at bounding box center [352, 235] width 66 height 17
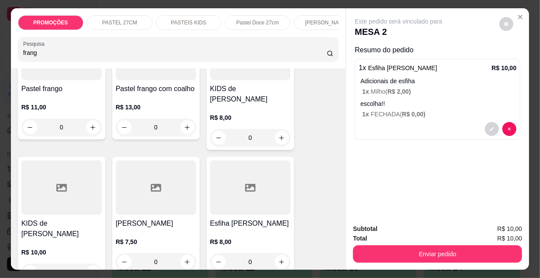
drag, startPoint x: 55, startPoint y: 55, endPoint x: 9, endPoint y: 59, distance: 46.4
click at [11, 59] on div "PROMOÇÕES PASTEL 27CM PASTEIS KIDS Pastel Doce 27cm Esfihas Salgadas Esfihas do…" at bounding box center [178, 38] width 335 height 60
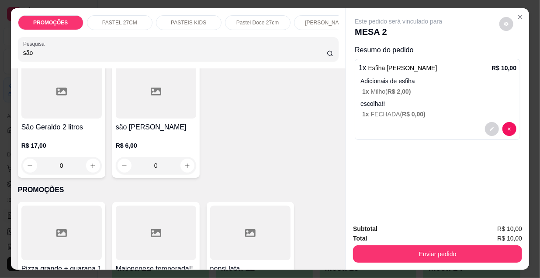
scroll to position [0, 0]
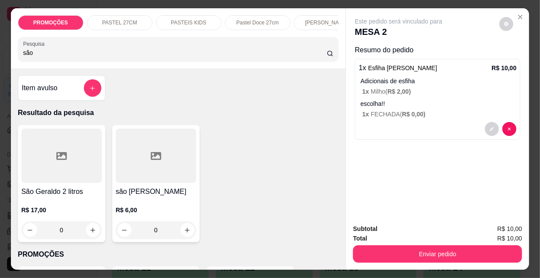
type input "são"
click at [168, 195] on h4 "são [PERSON_NAME]" at bounding box center [156, 192] width 80 height 10
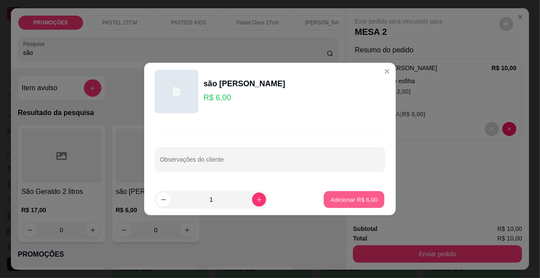
click at [347, 202] on p "Adicionar R$ 6,00" at bounding box center [353, 200] width 47 height 8
type input "1"
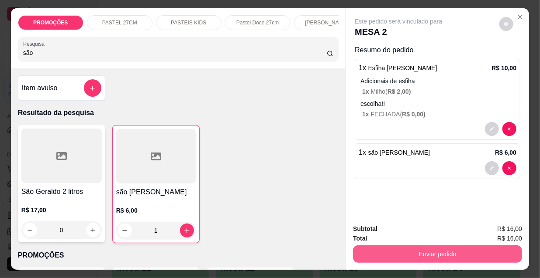
click at [416, 251] on button "Enviar pedido" at bounding box center [437, 254] width 169 height 17
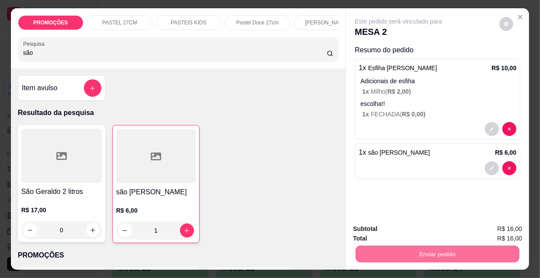
click at [493, 233] on button "Enviar pedido" at bounding box center [499, 230] width 49 height 17
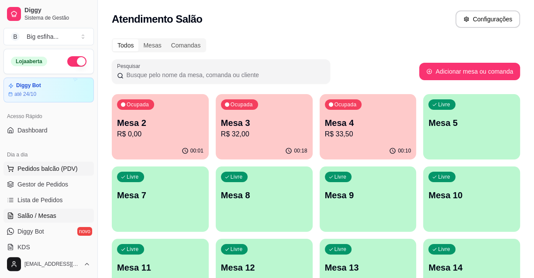
click at [64, 169] on span "Pedidos balcão (PDV)" at bounding box center [47, 169] width 60 height 9
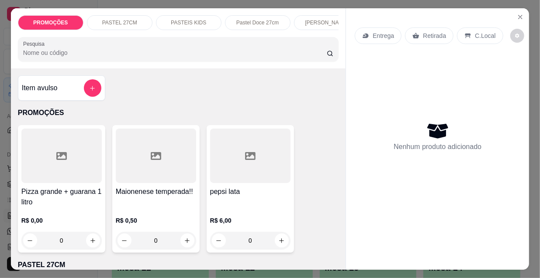
click at [386, 33] on p "Entrega" at bounding box center [382, 35] width 21 height 9
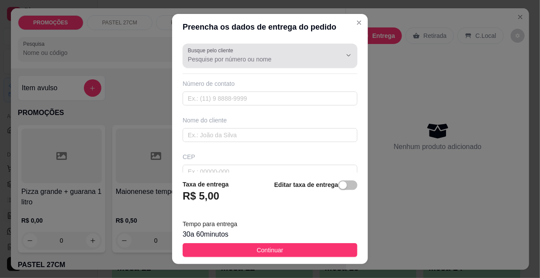
click at [247, 55] on input "Busque pelo cliente" at bounding box center [258, 59] width 140 height 9
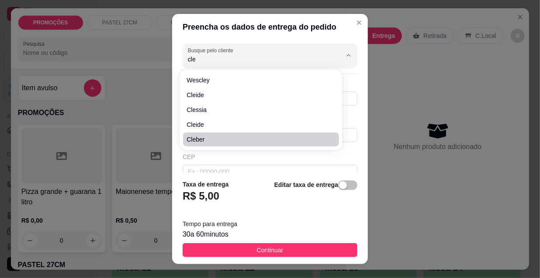
click at [210, 138] on span "cleber" at bounding box center [256, 139] width 140 height 9
type input "cleber"
type input "85999313511"
type input "cleber"
type input "[STREET_ADDRESS][PERSON_NAME]"
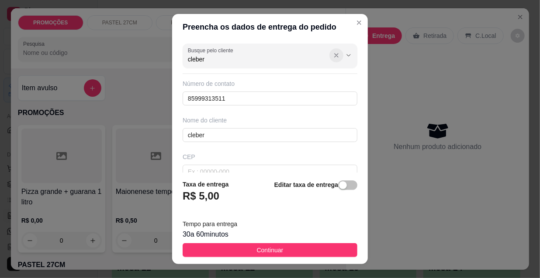
type input "cleber"
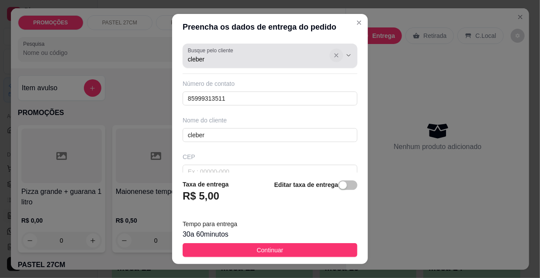
click at [333, 57] on icon "Show suggestions" at bounding box center [336, 55] width 7 height 7
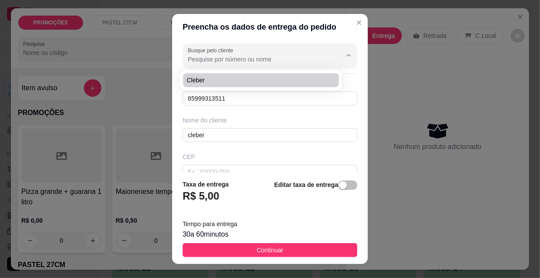
click at [224, 78] on span "cleber" at bounding box center [256, 80] width 140 height 9
type input "cleber"
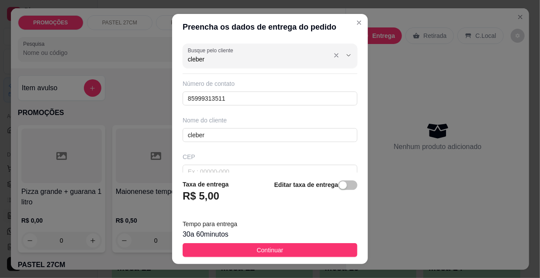
drag, startPoint x: 208, startPoint y: 61, endPoint x: 200, endPoint y: 61, distance: 7.9
click at [199, 61] on input "cleber" at bounding box center [258, 59] width 140 height 9
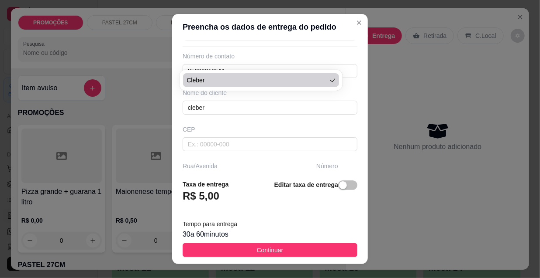
scroll to position [79, 0]
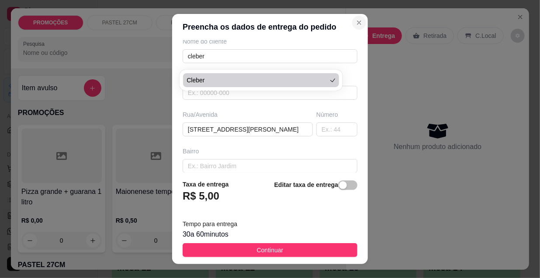
click at [355, 25] on icon "Close" at bounding box center [358, 22] width 7 height 7
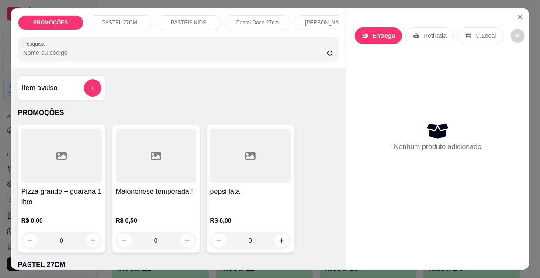
click at [379, 35] on p "Entrega" at bounding box center [383, 35] width 23 height 9
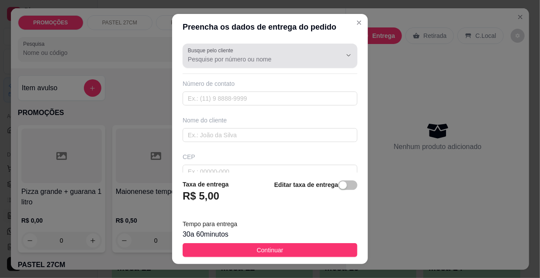
click at [273, 62] on input "Busque pelo cliente" at bounding box center [258, 59] width 140 height 9
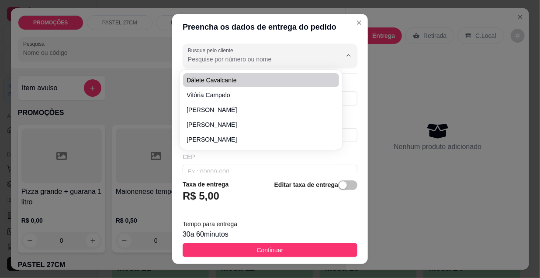
click at [249, 64] on div at bounding box center [270, 55] width 164 height 17
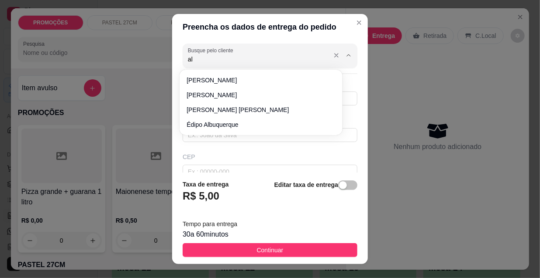
type input "a"
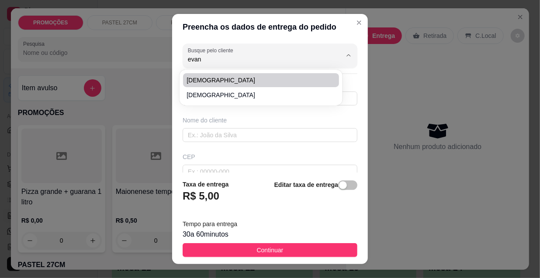
click at [226, 80] on span "[DEMOGRAPHIC_DATA]" at bounding box center [256, 80] width 140 height 9
type input "[DEMOGRAPHIC_DATA]"
type input "85988057036"
type input "[DEMOGRAPHIC_DATA]"
type input "[PERSON_NAME]"
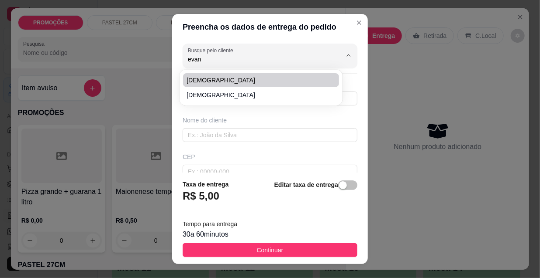
type input "169"
type input "CASA"
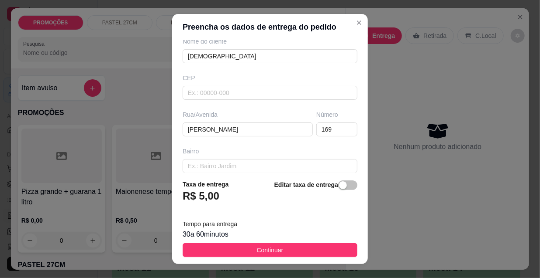
scroll to position [119, 0]
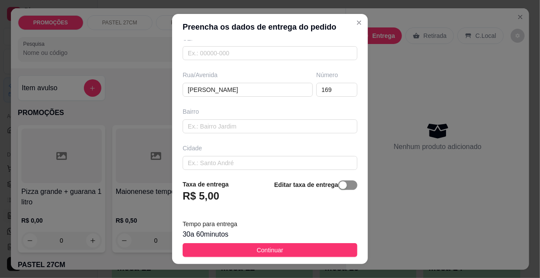
type input "[DEMOGRAPHIC_DATA]"
click at [340, 188] on span "button" at bounding box center [347, 186] width 19 height 10
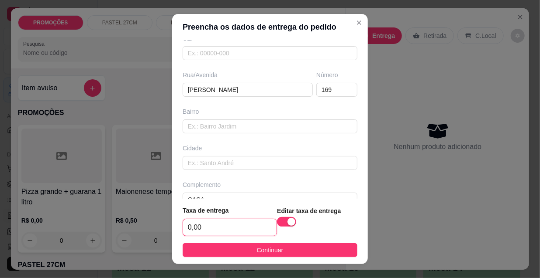
click at [199, 227] on input "0,00" at bounding box center [229, 228] width 93 height 17
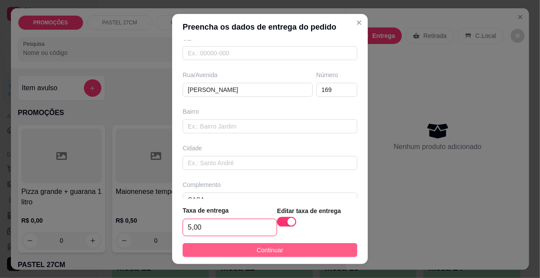
type input "5,00"
click at [271, 252] on span "Continuar" at bounding box center [270, 251] width 27 height 10
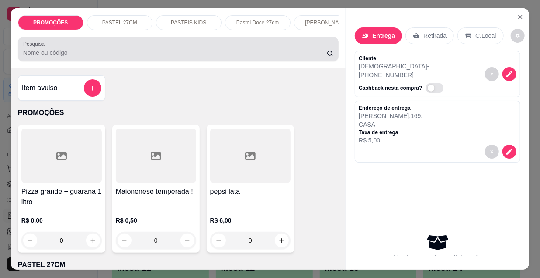
click at [75, 51] on div at bounding box center [178, 49] width 310 height 17
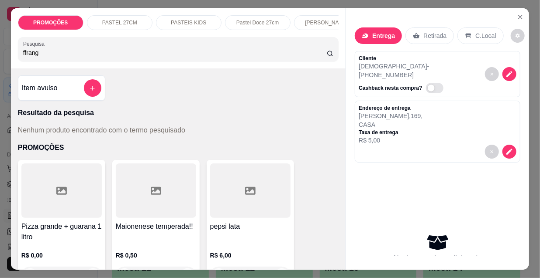
click at [23, 56] on input "ffrang" at bounding box center [174, 52] width 303 height 9
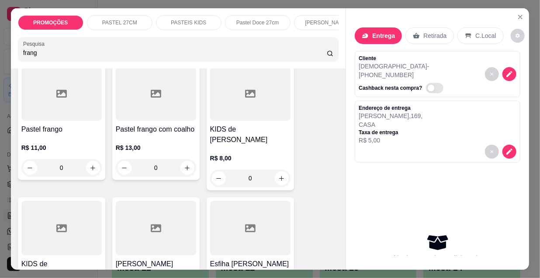
scroll to position [198, 0]
type input "frang"
click at [142, 120] on div at bounding box center [156, 92] width 80 height 55
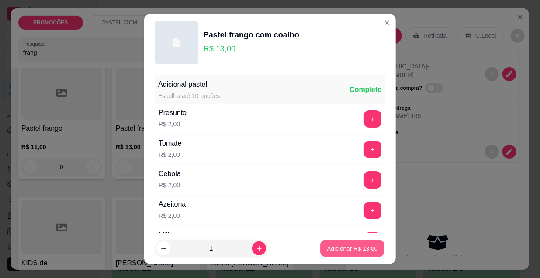
click at [338, 254] on button "Adicionar R$ 13,00" at bounding box center [352, 249] width 64 height 17
type input "1"
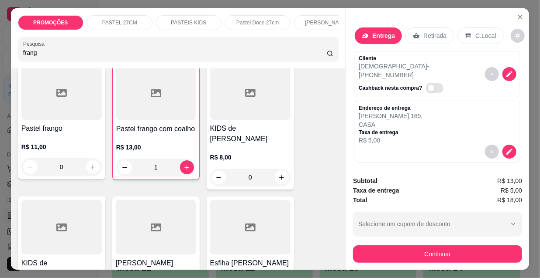
drag, startPoint x: 45, startPoint y: 55, endPoint x: 10, endPoint y: 57, distance: 35.4
click at [11, 57] on div "PROMOÇÕES PASTEL 27CM PASTEIS KIDS Pastel Doce 27cm Esfihas Salgadas Esfihas do…" at bounding box center [178, 38] width 335 height 60
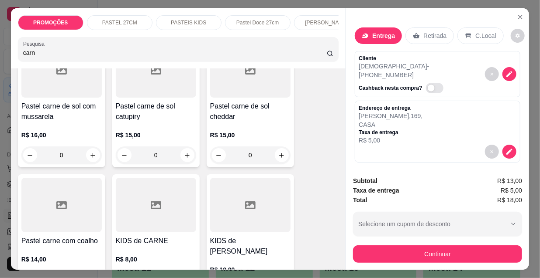
scroll to position [390, 0]
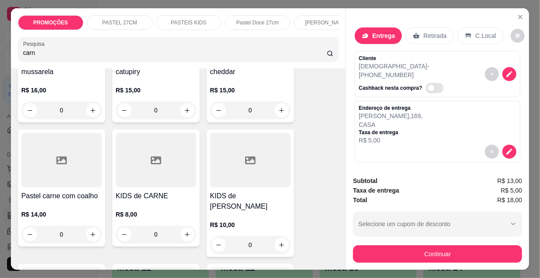
type input "carn"
click at [66, 169] on div at bounding box center [61, 160] width 80 height 55
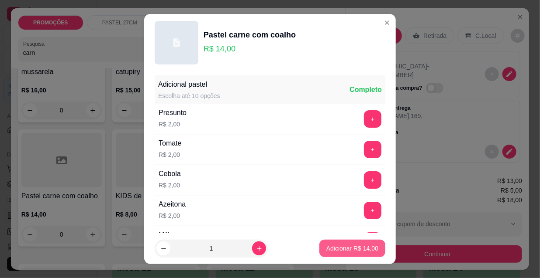
click at [337, 246] on p "Adicionar R$ 14,00" at bounding box center [352, 248] width 52 height 9
type input "1"
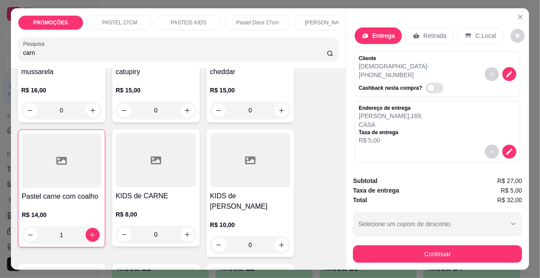
click at [0, 61] on div "PROMOÇÕES PASTEL 27CM PASTEIS KIDS Pastel Doce 27cm Esfihas Salgadas Esfihas do…" at bounding box center [270, 139] width 540 height 278
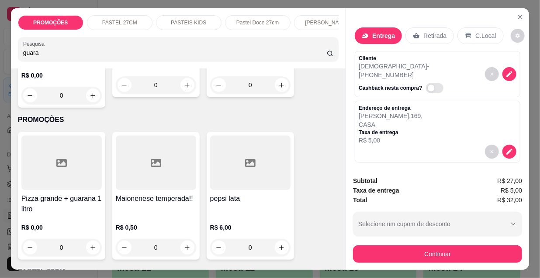
scroll to position [0, 0]
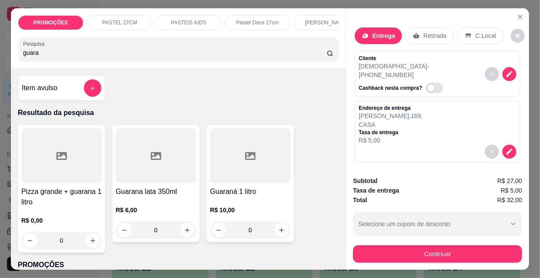
type input "guara"
click at [247, 168] on div at bounding box center [250, 156] width 80 height 55
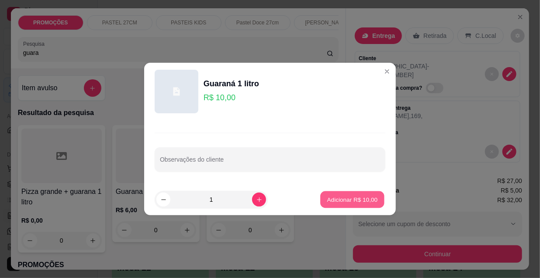
click at [351, 200] on p "Adicionar R$ 10,00" at bounding box center [352, 200] width 51 height 8
type input "1"
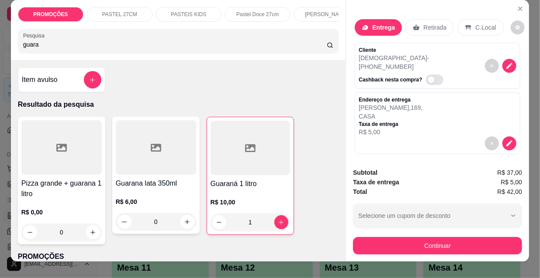
scroll to position [22, 0]
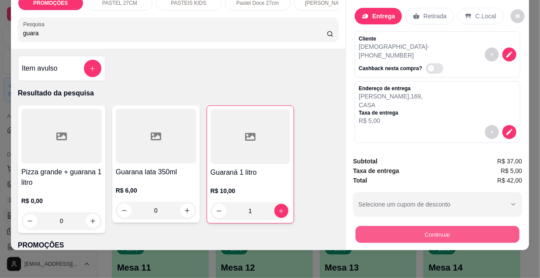
click at [405, 232] on button "Continuar" at bounding box center [437, 234] width 164 height 17
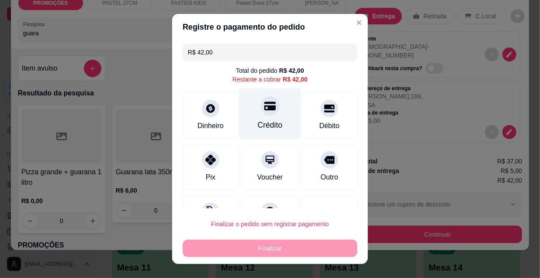
click at [266, 109] on icon at bounding box center [269, 106] width 11 height 9
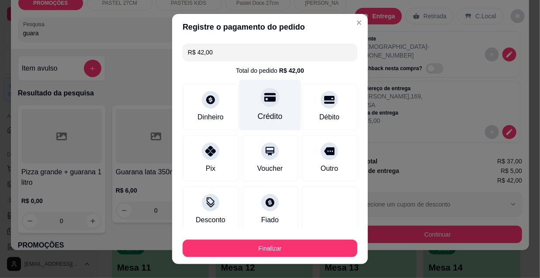
type input "R$ 0,00"
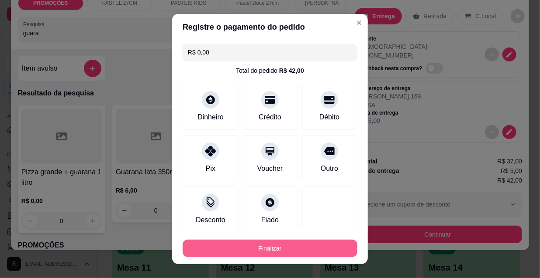
click at [270, 253] on button "Finalizar" at bounding box center [269, 248] width 175 height 17
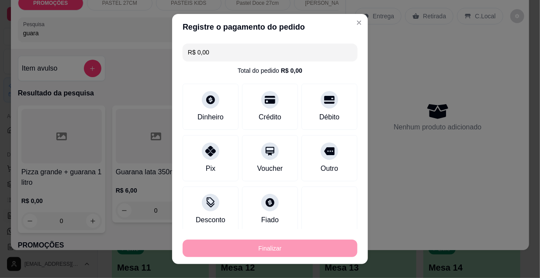
type input "0"
type input "-R$ 42,00"
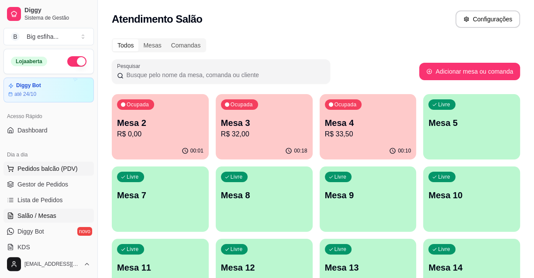
click at [64, 170] on span "Pedidos balcão (PDV)" at bounding box center [47, 169] width 60 height 9
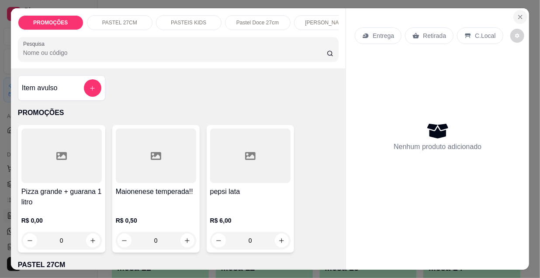
click at [519, 14] on icon "Close" at bounding box center [519, 17] width 7 height 7
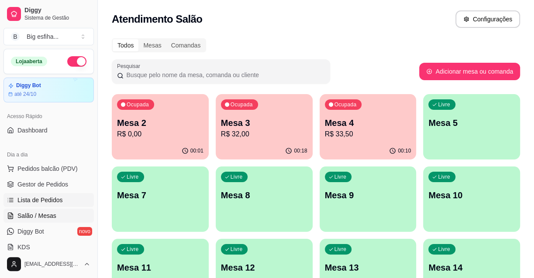
click at [59, 201] on span "Lista de Pedidos" at bounding box center [39, 200] width 45 height 9
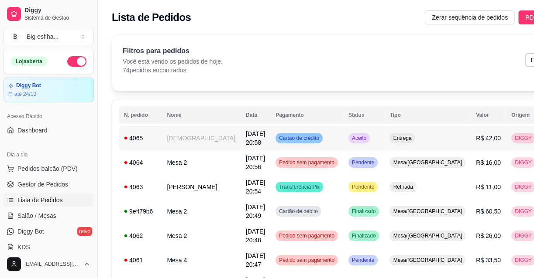
click at [492, 168] on button "IMPRESSORA" at bounding box center [476, 169] width 63 height 14
click at [33, 212] on span "Salão / Mesas" at bounding box center [36, 216] width 39 height 9
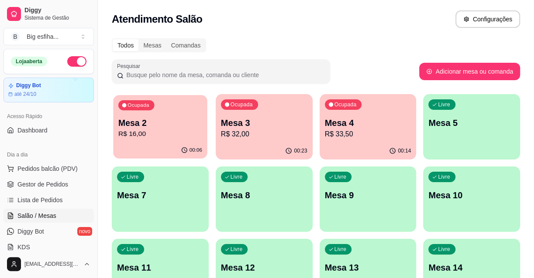
click at [166, 129] on p "R$ 16,00" at bounding box center [160, 134] width 84 height 10
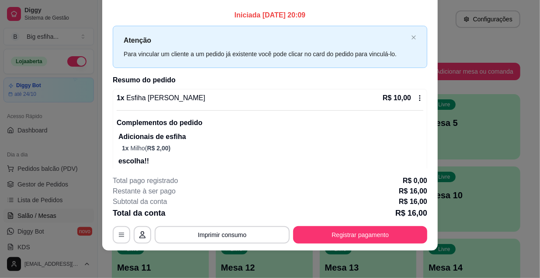
click at [188, 128] on div "Complementos do pedido Adicionais de esfiha 1 x Milho ( R$ 2,00 ) escolha!! 1 x…" at bounding box center [270, 143] width 306 height 67
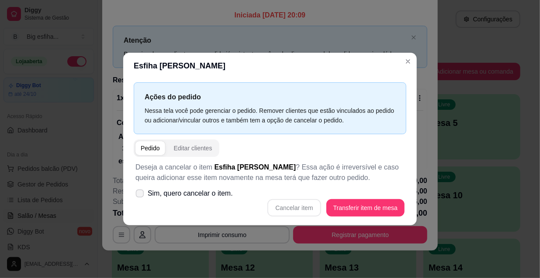
click at [141, 196] on icon at bounding box center [139, 193] width 7 height 5
click at [141, 196] on input "Sim, quero cancelar o item." at bounding box center [138, 199] width 6 height 6
checkbox input "true"
click at [315, 205] on button "Cancelar item" at bounding box center [294, 208] width 52 height 17
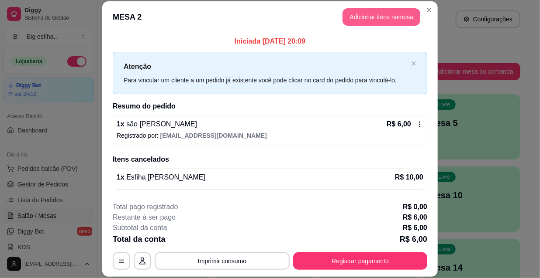
click at [356, 13] on button "Adicionar itens na mesa" at bounding box center [381, 16] width 78 height 17
click at [192, 56] on input "Pesquisa" at bounding box center [174, 52] width 303 height 9
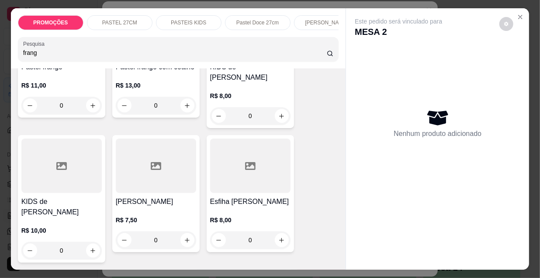
scroll to position [278, 0]
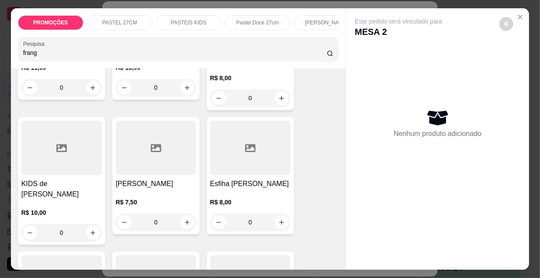
type input "frang"
click at [233, 169] on div "Esfiha [PERSON_NAME] R$ 8,00 0" at bounding box center [249, 175] width 87 height 117
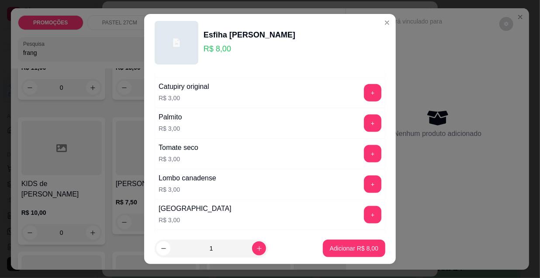
scroll to position [476, 0]
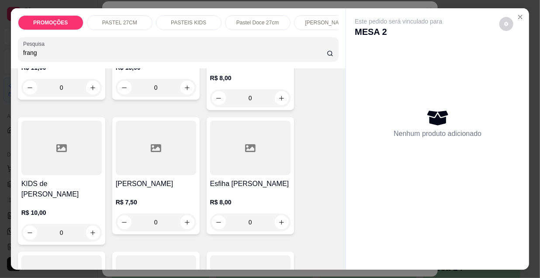
click at [44, 57] on input "frang" at bounding box center [174, 52] width 303 height 9
drag, startPoint x: 41, startPoint y: 57, endPoint x: 7, endPoint y: 54, distance: 33.7
click at [11, 54] on div "PROMOÇÕES PASTEL 27CM PASTEIS KIDS Pastel Doce 27cm Esfihas Salgadas Esfihas do…" at bounding box center [178, 38] width 335 height 60
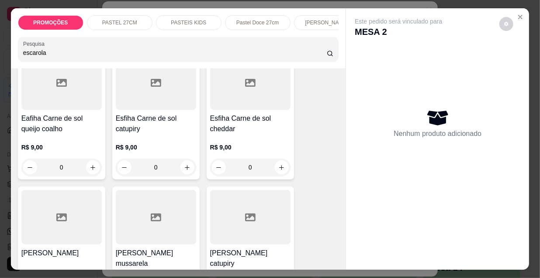
scroll to position [5546, 0]
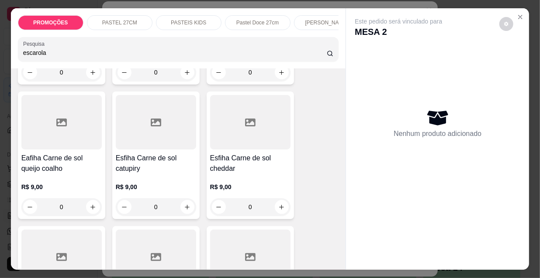
type input "escarola"
click at [150, 230] on div at bounding box center [156, 257] width 80 height 55
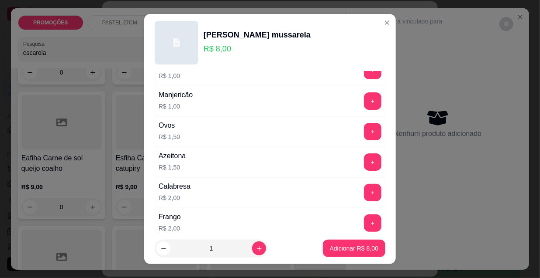
scroll to position [119, 0]
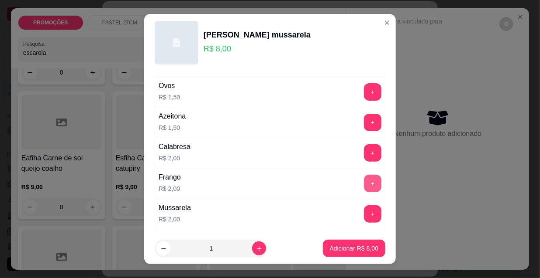
click at [364, 184] on button "+" at bounding box center [372, 183] width 17 height 17
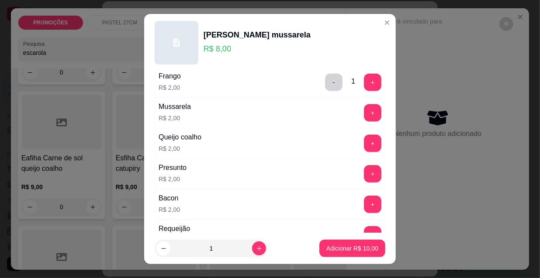
scroll to position [238, 0]
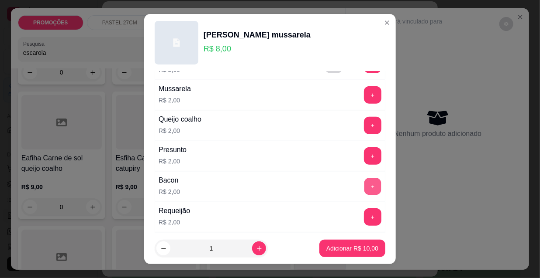
click at [364, 185] on button "+" at bounding box center [372, 187] width 17 height 17
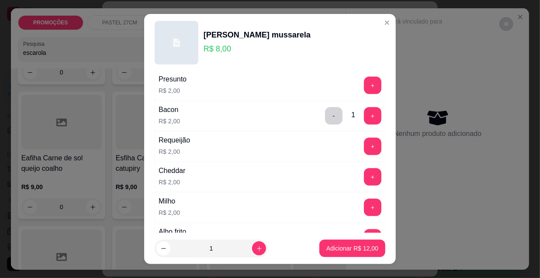
scroll to position [317, 0]
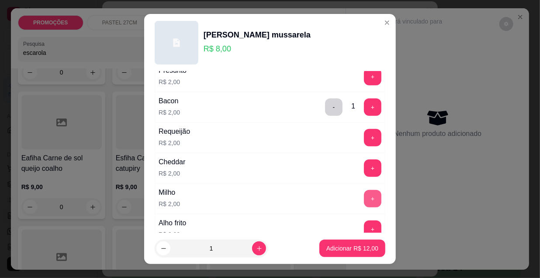
click at [364, 193] on button "+" at bounding box center [372, 198] width 17 height 17
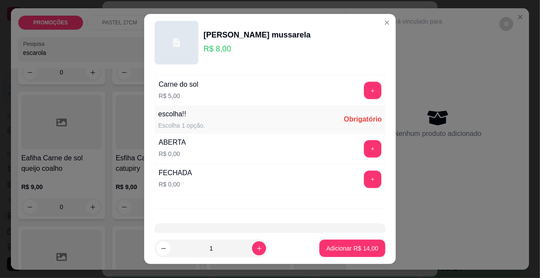
scroll to position [725, 0]
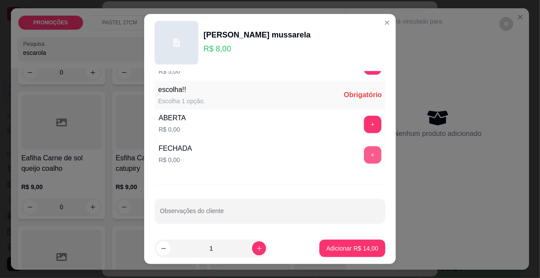
click at [364, 150] on button "+" at bounding box center [372, 155] width 17 height 17
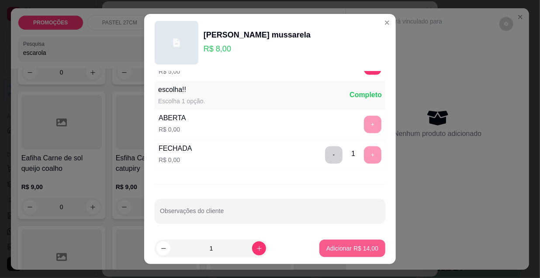
click at [356, 253] on p "Adicionar R$ 14,00" at bounding box center [352, 248] width 52 height 9
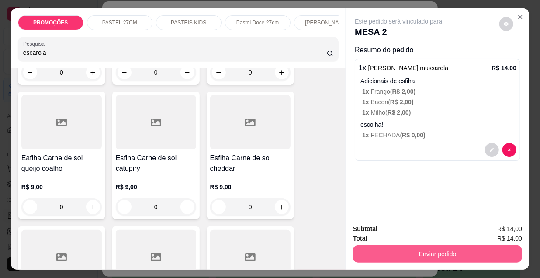
click at [411, 249] on button "Enviar pedido" at bounding box center [437, 254] width 169 height 17
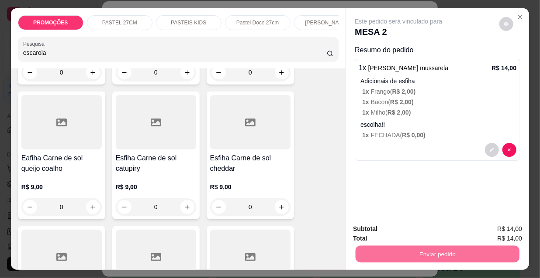
click at [493, 232] on button "Enviar pedido" at bounding box center [499, 230] width 48 height 16
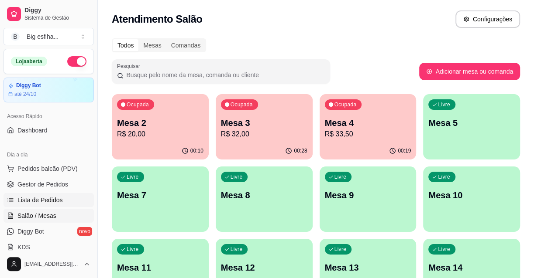
click at [54, 200] on span "Lista de Pedidos" at bounding box center [39, 200] width 45 height 9
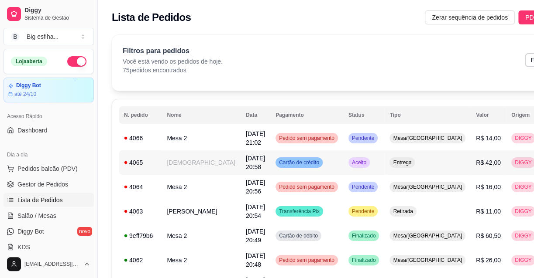
click at [395, 160] on td "Entrega" at bounding box center [427, 163] width 86 height 24
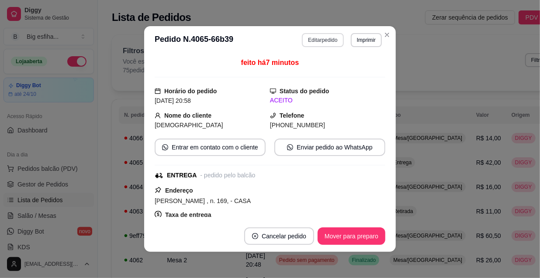
click at [316, 41] on button "Editar pedido" at bounding box center [322, 40] width 41 height 14
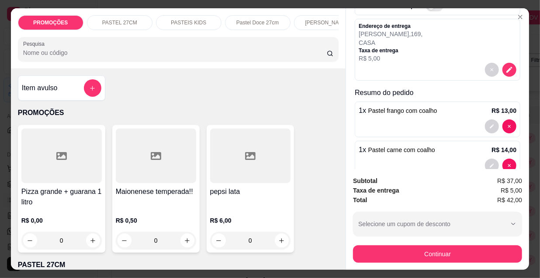
scroll to position [119, 0]
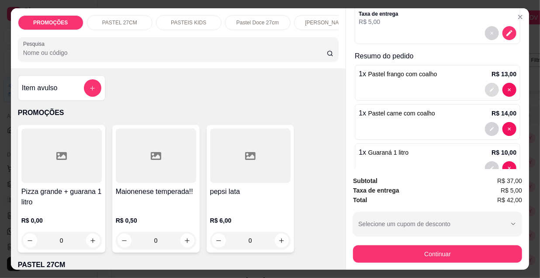
click at [486, 83] on button "decrease-product-quantity" at bounding box center [492, 90] width 14 height 14
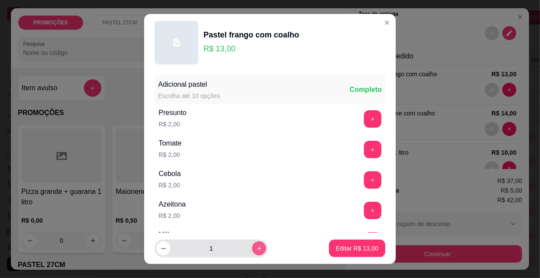
click at [256, 251] on icon "increase-product-quantity" at bounding box center [259, 249] width 7 height 7
type input "2"
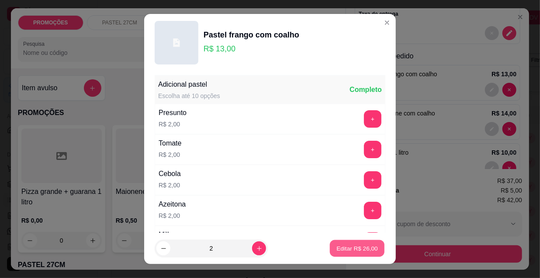
click at [342, 247] on p "Editar R$ 26,00" at bounding box center [356, 248] width 41 height 8
type input "2"
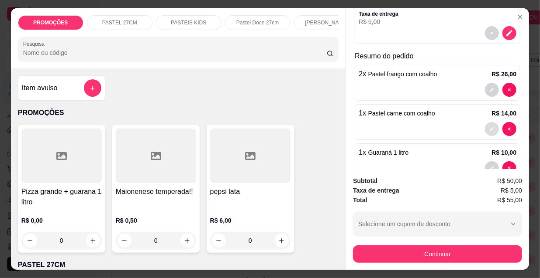
click at [489, 127] on icon "decrease-product-quantity" at bounding box center [491, 129] width 5 height 5
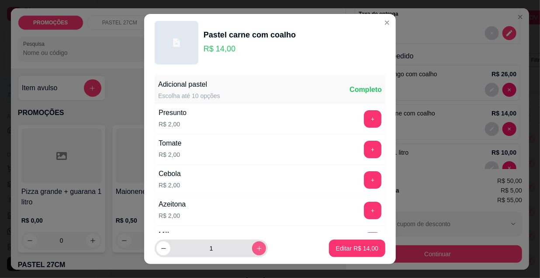
click at [252, 251] on button "increase-product-quantity" at bounding box center [259, 249] width 14 height 14
type input "2"
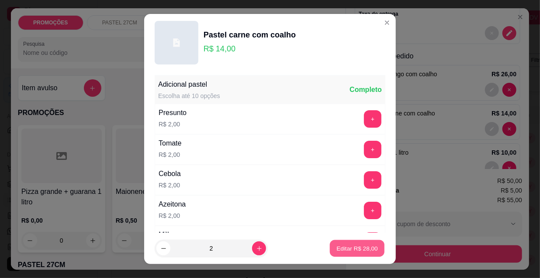
click at [336, 248] on p "Editar R$ 28,00" at bounding box center [356, 248] width 41 height 8
type input "2"
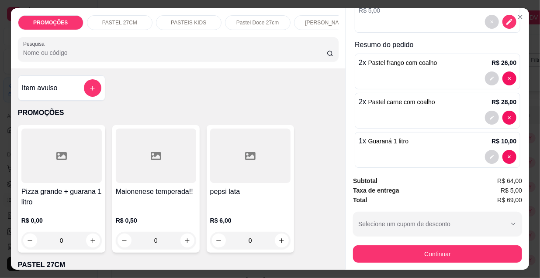
scroll to position [131, 0]
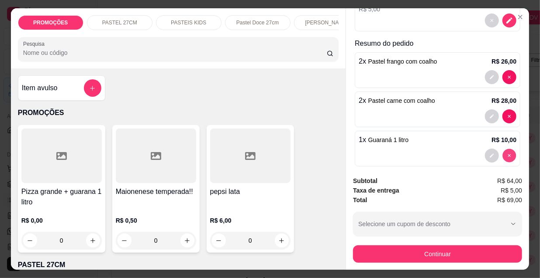
type input "0"
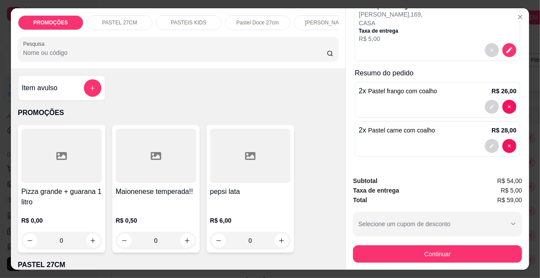
scroll to position [92, 0]
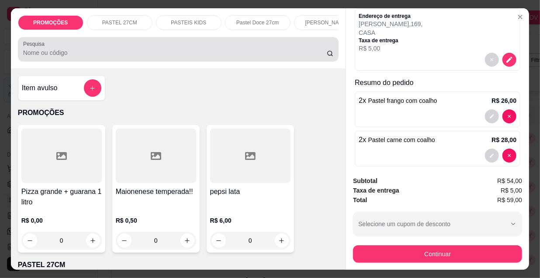
click at [45, 53] on input "Pesquisa" at bounding box center [174, 52] width 303 height 9
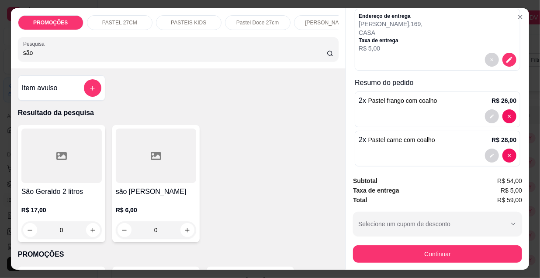
type input "são"
click at [57, 172] on div at bounding box center [61, 156] width 80 height 55
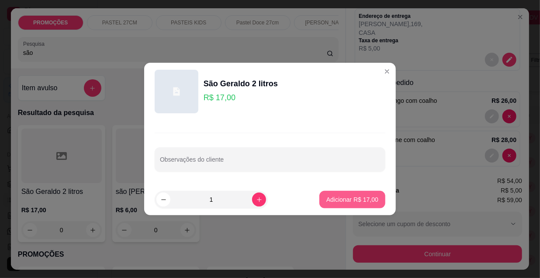
click at [365, 200] on p "Adicionar R$ 17,00" at bounding box center [352, 200] width 52 height 9
type input "1"
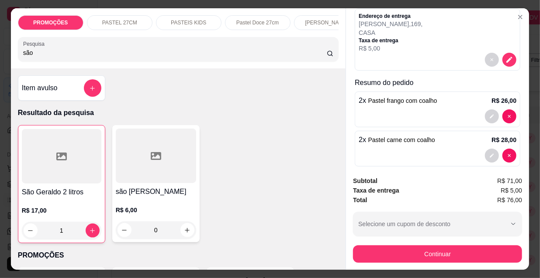
scroll to position [131, 0]
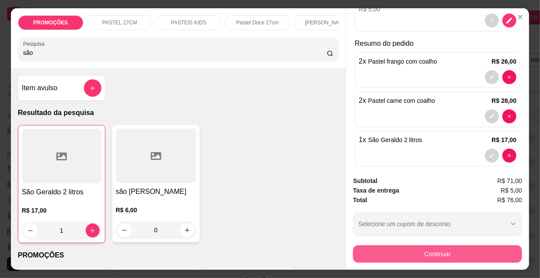
click at [408, 252] on button "Continuar" at bounding box center [437, 254] width 169 height 17
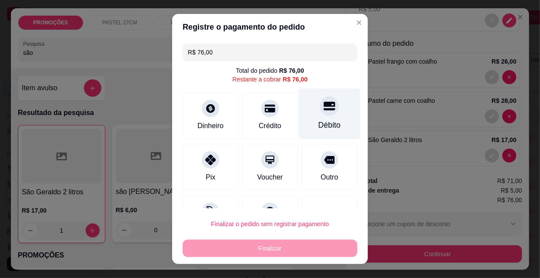
click at [307, 116] on div "Débito" at bounding box center [330, 114] width 62 height 51
type input "R$ 0,00"
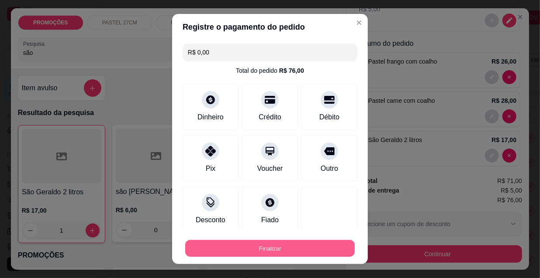
click at [285, 249] on button "Finalizar" at bounding box center [269, 249] width 169 height 17
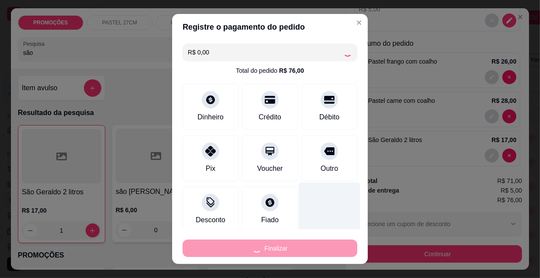
type input "0"
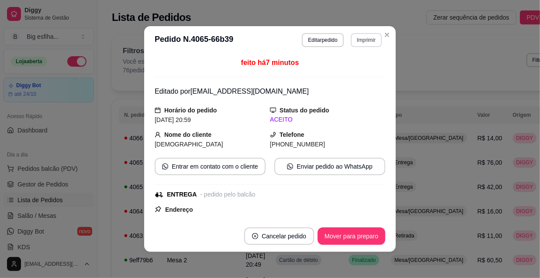
click at [365, 42] on button "Imprimir" at bounding box center [366, 40] width 31 height 14
click at [346, 72] on button "IMPRESSORA" at bounding box center [347, 71] width 63 height 14
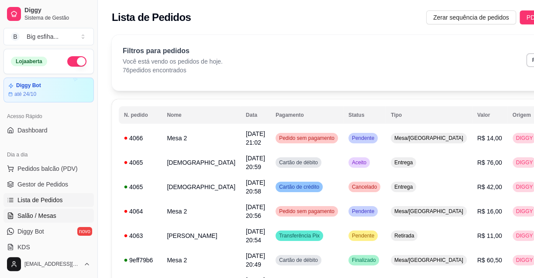
click at [58, 211] on link "Salão / Mesas" at bounding box center [48, 216] width 90 height 14
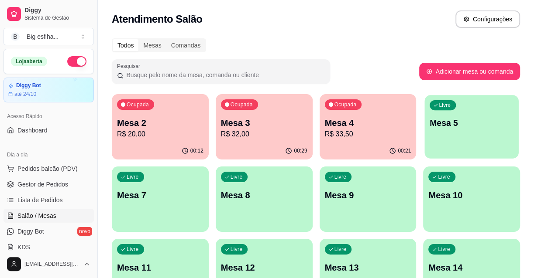
click at [458, 135] on div "Livre Mesa 5" at bounding box center [472, 121] width 94 height 53
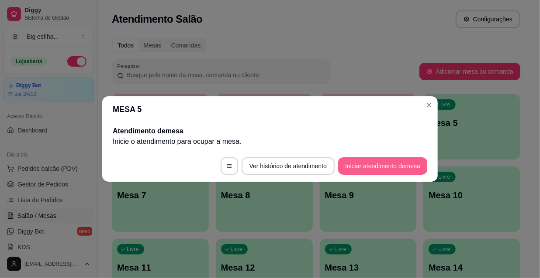
click at [363, 168] on button "Iniciar atendimento de mesa" at bounding box center [382, 166] width 89 height 17
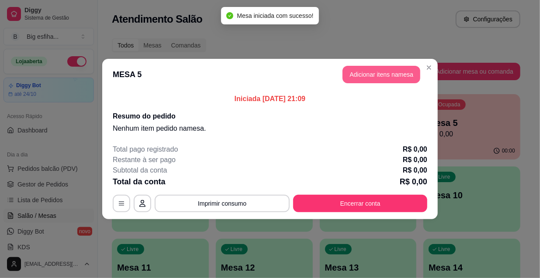
click at [378, 80] on button "Adicionar itens na mesa" at bounding box center [381, 74] width 78 height 17
click at [218, 48] on div at bounding box center [178, 49] width 310 height 17
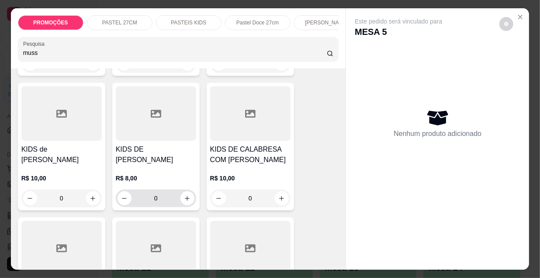
scroll to position [794, 0]
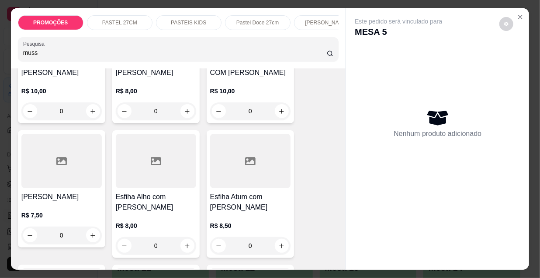
type input "muss"
click at [65, 167] on div at bounding box center [61, 161] width 80 height 55
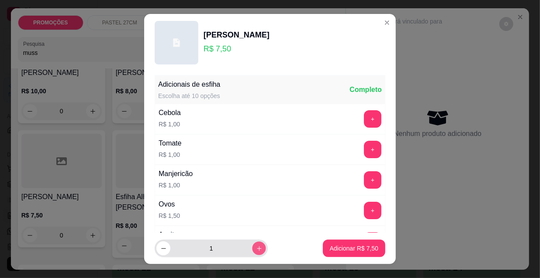
click at [252, 252] on button "increase-product-quantity" at bounding box center [259, 249] width 14 height 14
type input "2"
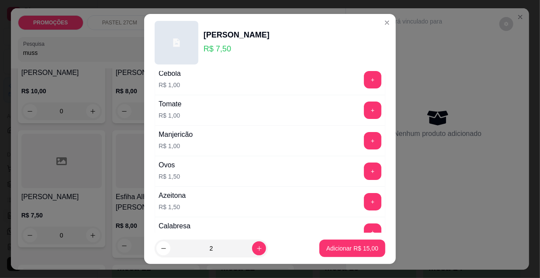
scroll to position [79, 0]
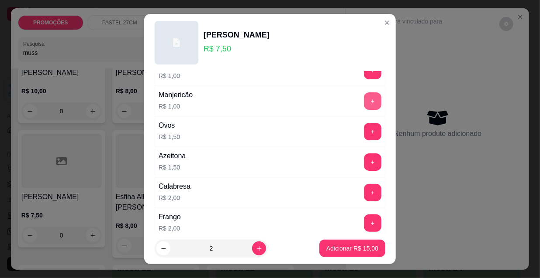
click at [364, 102] on button "+" at bounding box center [372, 101] width 17 height 17
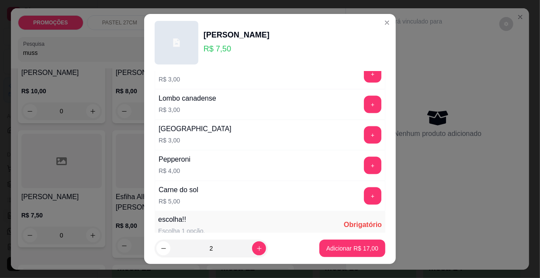
scroll to position [725, 0]
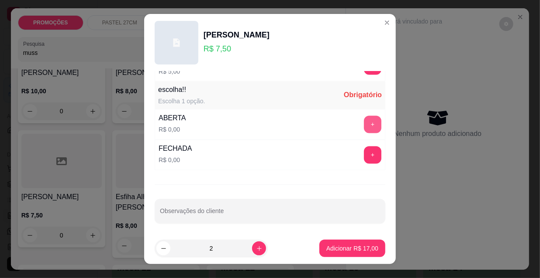
click at [364, 123] on button "+" at bounding box center [372, 124] width 17 height 17
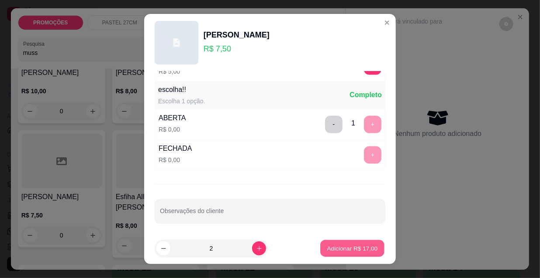
click at [355, 244] on p "Adicionar R$ 17,00" at bounding box center [352, 248] width 51 height 8
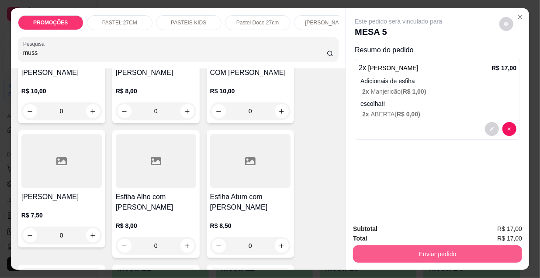
click at [436, 246] on button "Enviar pedido" at bounding box center [437, 254] width 169 height 17
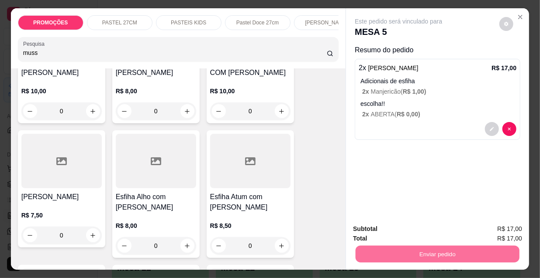
click at [499, 227] on button "Enviar pedido" at bounding box center [499, 230] width 49 height 17
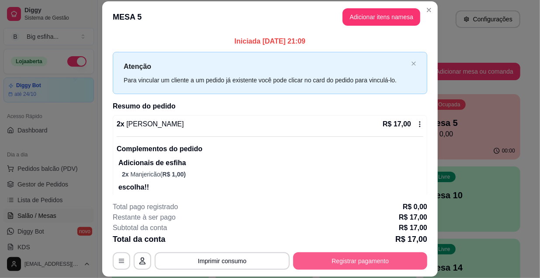
click at [375, 266] on button "Registrar pagamento" at bounding box center [360, 261] width 134 height 17
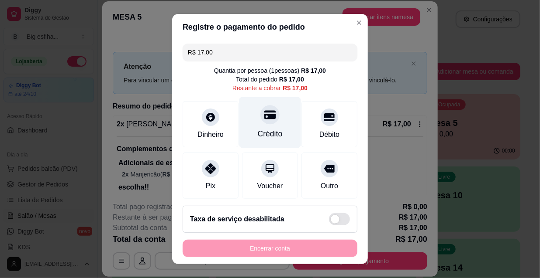
click at [260, 122] on div at bounding box center [269, 114] width 19 height 19
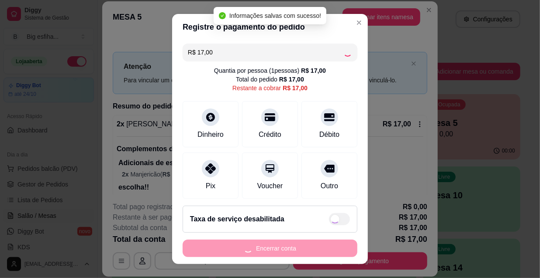
type input "R$ 0,00"
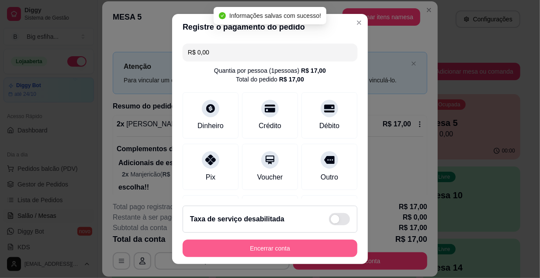
click at [280, 253] on button "Encerrar conta" at bounding box center [269, 248] width 175 height 17
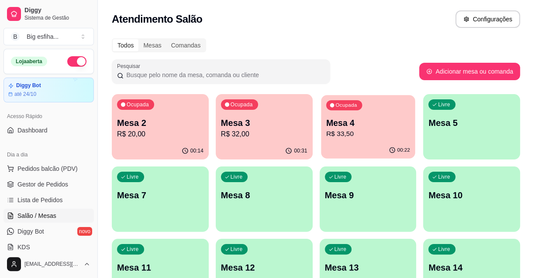
click at [371, 132] on p "R$ 33,50" at bounding box center [368, 134] width 84 height 10
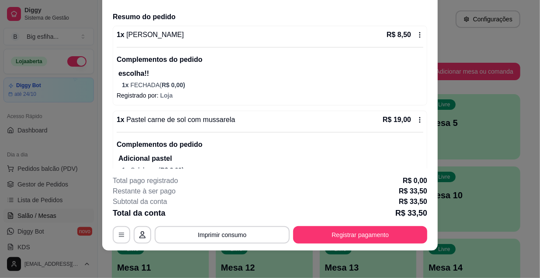
scroll to position [44, 0]
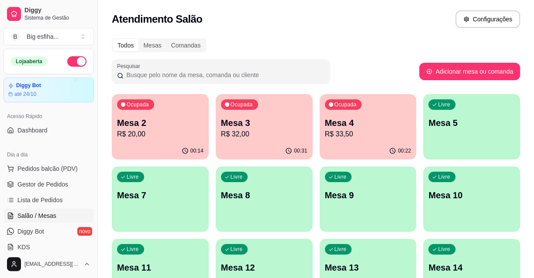
click at [279, 131] on p "R$ 32,00" at bounding box center [264, 134] width 86 height 10
click at [148, 140] on div "Ocupada Mesa 2 R$ 20,00" at bounding box center [160, 118] width 97 height 48
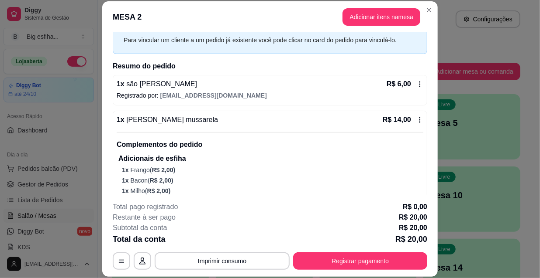
scroll to position [39, 0]
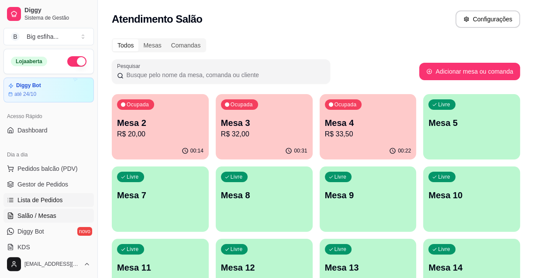
click at [51, 200] on span "Lista de Pedidos" at bounding box center [39, 200] width 45 height 9
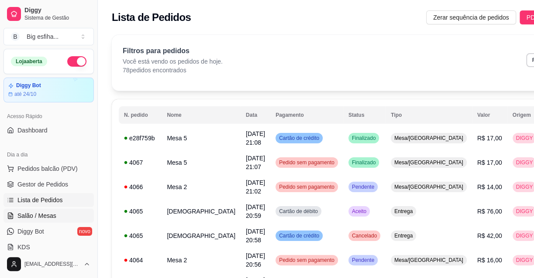
click at [63, 210] on link "Salão / Mesas" at bounding box center [48, 216] width 90 height 14
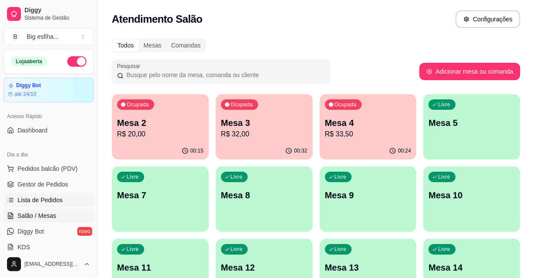
click at [58, 203] on span "Lista de Pedidos" at bounding box center [39, 200] width 45 height 9
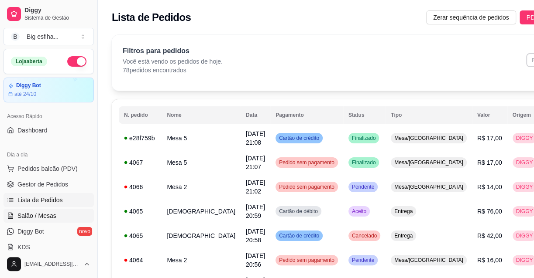
click at [52, 214] on span "Salão / Mesas" at bounding box center [36, 216] width 39 height 9
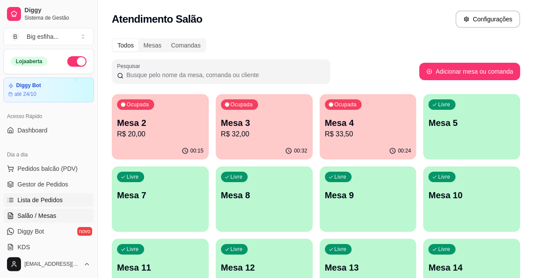
click at [33, 205] on link "Lista de Pedidos" at bounding box center [48, 200] width 90 height 14
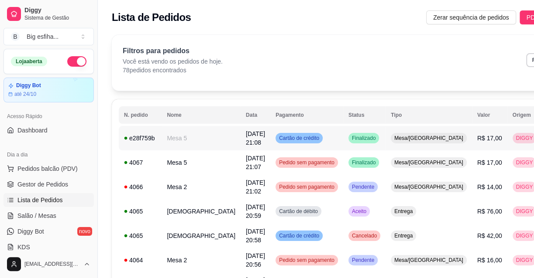
click at [477, 138] on span "R$ 17,00" at bounding box center [489, 138] width 25 height 7
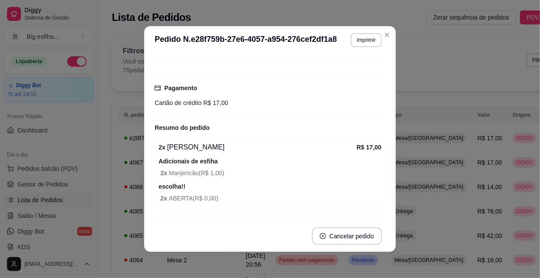
scroll to position [79, 0]
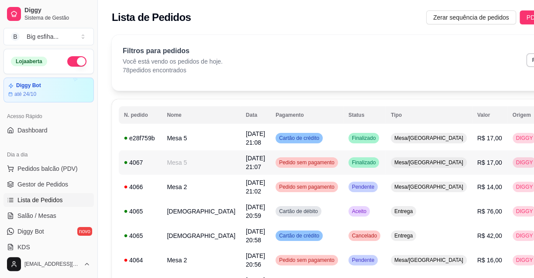
click at [472, 156] on td "R$ 17,00" at bounding box center [489, 163] width 35 height 24
click at [472, 190] on td "R$ 14,00" at bounding box center [489, 187] width 35 height 24
click at [397, 211] on td "Entrega" at bounding box center [428, 211] width 86 height 24
click at [391, 238] on td "Entrega" at bounding box center [428, 236] width 86 height 24
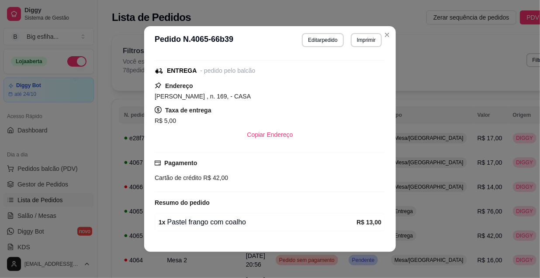
scroll to position [119, 0]
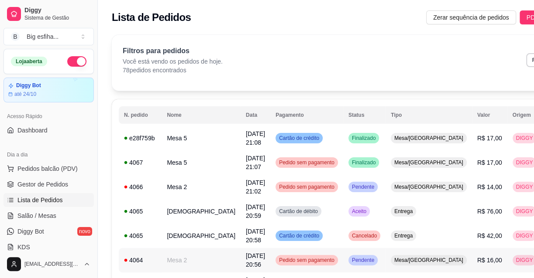
click at [349, 258] on td "Pendente" at bounding box center [364, 260] width 42 height 24
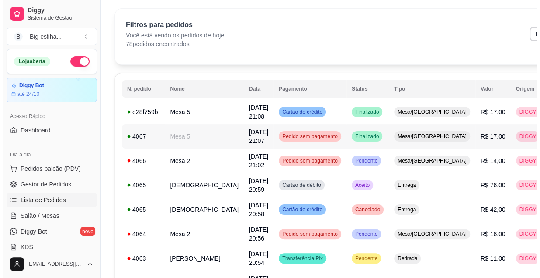
scroll to position [39, 0]
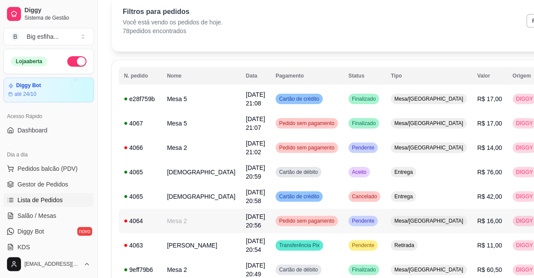
click at [304, 217] on td "Pedido sem pagamento" at bounding box center [306, 221] width 73 height 24
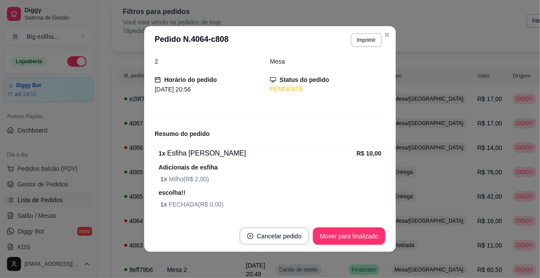
scroll to position [79, 0]
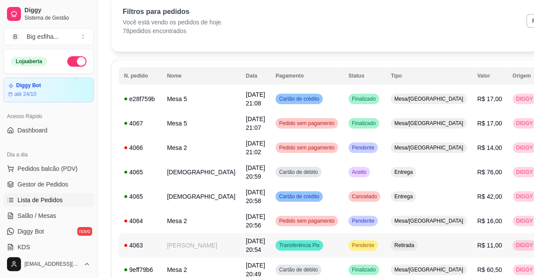
click at [306, 244] on td "Transferência Pix" at bounding box center [306, 246] width 73 height 24
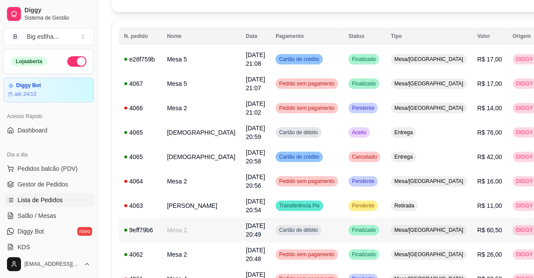
click at [302, 233] on td "Cartão de débito" at bounding box center [306, 230] width 73 height 24
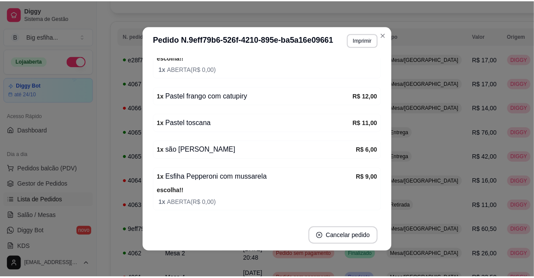
scroll to position [305, 0]
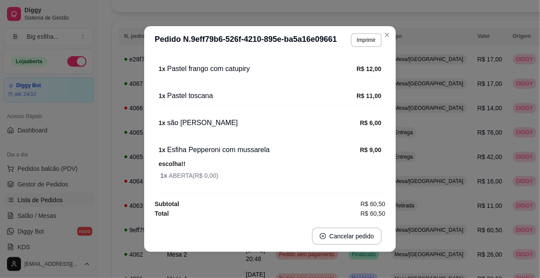
click at [391, 153] on div "Número da Mesa 2 Tipo Mesa Horário do pedido [DATE] 20:49 Status do pedido FINA…" at bounding box center [269, 137] width 251 height 167
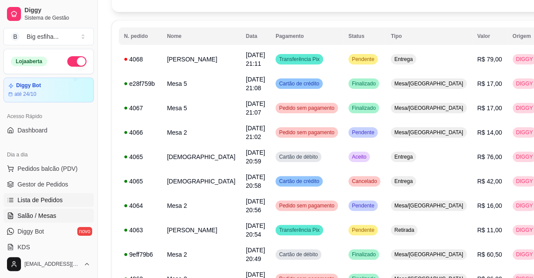
click at [50, 213] on span "Salão / Mesas" at bounding box center [36, 216] width 39 height 9
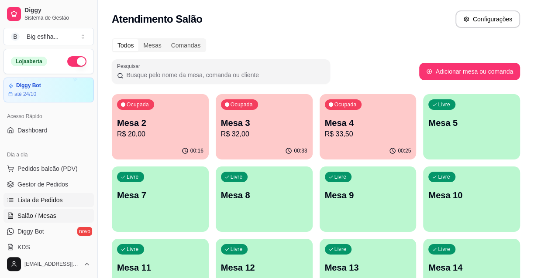
click at [58, 200] on span "Lista de Pedidos" at bounding box center [39, 200] width 45 height 9
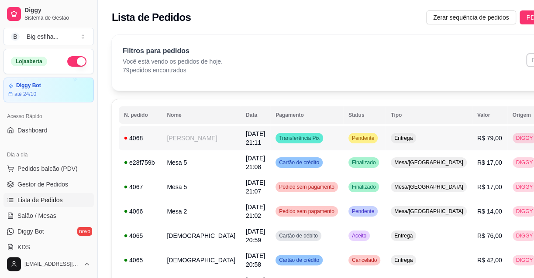
click at [470, 169] on button "IMPRESSORA" at bounding box center [476, 169] width 63 height 14
click at [46, 216] on span "Salão / Mesas" at bounding box center [36, 216] width 39 height 9
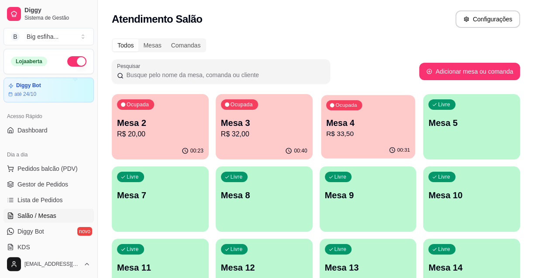
click at [365, 138] on p "R$ 33,50" at bounding box center [368, 134] width 84 height 10
click at [289, 141] on div "Ocupada Mesa 3 R$ 32,00" at bounding box center [264, 118] width 97 height 48
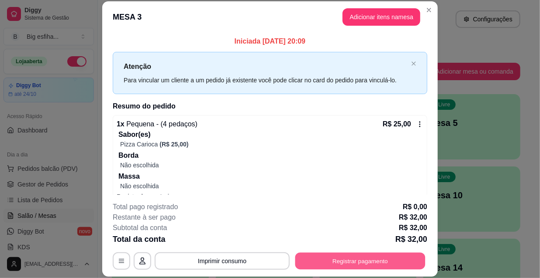
click at [342, 258] on button "Registrar pagamento" at bounding box center [360, 261] width 130 height 17
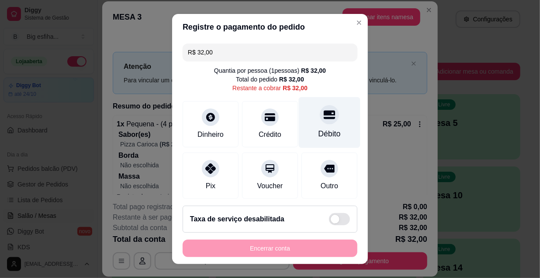
click at [328, 128] on div "Débito" at bounding box center [330, 122] width 62 height 51
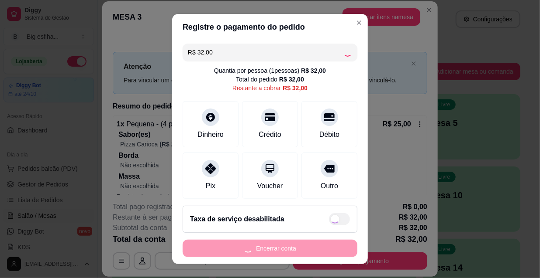
type input "R$ 0,00"
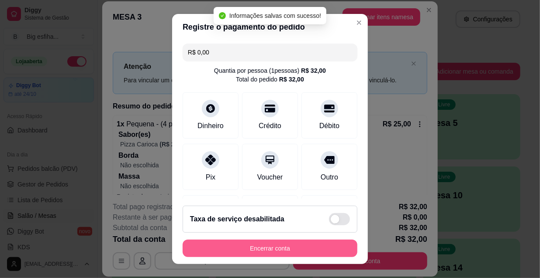
click at [286, 252] on button "Encerrar conta" at bounding box center [269, 248] width 175 height 17
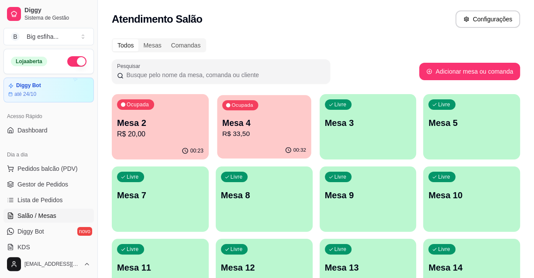
click at [249, 149] on div "00:32" at bounding box center [264, 150] width 94 height 17
click at [140, 143] on div "00:23" at bounding box center [160, 151] width 97 height 17
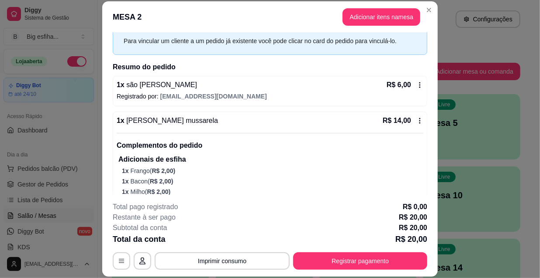
scroll to position [79, 0]
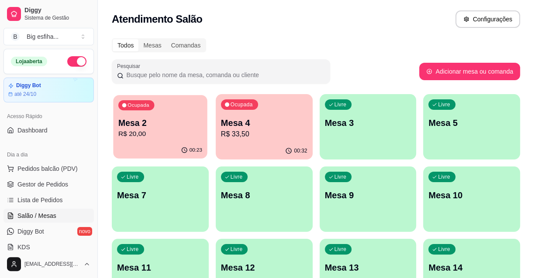
click at [180, 131] on p "R$ 20,00" at bounding box center [160, 134] width 84 height 10
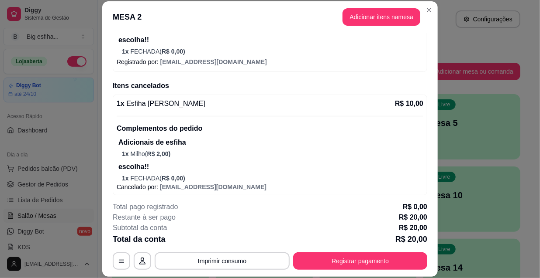
scroll to position [208, 0]
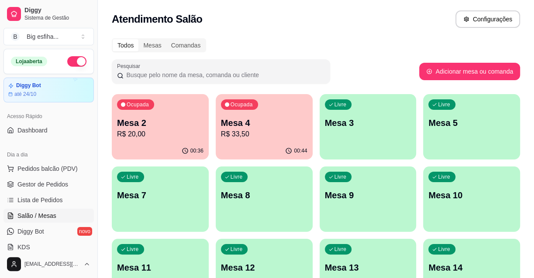
click at [275, 150] on div "00:44" at bounding box center [264, 151] width 97 height 17
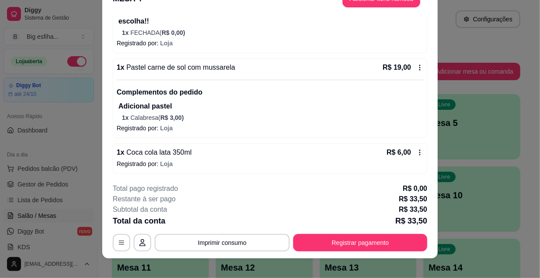
scroll to position [26, 0]
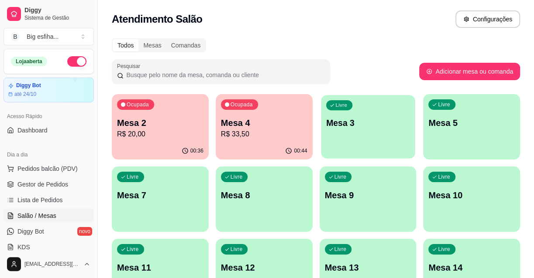
click at [380, 134] on div "Livre Mesa 3" at bounding box center [368, 121] width 94 height 53
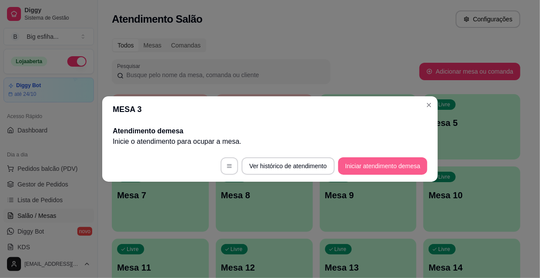
click at [392, 162] on button "Iniciar atendimento de mesa" at bounding box center [382, 166] width 89 height 17
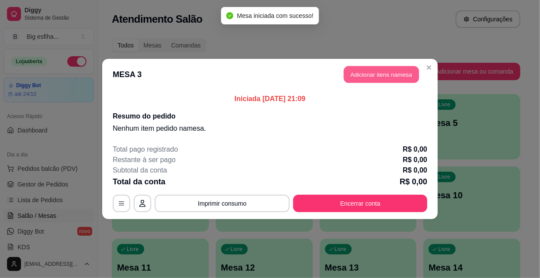
click at [375, 77] on button "Adicionar itens na mesa" at bounding box center [381, 74] width 75 height 17
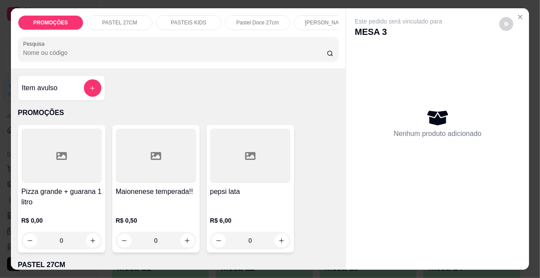
scroll to position [0, 503]
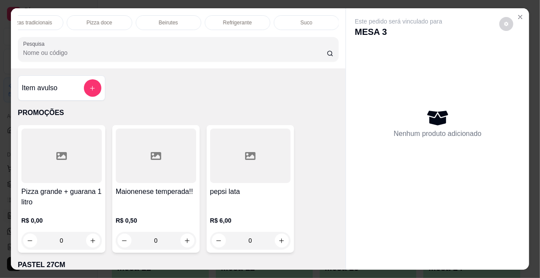
click at [210, 17] on div "Refrigerante" at bounding box center [237, 22] width 65 height 15
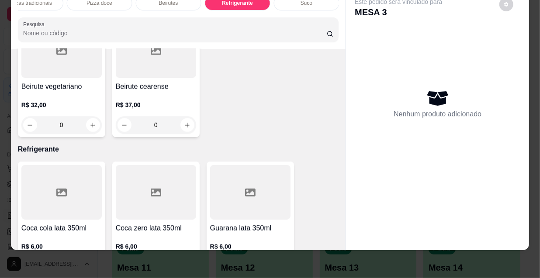
click at [89, 264] on icon "increase-product-quantity" at bounding box center [92, 267] width 7 height 7
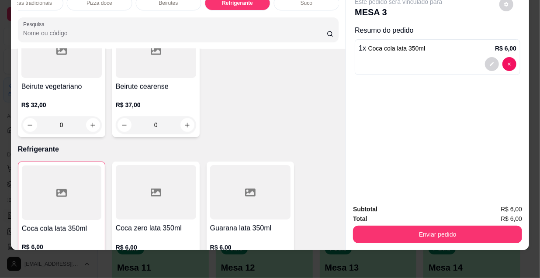
type input "1"
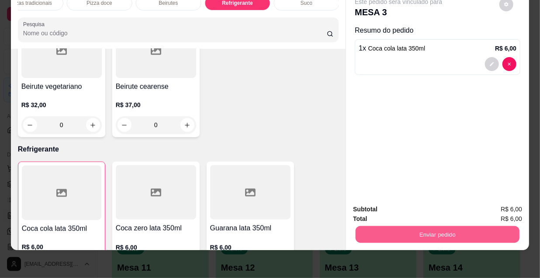
click at [429, 227] on button "Enviar pedido" at bounding box center [437, 234] width 164 height 17
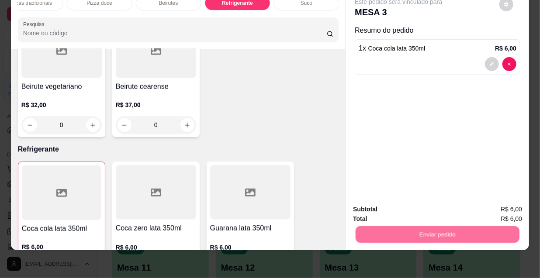
click at [416, 205] on div "Registrar cliente Enviar pedido" at bounding box center [434, 209] width 149 height 14
click at [427, 208] on button "Registrar cliente" at bounding box center [441, 207] width 58 height 17
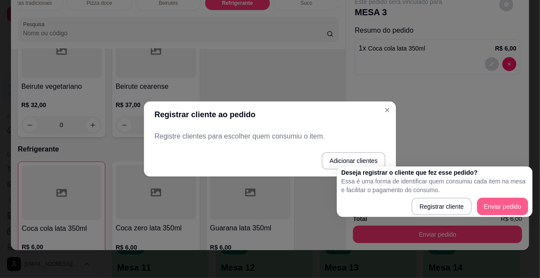
click at [488, 205] on div "Subtotal R$ 6,00" at bounding box center [437, 210] width 169 height 10
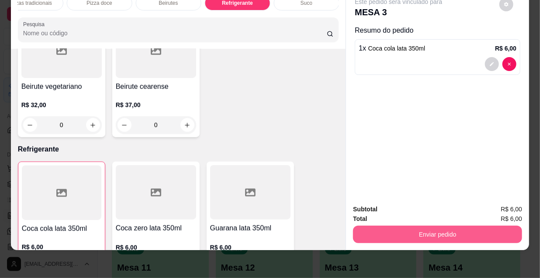
click at [489, 228] on button "Enviar pedido" at bounding box center [437, 234] width 169 height 17
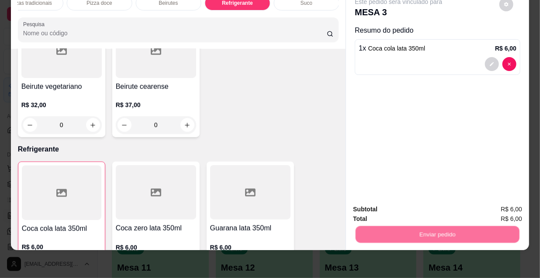
click at [495, 210] on button "Enviar pedido" at bounding box center [499, 207] width 48 height 16
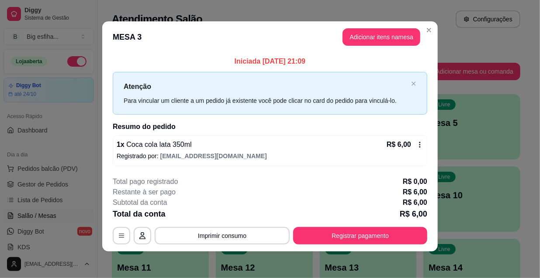
scroll to position [3, 0]
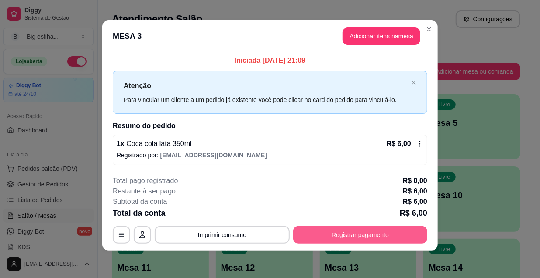
click at [354, 230] on button "Registrar pagamento" at bounding box center [360, 235] width 134 height 17
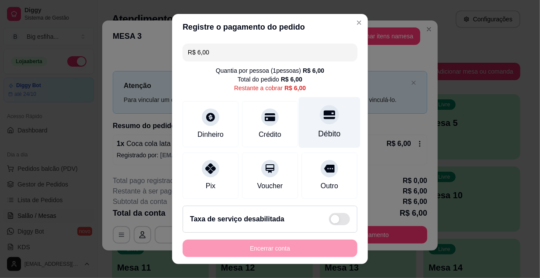
click at [306, 126] on div "Débito" at bounding box center [330, 122] width 62 height 51
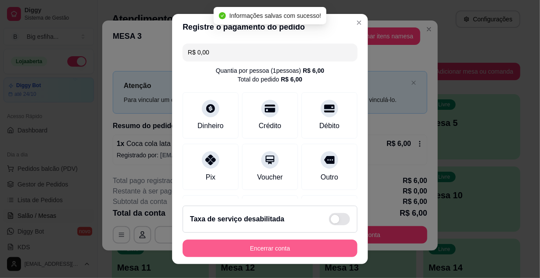
type input "R$ 0,00"
click at [254, 251] on button "Encerrar conta" at bounding box center [269, 249] width 169 height 17
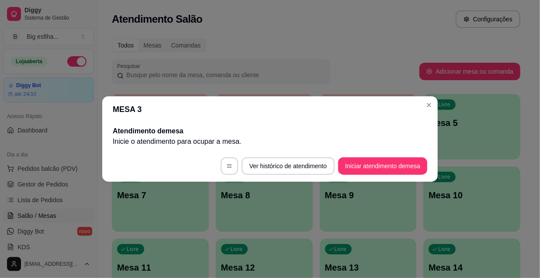
scroll to position [0, 0]
click at [121, 200] on div "MESA 3 Atendimento de mesa Inicie o atendimento para ocupar a mesa . Ver histór…" at bounding box center [270, 139] width 540 height 278
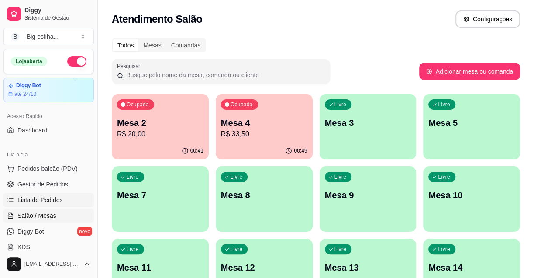
click at [55, 201] on span "Lista de Pedidos" at bounding box center [39, 200] width 45 height 9
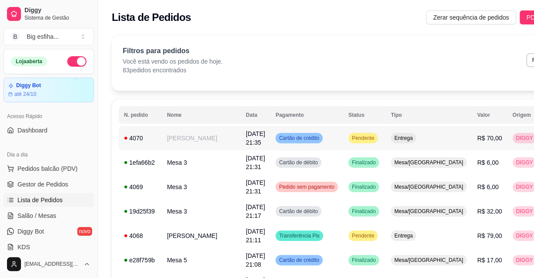
click at [478, 165] on button "IMPRESSORA" at bounding box center [476, 169] width 61 height 14
click at [34, 191] on link "Gestor de Pedidos" at bounding box center [48, 185] width 90 height 14
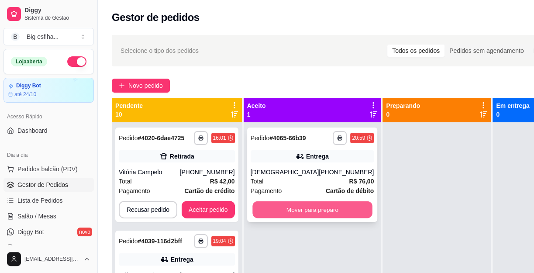
click at [309, 213] on button "Mover para preparo" at bounding box center [312, 209] width 120 height 17
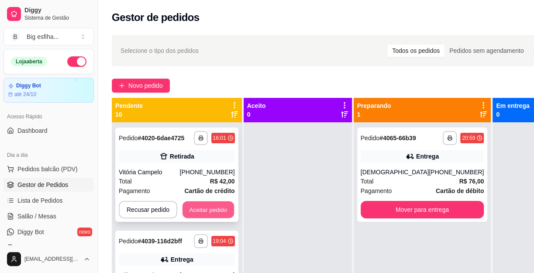
click at [220, 203] on button "Aceitar pedido" at bounding box center [208, 209] width 52 height 17
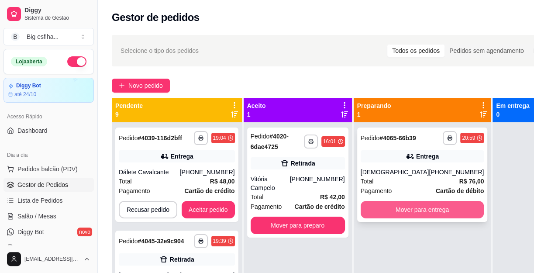
click at [399, 218] on button "Mover para entrega" at bounding box center [423, 209] width 124 height 17
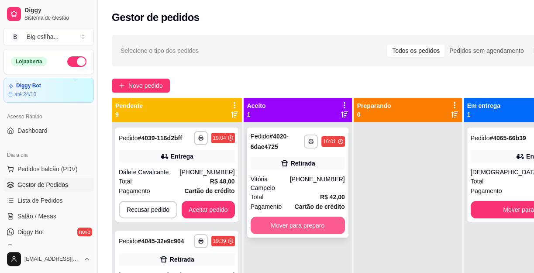
click at [304, 217] on button "Mover para preparo" at bounding box center [298, 225] width 94 height 17
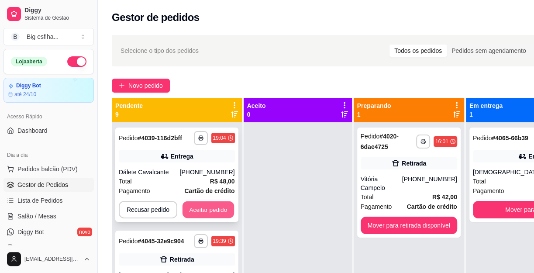
click at [209, 205] on button "Aceitar pedido" at bounding box center [208, 209] width 52 height 17
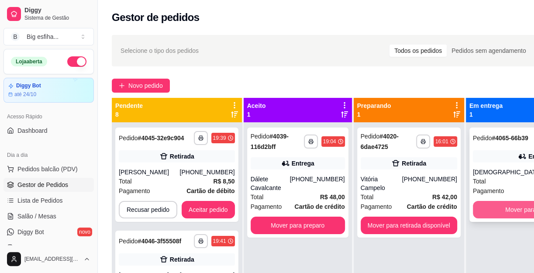
click at [506, 214] on button "Mover para finalizado" at bounding box center [535, 209] width 124 height 17
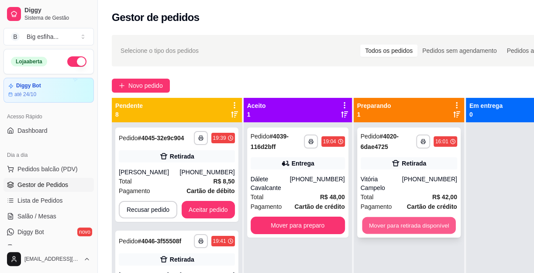
click at [397, 218] on button "Mover para retirada disponível" at bounding box center [408, 225] width 93 height 17
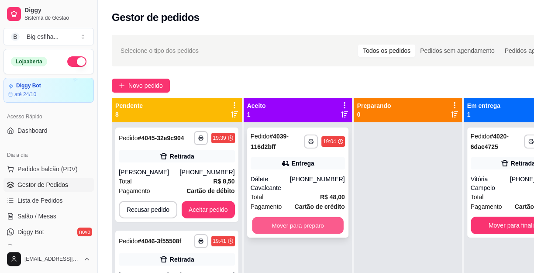
click at [326, 217] on button "Mover para preparo" at bounding box center [298, 225] width 92 height 17
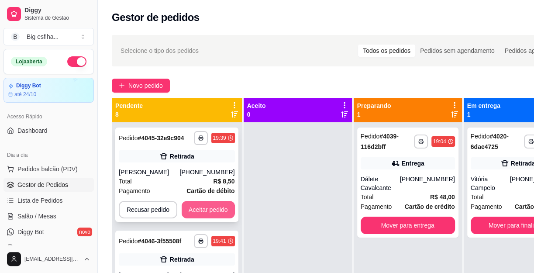
click at [207, 208] on button "Aceitar pedido" at bounding box center [208, 209] width 53 height 17
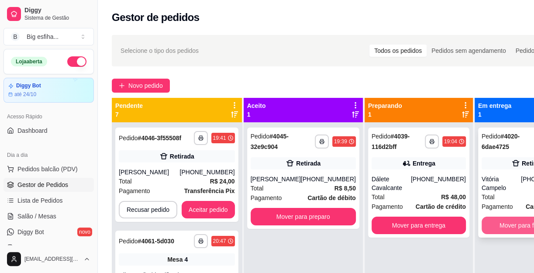
click at [496, 217] on button "Mover para finalizado" at bounding box center [528, 225] width 94 height 17
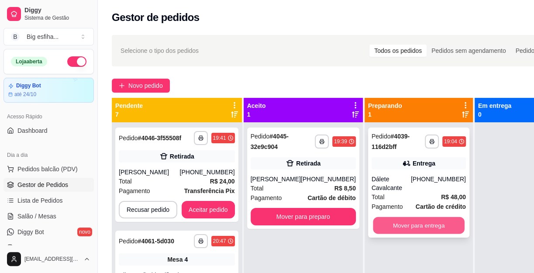
click at [423, 218] on button "Mover para entrega" at bounding box center [419, 225] width 92 height 17
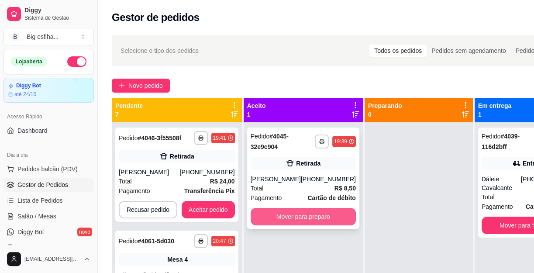
click at [306, 217] on button "Mover para preparo" at bounding box center [303, 216] width 105 height 17
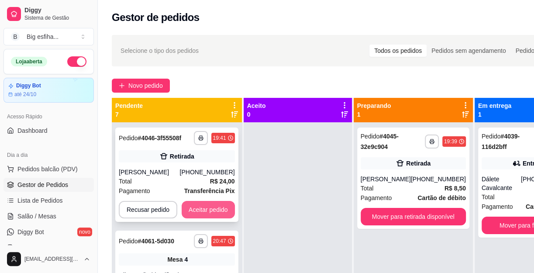
click at [215, 206] on button "Aceitar pedido" at bounding box center [208, 209] width 53 height 17
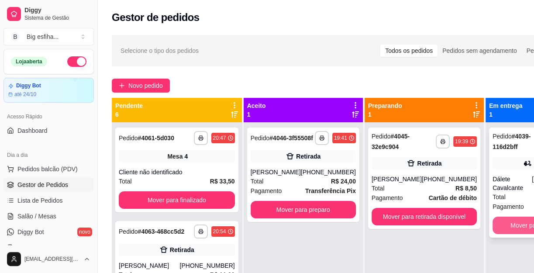
click at [512, 217] on button "Mover para finalizado" at bounding box center [539, 225] width 94 height 17
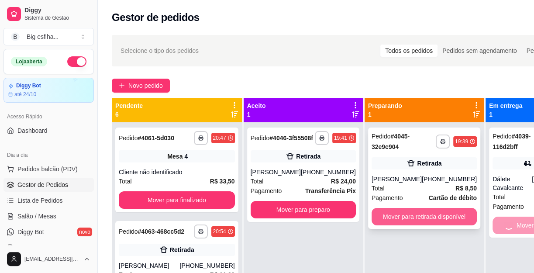
click at [418, 215] on button "Mover para retirada disponível" at bounding box center [423, 216] width 105 height 17
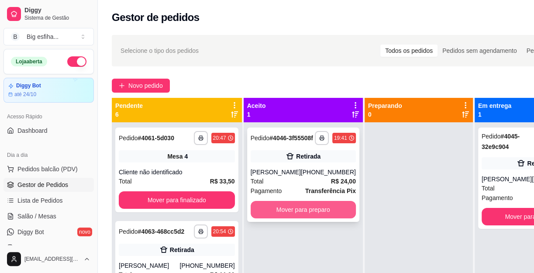
click at [321, 208] on button "Mover para preparo" at bounding box center [303, 209] width 105 height 17
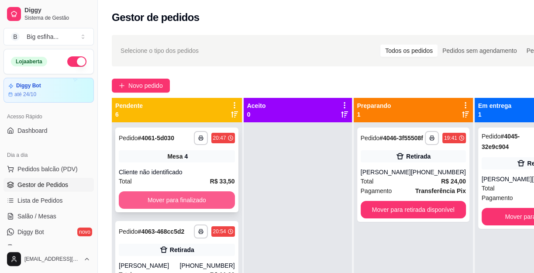
click at [211, 192] on button "Mover para finalizado" at bounding box center [177, 199] width 116 height 17
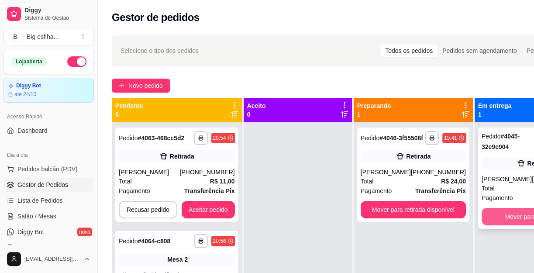
click at [483, 217] on button "Mover para finalizado" at bounding box center [533, 216] width 105 height 17
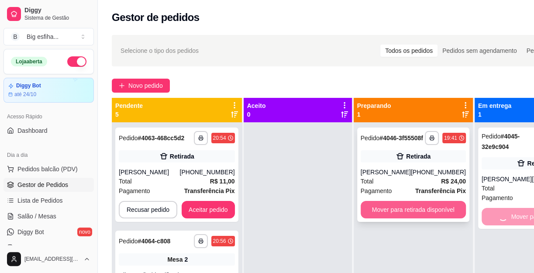
click at [431, 213] on button "Mover para retirada disponível" at bounding box center [413, 209] width 105 height 17
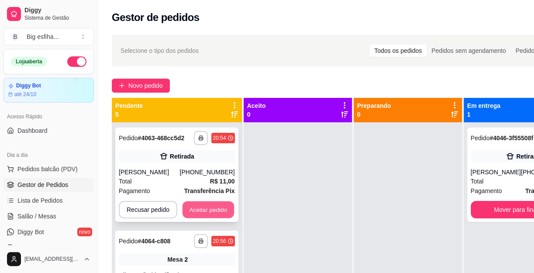
click at [207, 208] on button "Aceitar pedido" at bounding box center [208, 209] width 52 height 17
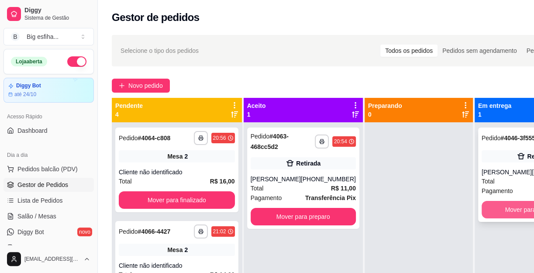
click at [492, 217] on button "Mover para finalizado" at bounding box center [533, 209] width 105 height 17
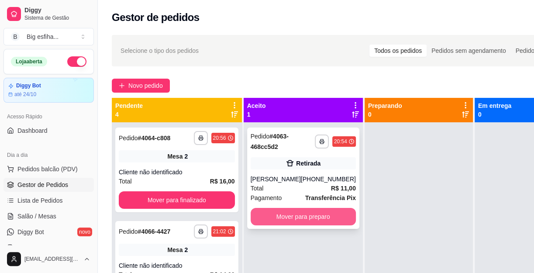
click at [324, 225] on button "Mover para preparo" at bounding box center [303, 216] width 105 height 17
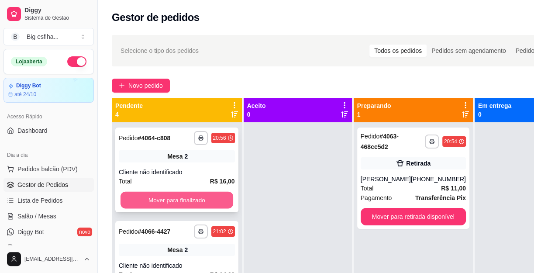
click at [216, 200] on button "Mover para finalizado" at bounding box center [176, 200] width 113 height 17
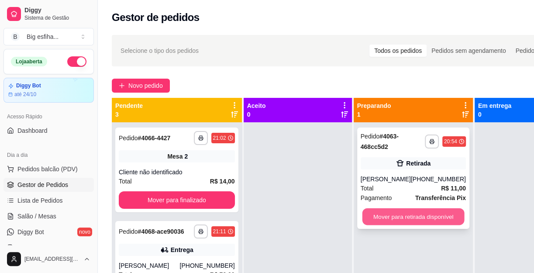
click at [391, 225] on button "Mover para retirada disponível" at bounding box center [413, 216] width 102 height 17
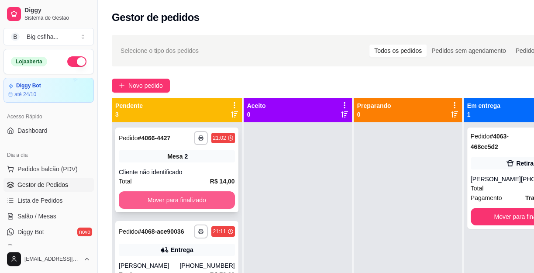
click at [196, 199] on button "Mover para finalizado" at bounding box center [177, 199] width 116 height 17
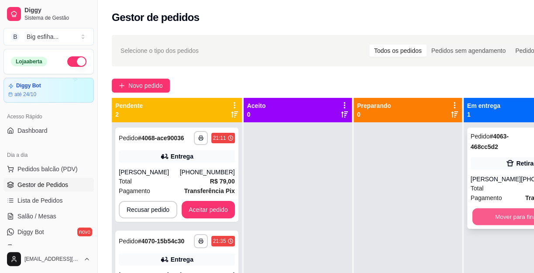
click at [505, 224] on button "Mover para finalizado" at bounding box center [523, 216] width 102 height 17
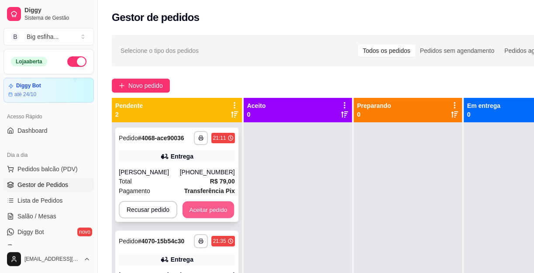
click at [229, 211] on button "Aceitar pedido" at bounding box center [208, 209] width 52 height 17
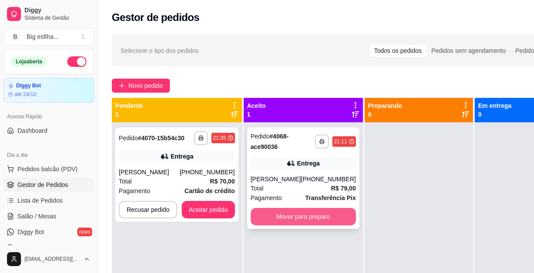
click at [280, 220] on button "Mover para preparo" at bounding box center [303, 216] width 105 height 17
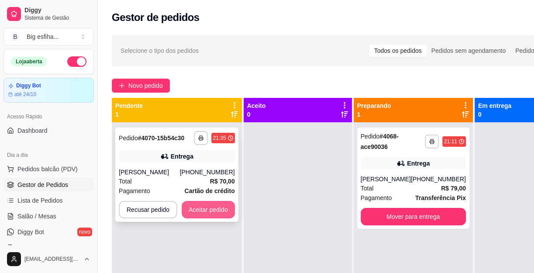
click at [191, 210] on button "Aceitar pedido" at bounding box center [208, 209] width 53 height 17
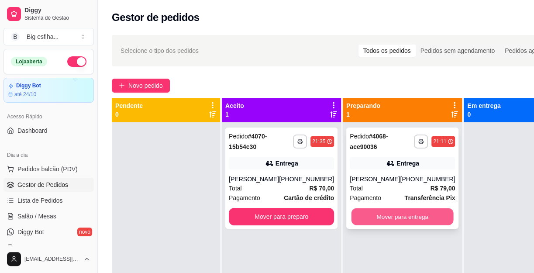
click at [391, 218] on button "Mover para entrega" at bounding box center [402, 216] width 102 height 17
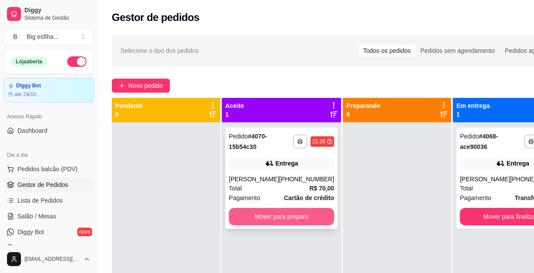
click at [274, 217] on button "Mover para preparo" at bounding box center [281, 216] width 105 height 17
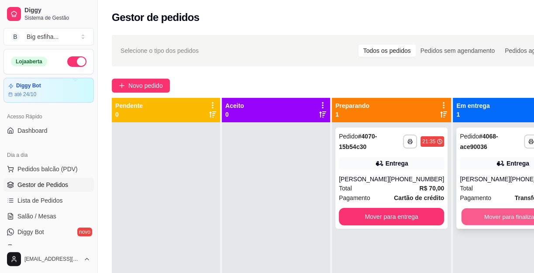
click at [461, 217] on button "Mover para finalizado" at bounding box center [512, 216] width 102 height 17
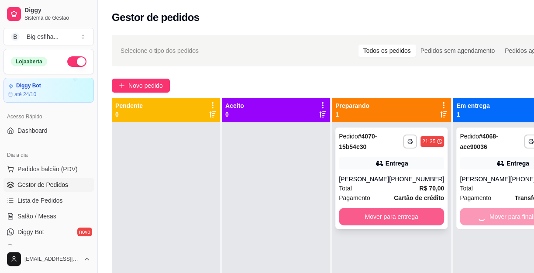
click at [368, 217] on button "Mover para entrega" at bounding box center [391, 216] width 105 height 17
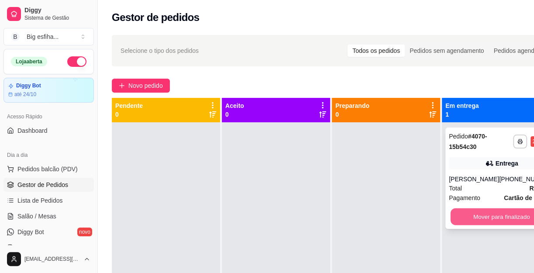
click at [477, 218] on button "Mover para finalizado" at bounding box center [501, 216] width 102 height 17
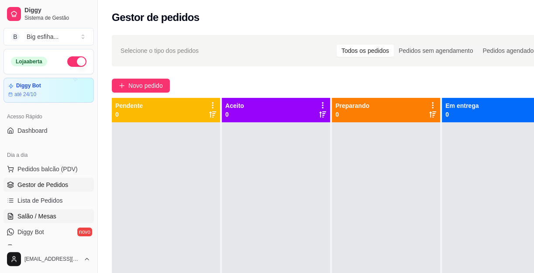
click at [52, 213] on span "Salão / Mesas" at bounding box center [36, 216] width 39 height 9
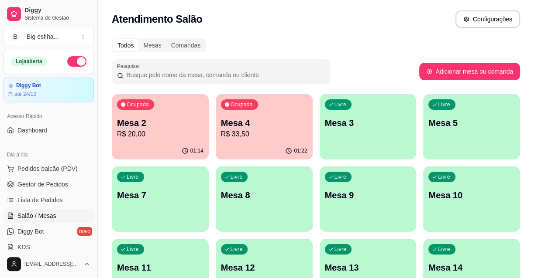
click at [49, 217] on span "Salão / Mesas" at bounding box center [36, 216] width 39 height 9
click at [258, 148] on div "01:22" at bounding box center [264, 150] width 94 height 17
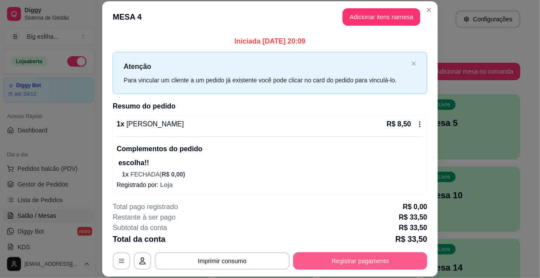
click at [327, 261] on button "Registrar pagamento" at bounding box center [360, 261] width 134 height 17
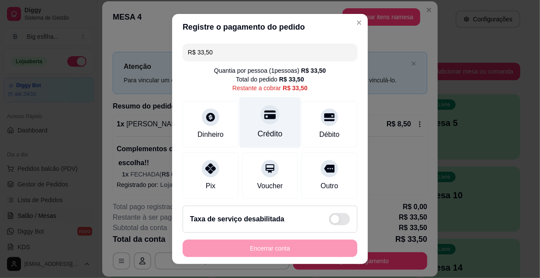
click at [264, 127] on div "Crédito" at bounding box center [270, 122] width 62 height 51
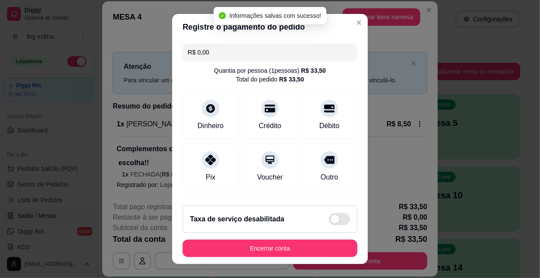
type input "R$ 0,00"
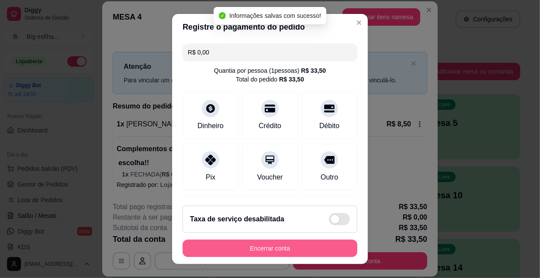
click at [270, 245] on button "Encerrar conta" at bounding box center [269, 248] width 175 height 17
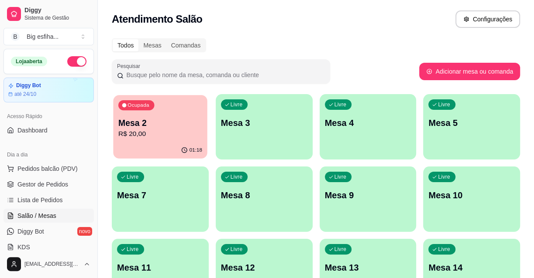
click at [137, 142] on div "Ocupada Mesa 2 R$ 20,00" at bounding box center [160, 118] width 94 height 47
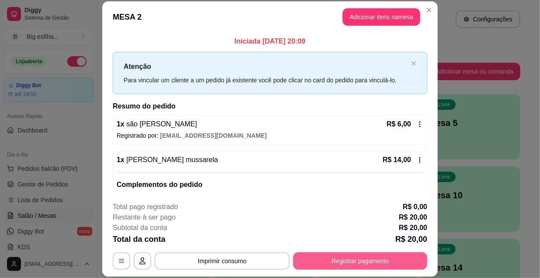
click at [350, 261] on button "Registrar pagamento" at bounding box center [360, 261] width 134 height 17
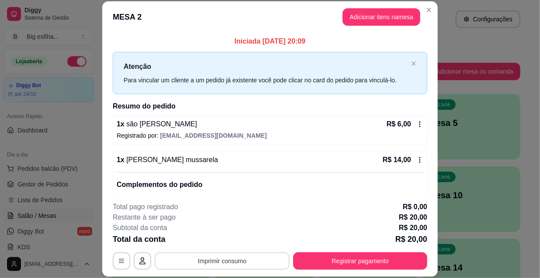
click at [244, 264] on button "Imprimir consumo" at bounding box center [222, 261] width 135 height 17
click at [213, 235] on button "IMPRESSORA" at bounding box center [221, 241] width 63 height 14
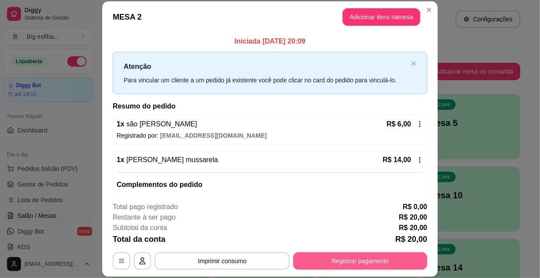
click at [331, 263] on button "Registrar pagamento" at bounding box center [360, 261] width 134 height 17
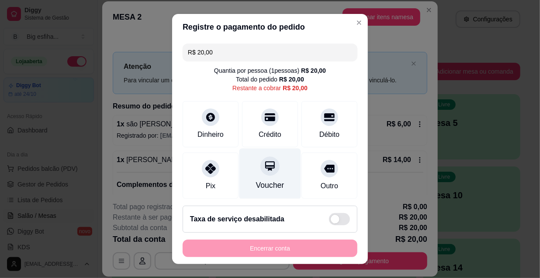
click at [258, 178] on div "Voucher" at bounding box center [270, 174] width 62 height 51
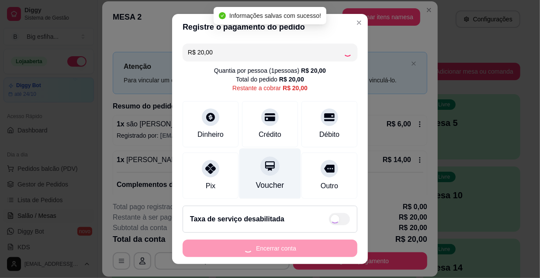
type input "R$ 0,00"
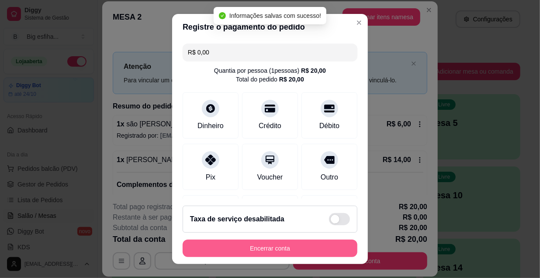
click at [291, 254] on button "Encerrar conta" at bounding box center [269, 248] width 175 height 17
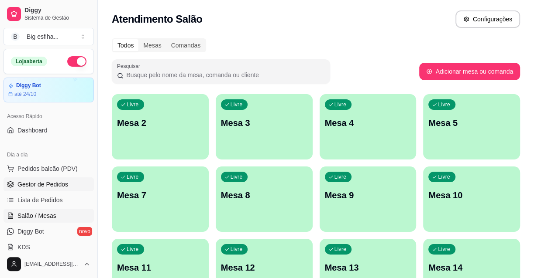
click at [53, 179] on link "Gestor de Pedidos" at bounding box center [48, 185] width 90 height 14
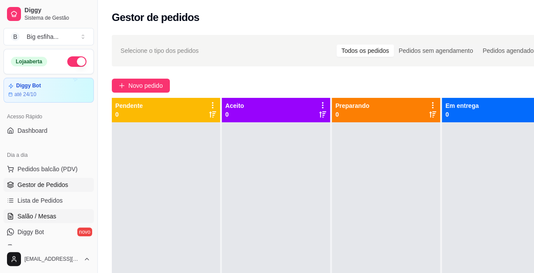
click at [55, 218] on link "Salão / Mesas" at bounding box center [48, 216] width 90 height 14
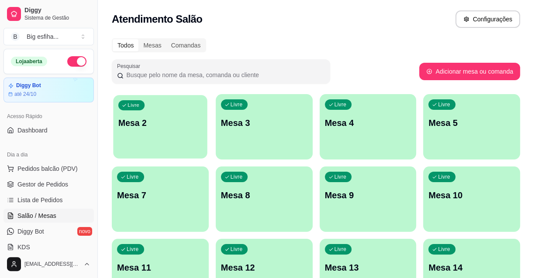
click at [194, 141] on div "Livre Mesa 2" at bounding box center [160, 121] width 94 height 53
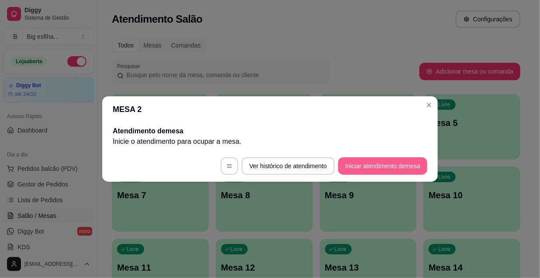
click at [380, 168] on button "Iniciar atendimento de mesa" at bounding box center [382, 166] width 89 height 17
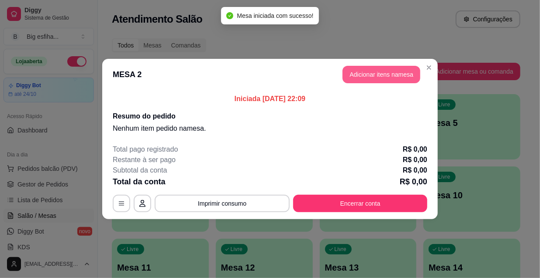
click at [389, 73] on button "Adicionar itens na mesa" at bounding box center [381, 74] width 78 height 17
click at [229, 55] on input "Pesquisa" at bounding box center [174, 52] width 303 height 9
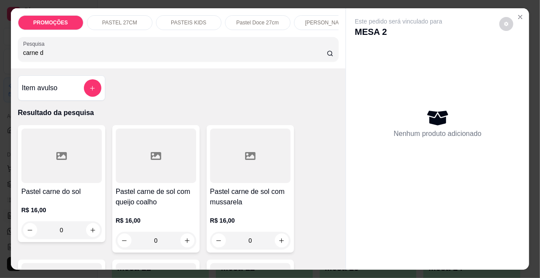
type input "carne d"
click at [146, 182] on div at bounding box center [156, 156] width 80 height 55
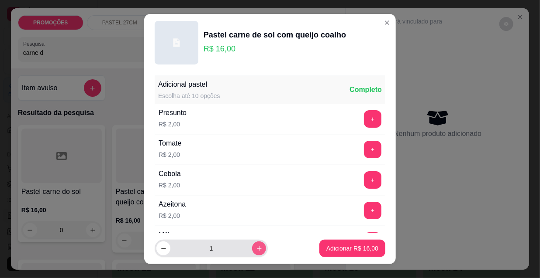
click at [253, 248] on button "increase-product-quantity" at bounding box center [259, 249] width 14 height 14
type input "2"
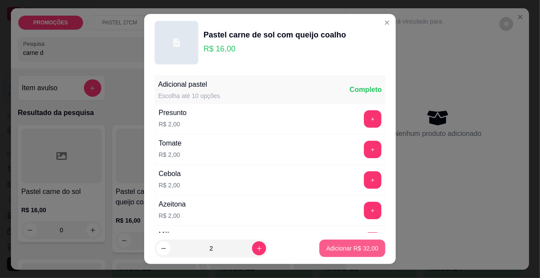
click at [342, 251] on p "Adicionar R$ 32,00" at bounding box center [352, 248] width 52 height 9
type input "2"
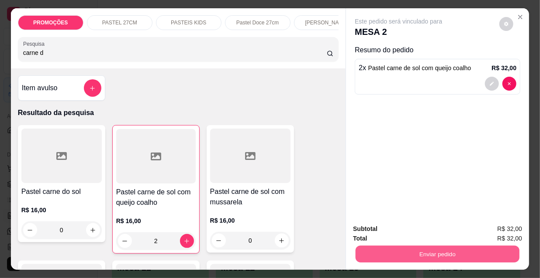
click at [445, 251] on button "Enviar pedido" at bounding box center [437, 254] width 164 height 17
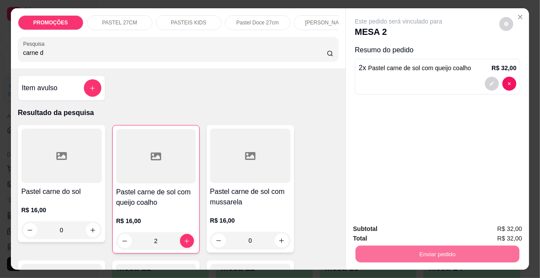
click at [506, 228] on button "Enviar pedido" at bounding box center [499, 230] width 48 height 16
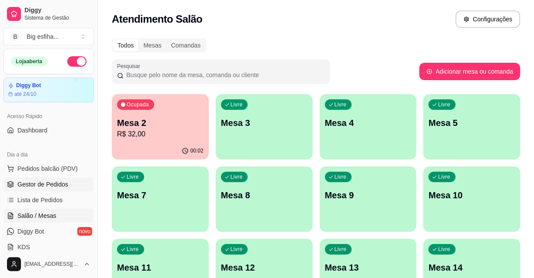
click at [53, 181] on span "Gestor de Pedidos" at bounding box center [42, 184] width 51 height 9
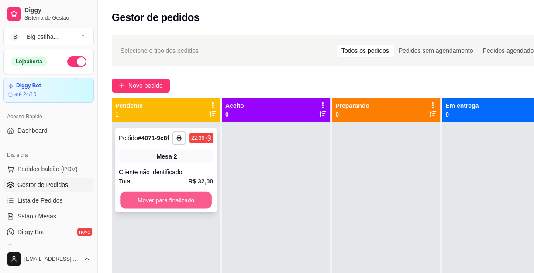
click at [189, 201] on button "Mover para finalizado" at bounding box center [166, 200] width 92 height 17
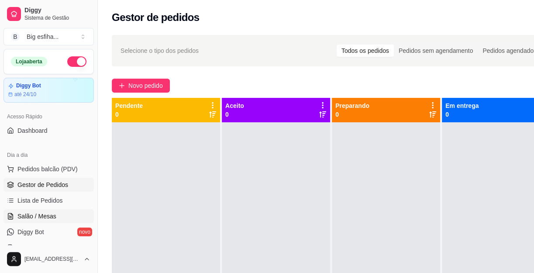
click at [52, 214] on span "Salão / Mesas" at bounding box center [36, 216] width 39 height 9
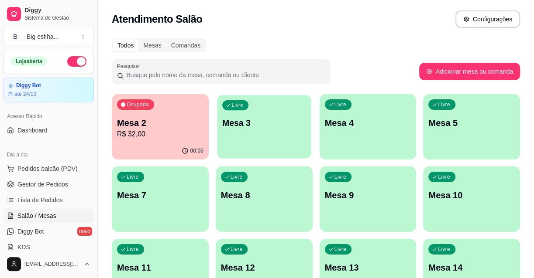
click at [249, 123] on p "Mesa 3" at bounding box center [264, 123] width 84 height 12
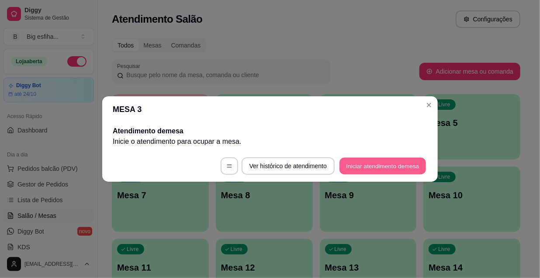
click at [388, 167] on button "Iniciar atendimento de mesa" at bounding box center [382, 166] width 86 height 17
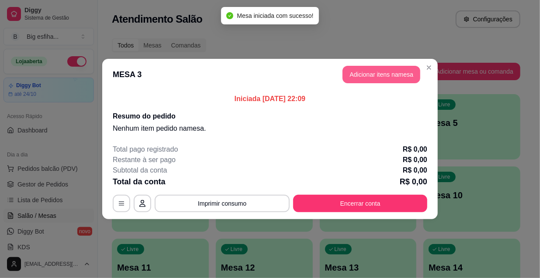
click at [375, 76] on button "Adicionar itens na mesa" at bounding box center [381, 74] width 78 height 17
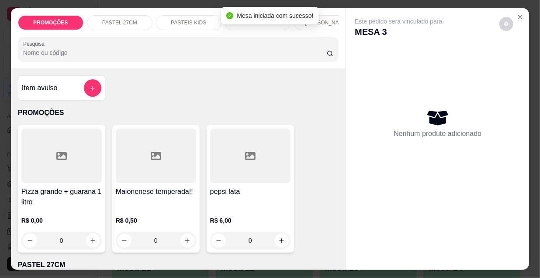
click at [131, 53] on input "Pesquisa" at bounding box center [174, 52] width 303 height 9
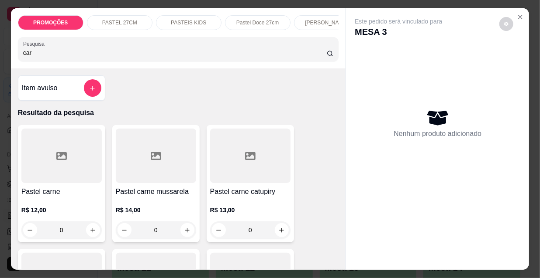
type input "car"
click at [70, 169] on div at bounding box center [61, 156] width 80 height 55
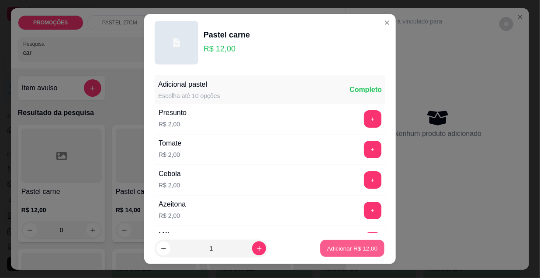
click at [340, 250] on p "Adicionar R$ 12,00" at bounding box center [352, 248] width 51 height 8
type input "1"
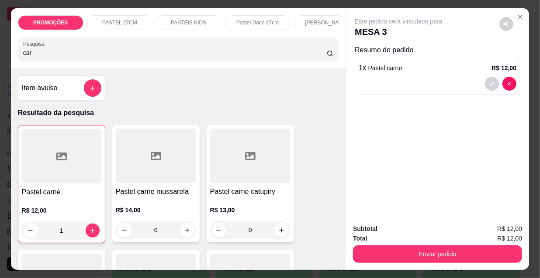
drag, startPoint x: 19, startPoint y: 56, endPoint x: 0, endPoint y: 54, distance: 19.3
click at [0, 54] on div "PROMOÇÕES PASTEL 27CM PASTEIS KIDS Pastel Doce 27cm Esfihas Salgadas Esfihas do…" at bounding box center [270, 139] width 540 height 278
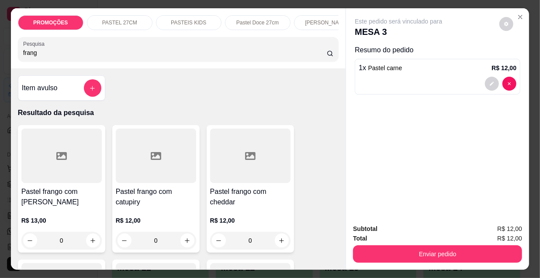
type input "frang"
click at [150, 168] on div at bounding box center [156, 156] width 80 height 55
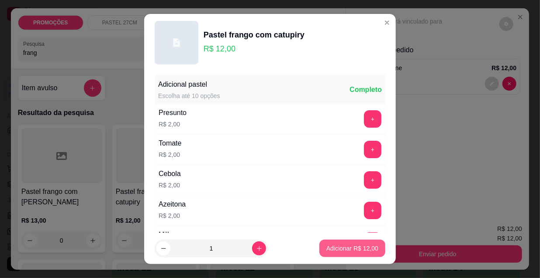
click at [342, 247] on p "Adicionar R$ 12,00" at bounding box center [352, 248] width 52 height 9
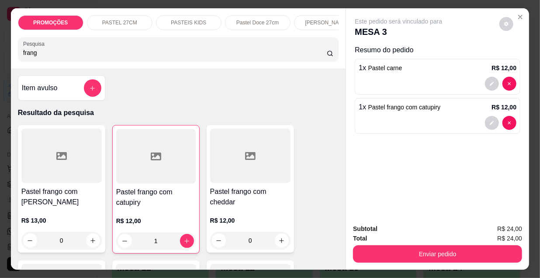
type input "1"
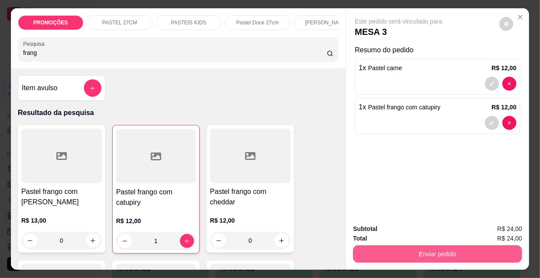
click at [377, 247] on button "Enviar pedido" at bounding box center [437, 254] width 169 height 17
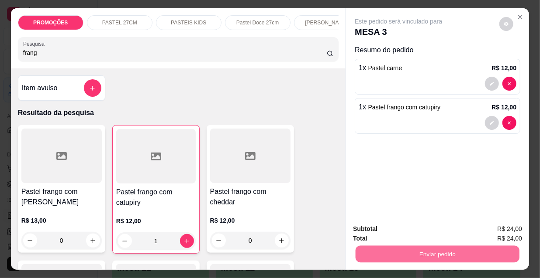
click at [487, 230] on button "Enviar pedido" at bounding box center [499, 230] width 48 height 16
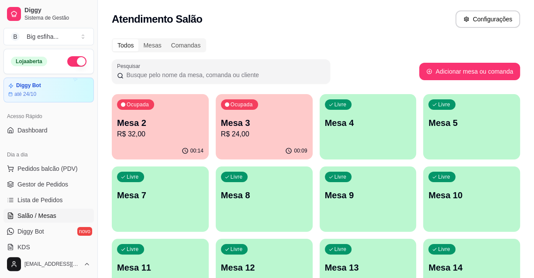
click at [359, 127] on p "Mesa 4" at bounding box center [368, 123] width 86 height 12
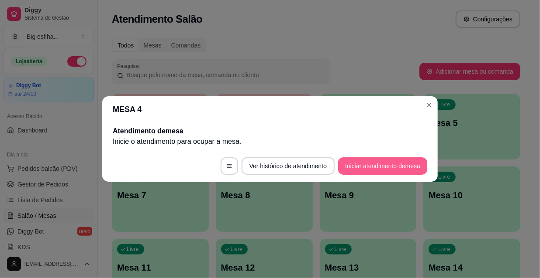
click at [376, 166] on button "Iniciar atendimento de mesa" at bounding box center [382, 166] width 89 height 17
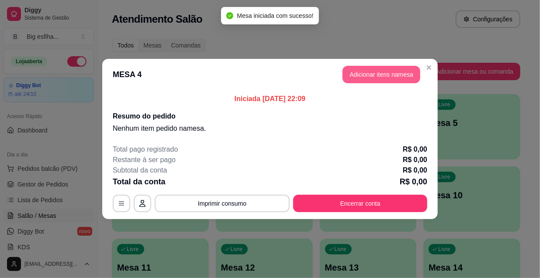
click at [392, 71] on button "Adicionar itens na mesa" at bounding box center [381, 74] width 78 height 17
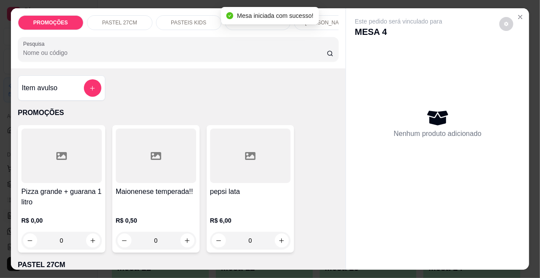
click at [227, 62] on div "Pesquisa" at bounding box center [178, 49] width 321 height 24
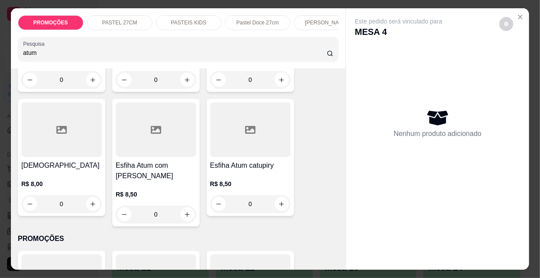
scroll to position [158, 0]
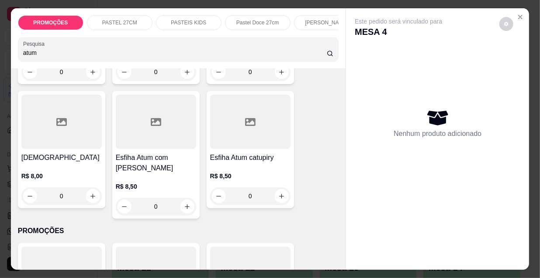
type input "atum"
click at [264, 138] on div at bounding box center [250, 122] width 80 height 55
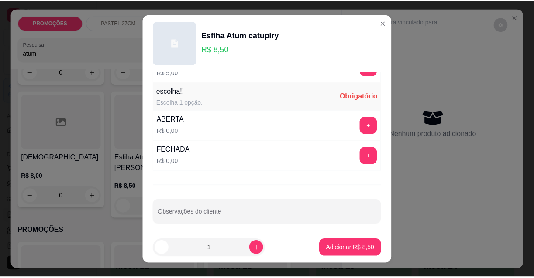
scroll to position [725, 0]
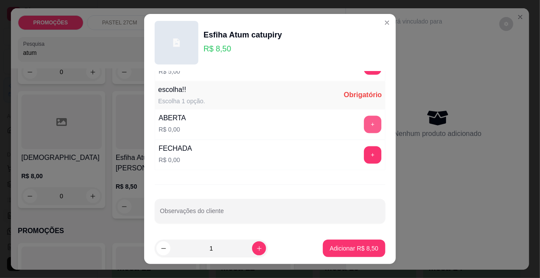
click at [364, 122] on button "+" at bounding box center [372, 124] width 17 height 17
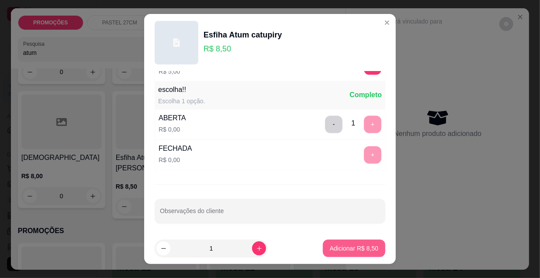
click at [357, 250] on p "Adicionar R$ 8,50" at bounding box center [354, 248] width 48 height 9
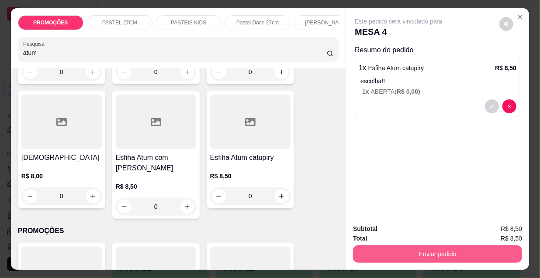
click at [399, 246] on button "Enviar pedido" at bounding box center [437, 254] width 169 height 17
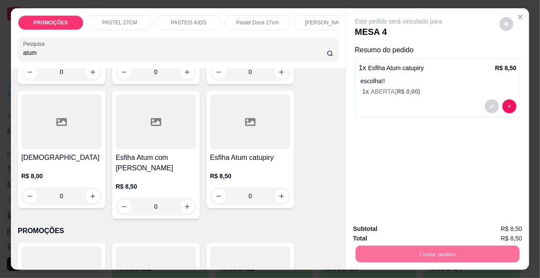
click at [489, 230] on button "Enviar pedido" at bounding box center [499, 230] width 49 height 17
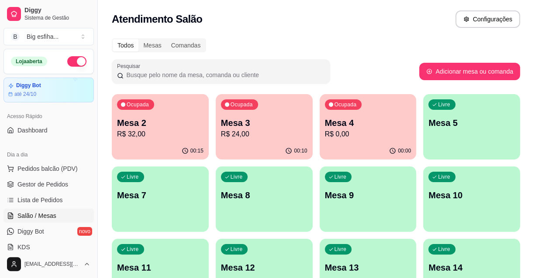
click at [367, 114] on div "Ocupada Mesa 4 R$ 0,00" at bounding box center [368, 118] width 97 height 48
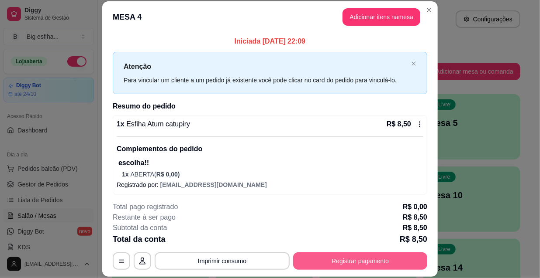
click at [335, 262] on button "Registrar pagamento" at bounding box center [360, 261] width 134 height 17
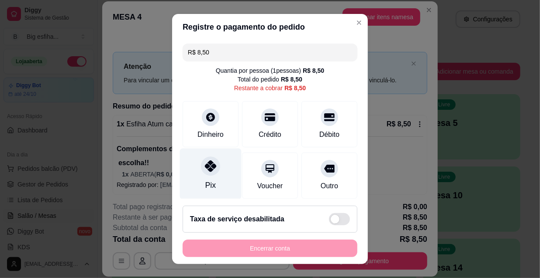
click at [212, 181] on div "Pix" at bounding box center [211, 174] width 62 height 51
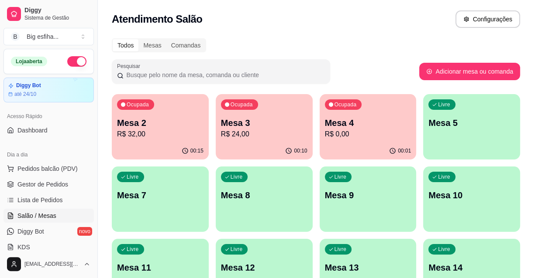
click at [157, 131] on p "R$ 32,00" at bounding box center [160, 134] width 86 height 10
click at [262, 120] on p "Mesa 3" at bounding box center [264, 123] width 86 height 12
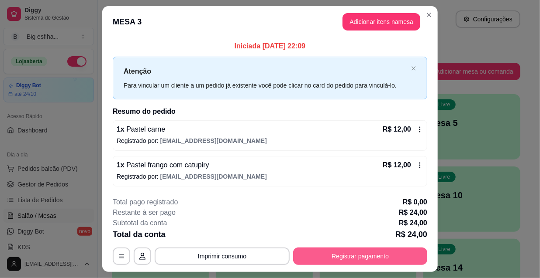
click at [395, 251] on button "Registrar pagamento" at bounding box center [360, 256] width 134 height 17
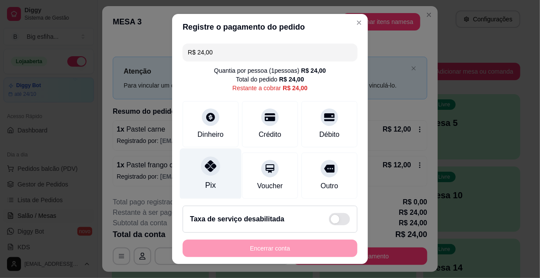
click at [205, 182] on div "Pix" at bounding box center [210, 185] width 10 height 11
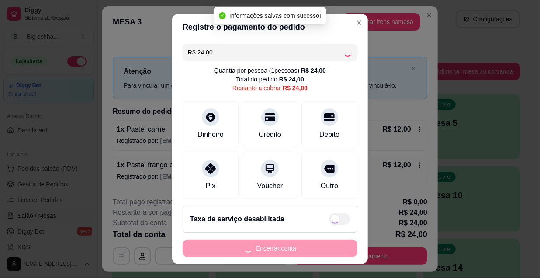
type input "R$ 0,00"
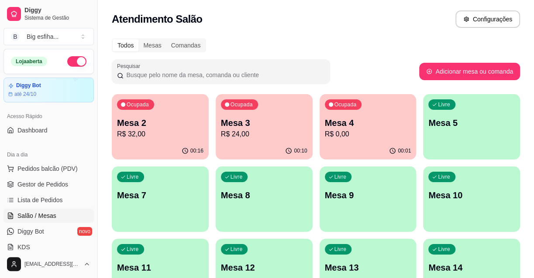
click at [249, 138] on p "R$ 24,00" at bounding box center [264, 134] width 86 height 10
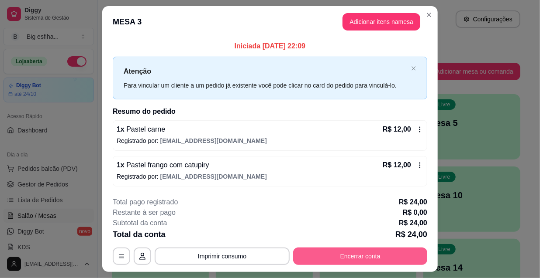
click at [358, 258] on button "Encerrar conta" at bounding box center [360, 256] width 134 height 17
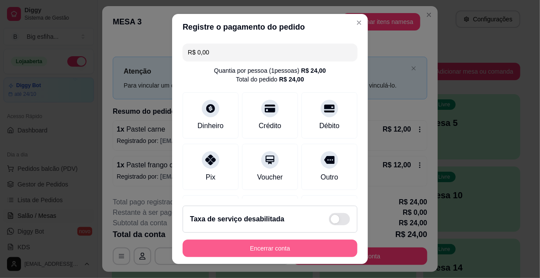
click at [275, 248] on button "Encerrar conta" at bounding box center [269, 248] width 175 height 17
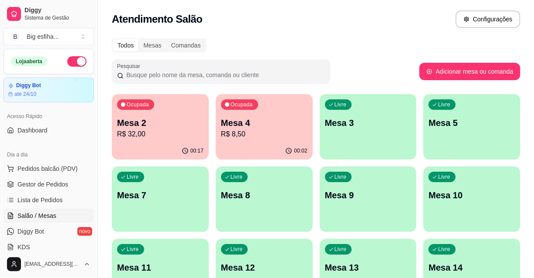
click at [49, 199] on span "Lista de Pedidos" at bounding box center [39, 200] width 45 height 9
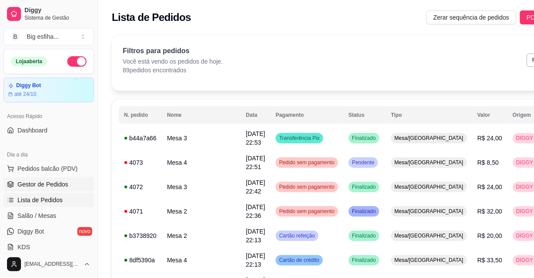
click at [60, 184] on span "Gestor de Pedidos" at bounding box center [42, 184] width 51 height 9
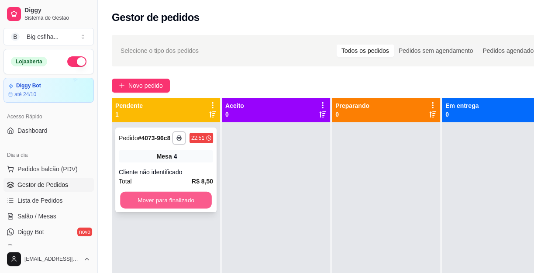
click at [189, 196] on button "Mover para finalizado" at bounding box center [166, 200] width 92 height 17
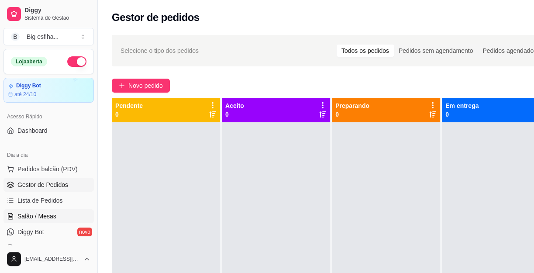
click at [48, 213] on span "Salão / Mesas" at bounding box center [36, 216] width 39 height 9
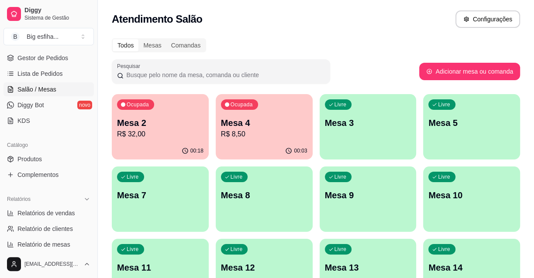
scroll to position [119, 0]
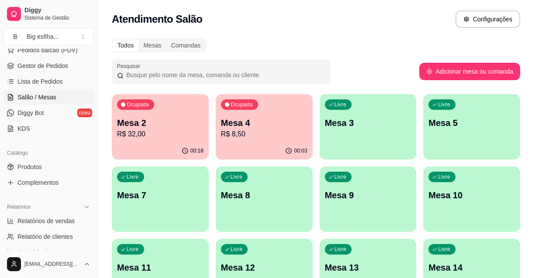
click at [153, 144] on div "00:18" at bounding box center [160, 151] width 97 height 17
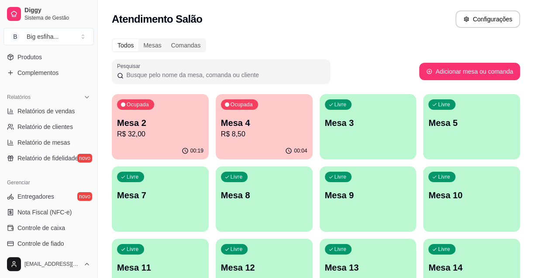
scroll to position [238, 0]
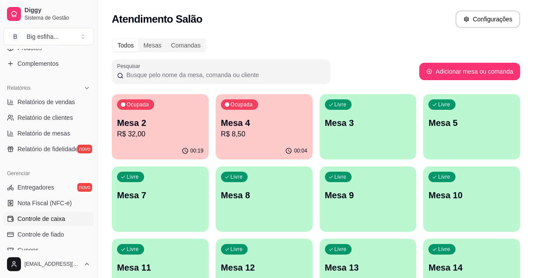
click at [51, 216] on span "Controle de caixa" at bounding box center [41, 219] width 48 height 9
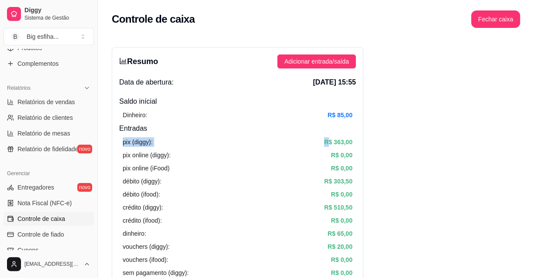
drag, startPoint x: 327, startPoint y: 139, endPoint x: 382, endPoint y: 131, distance: 56.4
click at [333, 210] on article "R$ 510,50" at bounding box center [338, 208] width 28 height 10
drag, startPoint x: 333, startPoint y: 210, endPoint x: 358, endPoint y: 210, distance: 25.3
click at [358, 210] on div "Resumo Adicionar entrada/saída Data de abertura: [DATE] 15:55 Saldo inícial Din…" at bounding box center [237, 277] width 251 height 461
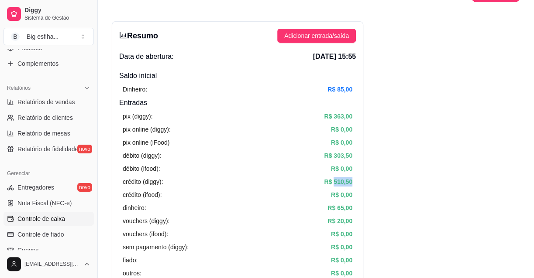
scroll to position [39, 0]
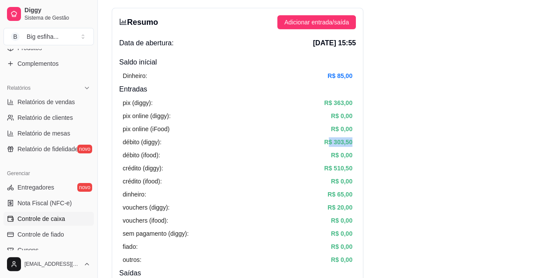
drag, startPoint x: 327, startPoint y: 144, endPoint x: 354, endPoint y: 144, distance: 26.6
click at [354, 144] on div "pix (diggy): R$ 363,00 pix online (diggy): R$ 0,00 pix online (iFood) R$ 0,00 d…" at bounding box center [237, 182] width 237 height 174
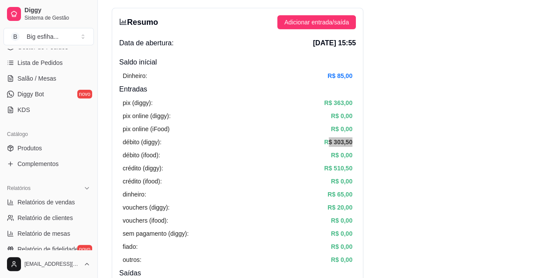
scroll to position [119, 0]
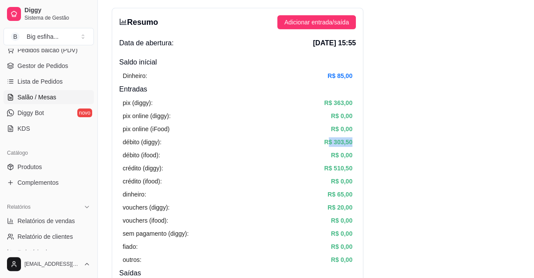
click at [56, 96] on link "Salão / Mesas" at bounding box center [48, 97] width 90 height 14
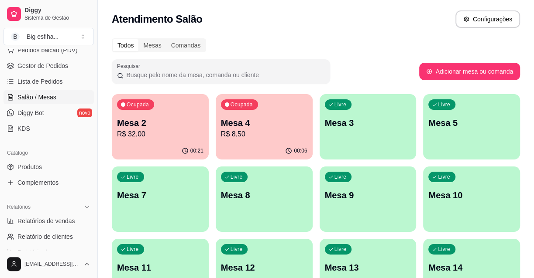
click at [189, 126] on p "Mesa 2" at bounding box center [160, 123] width 86 height 12
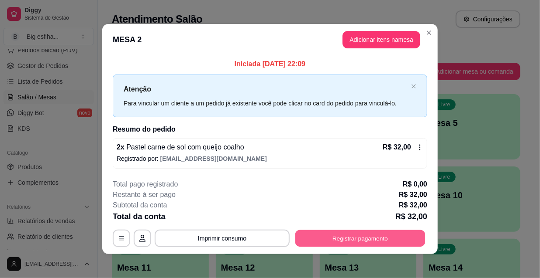
click at [379, 240] on button "Registrar pagamento" at bounding box center [360, 238] width 130 height 17
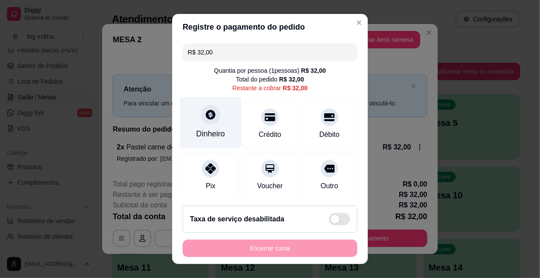
click at [210, 119] on icon at bounding box center [210, 114] width 11 height 11
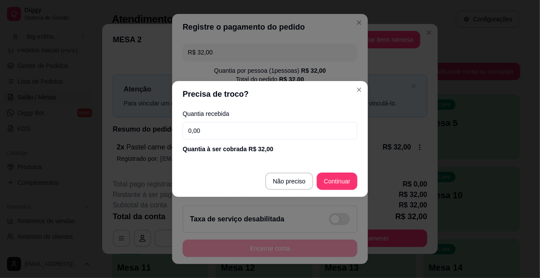
click at [222, 131] on input "0,00" at bounding box center [269, 130] width 175 height 17
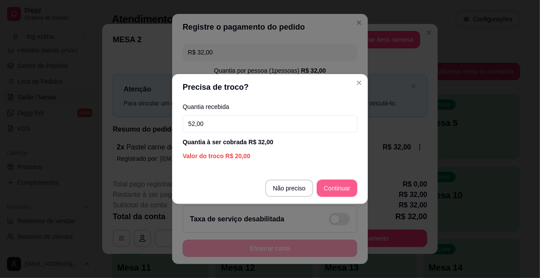
type input "52,00"
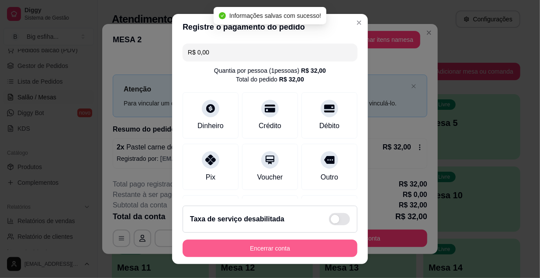
type input "R$ 0,00"
click at [221, 256] on button "Encerrar conta" at bounding box center [269, 248] width 175 height 17
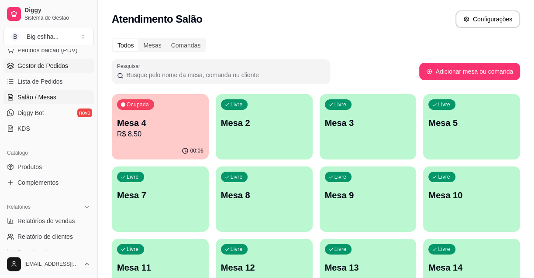
click at [52, 60] on link "Gestor de Pedidos" at bounding box center [48, 66] width 90 height 14
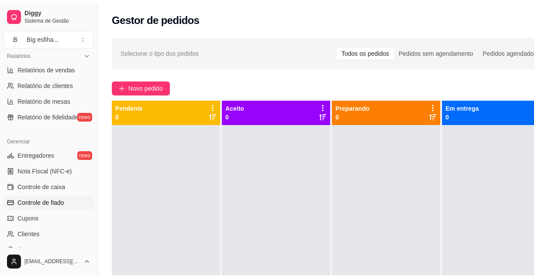
scroll to position [278, 0]
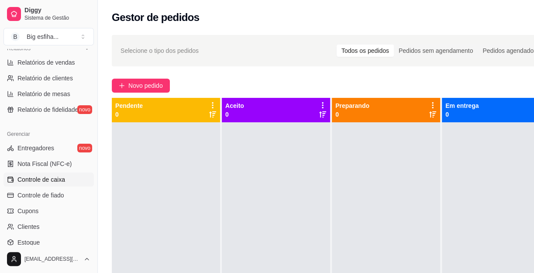
click at [57, 181] on span "Controle de caixa" at bounding box center [41, 179] width 48 height 9
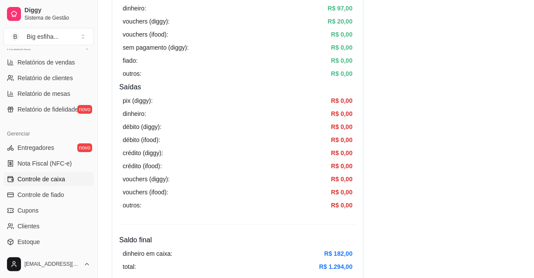
scroll to position [238, 0]
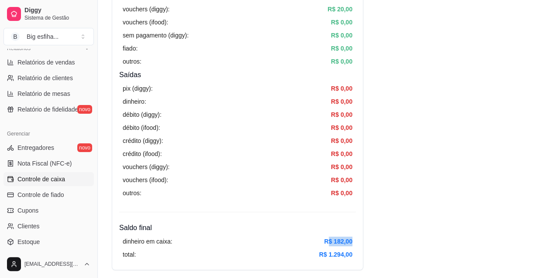
drag, startPoint x: 328, startPoint y: 244, endPoint x: 361, endPoint y: 240, distance: 33.0
click at [361, 240] on div "Resumo Adicionar entrada/saída Data de abertura: [DATE] 15:55 Saldo inícial Din…" at bounding box center [237, 39] width 251 height 461
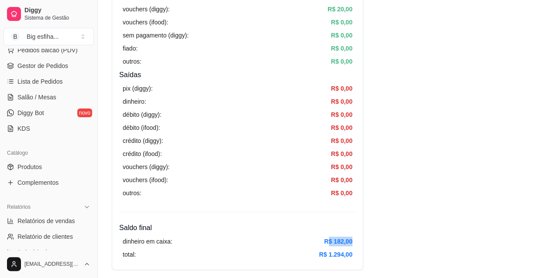
scroll to position [79, 0]
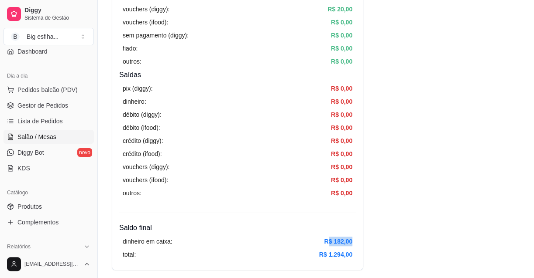
click at [52, 130] on link "Salão / Mesas" at bounding box center [48, 137] width 90 height 14
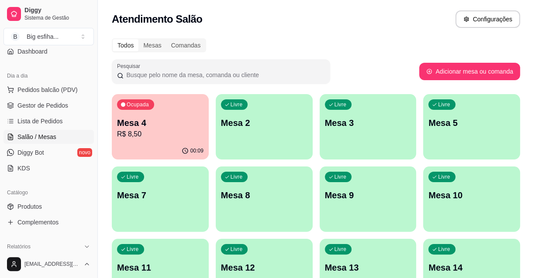
click at [143, 121] on p "Mesa 4" at bounding box center [160, 123] width 86 height 12
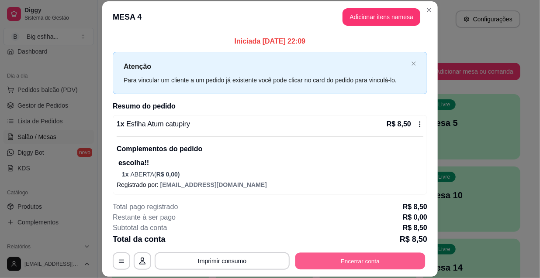
click at [330, 259] on button "Encerrar conta" at bounding box center [360, 261] width 130 height 17
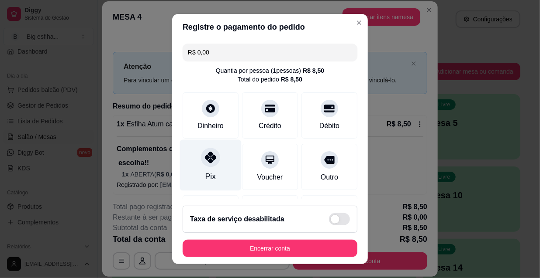
click at [213, 153] on div "Pix" at bounding box center [211, 165] width 62 height 51
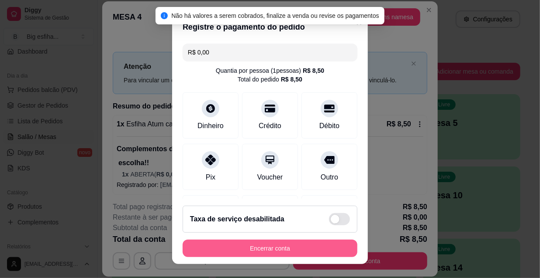
click at [236, 243] on button "Encerrar conta" at bounding box center [269, 248] width 175 height 17
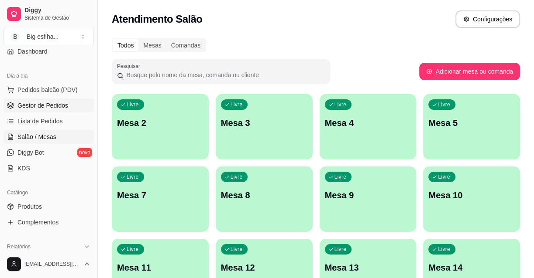
click at [58, 101] on span "Gestor de Pedidos" at bounding box center [42, 105] width 51 height 9
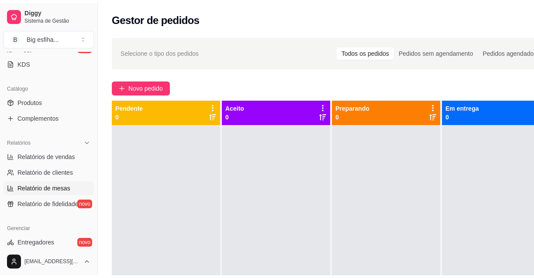
scroll to position [238, 0]
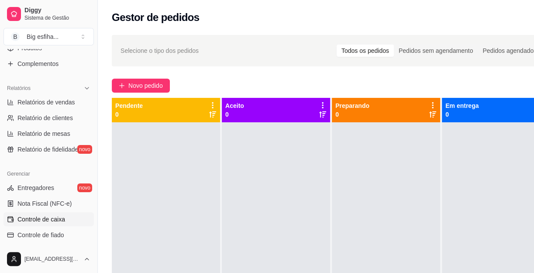
click at [58, 218] on span "Controle de caixa" at bounding box center [41, 219] width 48 height 9
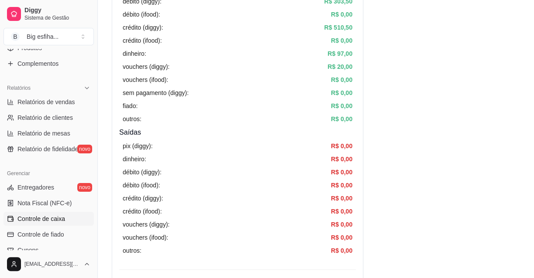
scroll to position [238, 0]
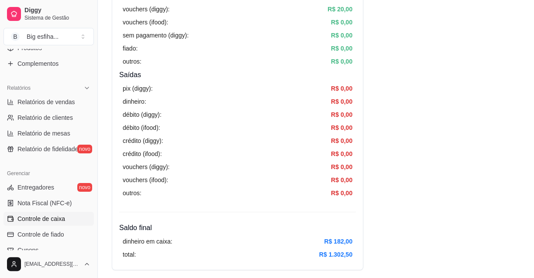
drag, startPoint x: 323, startPoint y: 243, endPoint x: 317, endPoint y: 242, distance: 5.3
click at [317, 242] on div "dinheiro em caixa: R$ 182,00" at bounding box center [238, 242] width 230 height 10
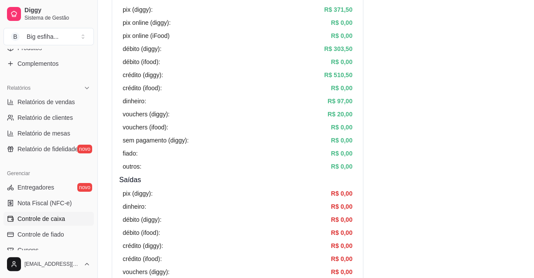
scroll to position [119, 0]
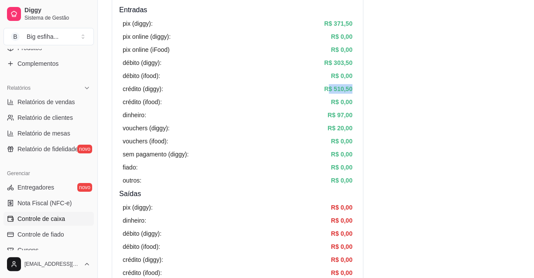
drag, startPoint x: 329, startPoint y: 90, endPoint x: 359, endPoint y: 89, distance: 30.2
click at [359, 89] on div "Resumo Adicionar entrada/saída Data de abertura: [DATE] 15:55 Saldo inícial Din…" at bounding box center [237, 158] width 251 height 461
drag, startPoint x: 326, startPoint y: 65, endPoint x: 359, endPoint y: 61, distance: 33.4
click at [359, 61] on div "Resumo Adicionar entrada/saída Data de abertura: [DATE] 15:55 Saldo inícial Din…" at bounding box center [237, 158] width 251 height 461
click at [95, 127] on button "Toggle Sidebar" at bounding box center [97, 139] width 7 height 278
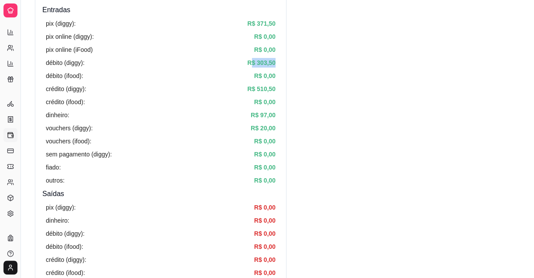
scroll to position [167, 0]
drag, startPoint x: 19, startPoint y: 20, endPoint x: 34, endPoint y: 21, distance: 15.8
drag, startPoint x: 17, startPoint y: 21, endPoint x: 27, endPoint y: 22, distance: 10.1
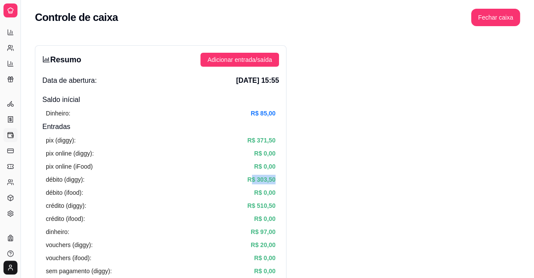
scroll to position [0, 0]
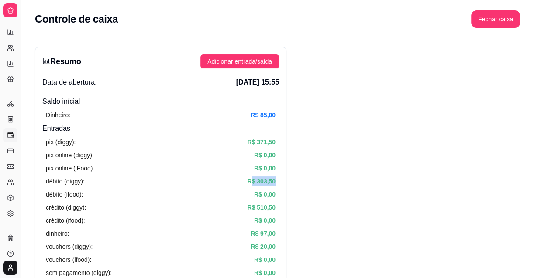
click at [18, 2] on button "Toggle Sidebar" at bounding box center [20, 139] width 7 height 278
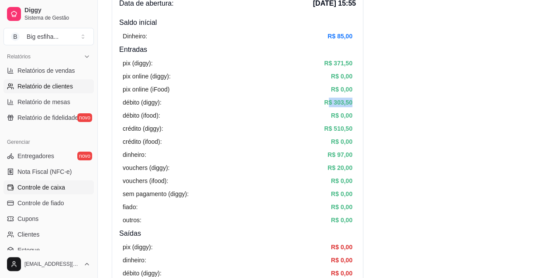
scroll to position [230, 0]
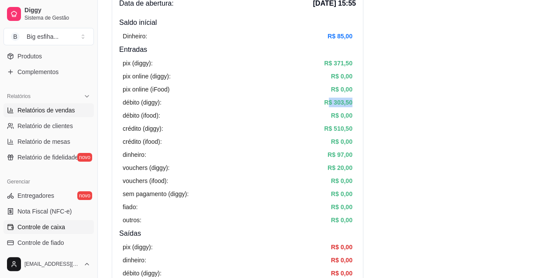
click at [50, 113] on span "Relatórios de vendas" at bounding box center [46, 110] width 58 height 9
select select "ALL"
select select "0"
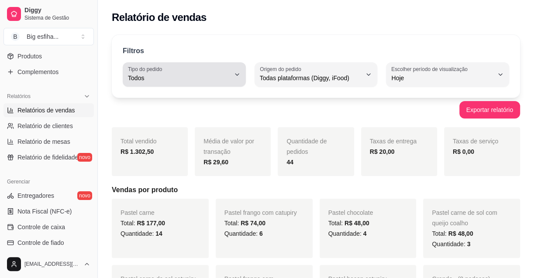
click at [216, 74] on span "Todos" at bounding box center [179, 78] width 102 height 9
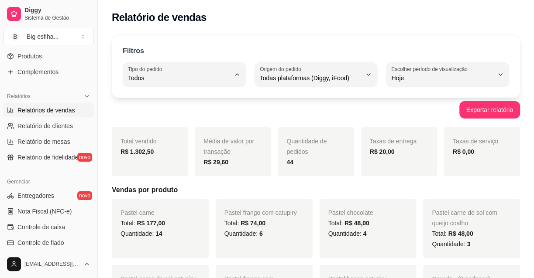
click at [163, 110] on span "Entrega" at bounding box center [180, 113] width 96 height 8
type input "DELIVERY"
select select "DELIVERY"
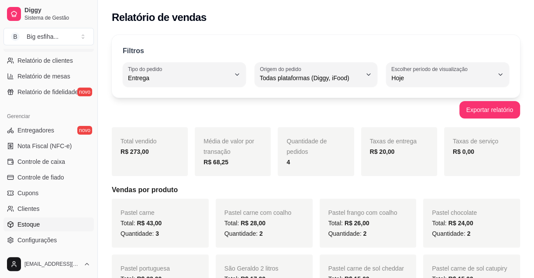
scroll to position [309, 0]
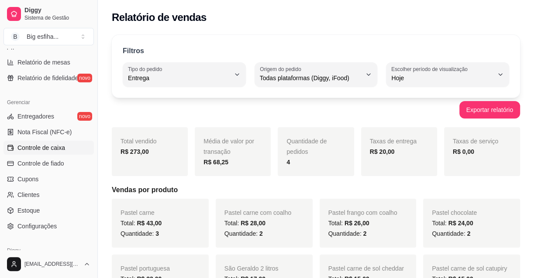
click at [48, 146] on span "Controle de caixa" at bounding box center [41, 148] width 48 height 9
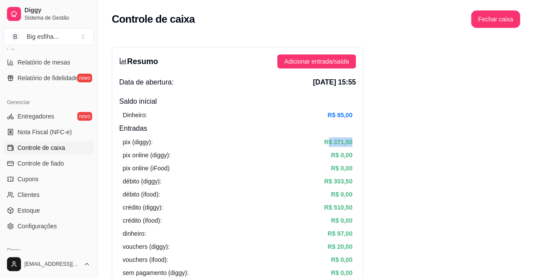
drag, startPoint x: 328, startPoint y: 142, endPoint x: 373, endPoint y: 141, distance: 45.0
